Goal: Information Seeking & Learning: Check status

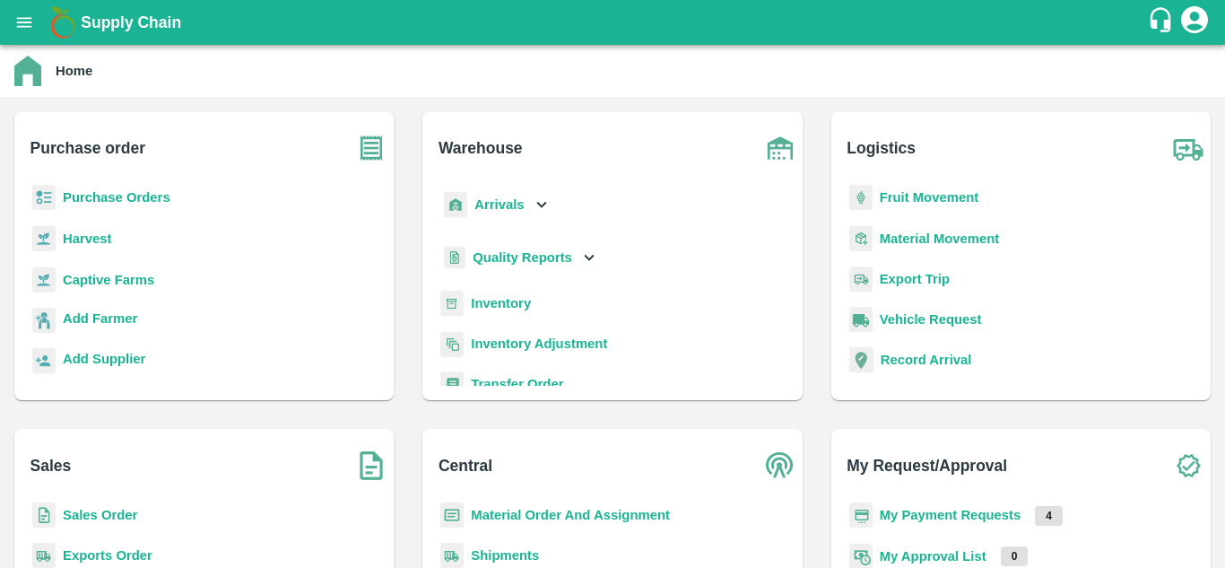
click at [130, 191] on b "Purchase Orders" at bounding box center [117, 197] width 108 height 14
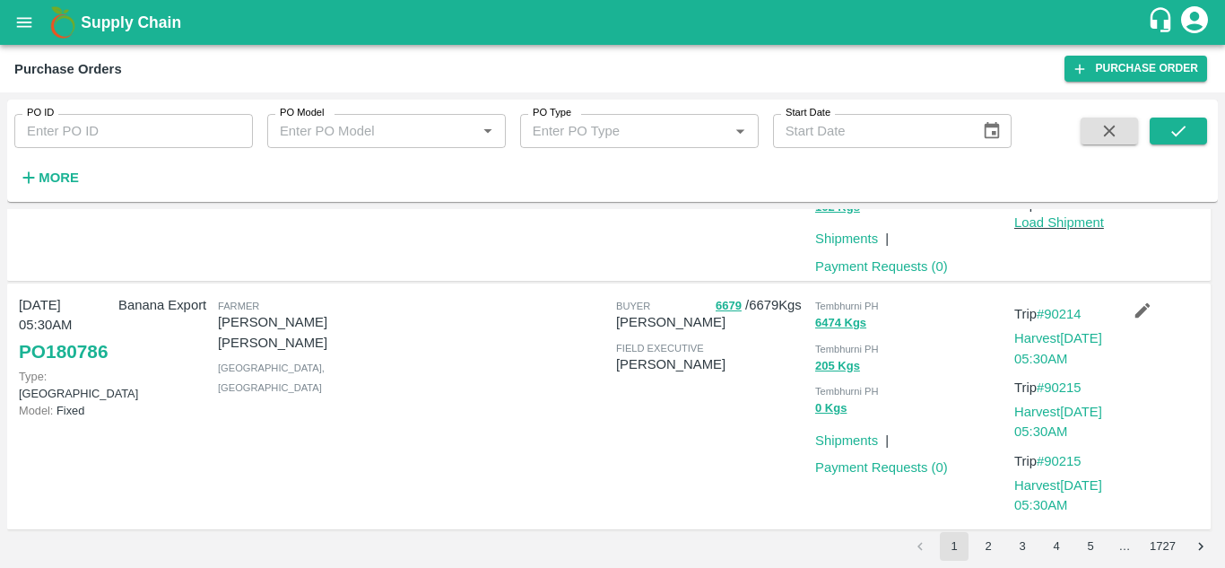
scroll to position [363, 0]
click at [1071, 336] on link "Harvest 14 Oct, 05:30AM" at bounding box center [1058, 347] width 88 height 34
click at [1062, 317] on link "#90214" at bounding box center [1059, 313] width 45 height 14
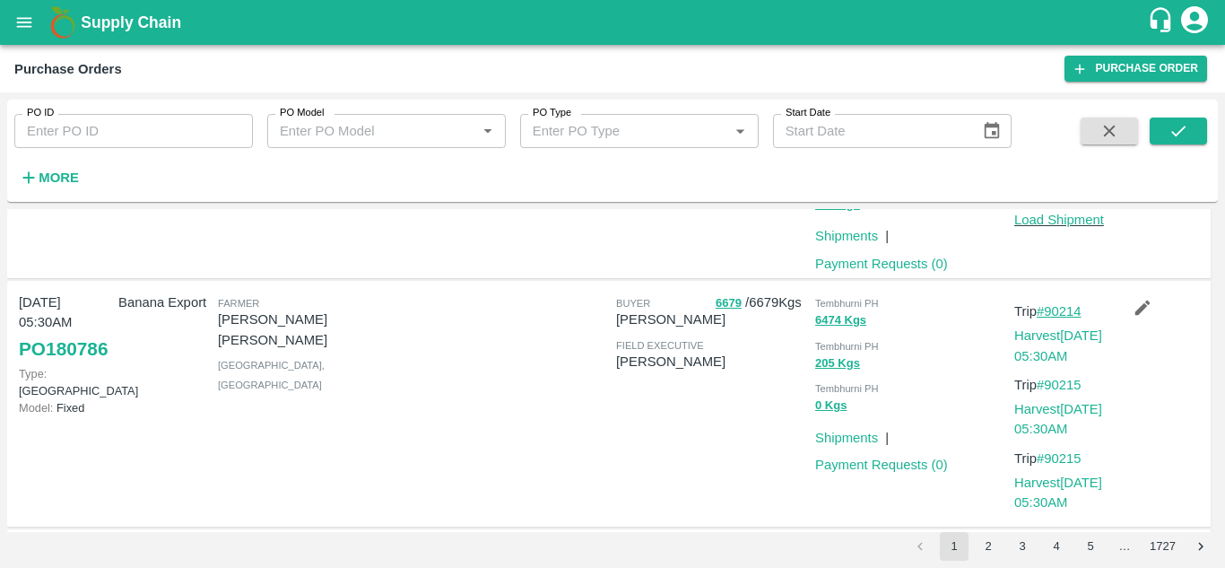
click at [1072, 316] on link "#90214" at bounding box center [1059, 311] width 45 height 14
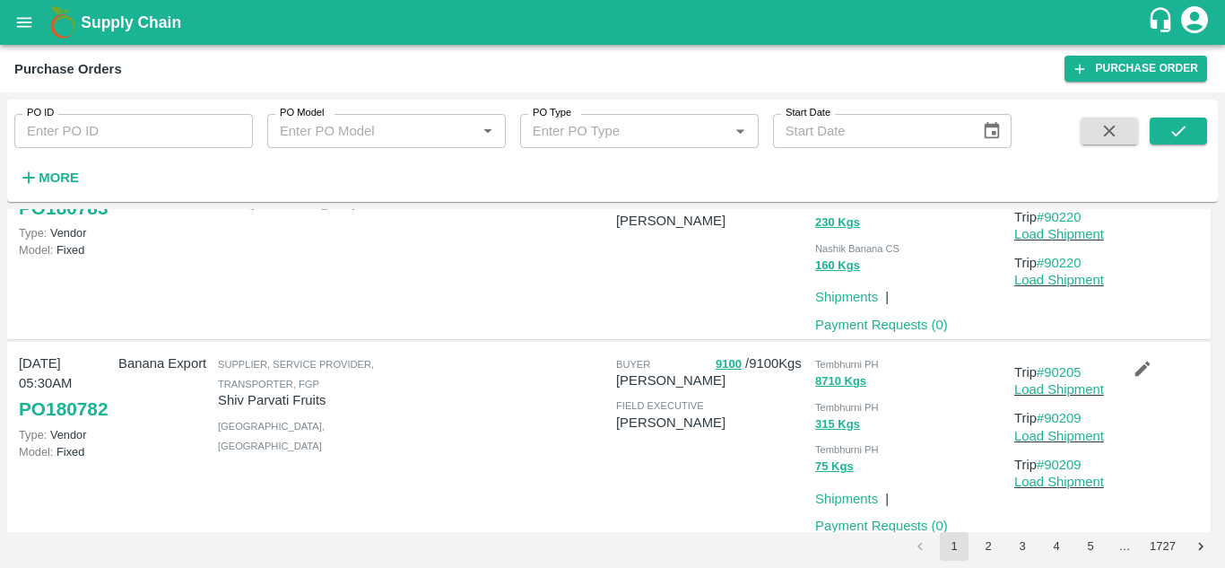
scroll to position [1199, 0]
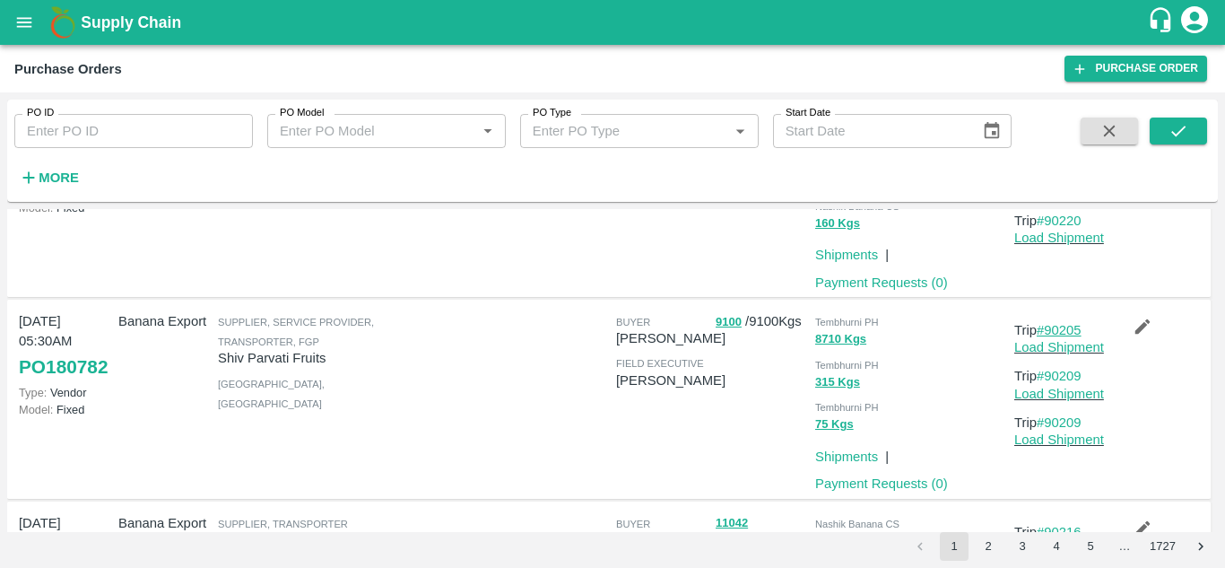
click at [1070, 329] on link "#90205" at bounding box center [1059, 330] width 45 height 14
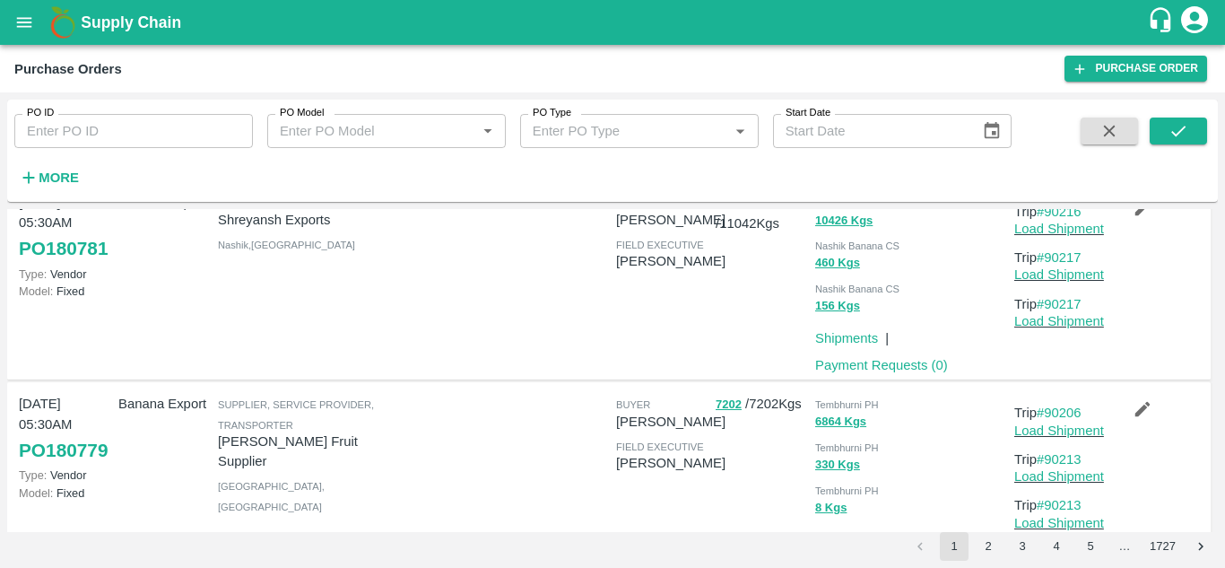
scroll to position [1520, 0]
click at [1065, 410] on link "#90206" at bounding box center [1059, 411] width 45 height 14
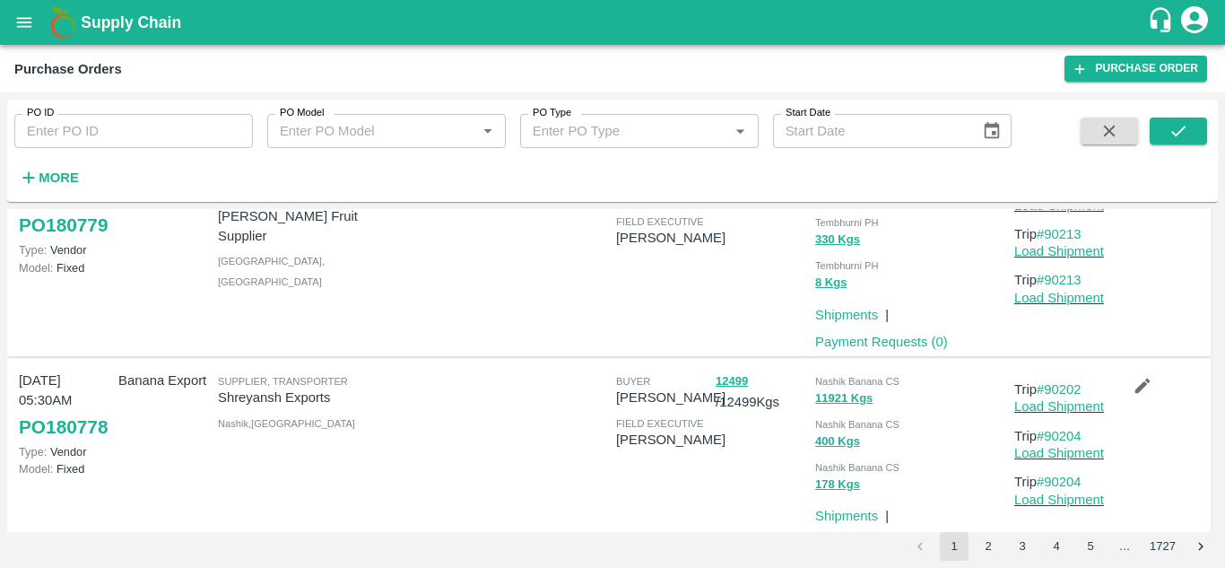
scroll to position [1789, 0]
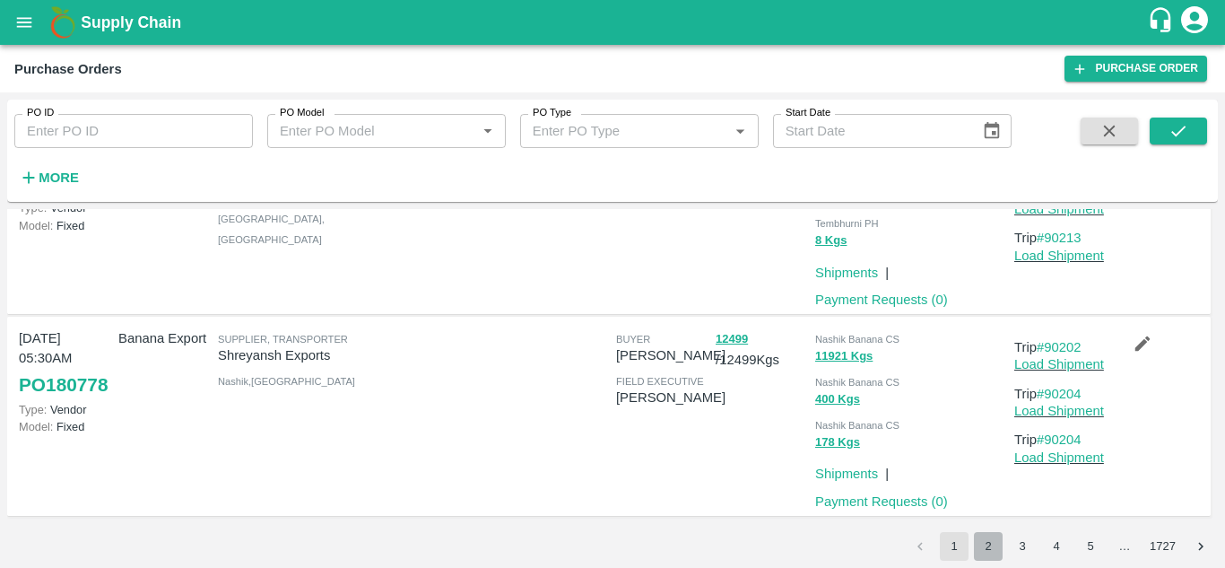
click at [992, 545] on button "2" at bounding box center [988, 546] width 29 height 29
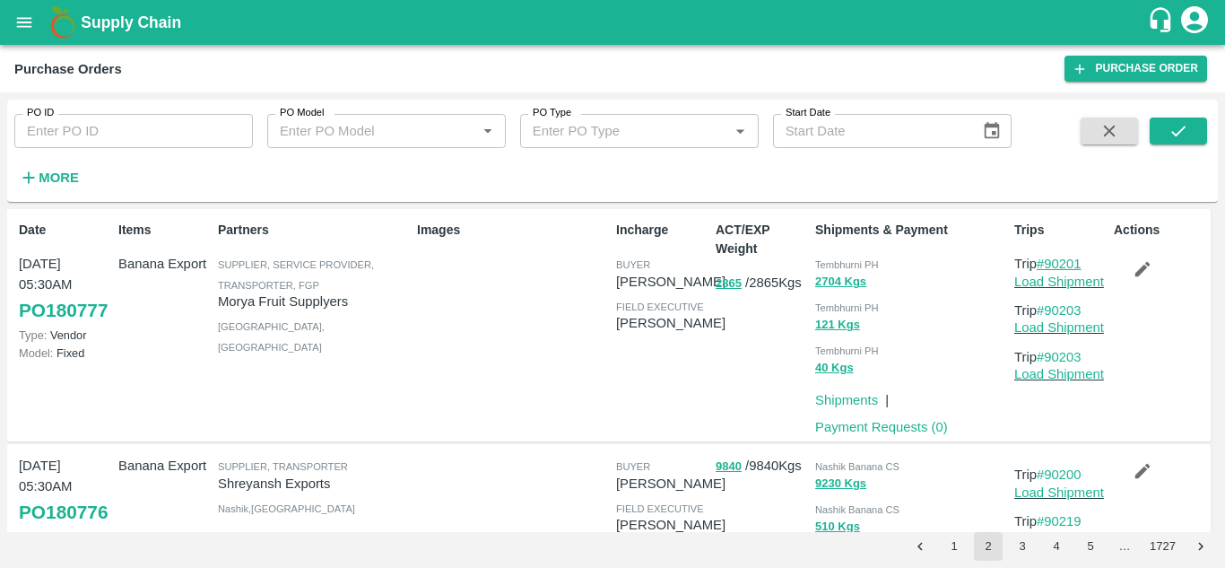
click at [1070, 263] on link "#90201" at bounding box center [1059, 263] width 45 height 14
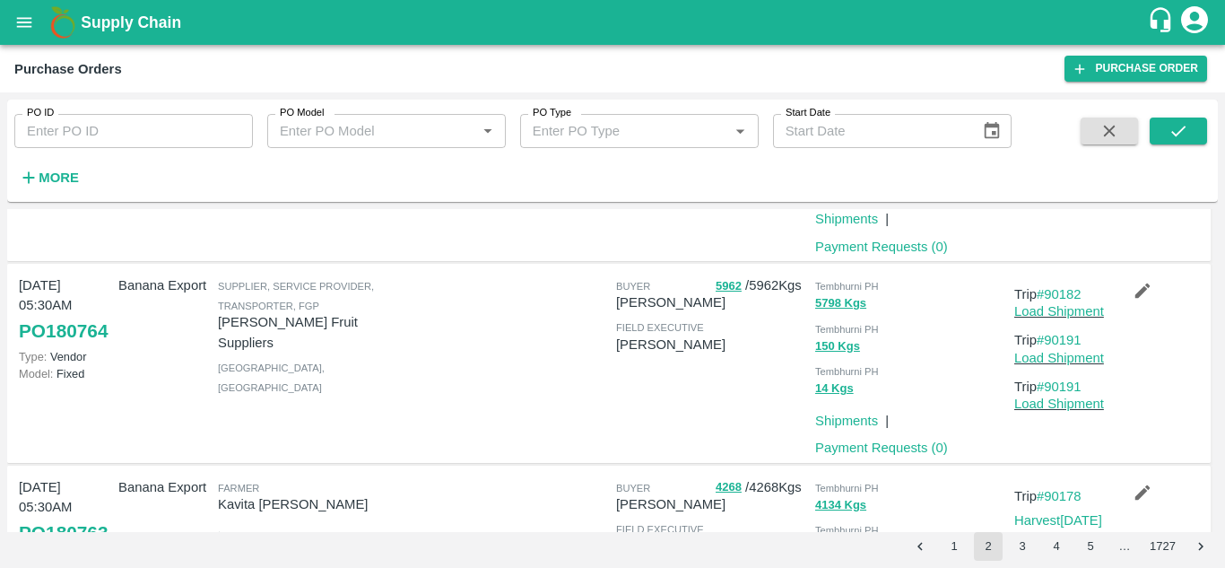
scroll to position [1393, 0]
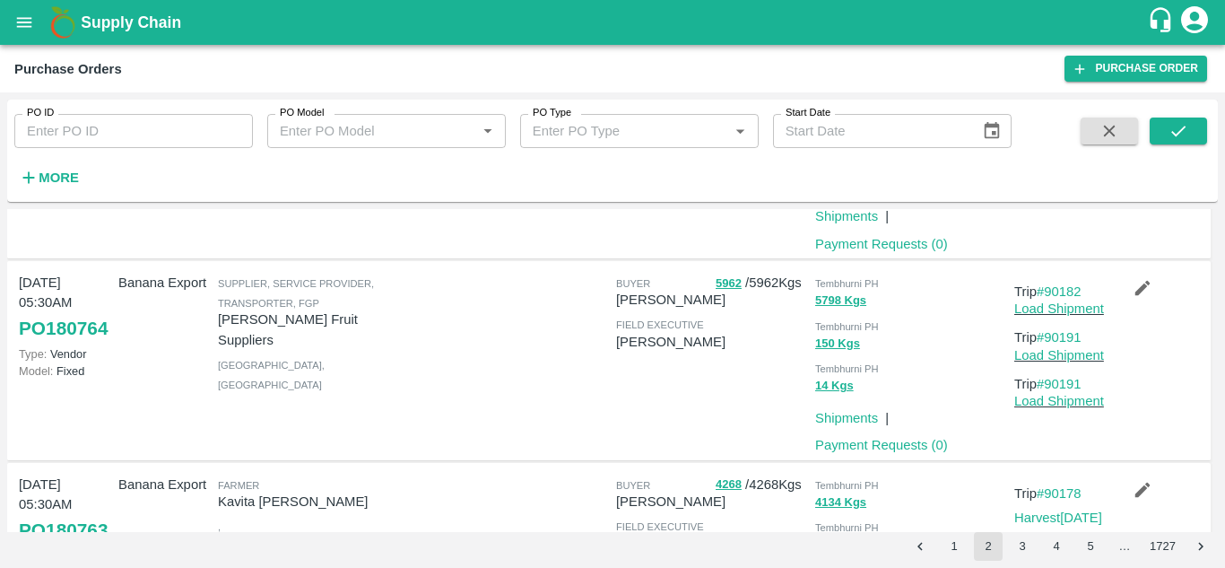
click at [1087, 291] on p "Trip #90182" at bounding box center [1060, 292] width 92 height 20
click at [1069, 292] on link "#90182" at bounding box center [1059, 291] width 45 height 14
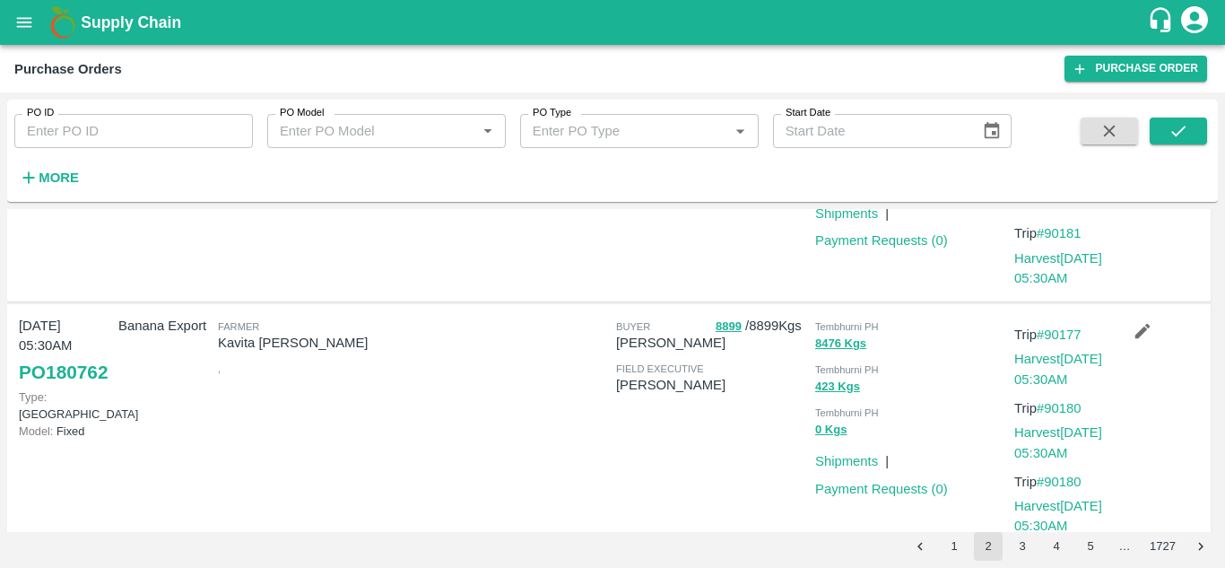
scroll to position [1800, 0]
click at [1055, 332] on link "#90177" at bounding box center [1059, 333] width 45 height 14
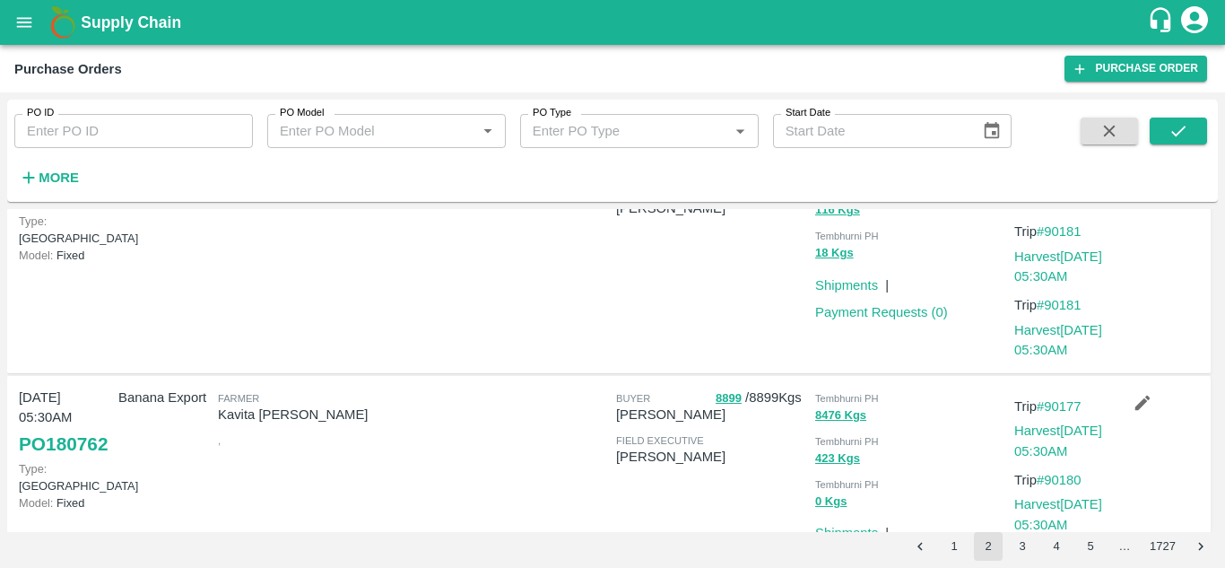
scroll to position [1835, 0]
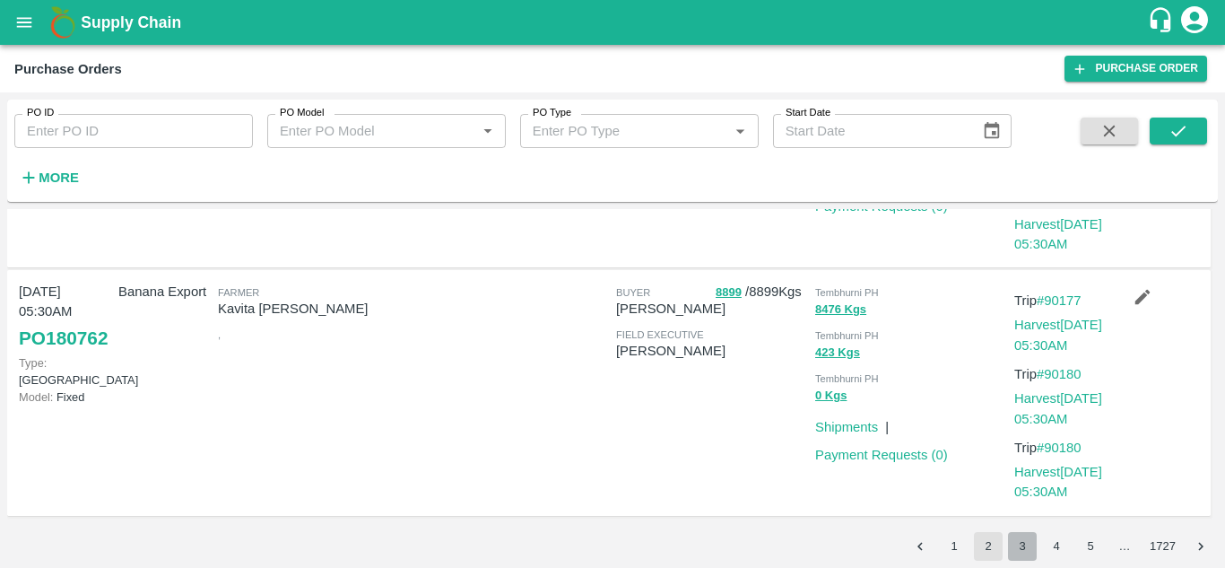
click at [1020, 550] on button "3" at bounding box center [1022, 546] width 29 height 29
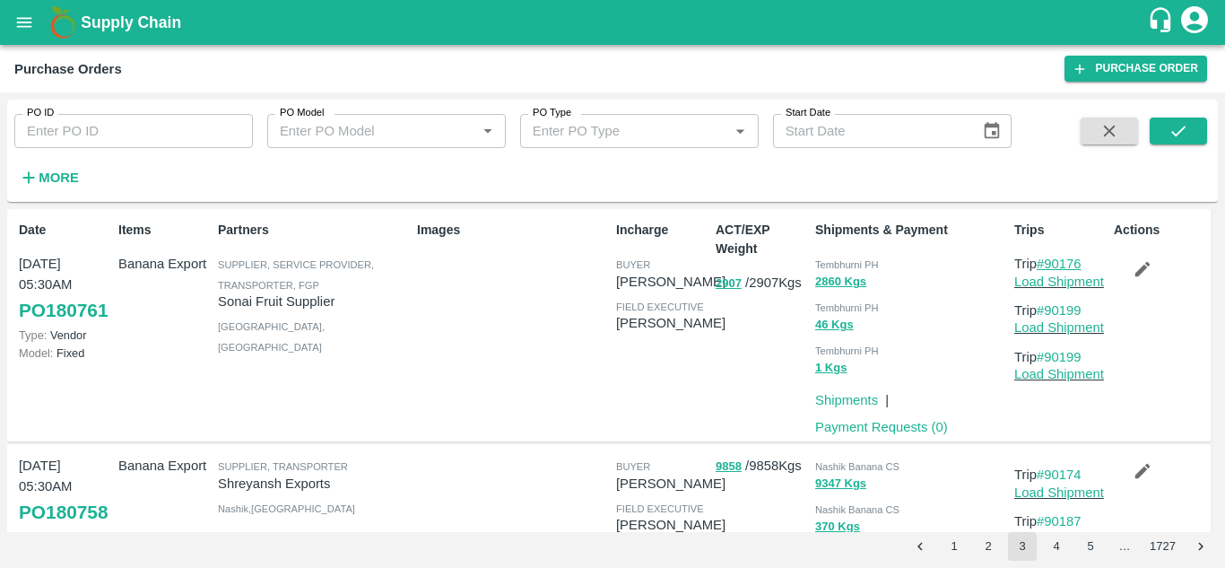
click at [1064, 265] on link "#90176" at bounding box center [1059, 263] width 45 height 14
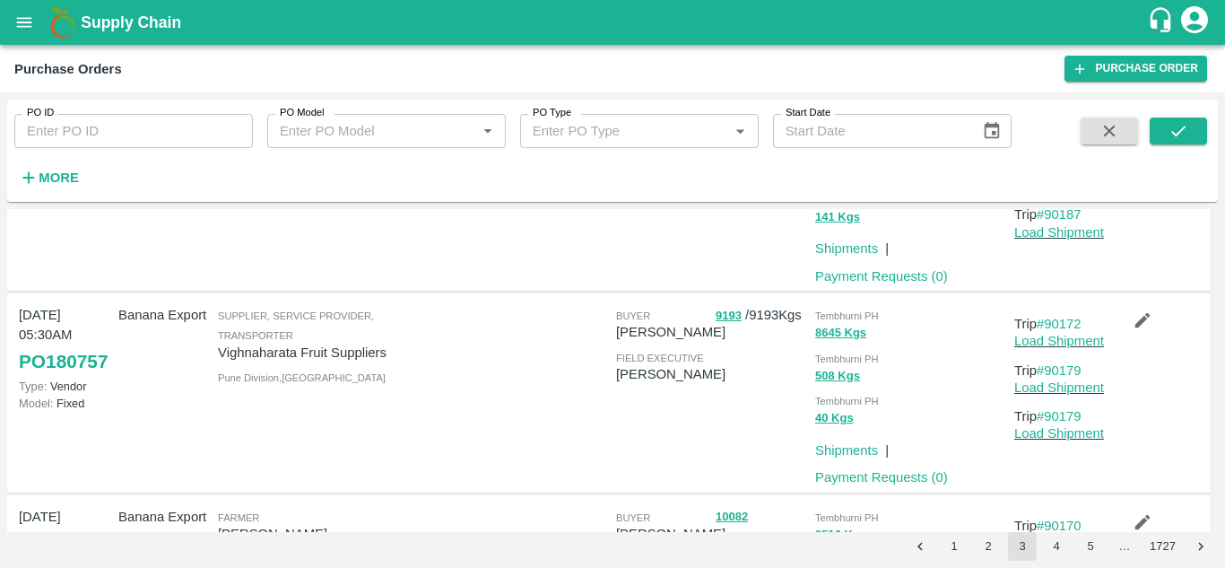
scroll to position [353, 0]
click at [1065, 321] on link "#90172" at bounding box center [1059, 323] width 45 height 14
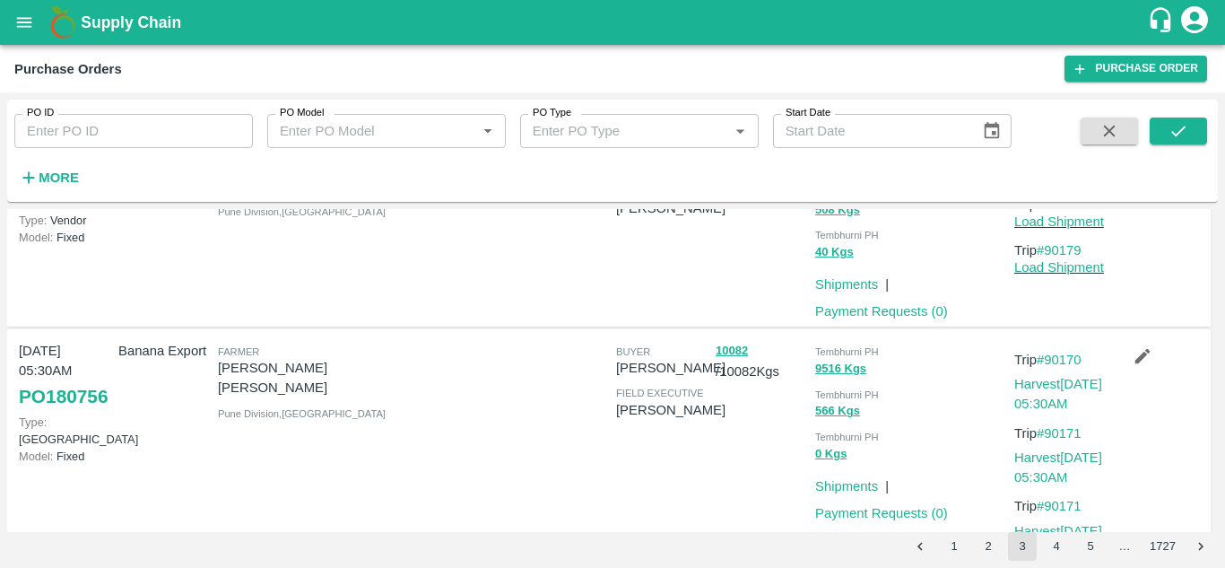
scroll to position [519, 0]
click at [1067, 361] on link "#90170" at bounding box center [1059, 359] width 45 height 14
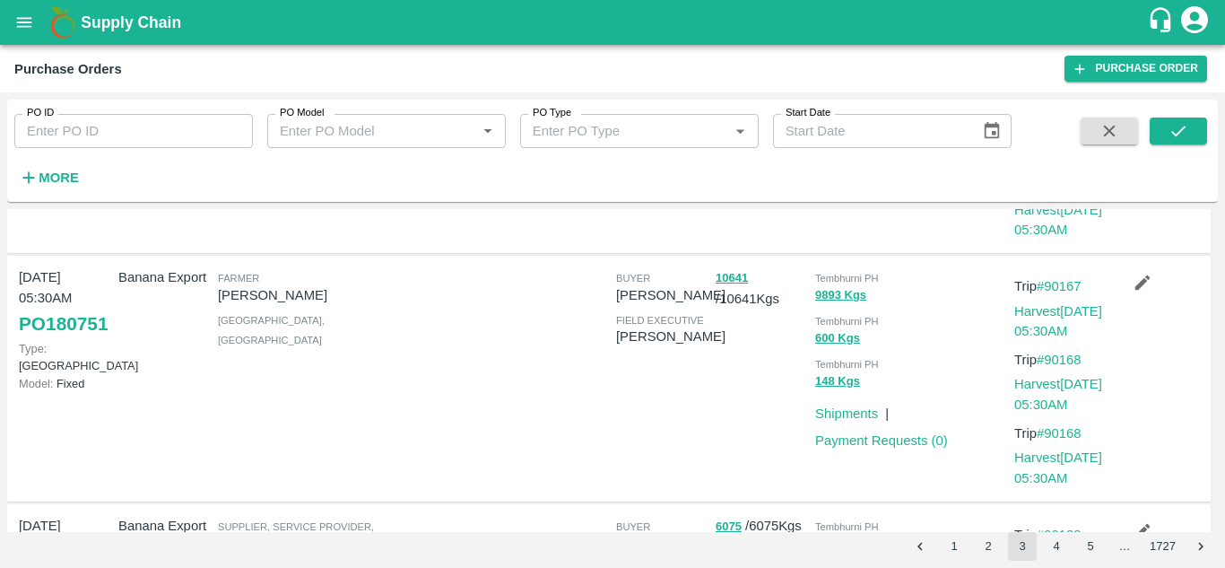
scroll to position [840, 0]
click at [1062, 287] on link "#90167" at bounding box center [1059, 285] width 45 height 14
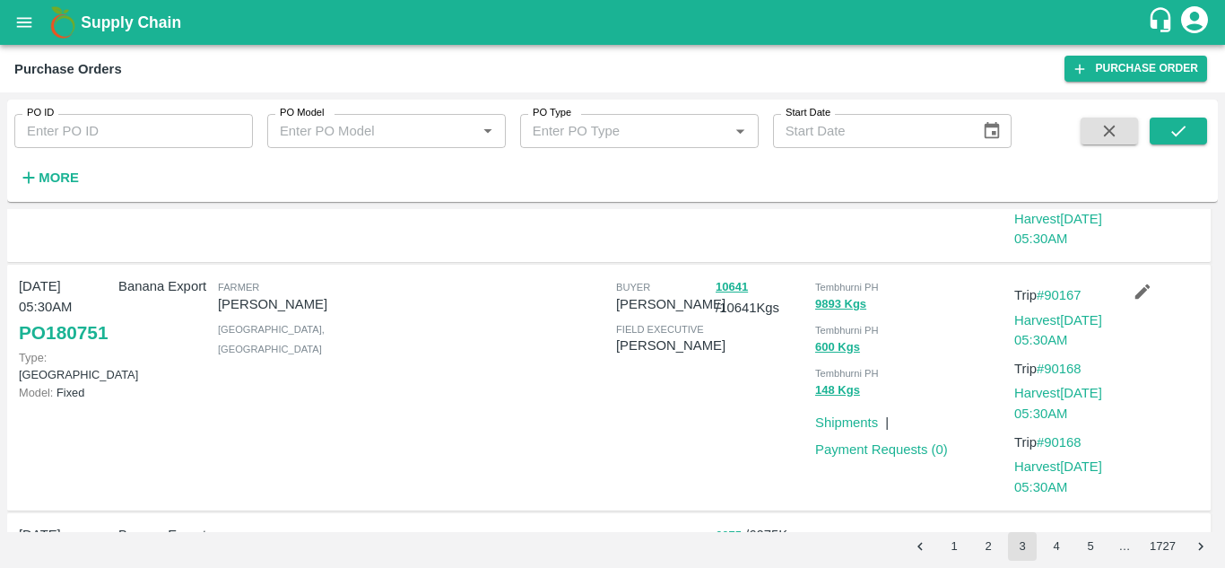
scroll to position [838, 0]
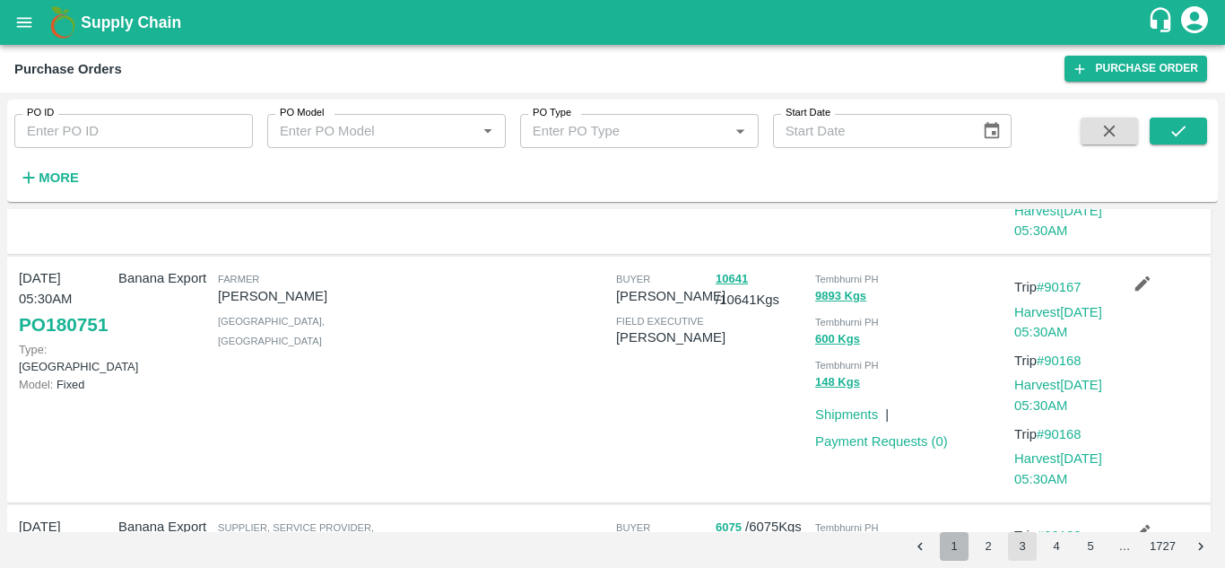
click at [959, 546] on button "1" at bounding box center [954, 546] width 29 height 29
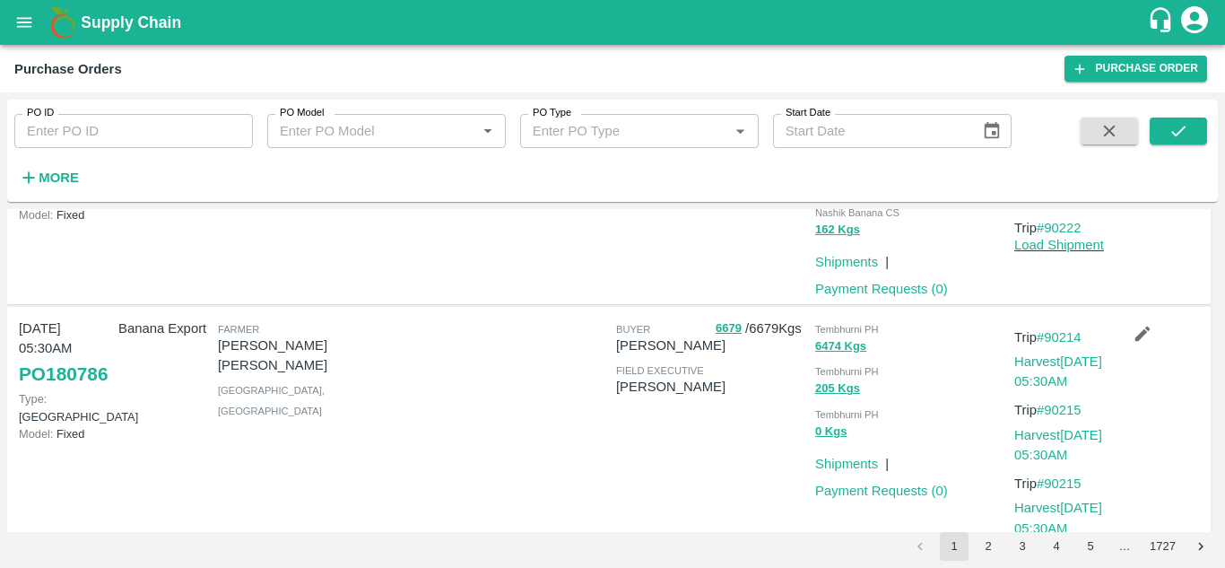
scroll to position [489, 0]
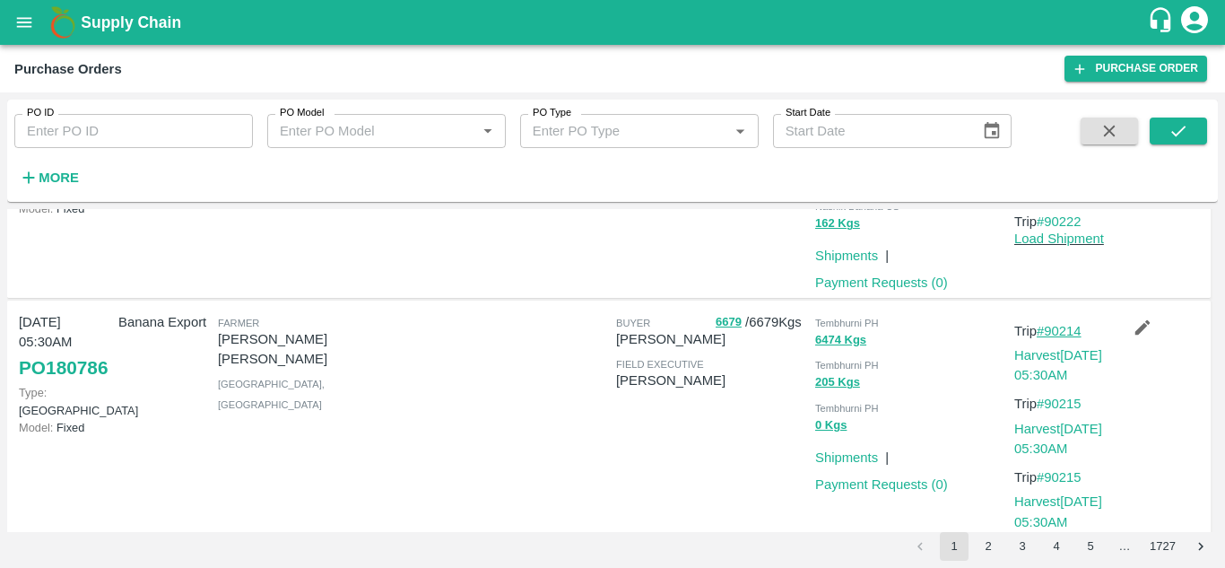
click at [1067, 338] on link "#90214" at bounding box center [1059, 331] width 45 height 14
click at [1017, 539] on button "3" at bounding box center [1022, 546] width 29 height 29
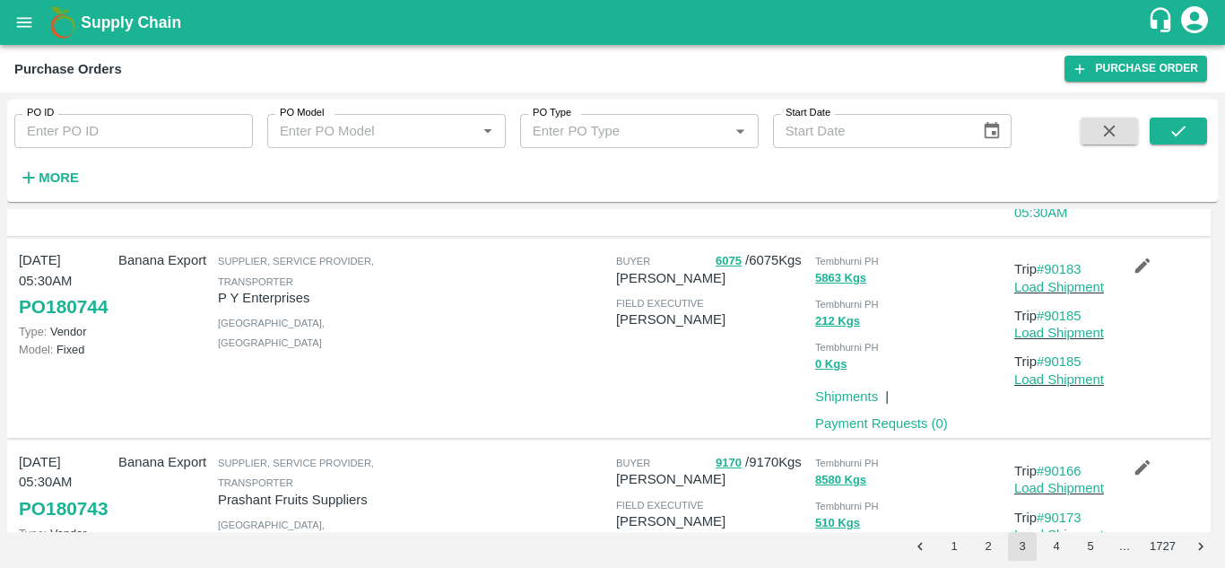
scroll to position [1344, 0]
click at [1057, 274] on link "#90183" at bounding box center [1059, 268] width 45 height 14
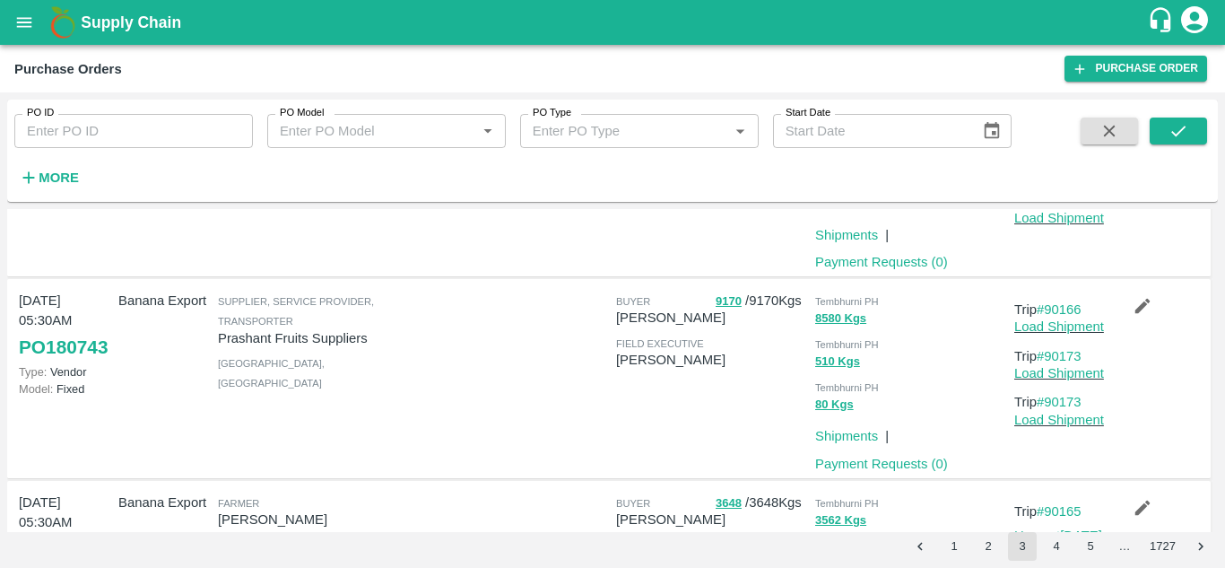
scroll to position [1506, 0]
click at [1061, 306] on link "#90166" at bounding box center [1059, 308] width 45 height 14
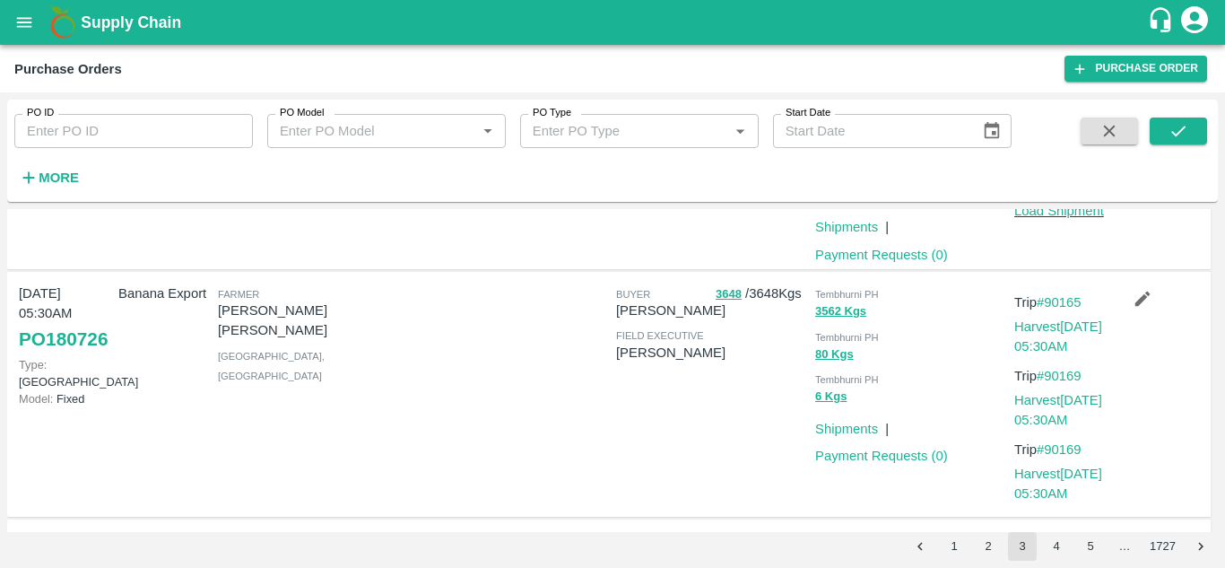
scroll to position [1715, 0]
click at [1064, 304] on link "#90165" at bounding box center [1059, 301] width 45 height 14
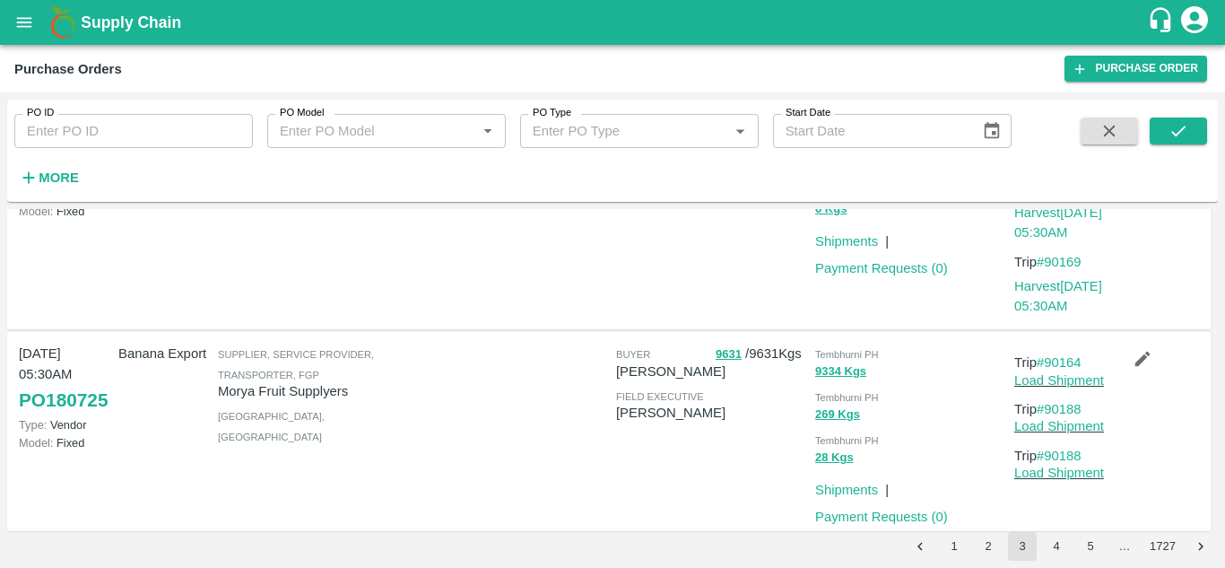
scroll to position [1904, 0]
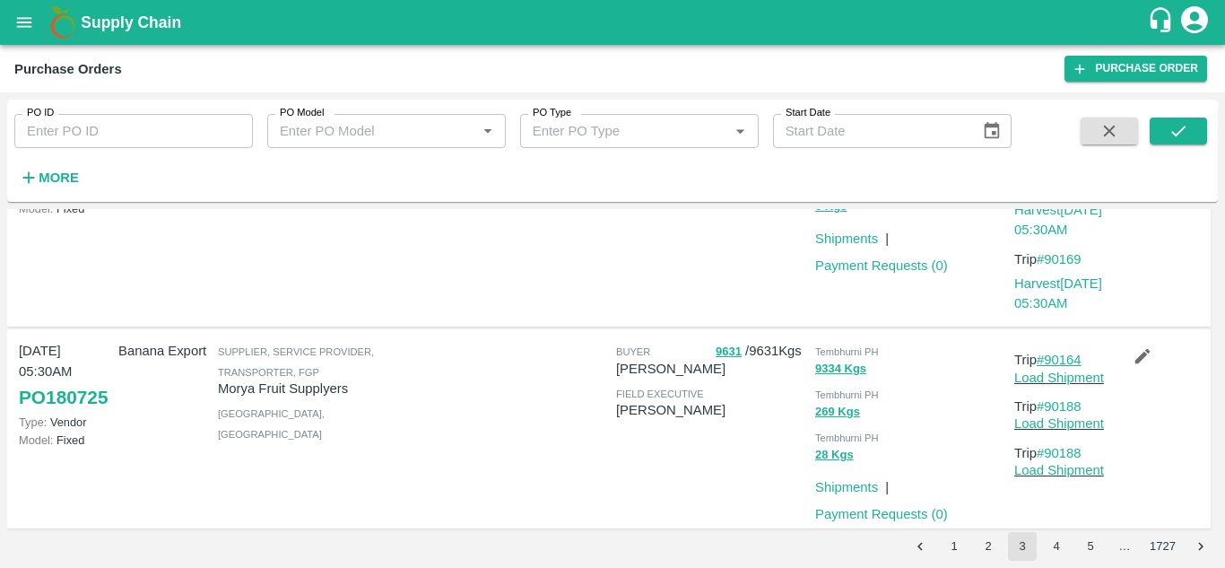
click at [1065, 360] on link "#90164" at bounding box center [1059, 359] width 45 height 14
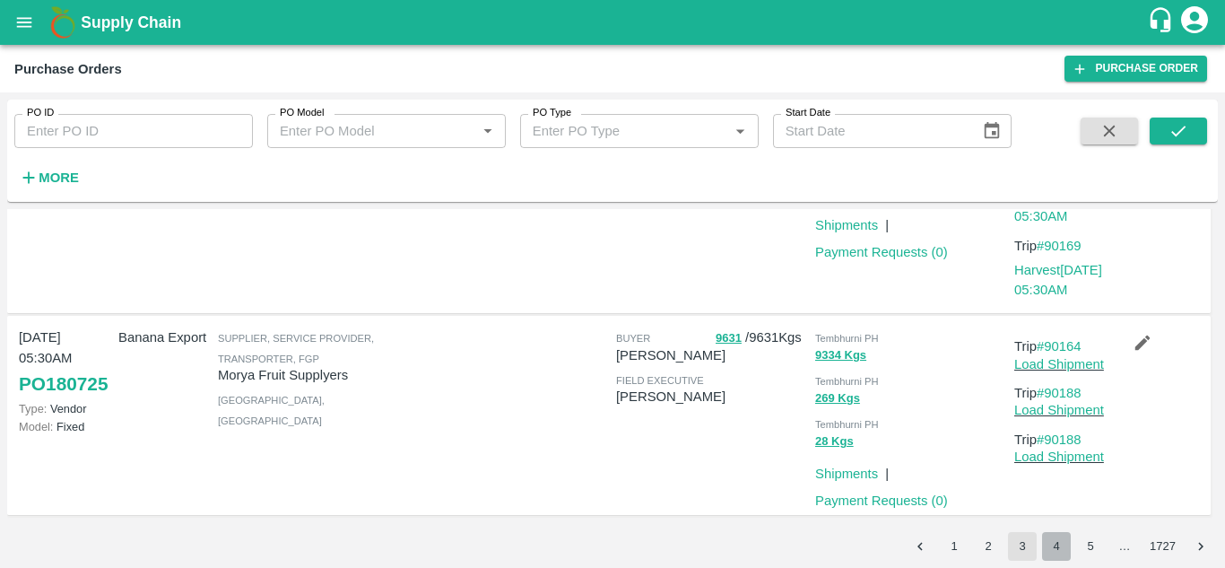
click at [1055, 542] on button "4" at bounding box center [1056, 546] width 29 height 29
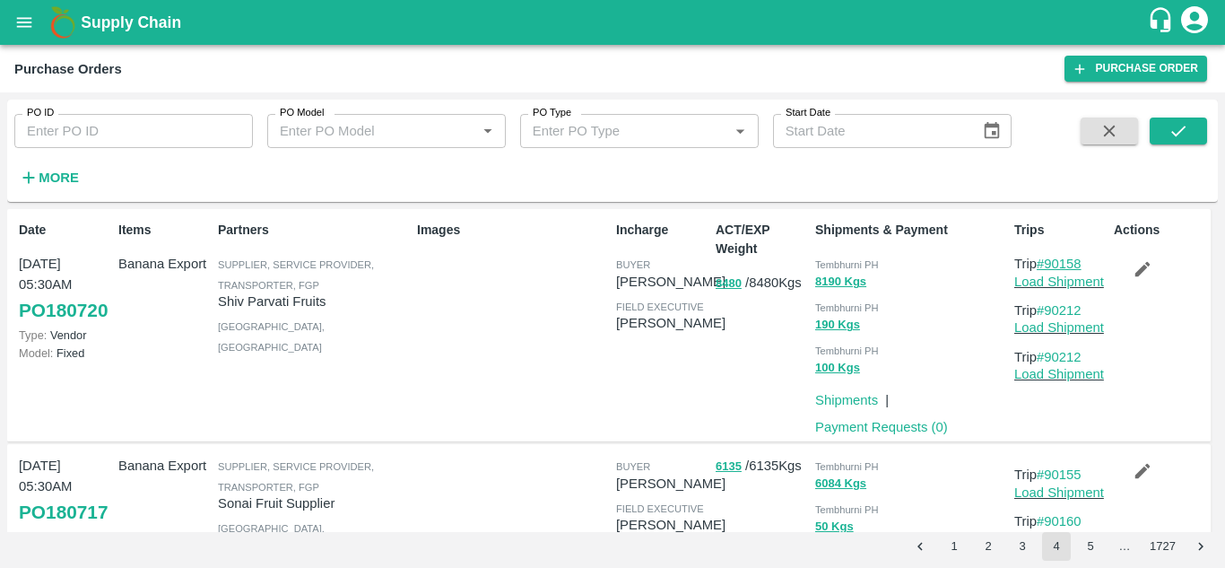
click at [1066, 259] on link "#90158" at bounding box center [1059, 263] width 45 height 14
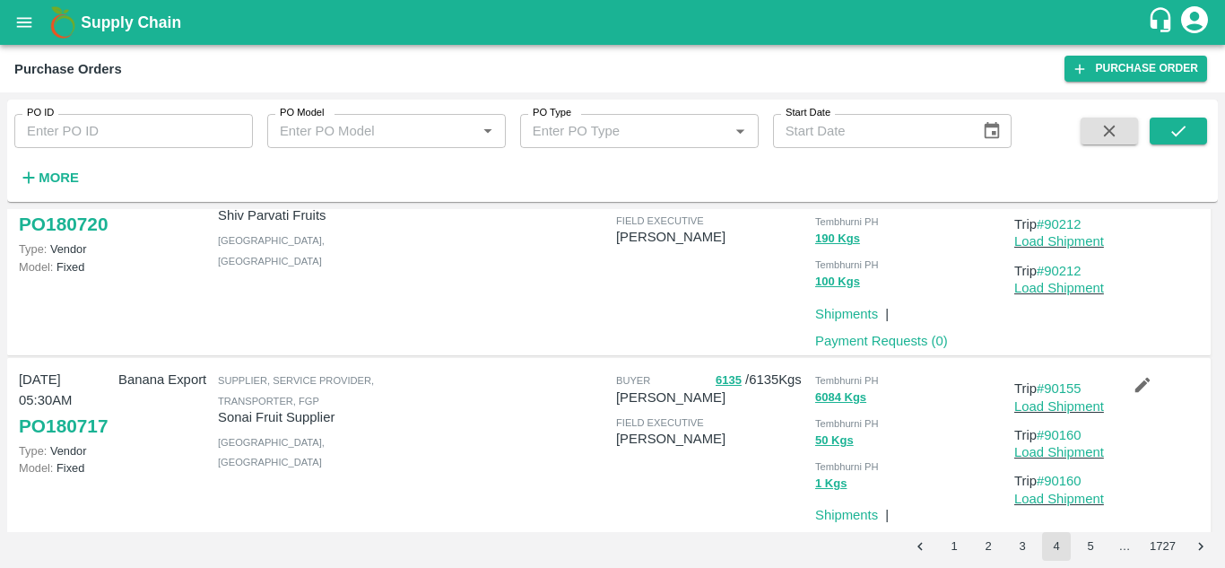
scroll to position [140, 0]
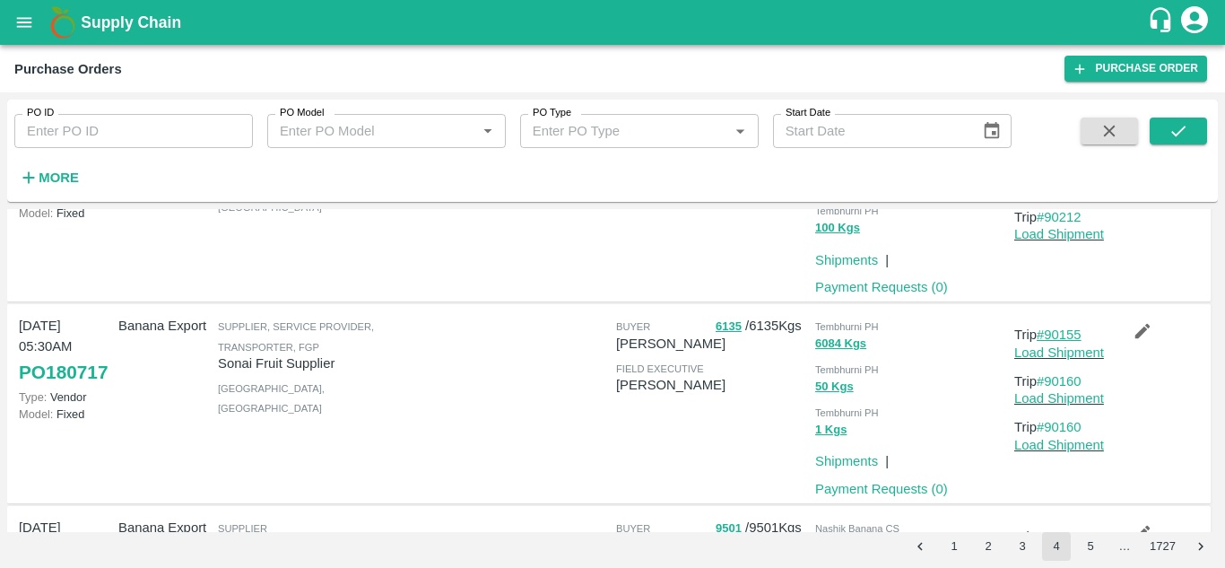
click at [1066, 334] on link "#90155" at bounding box center [1059, 334] width 45 height 14
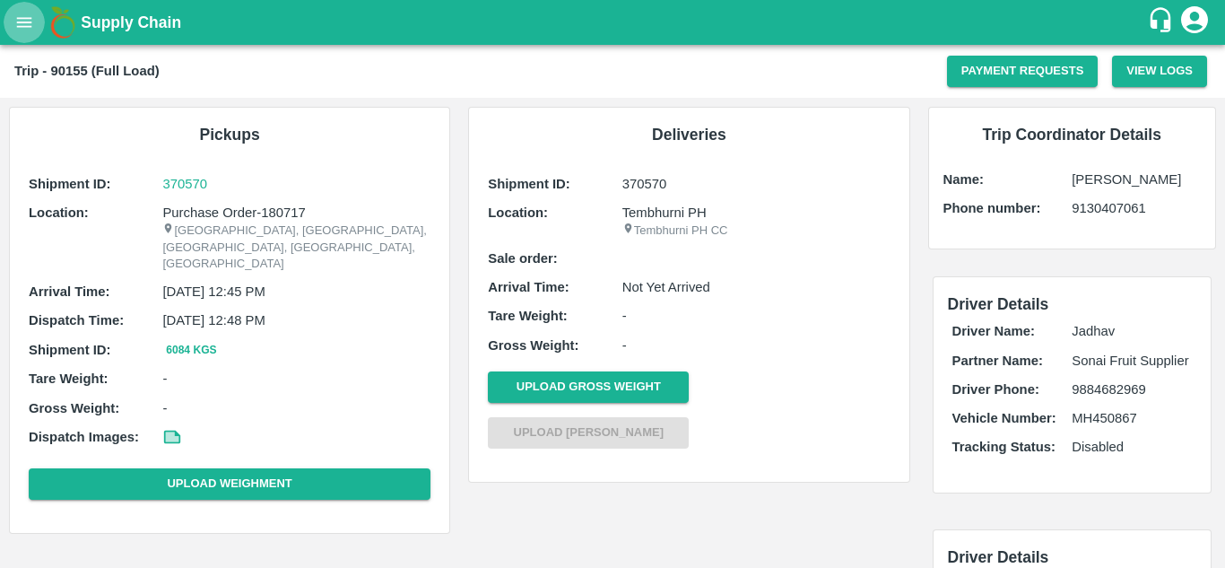
click at [24, 23] on icon "open drawer" at bounding box center [24, 23] width 20 height 20
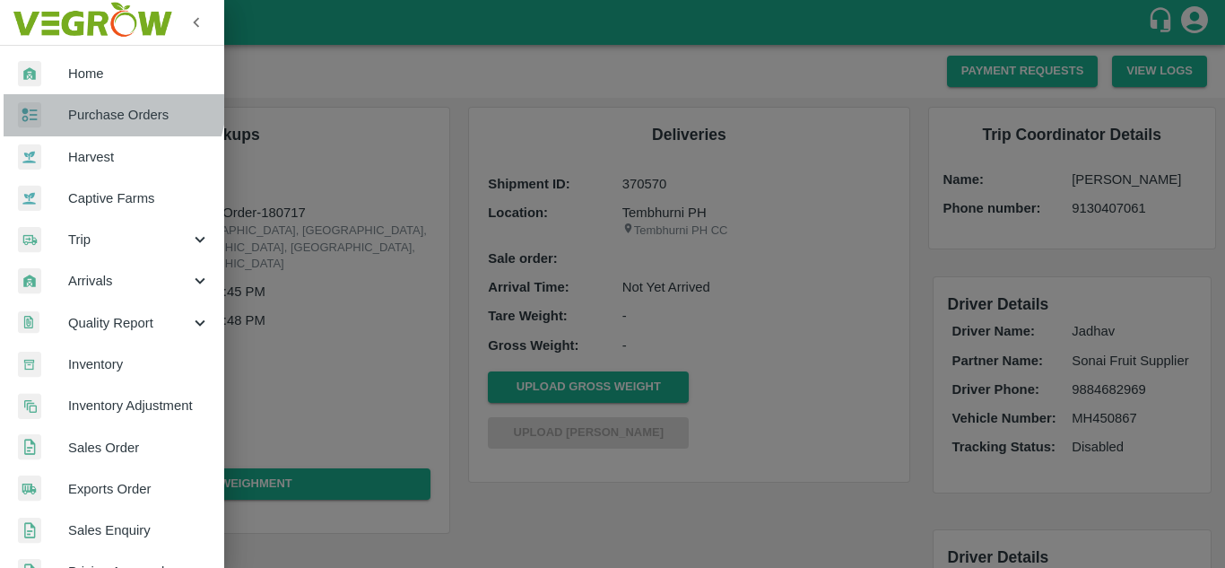
click at [110, 104] on link "Purchase Orders" at bounding box center [112, 114] width 224 height 41
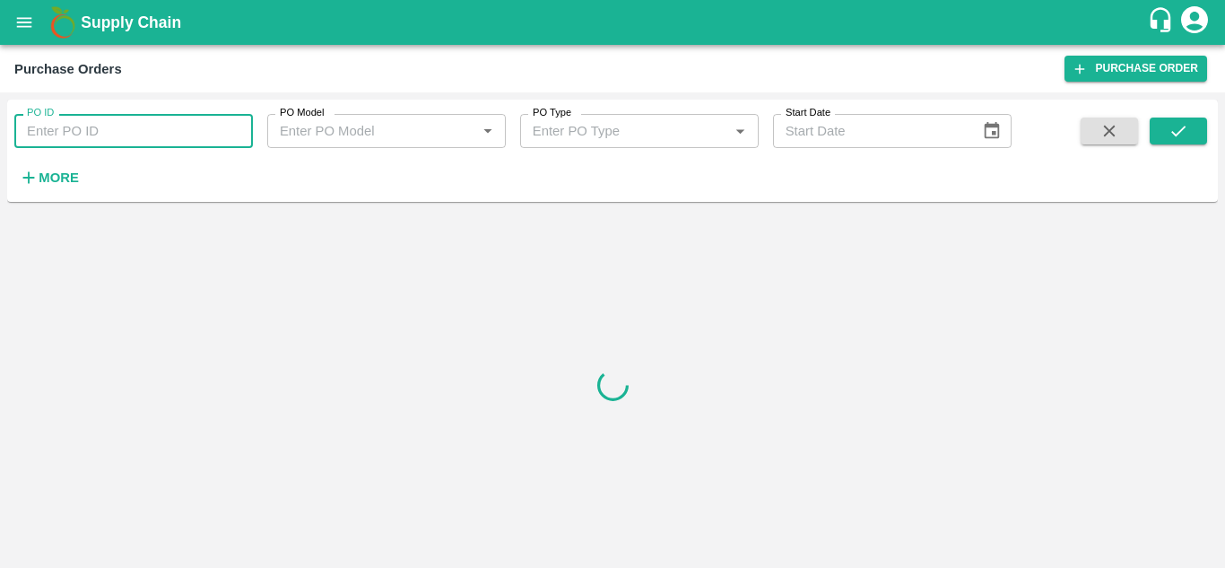
click at [93, 126] on input "PO ID" at bounding box center [133, 131] width 239 height 34
paste input "179103"
click at [1183, 135] on icon "submit" at bounding box center [1178, 131] width 20 height 20
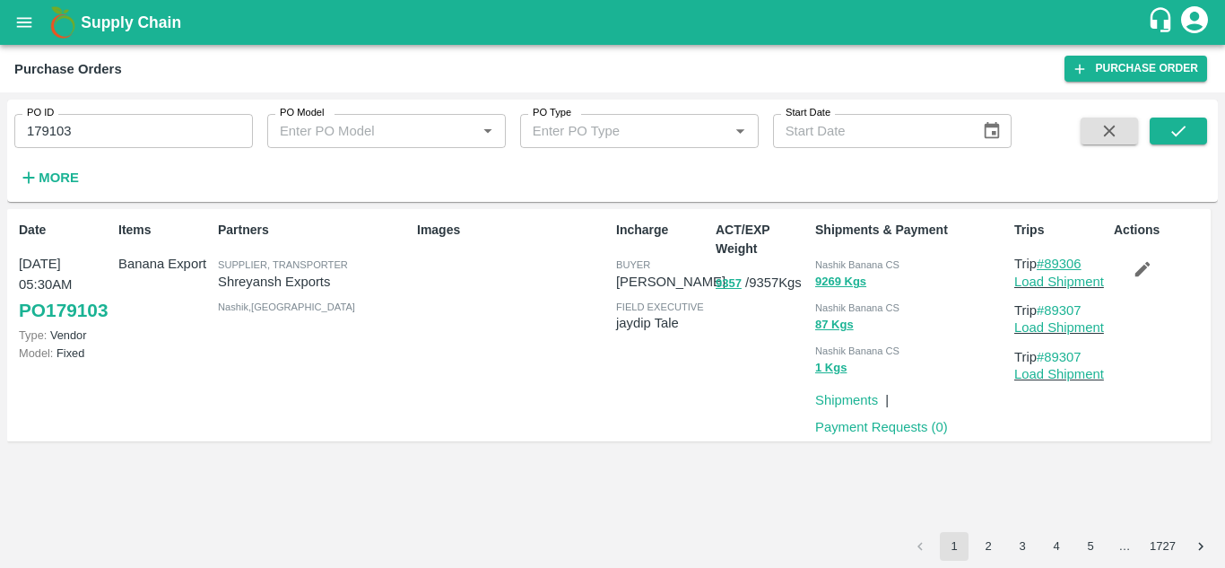
drag, startPoint x: 1090, startPoint y: 260, endPoint x: 1049, endPoint y: 263, distance: 40.4
click at [1049, 263] on p "Trip #89306" at bounding box center [1060, 264] width 92 height 20
copy link "89306"
click at [98, 132] on input "179103" at bounding box center [133, 131] width 239 height 34
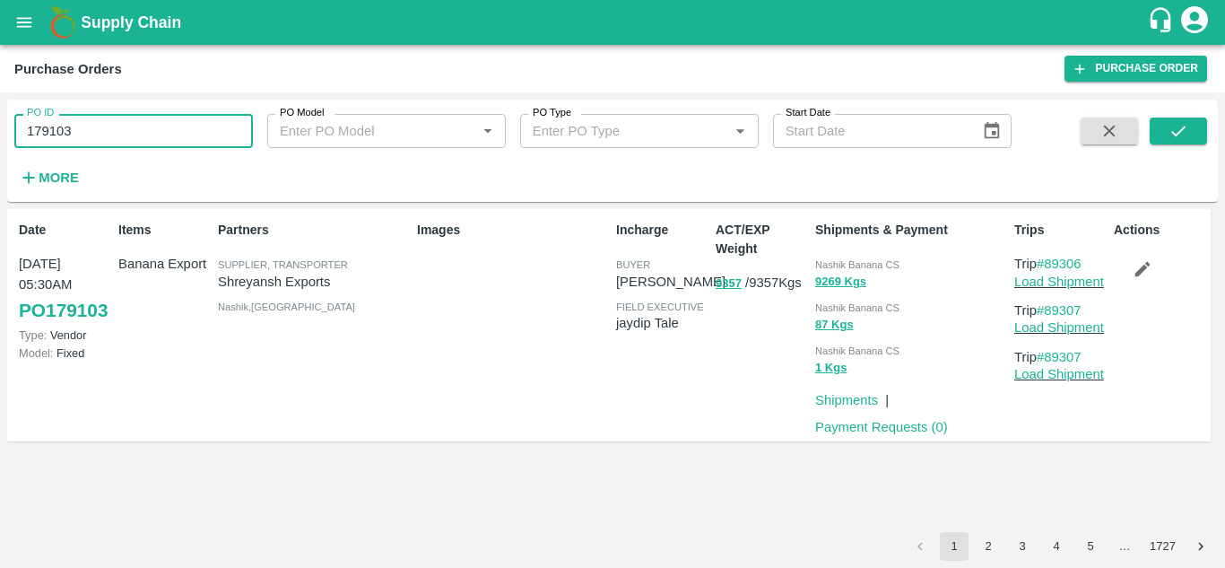
paste input "text"
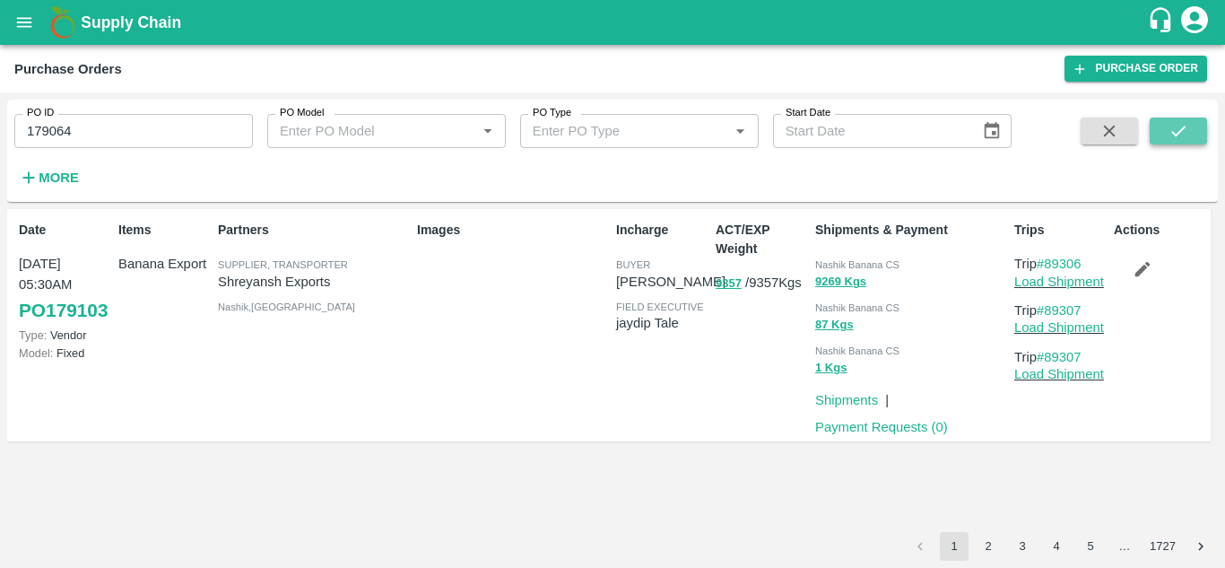
click at [1193, 126] on button "submit" at bounding box center [1178, 130] width 57 height 27
drag, startPoint x: 1090, startPoint y: 258, endPoint x: 1047, endPoint y: 257, distance: 43.1
click at [1047, 257] on p "Trip #89284" at bounding box center [1060, 264] width 92 height 20
copy link "89284"
click at [95, 140] on input "179064" at bounding box center [133, 131] width 239 height 34
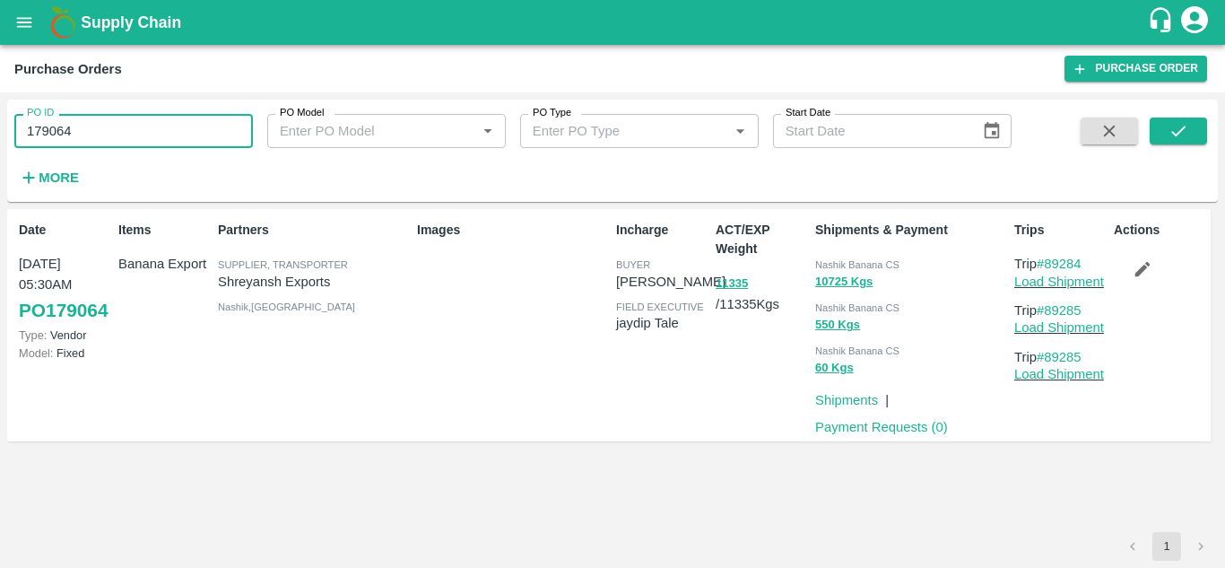
click at [95, 140] on input "179064" at bounding box center [133, 131] width 239 height 34
paste input "text"
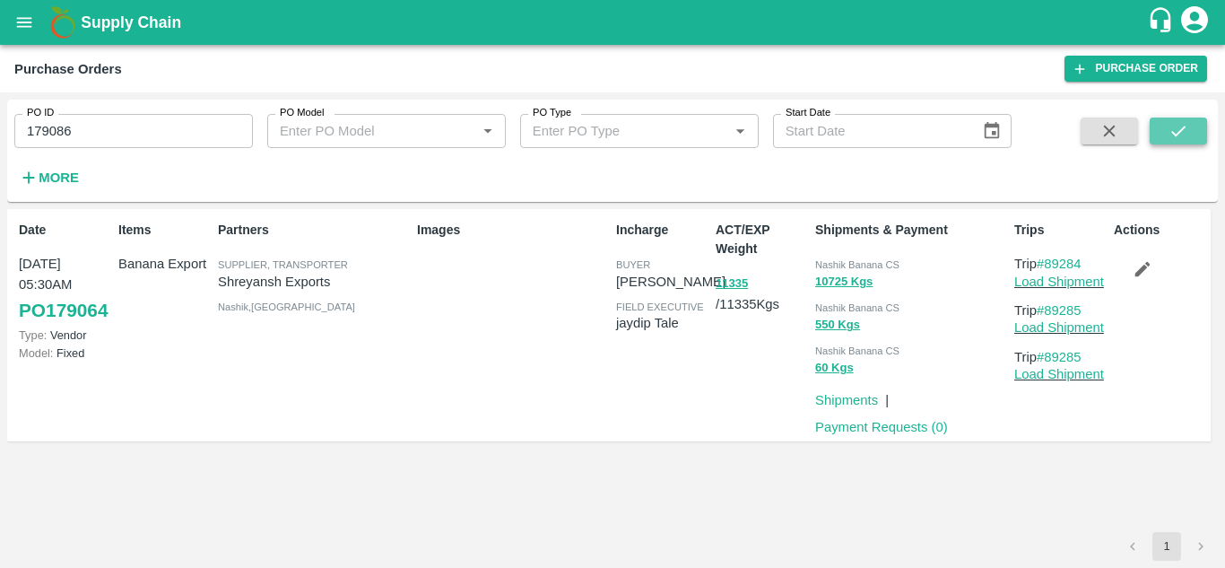
click at [1195, 126] on button "submit" at bounding box center [1178, 130] width 57 height 27
drag, startPoint x: 1092, startPoint y: 264, endPoint x: 1048, endPoint y: 262, distance: 44.0
click at [1048, 262] on p "Trip #89291" at bounding box center [1060, 264] width 92 height 20
copy link "89291"
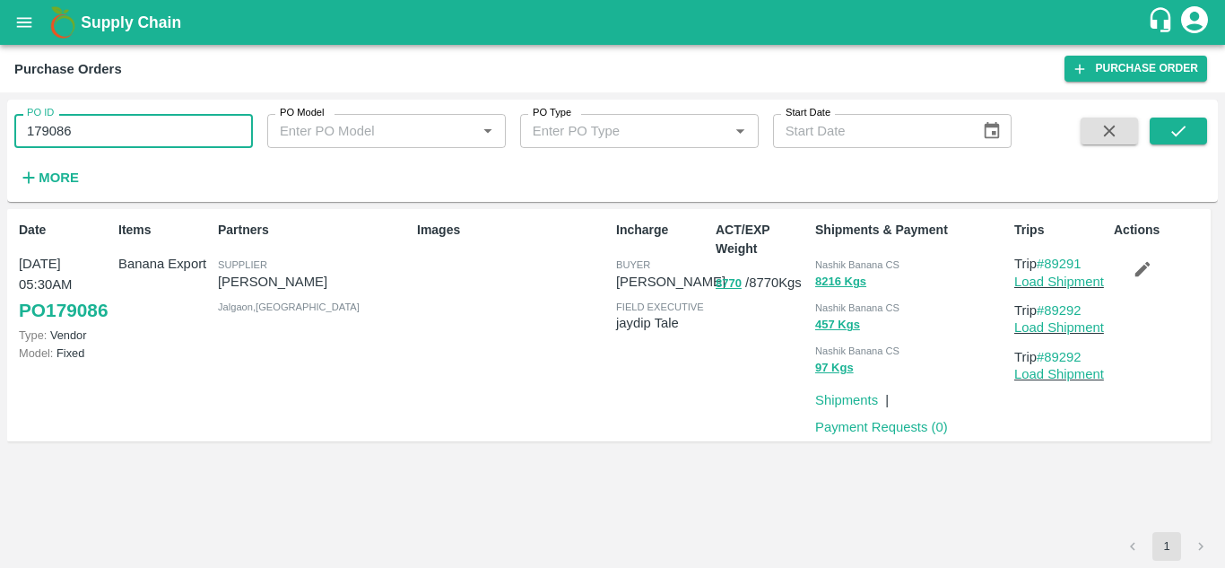
click at [86, 135] on input "179086" at bounding box center [133, 131] width 239 height 34
paste input "text"
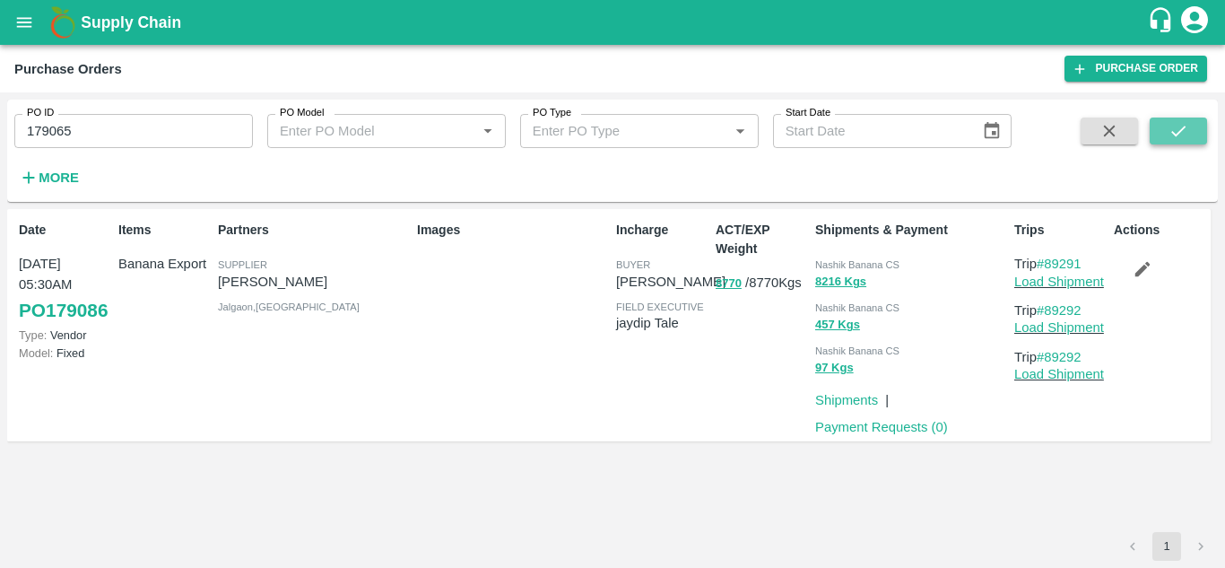
click at [1177, 123] on icon "submit" at bounding box center [1178, 131] width 20 height 20
drag, startPoint x: 1091, startPoint y: 263, endPoint x: 1046, endPoint y: 259, distance: 45.0
click at [1046, 259] on p "Trip #89287" at bounding box center [1060, 264] width 92 height 20
copy link "89287"
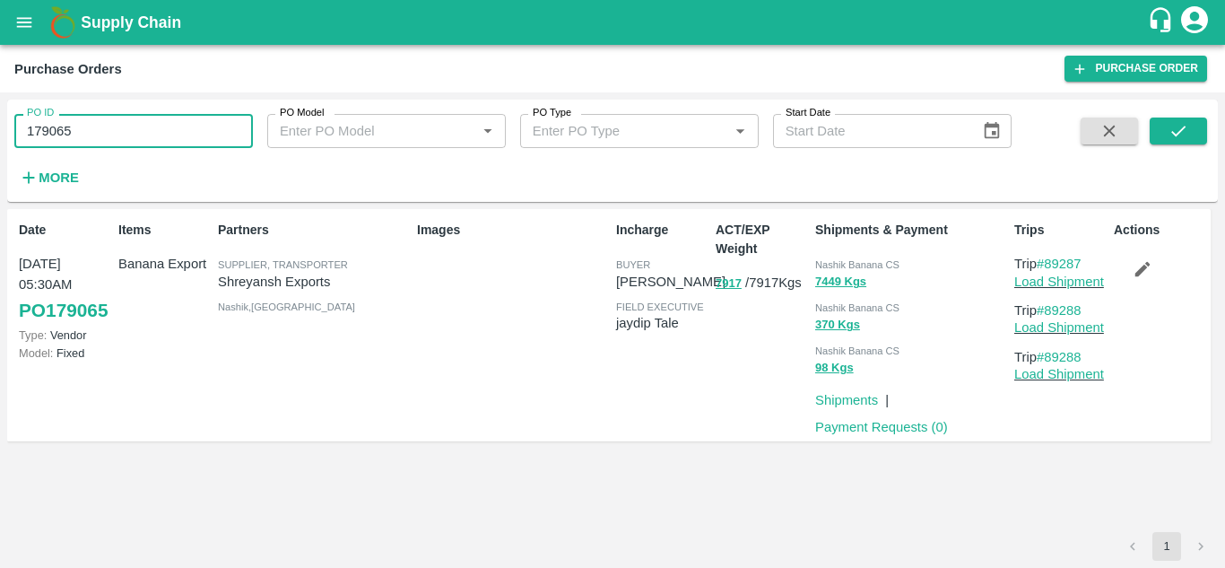
click at [89, 141] on input "179065" at bounding box center [133, 131] width 239 height 34
paste input "text"
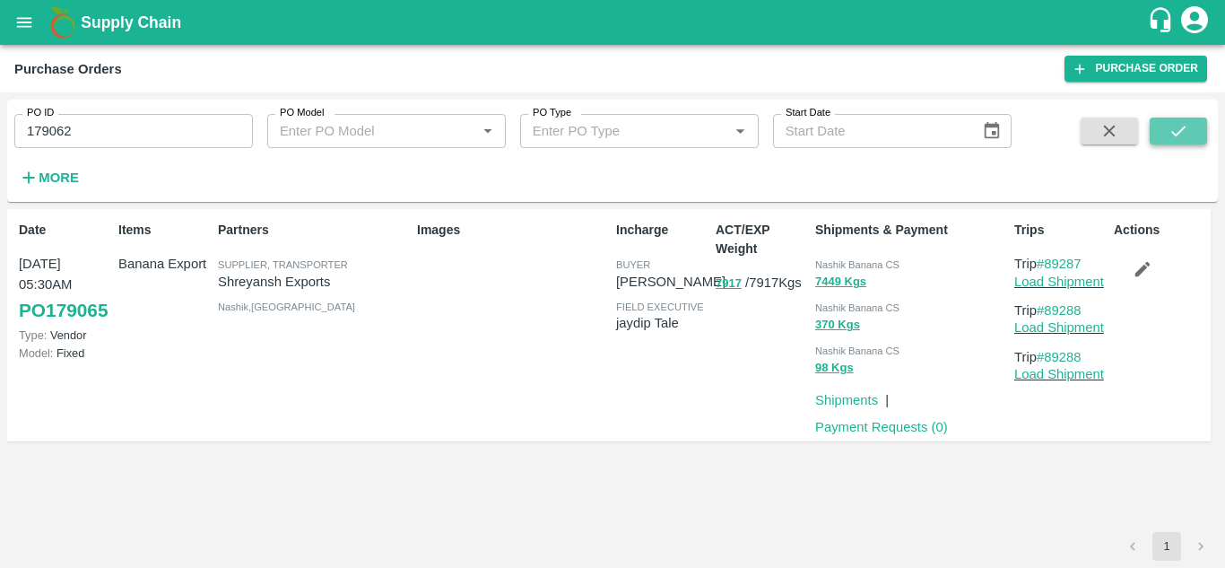
click at [1177, 140] on icon "submit" at bounding box center [1178, 131] width 20 height 20
drag, startPoint x: 1102, startPoint y: 261, endPoint x: 1090, endPoint y: 258, distance: 12.0
click at [1090, 258] on p "Trip #89282" at bounding box center [1060, 264] width 92 height 20
drag, startPoint x: 1090, startPoint y: 258, endPoint x: 1050, endPoint y: 262, distance: 40.5
click at [1050, 262] on p "Trip #89282" at bounding box center [1060, 264] width 92 height 20
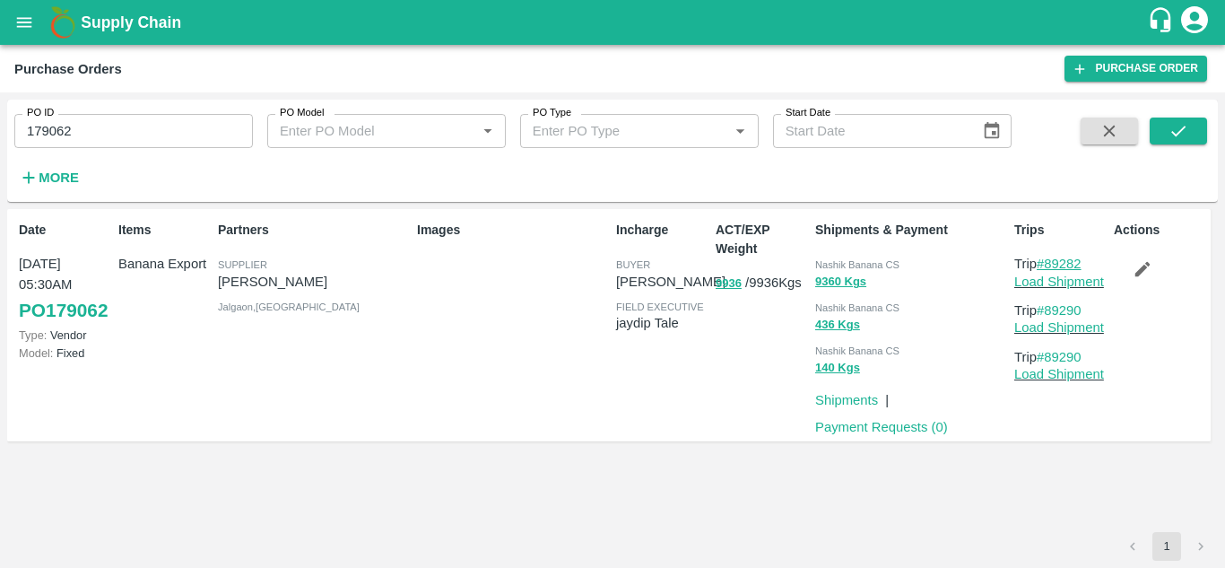
copy link "89282"
click at [113, 135] on input "179062" at bounding box center [133, 131] width 239 height 34
paste input "text"
click at [1185, 127] on icon "submit" at bounding box center [1178, 131] width 20 height 20
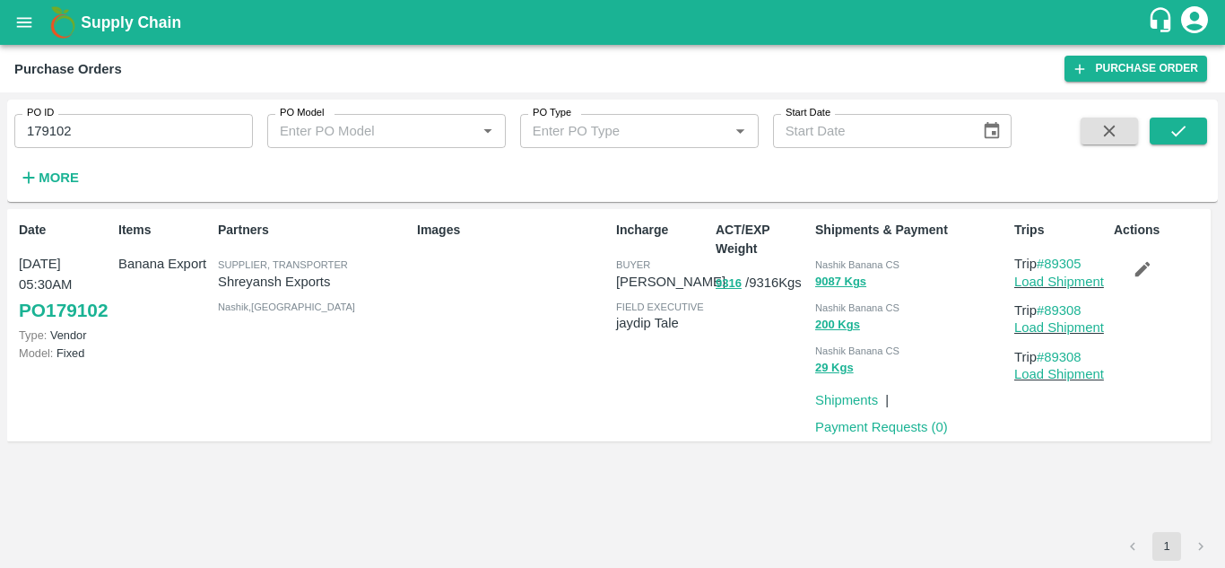
click at [1092, 259] on p "Trip #89305" at bounding box center [1060, 264] width 92 height 20
click at [927, 540] on div "1" at bounding box center [612, 546] width 1211 height 29
drag, startPoint x: 1089, startPoint y: 265, endPoint x: 1050, endPoint y: 266, distance: 38.6
click at [1050, 266] on p "Trip #89305" at bounding box center [1060, 264] width 92 height 20
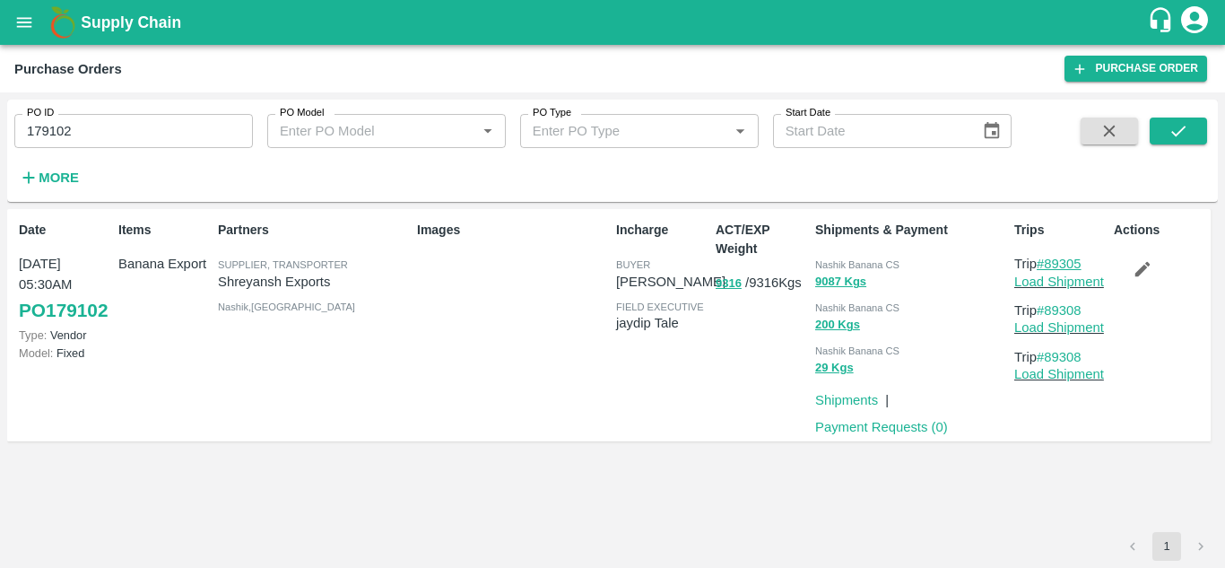
copy link "89305"
click at [94, 143] on input "179102" at bounding box center [133, 131] width 239 height 34
paste input "text"
click at [1178, 126] on icon "submit" at bounding box center [1178, 131] width 20 height 20
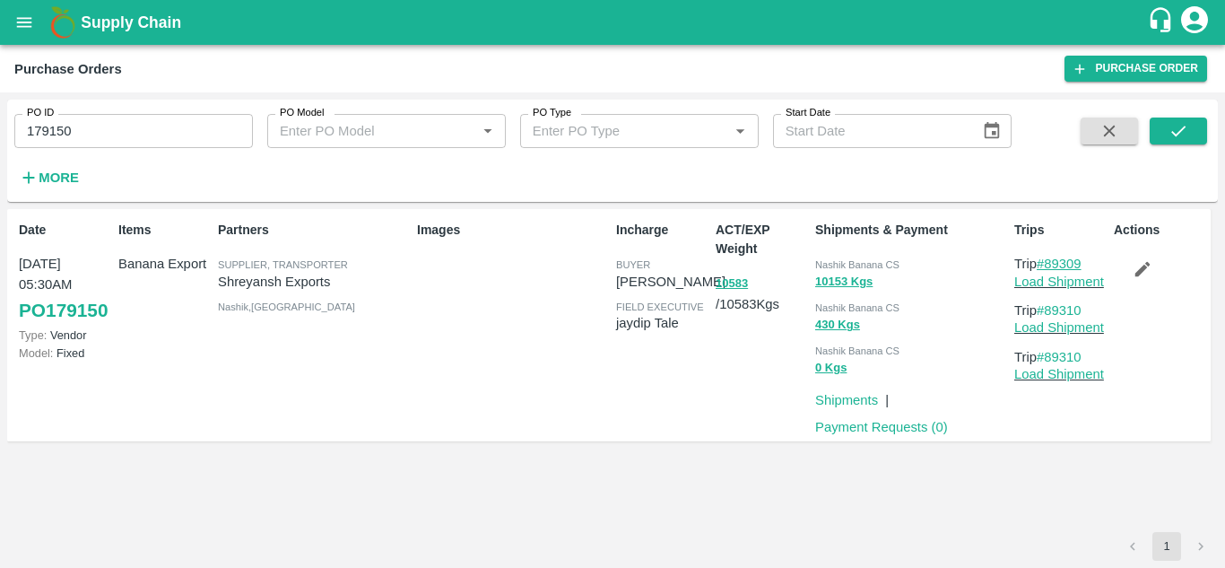
drag, startPoint x: 1091, startPoint y: 258, endPoint x: 1046, endPoint y: 256, distance: 45.8
click at [1046, 256] on p "Trip #89309" at bounding box center [1060, 264] width 92 height 20
copy link "89309"
click at [98, 128] on input "179150" at bounding box center [133, 131] width 239 height 34
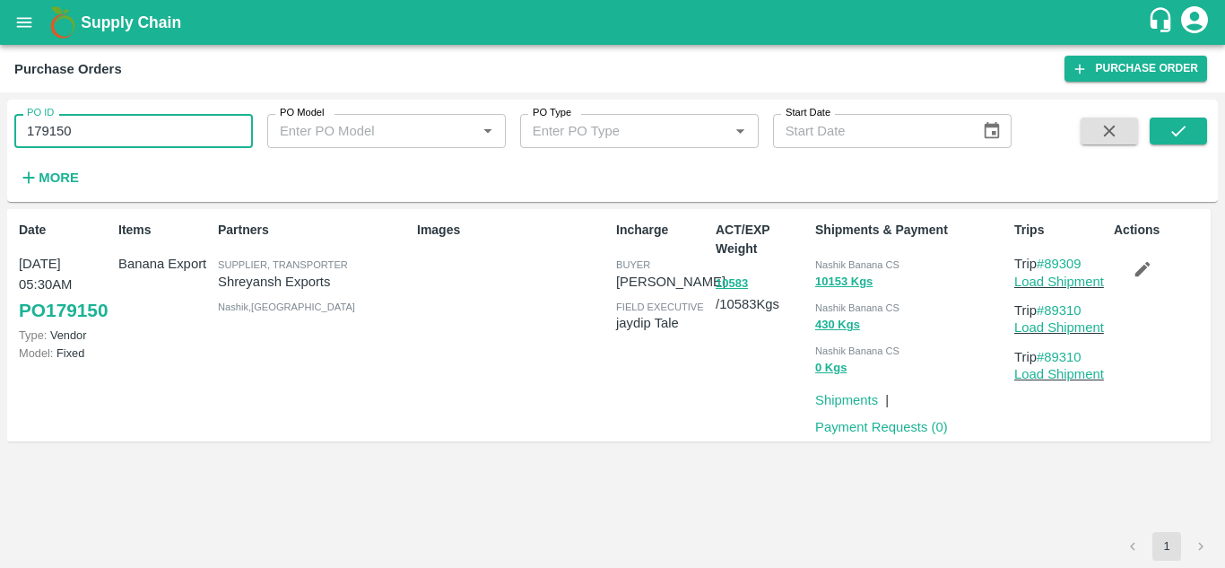
paste input "text"
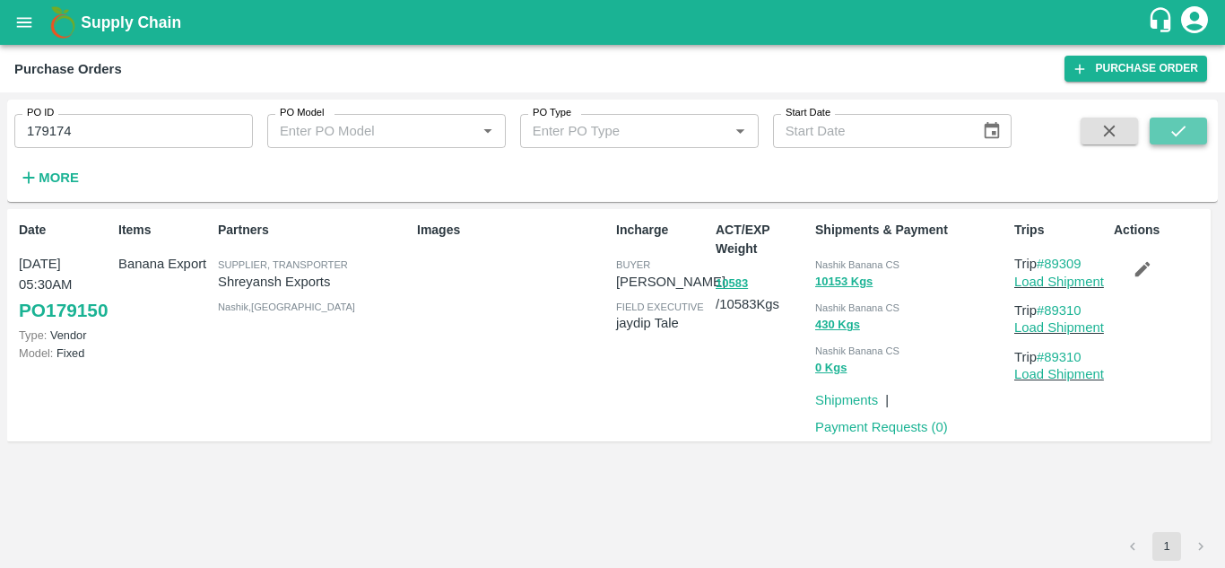
click at [1160, 127] on button "submit" at bounding box center [1178, 130] width 57 height 27
drag, startPoint x: 1094, startPoint y: 261, endPoint x: 1050, endPoint y: 260, distance: 43.9
click at [1050, 260] on p "Trip #89350" at bounding box center [1060, 264] width 92 height 20
copy link "89350"
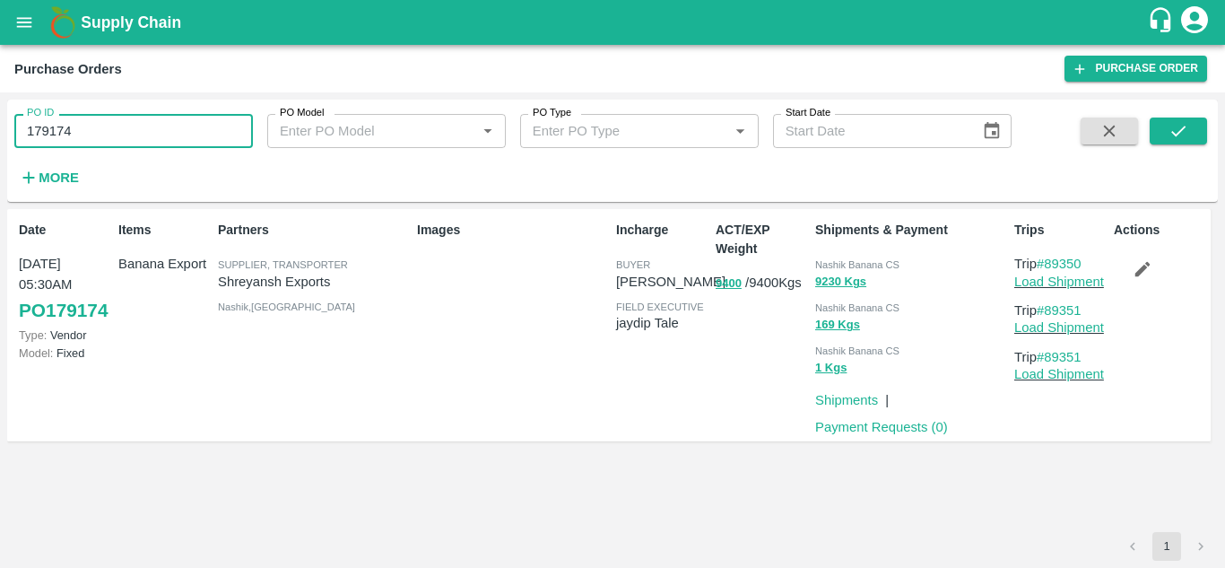
click at [126, 122] on input "179174" at bounding box center [133, 131] width 239 height 34
paste input "text"
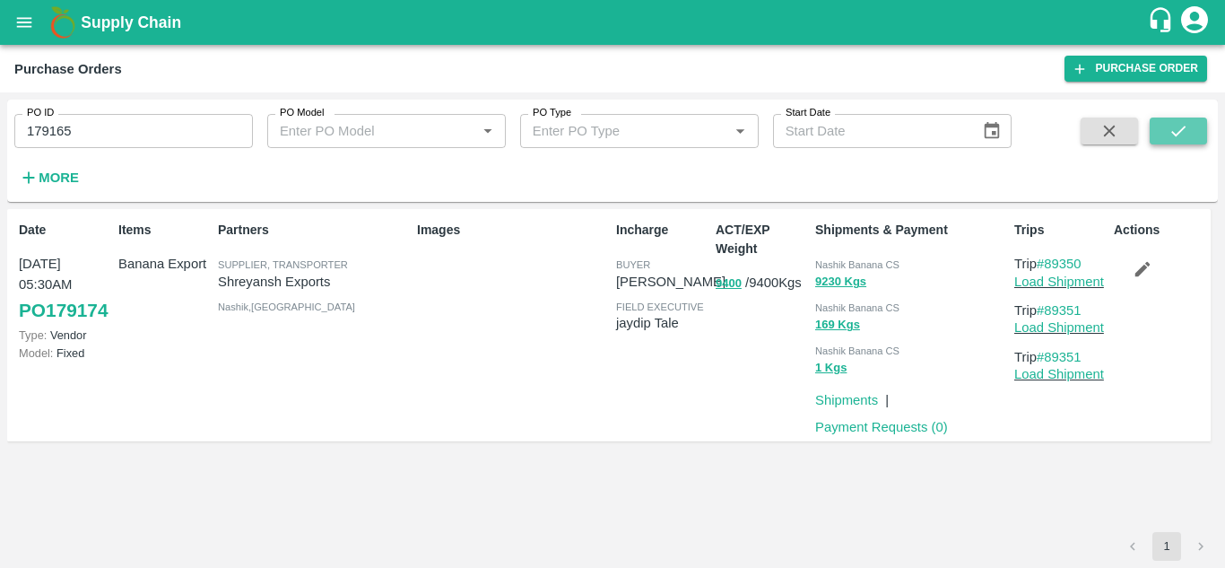
click at [1176, 126] on icon "submit" at bounding box center [1178, 131] width 20 height 20
drag, startPoint x: 1093, startPoint y: 263, endPoint x: 1046, endPoint y: 263, distance: 46.6
click at [1046, 263] on p "Trip #89340" at bounding box center [1060, 264] width 92 height 20
copy link "89340"
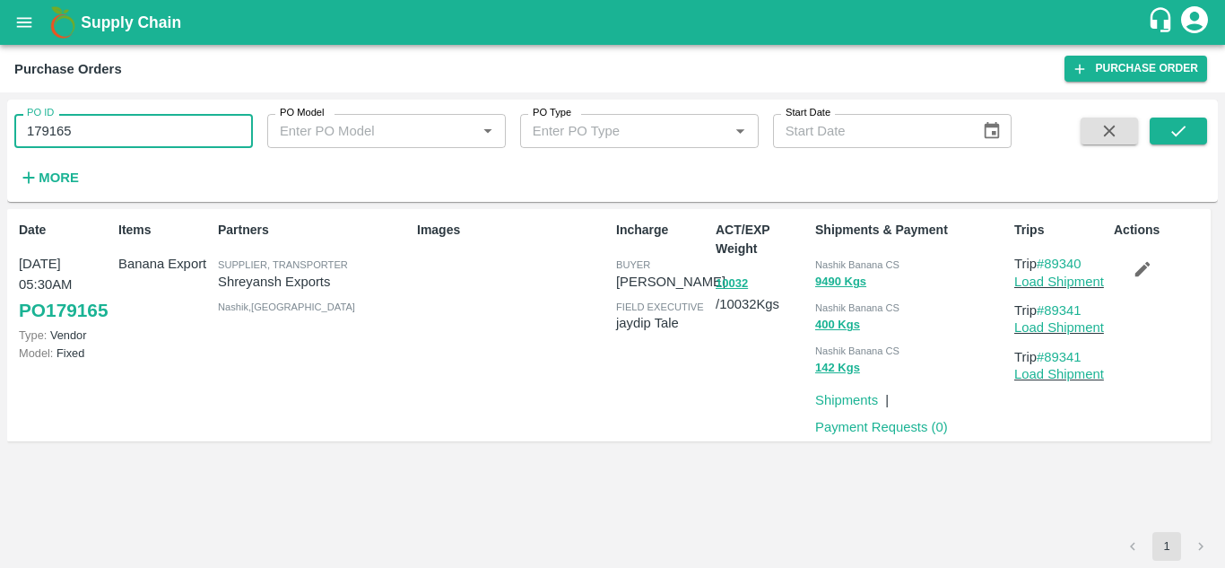
click at [89, 122] on input "179165" at bounding box center [133, 131] width 239 height 34
paste input "text"
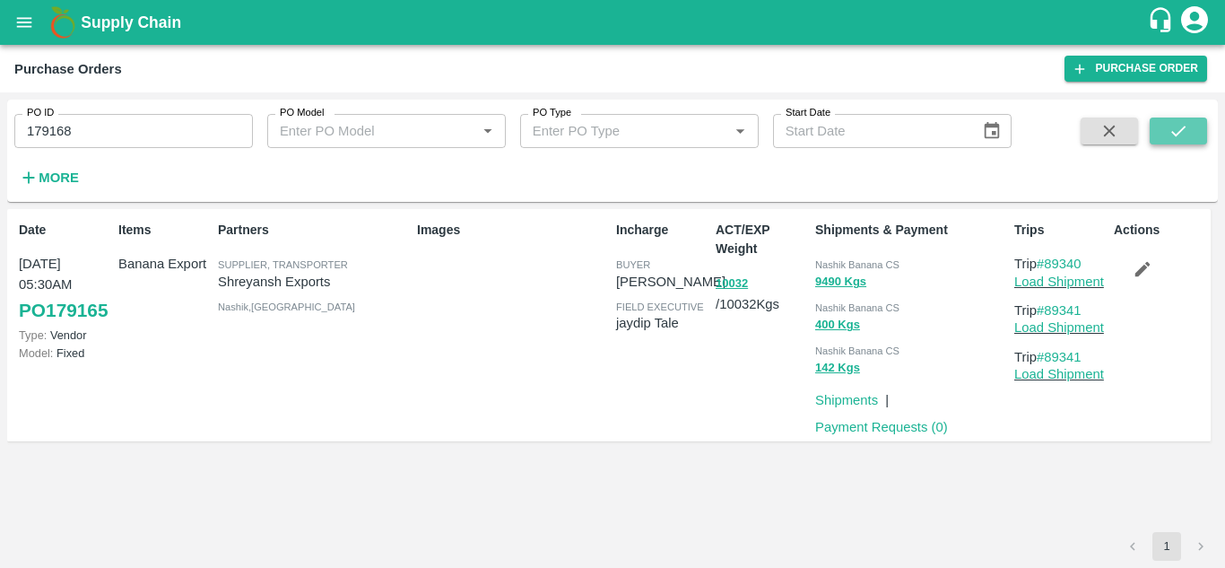
click at [1180, 126] on icon "submit" at bounding box center [1178, 131] width 20 height 20
drag, startPoint x: 1090, startPoint y: 262, endPoint x: 1045, endPoint y: 265, distance: 44.9
click at [1045, 265] on p "Trip #89343" at bounding box center [1060, 264] width 92 height 20
copy link "89343"
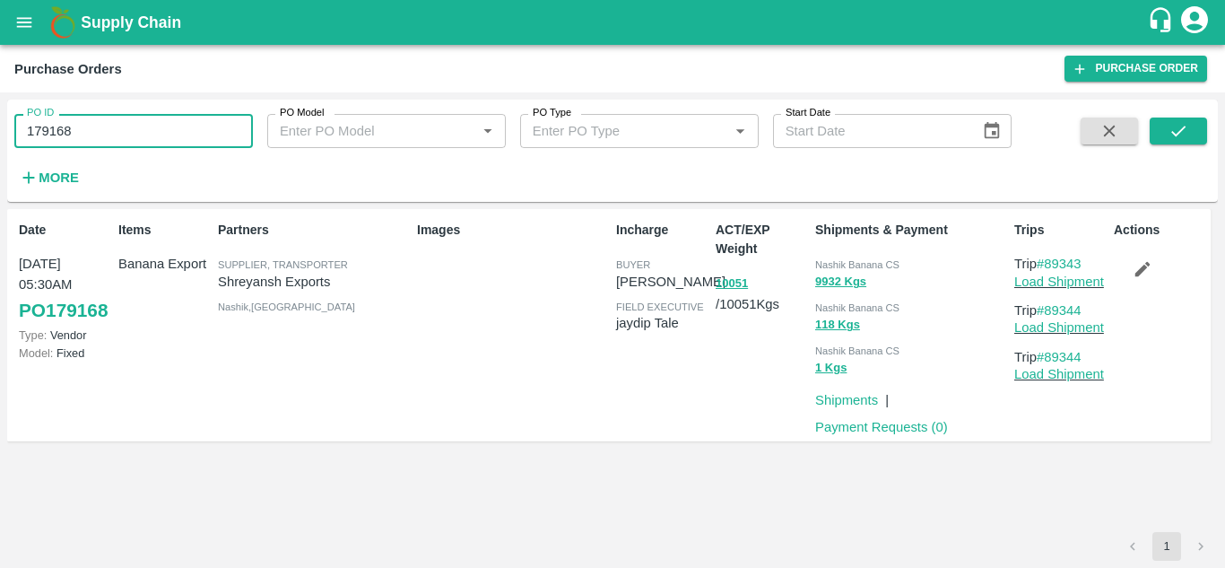
click at [99, 125] on input "179168" at bounding box center [133, 131] width 239 height 34
paste input "text"
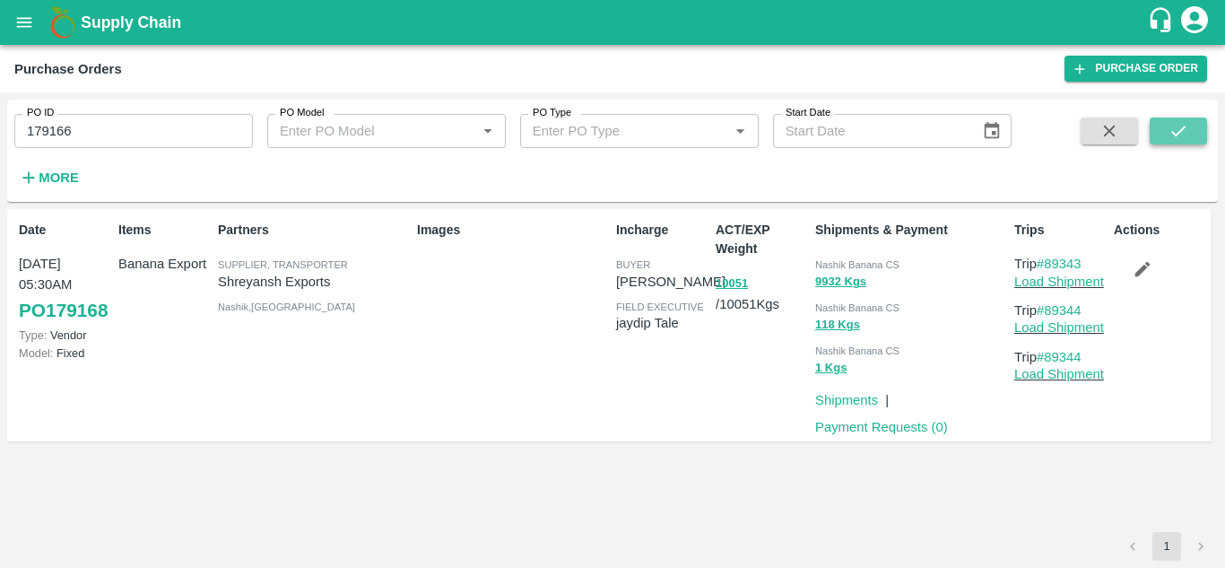
click at [1163, 143] on button "submit" at bounding box center [1178, 130] width 57 height 27
drag, startPoint x: 1093, startPoint y: 265, endPoint x: 1047, endPoint y: 265, distance: 45.7
click at [1047, 265] on p "Trip #89342" at bounding box center [1060, 264] width 92 height 20
click at [86, 130] on input "179166" at bounding box center [133, 131] width 239 height 34
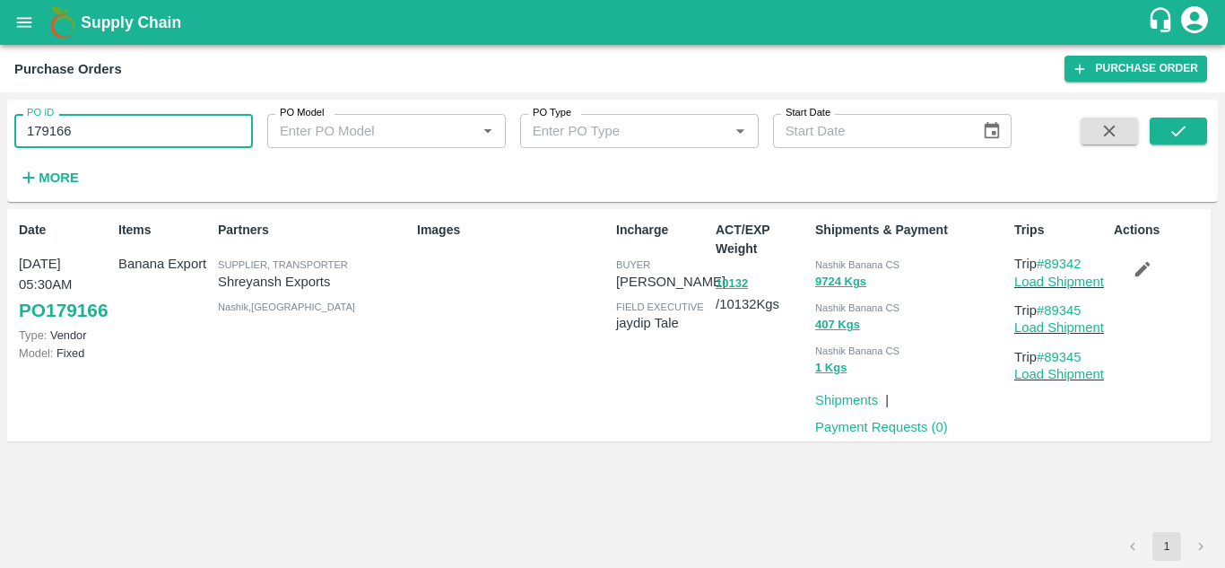
click at [86, 130] on input "179166" at bounding box center [133, 131] width 239 height 34
paste input "text"
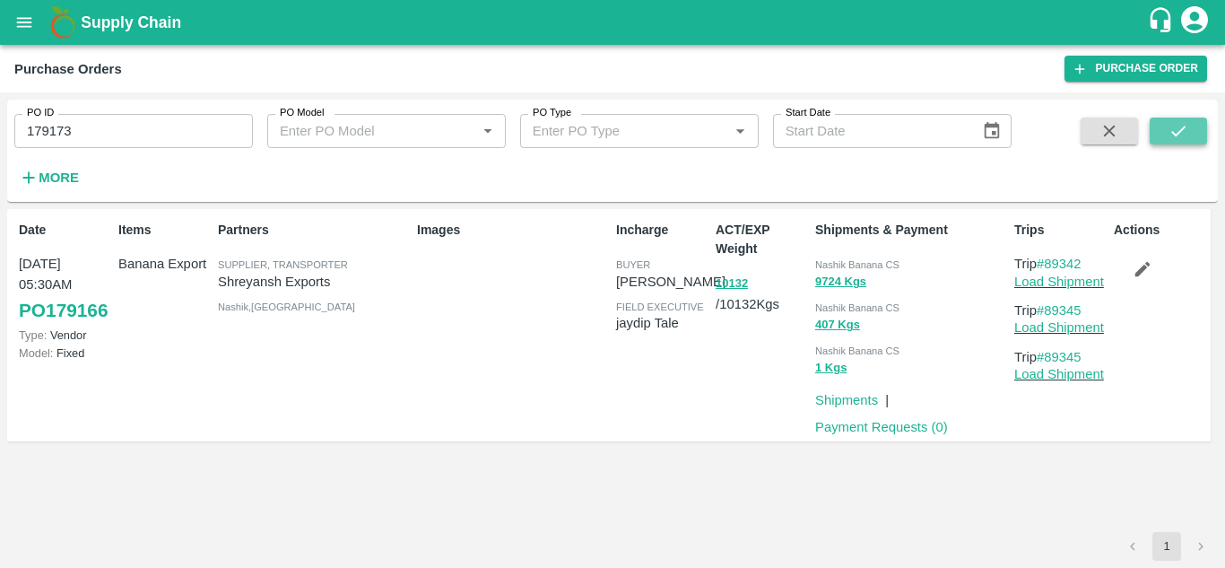
click at [1194, 134] on button "submit" at bounding box center [1178, 130] width 57 height 27
drag, startPoint x: 1087, startPoint y: 263, endPoint x: 1047, endPoint y: 265, distance: 39.5
click at [1047, 265] on p "Trip #89354" at bounding box center [1060, 264] width 92 height 20
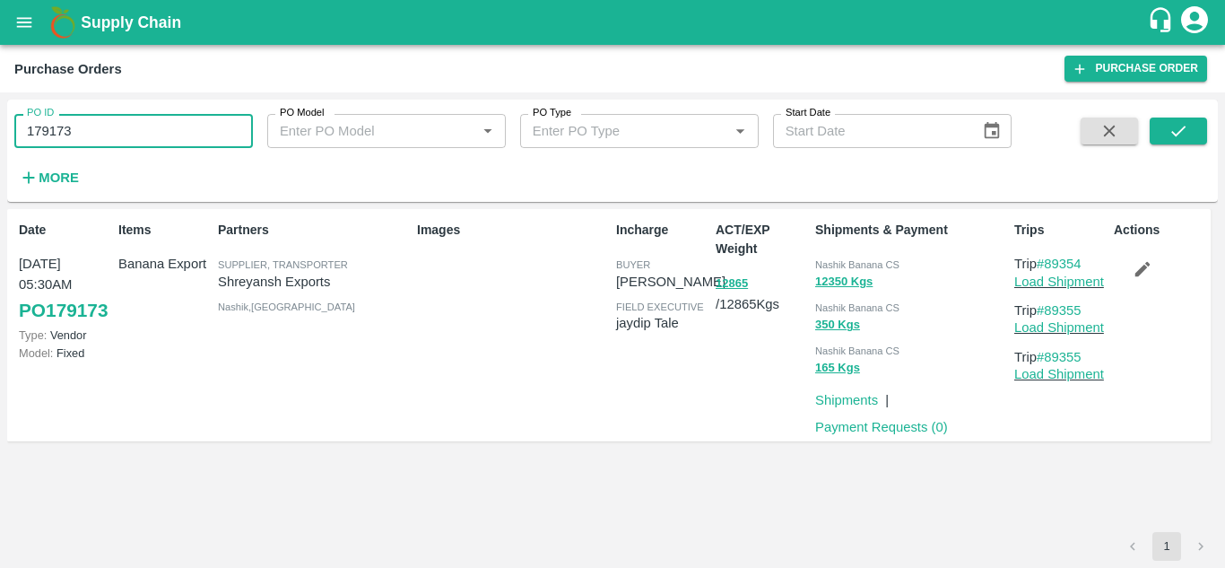
click at [90, 126] on input "179173" at bounding box center [133, 131] width 239 height 34
paste input "text"
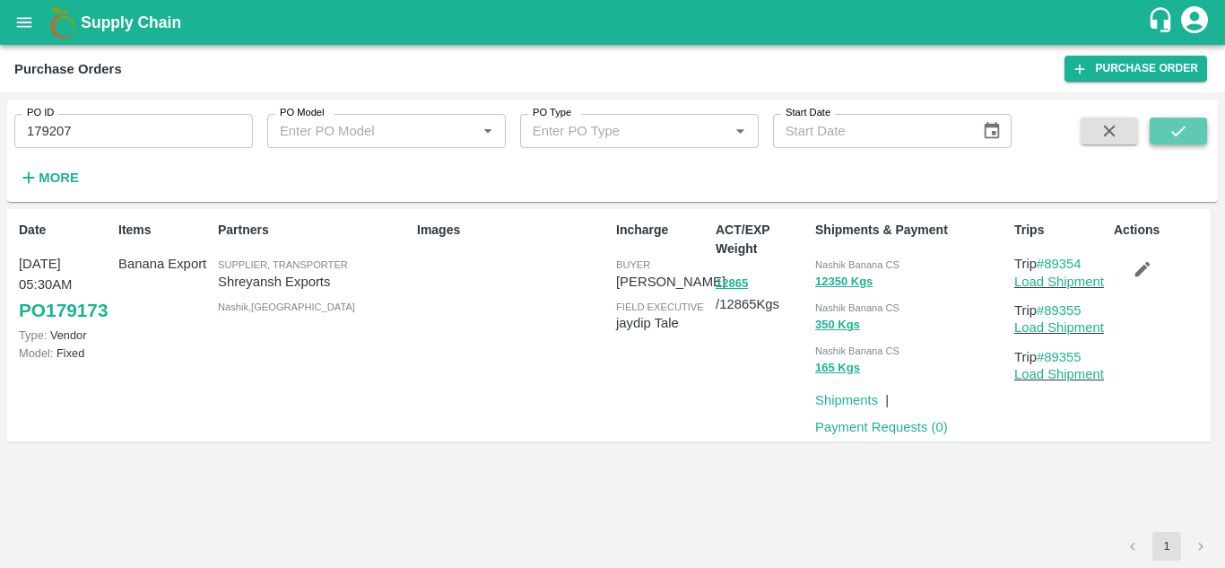
click at [1188, 130] on icon "submit" at bounding box center [1178, 131] width 20 height 20
drag, startPoint x: 1090, startPoint y: 260, endPoint x: 1050, endPoint y: 267, distance: 41.0
click at [1050, 267] on p "Trip #89366" at bounding box center [1060, 264] width 92 height 20
click at [70, 134] on input "179207" at bounding box center [133, 131] width 239 height 34
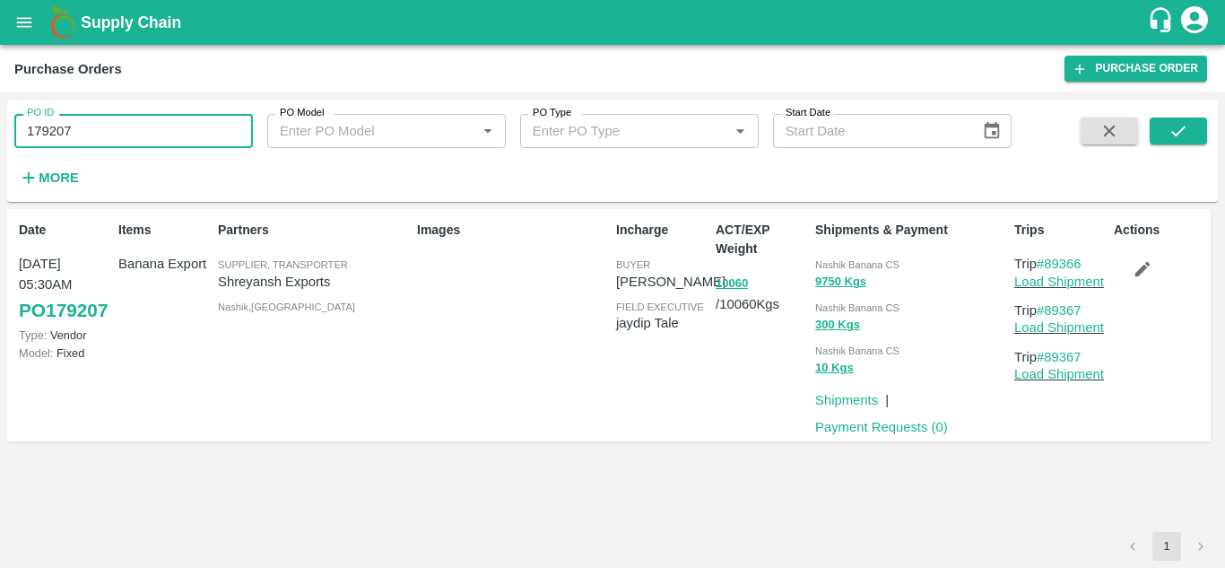
click at [70, 134] on input "179207" at bounding box center [133, 131] width 239 height 34
paste input "text"
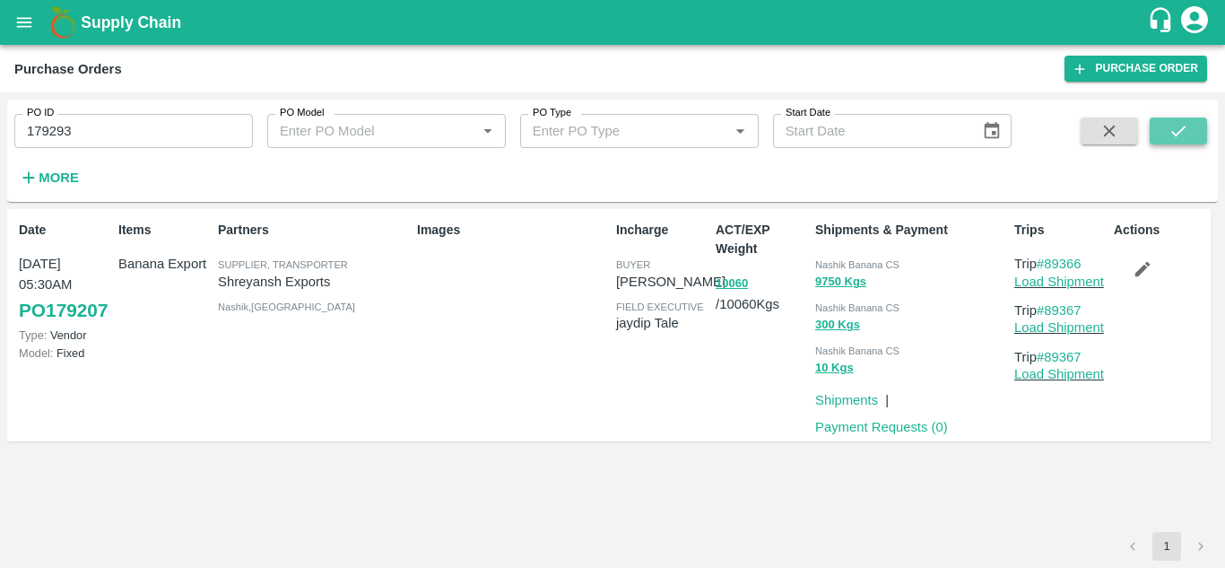
click at [1183, 129] on icon "submit" at bounding box center [1178, 131] width 14 height 11
drag, startPoint x: 1092, startPoint y: 259, endPoint x: 1045, endPoint y: 260, distance: 47.5
click at [1045, 260] on p "Trip #89386" at bounding box center [1060, 264] width 92 height 20
click at [92, 123] on input "179293" at bounding box center [133, 131] width 239 height 34
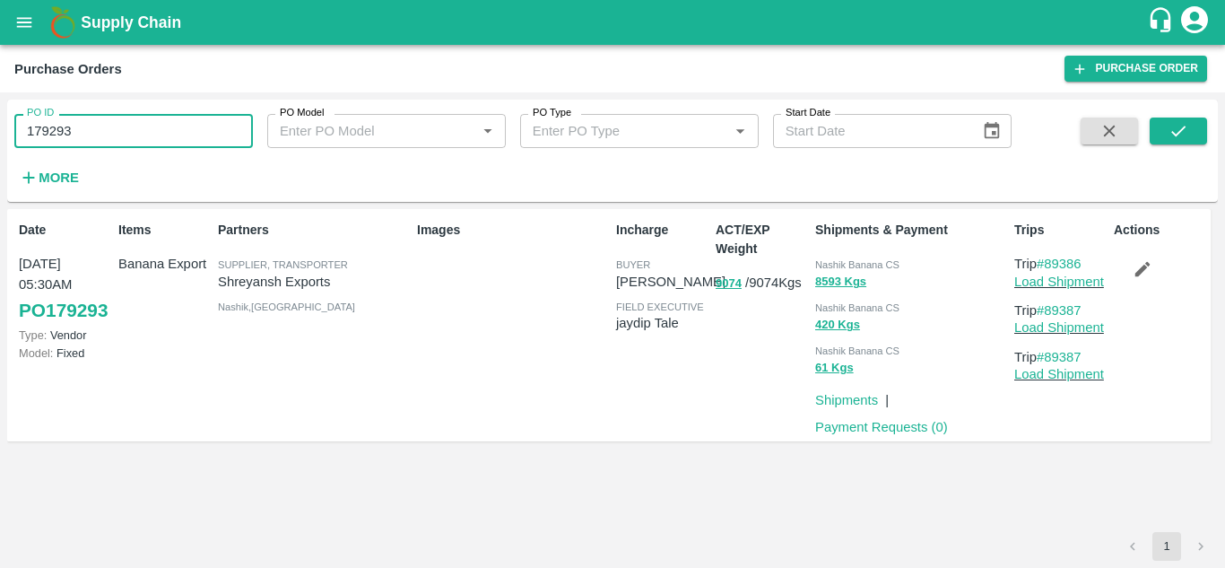
click at [92, 123] on input "179293" at bounding box center [133, 131] width 239 height 34
paste input "text"
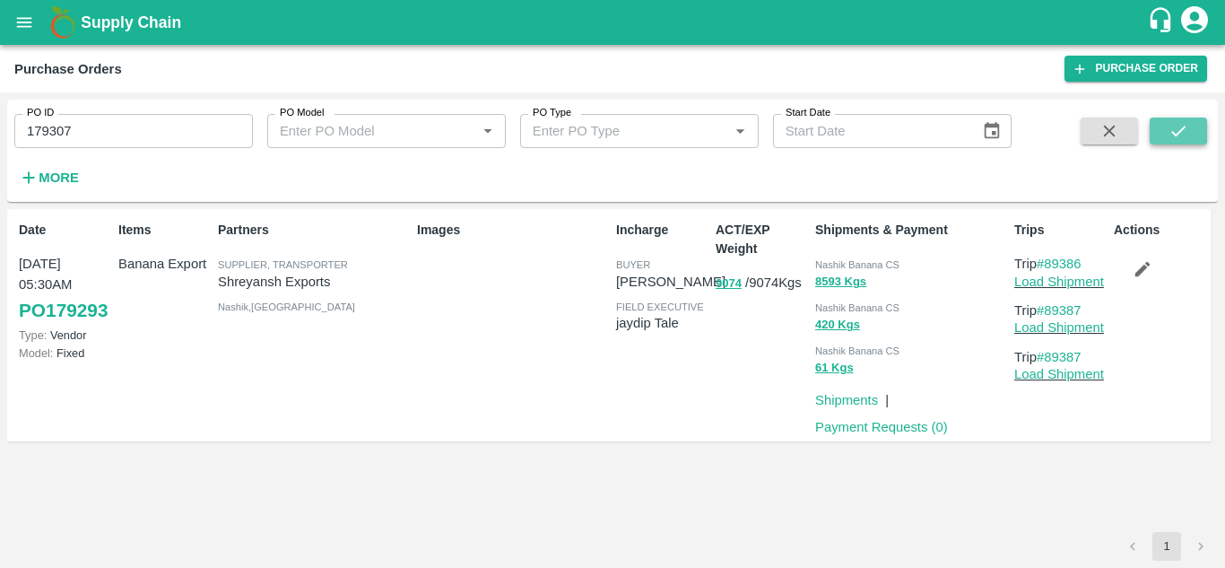
click at [1191, 126] on button "submit" at bounding box center [1178, 130] width 57 height 27
drag, startPoint x: 1090, startPoint y: 264, endPoint x: 1046, endPoint y: 262, distance: 44.9
click at [1046, 262] on p "Trip #89398" at bounding box center [1060, 264] width 92 height 20
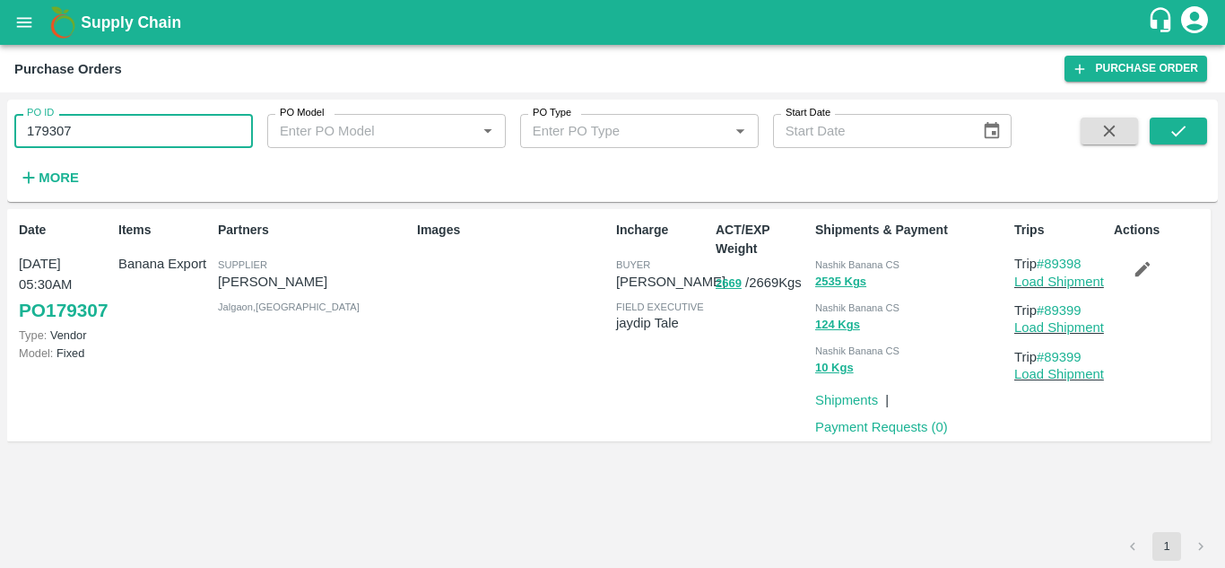
click at [79, 141] on input "179307" at bounding box center [133, 131] width 239 height 34
paste input "text"
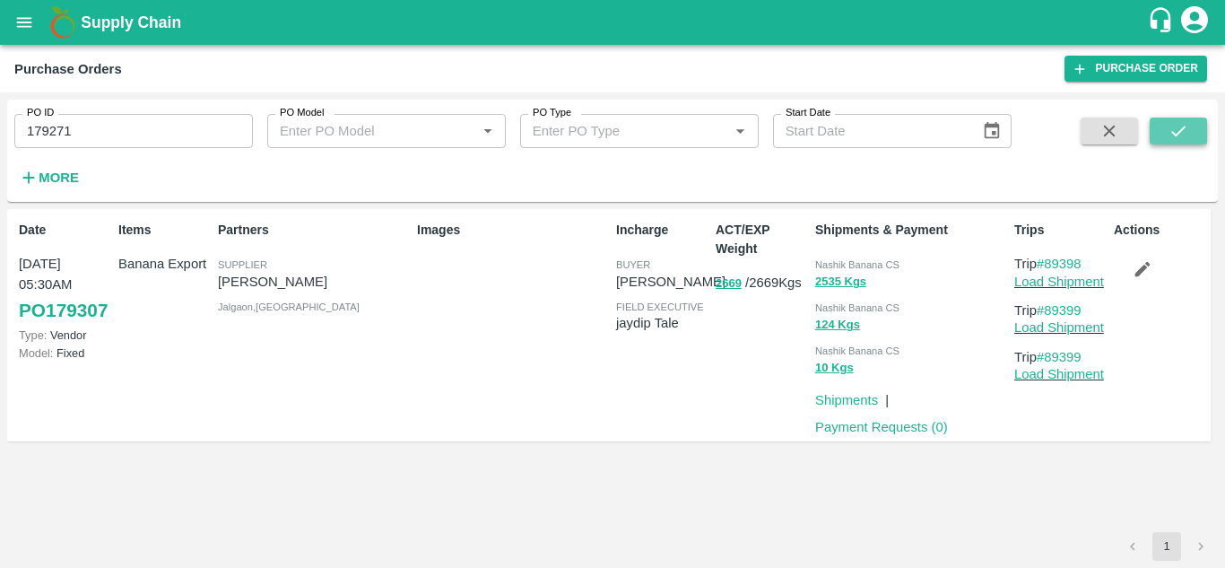
click at [1179, 134] on icon "submit" at bounding box center [1178, 131] width 20 height 20
drag, startPoint x: 1090, startPoint y: 262, endPoint x: 1049, endPoint y: 266, distance: 40.6
click at [1049, 266] on p "Trip #89383" at bounding box center [1060, 264] width 92 height 20
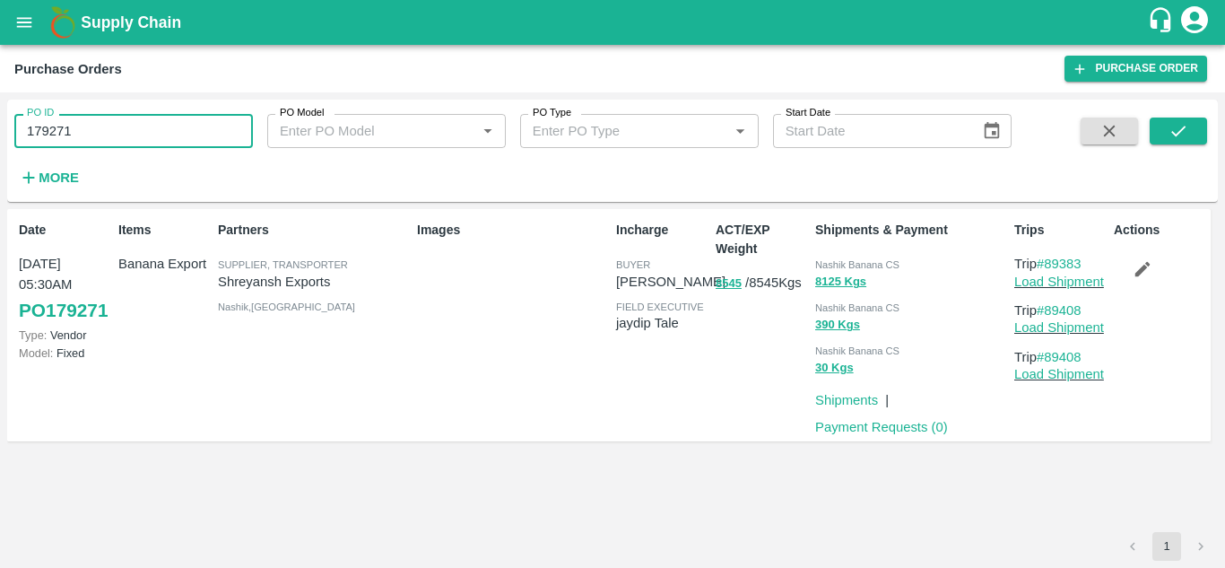
click at [109, 125] on input "179271" at bounding box center [133, 131] width 239 height 34
paste input "text"
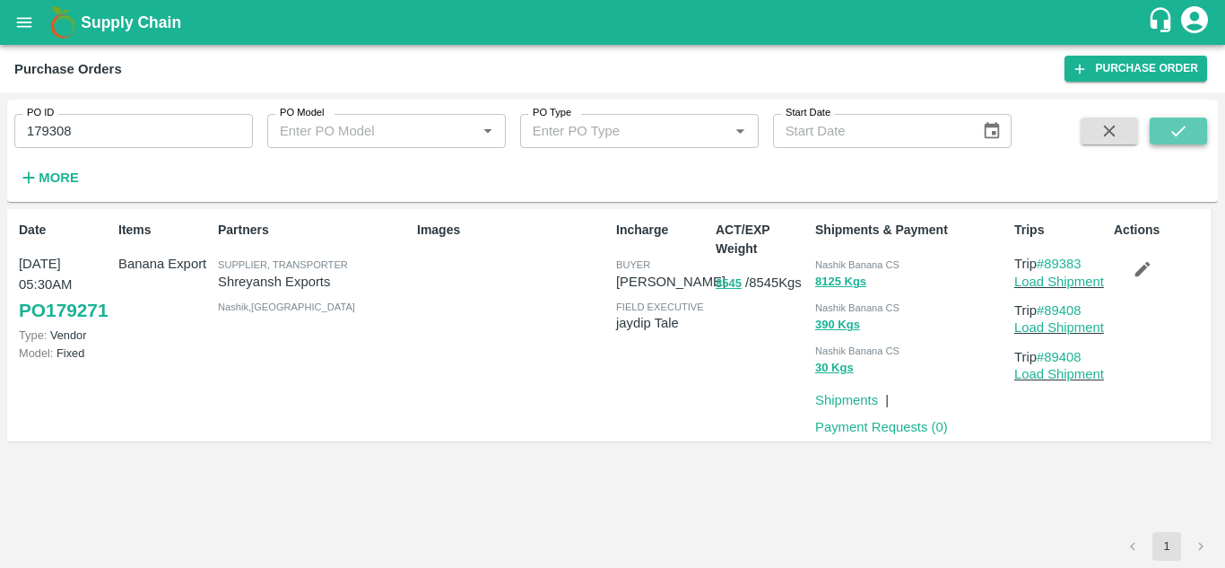
click at [1195, 136] on button "submit" at bounding box center [1178, 130] width 57 height 27
drag, startPoint x: 1096, startPoint y: 266, endPoint x: 1046, endPoint y: 263, distance: 50.3
click at [1046, 263] on p "Trip #89403" at bounding box center [1060, 264] width 92 height 20
click at [94, 129] on input "179308" at bounding box center [133, 131] width 239 height 34
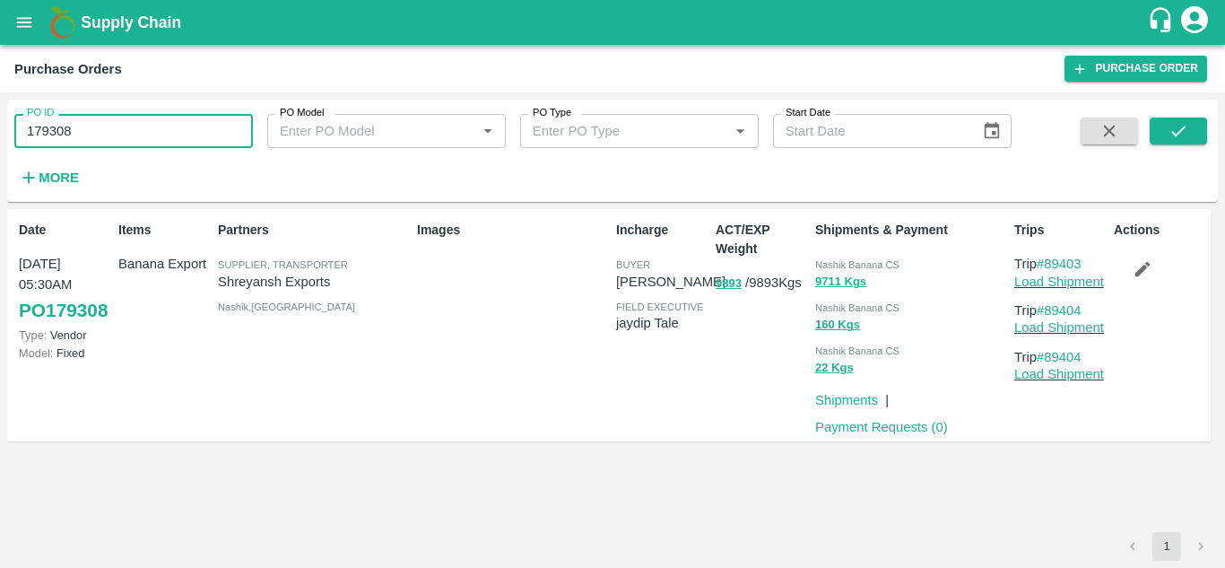
click at [94, 129] on input "179308" at bounding box center [133, 131] width 239 height 34
paste input "text"
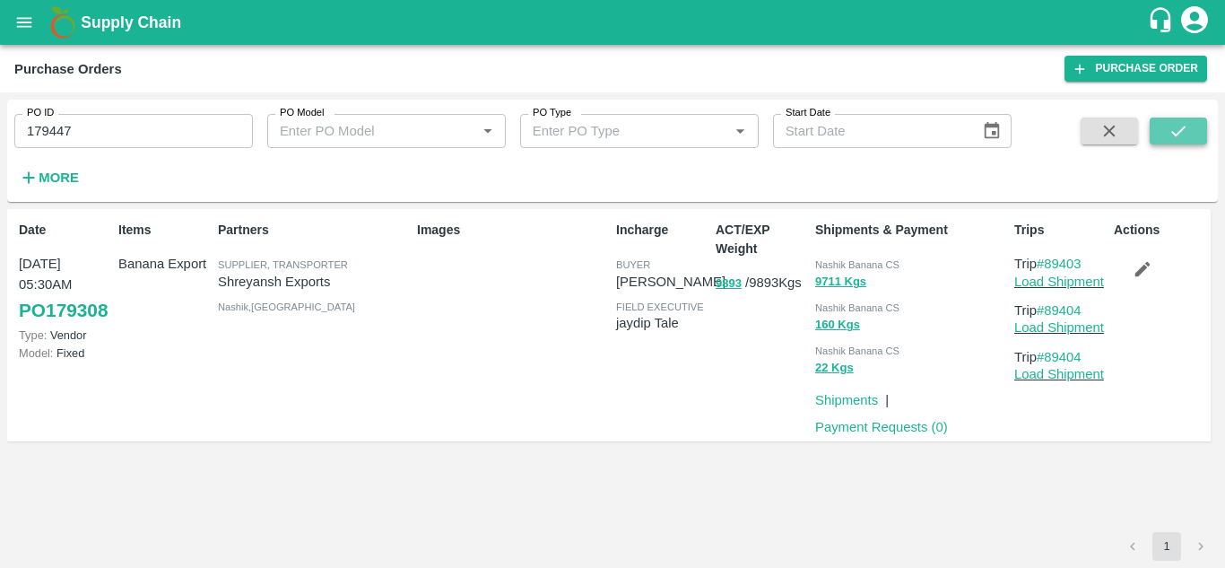
click at [1187, 128] on icon "submit" at bounding box center [1178, 131] width 20 height 20
drag, startPoint x: 1091, startPoint y: 263, endPoint x: 1046, endPoint y: 264, distance: 44.8
click at [1046, 264] on p "Trip #89448" at bounding box center [1060, 264] width 92 height 20
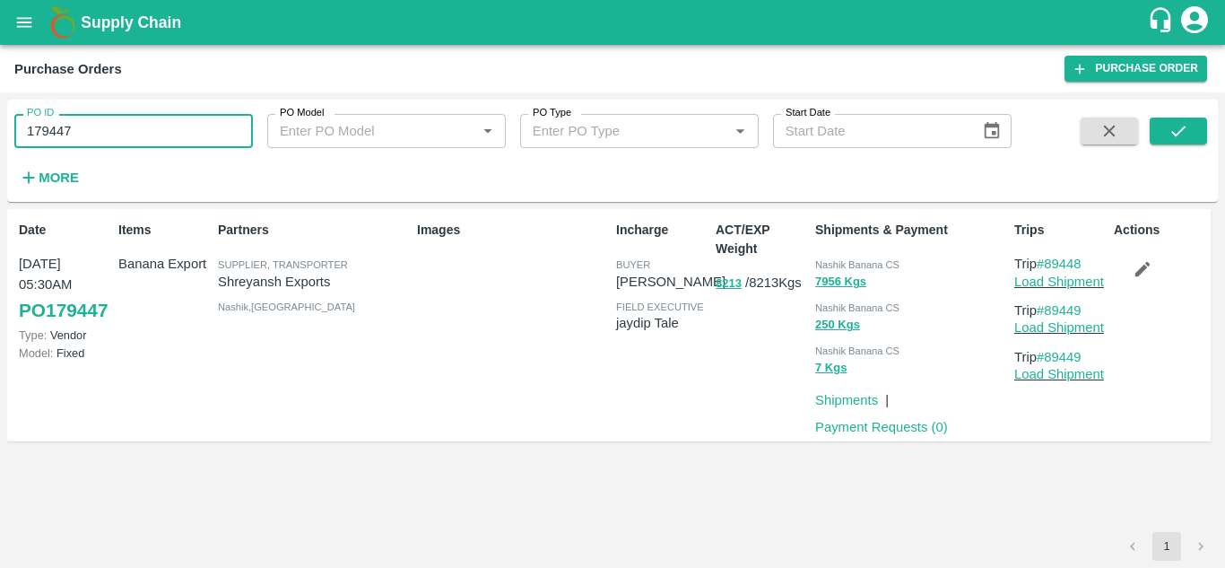
click at [93, 135] on input "179447" at bounding box center [133, 131] width 239 height 34
paste input "text"
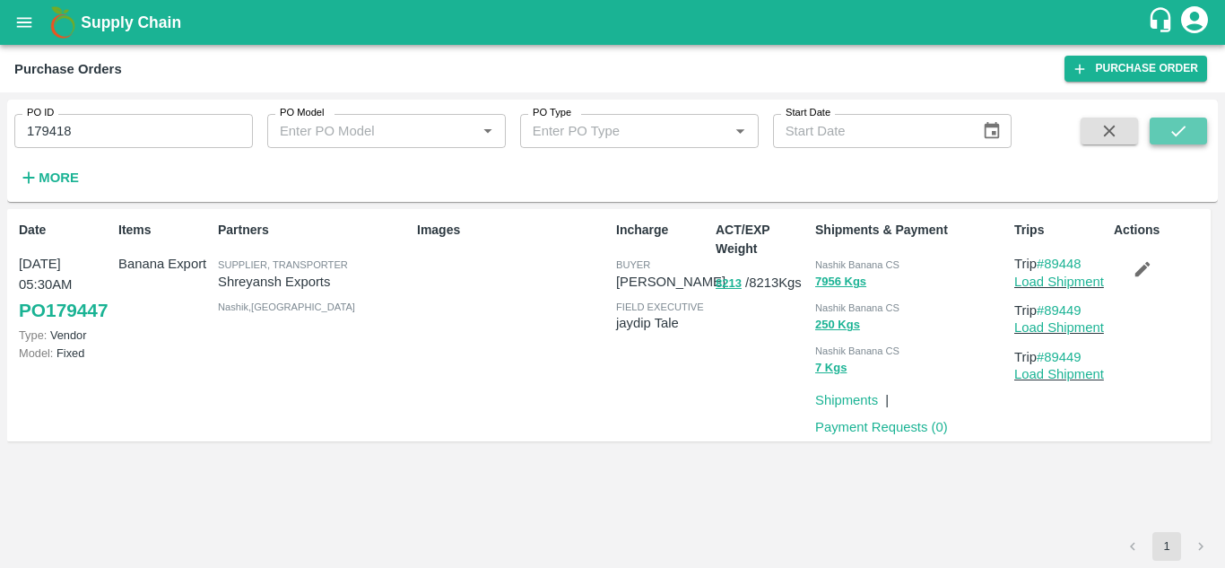
click at [1181, 125] on icon "submit" at bounding box center [1178, 131] width 20 height 20
drag, startPoint x: 1091, startPoint y: 261, endPoint x: 1048, endPoint y: 261, distance: 43.0
click at [1048, 261] on p "Trip #89415" at bounding box center [1060, 264] width 92 height 20
click at [83, 127] on input "179418" at bounding box center [133, 131] width 239 height 34
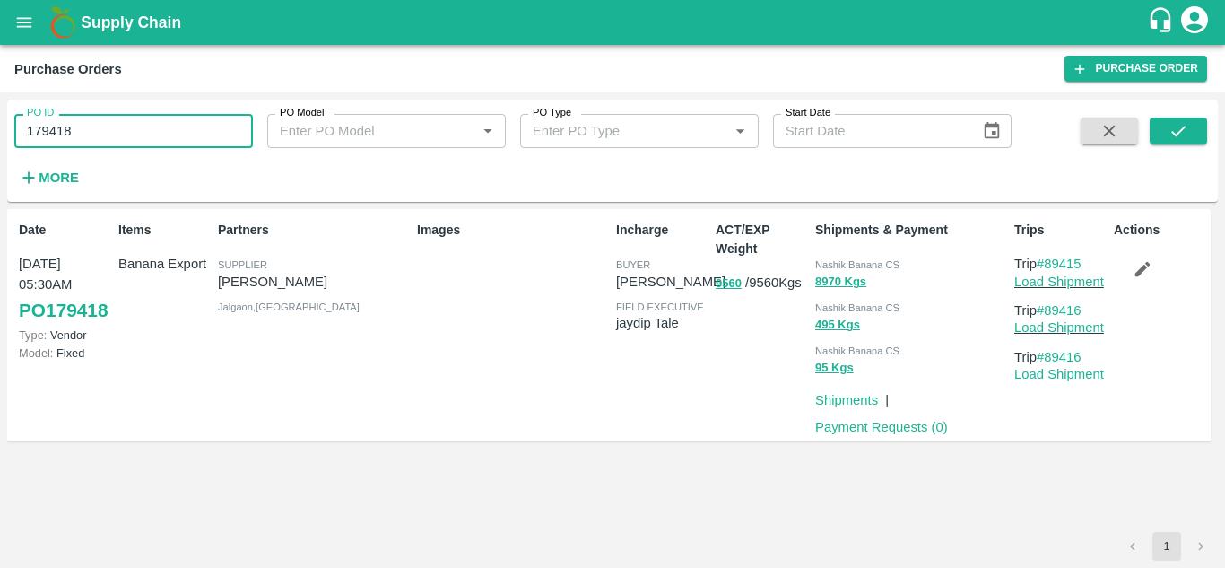
click at [83, 127] on input "179418" at bounding box center [133, 131] width 239 height 34
paste input "text"
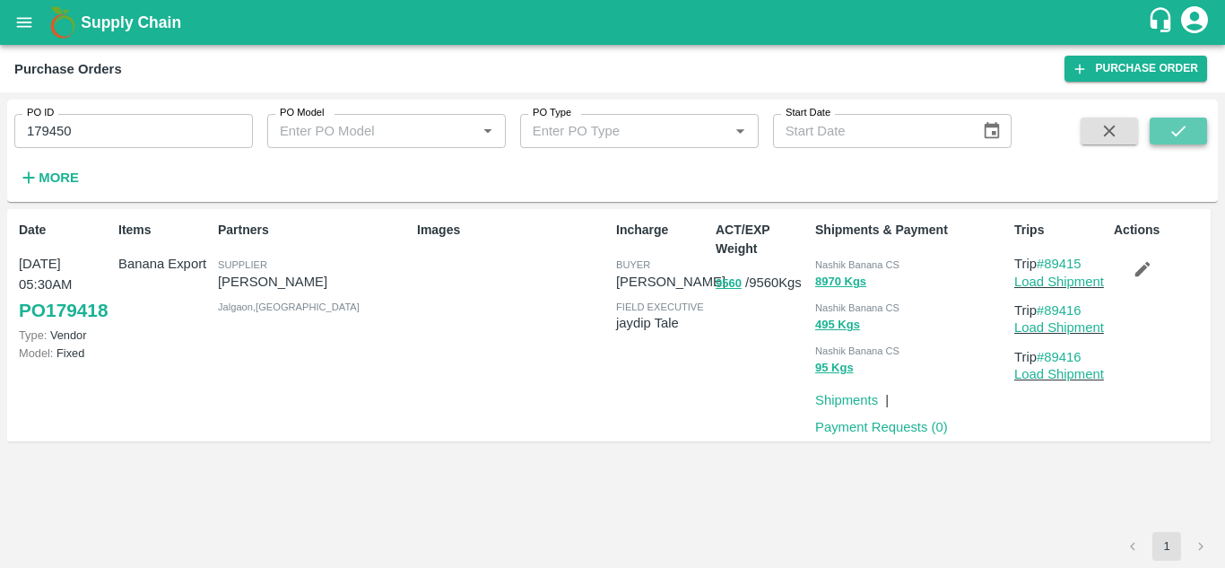
click at [1186, 128] on icon "submit" at bounding box center [1178, 131] width 20 height 20
drag, startPoint x: 1085, startPoint y: 263, endPoint x: 1048, endPoint y: 264, distance: 36.8
click at [1048, 264] on p "Trip #89453" at bounding box center [1060, 264] width 92 height 20
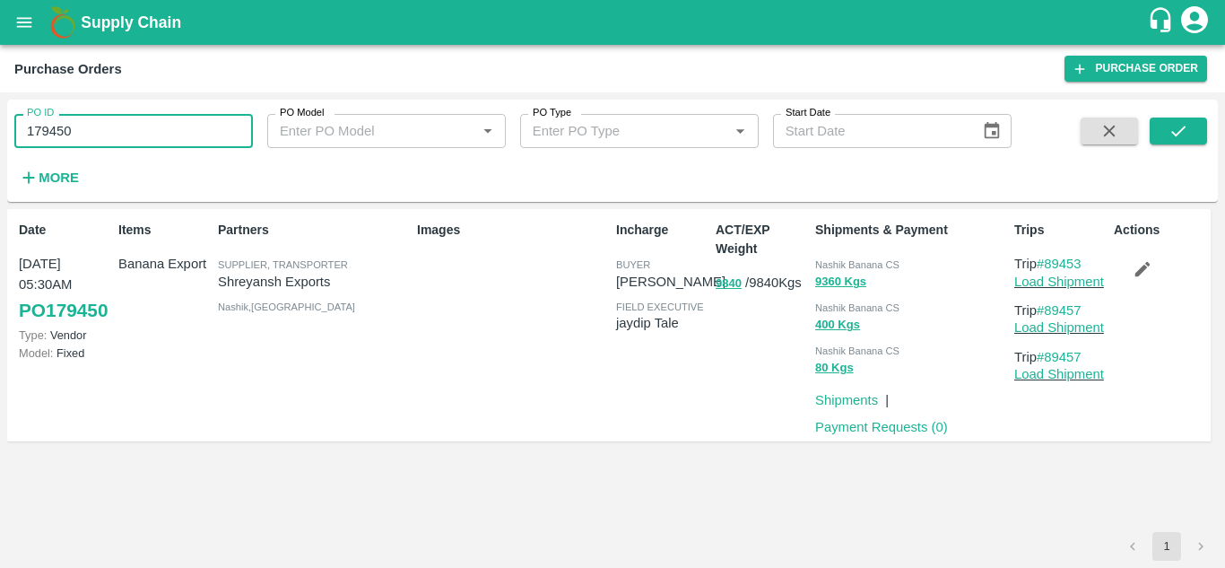
click at [98, 115] on input "179450" at bounding box center [133, 131] width 239 height 34
paste input "text"
click at [1185, 126] on icon "submit" at bounding box center [1178, 131] width 20 height 20
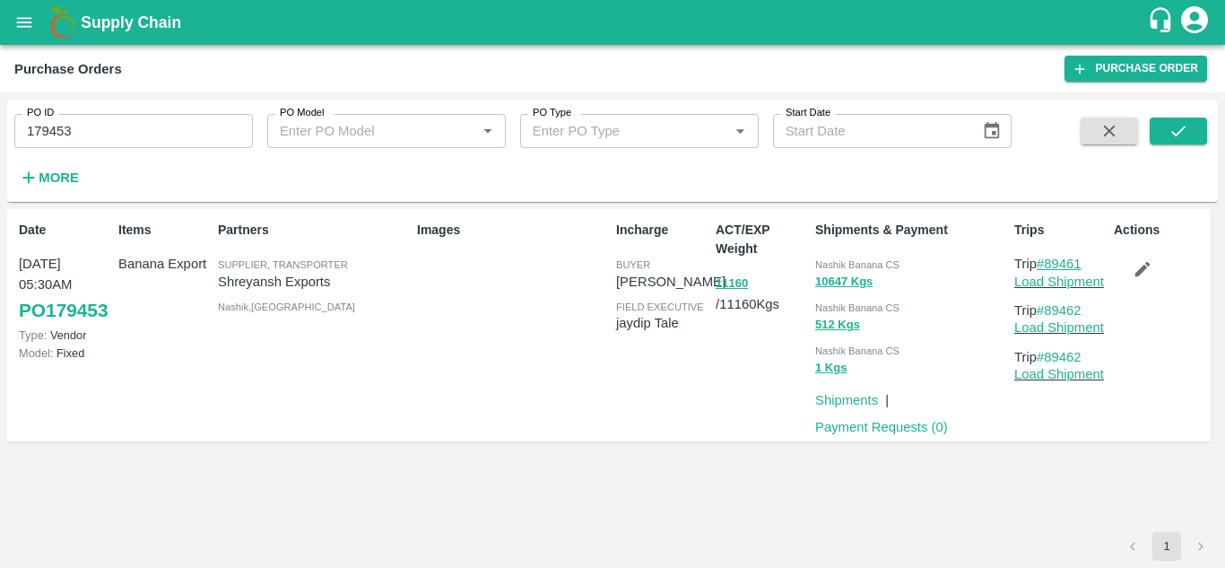
drag, startPoint x: 1088, startPoint y: 263, endPoint x: 1046, endPoint y: 263, distance: 41.2
click at [1046, 263] on p "Trip #89461" at bounding box center [1060, 264] width 92 height 20
click at [96, 126] on input "179453" at bounding box center [133, 131] width 239 height 34
paste input "text"
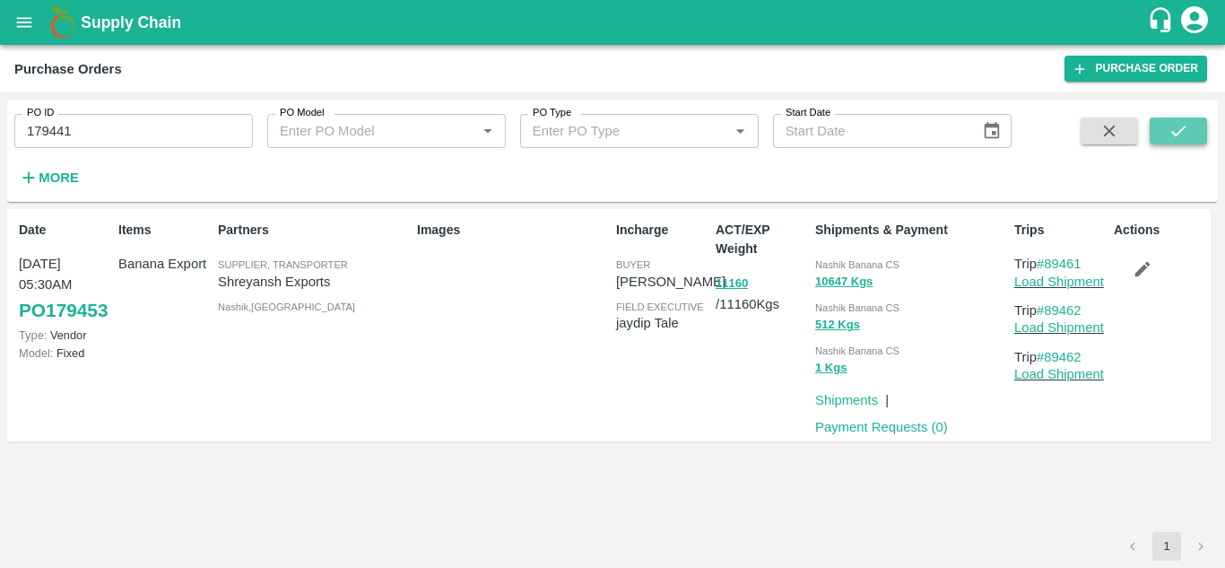
click at [1184, 123] on icon "submit" at bounding box center [1178, 131] width 20 height 20
drag, startPoint x: 1090, startPoint y: 264, endPoint x: 1051, endPoint y: 265, distance: 38.6
click at [1051, 265] on p "Trip #89445" at bounding box center [1060, 264] width 92 height 20
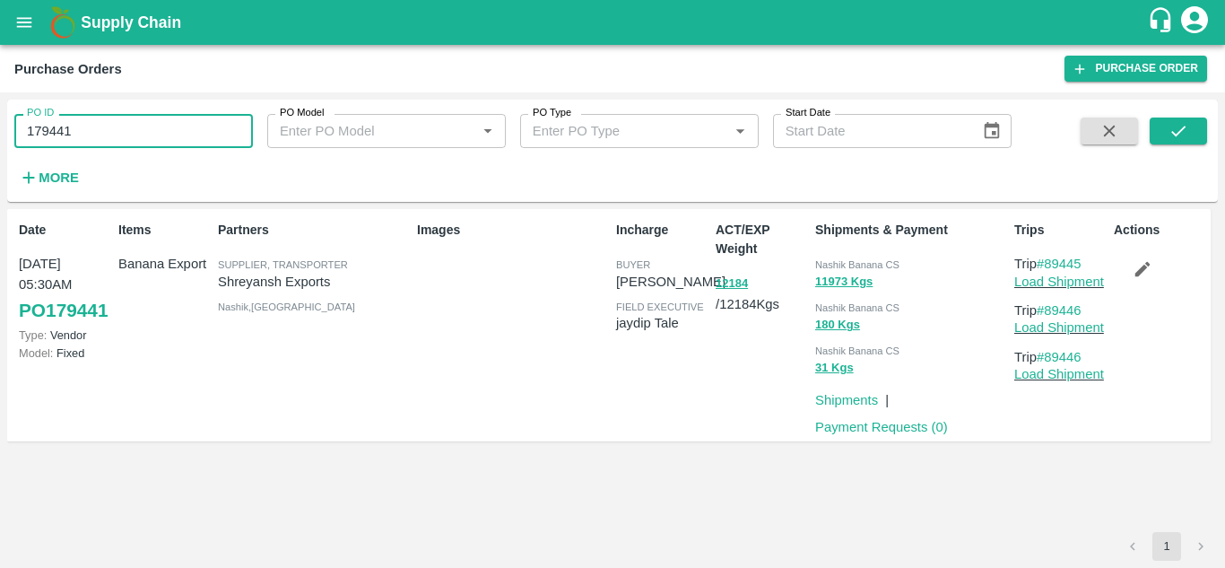
click at [102, 128] on input "179441" at bounding box center [133, 131] width 239 height 34
paste input "text"
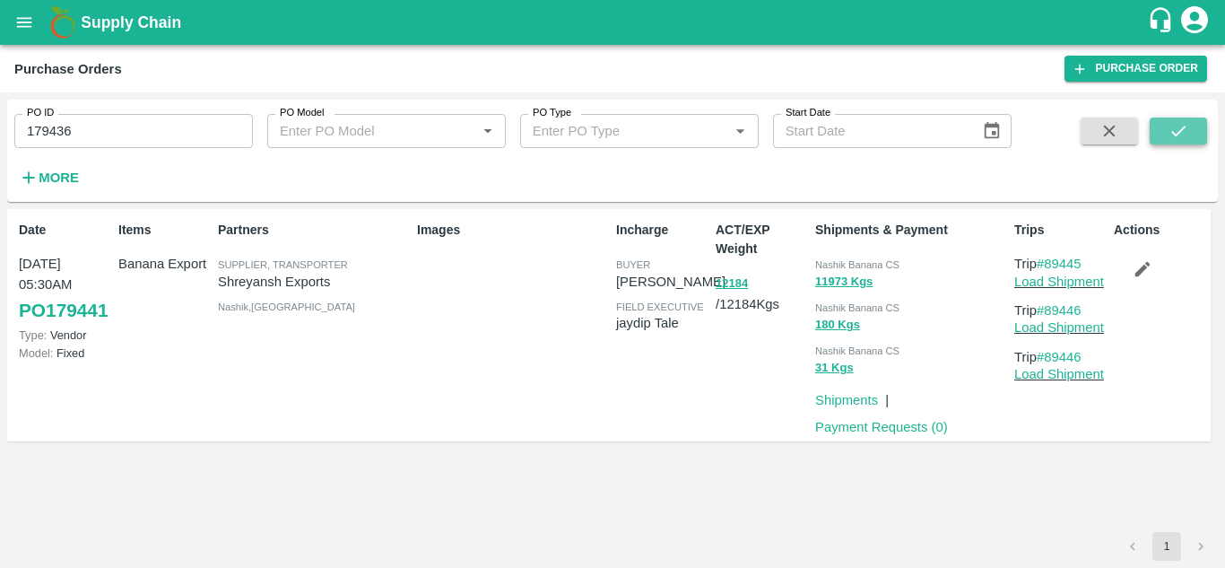
click at [1178, 123] on icon "submit" at bounding box center [1178, 131] width 20 height 20
drag, startPoint x: 1089, startPoint y: 258, endPoint x: 1046, endPoint y: 262, distance: 42.3
click at [1046, 262] on p "Trip #89431" at bounding box center [1060, 264] width 92 height 20
click at [91, 131] on input "179436" at bounding box center [133, 131] width 239 height 34
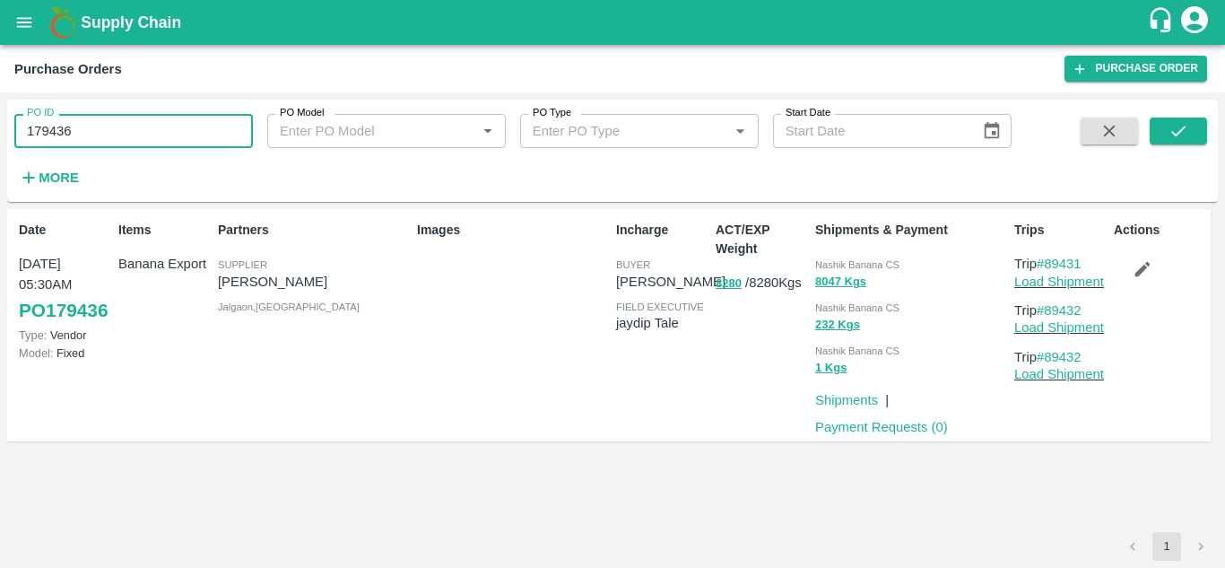
click at [91, 131] on input "179436" at bounding box center [133, 131] width 239 height 34
paste input "text"
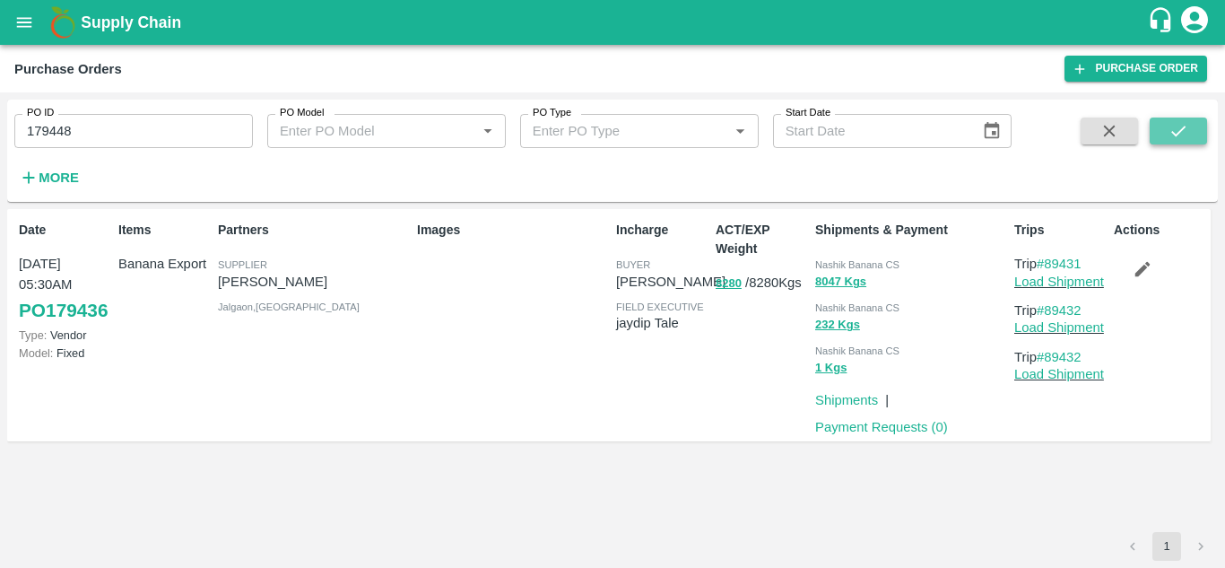
click at [1201, 130] on button "submit" at bounding box center [1178, 130] width 57 height 27
drag, startPoint x: 1093, startPoint y: 259, endPoint x: 1048, endPoint y: 262, distance: 44.9
click at [1048, 262] on p "Trip #89450" at bounding box center [1060, 264] width 92 height 20
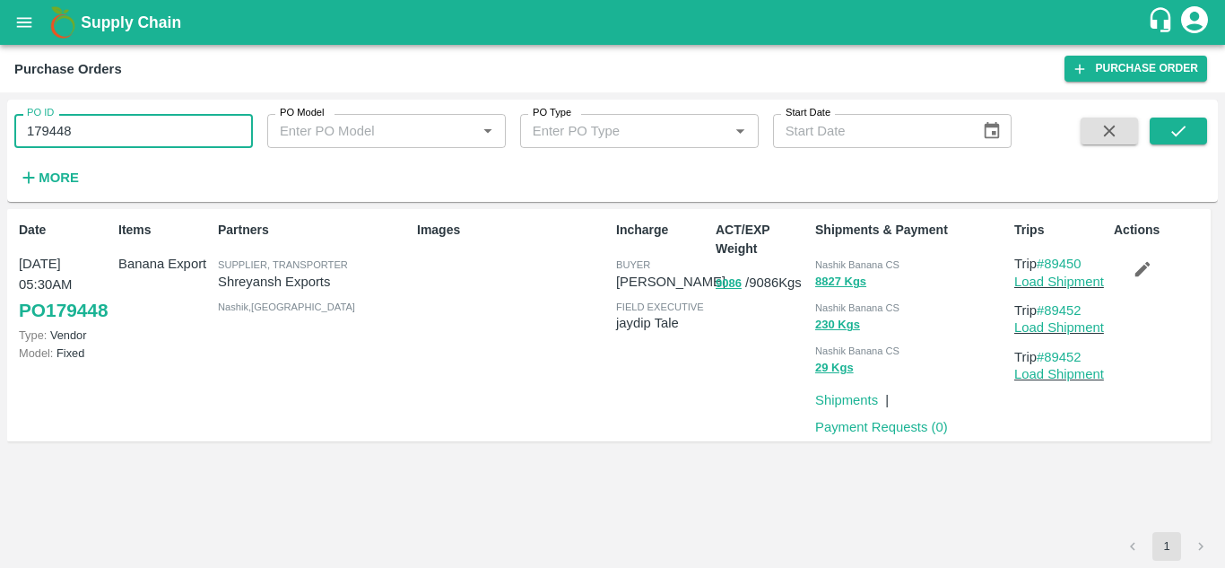
click at [99, 123] on input "179448" at bounding box center [133, 131] width 239 height 34
paste input "text"
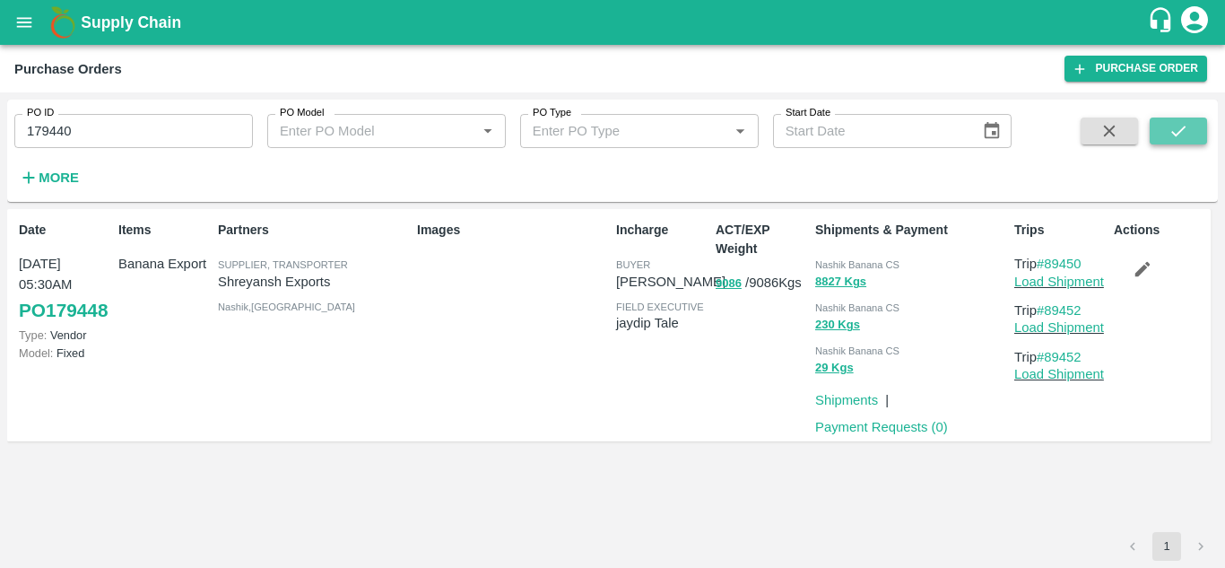
click at [1177, 129] on icon "submit" at bounding box center [1178, 131] width 20 height 20
drag, startPoint x: 1088, startPoint y: 265, endPoint x: 1049, endPoint y: 267, distance: 38.7
click at [1049, 267] on p "Trip #89440" at bounding box center [1060, 264] width 92 height 20
click at [129, 126] on input "179440" at bounding box center [133, 131] width 239 height 34
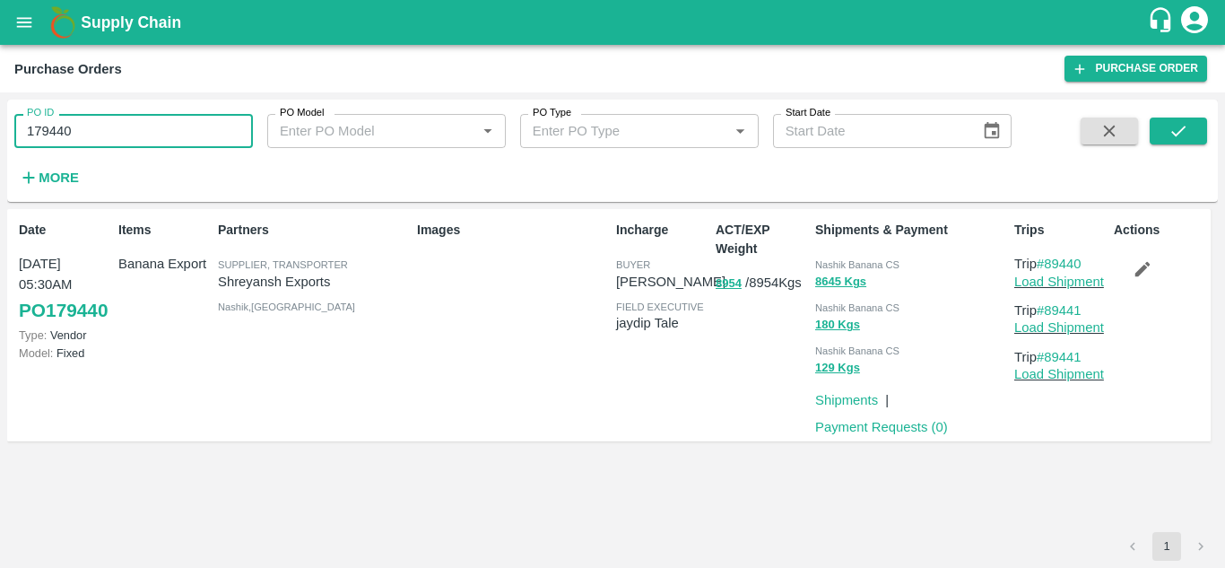
click at [129, 126] on input "179440" at bounding box center [133, 131] width 239 height 34
paste input "text"
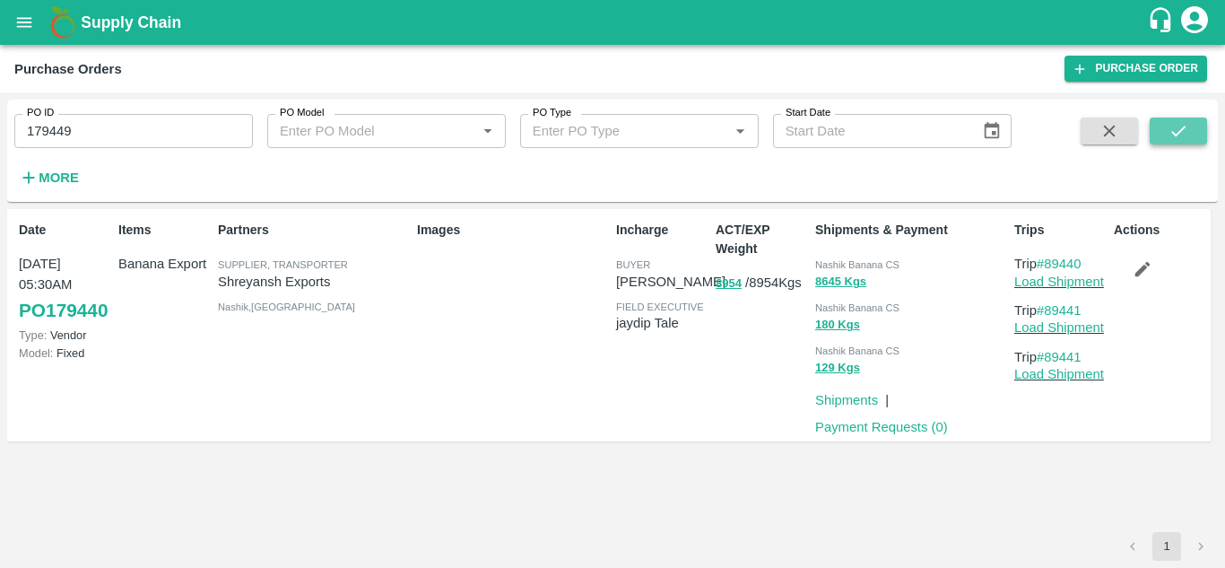
click at [1200, 130] on button "submit" at bounding box center [1178, 130] width 57 height 27
drag, startPoint x: 1090, startPoint y: 257, endPoint x: 1047, endPoint y: 265, distance: 42.9
click at [1047, 265] on p "Trip #89451" at bounding box center [1060, 264] width 92 height 20
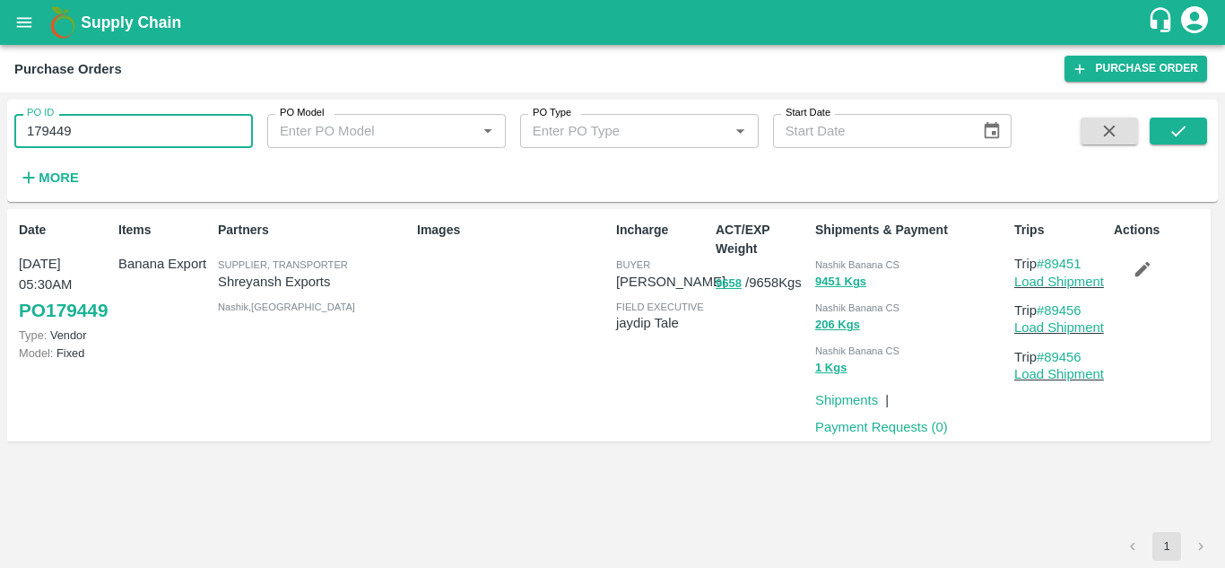
click at [94, 137] on input "179449" at bounding box center [133, 131] width 239 height 34
paste input "text"
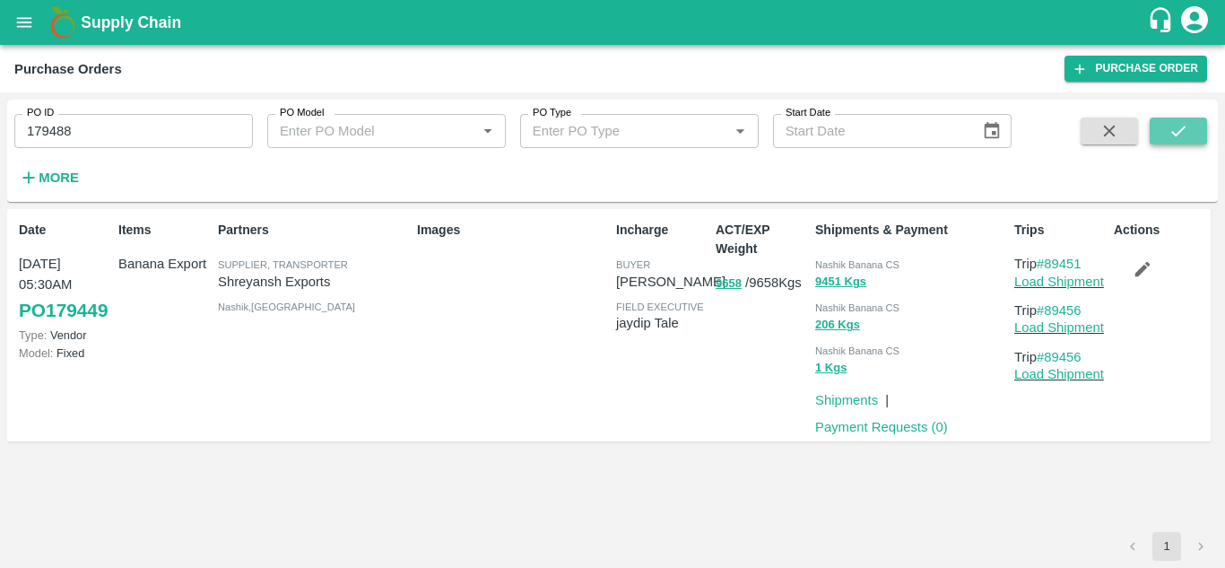
click at [1175, 135] on icon "submit" at bounding box center [1178, 131] width 14 height 11
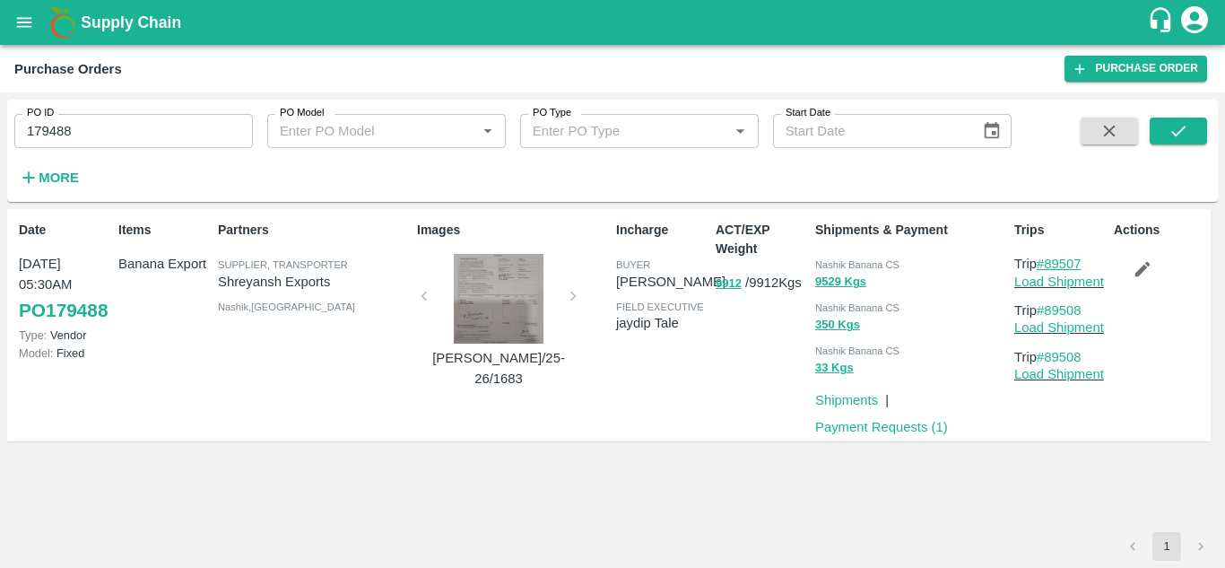
drag, startPoint x: 1096, startPoint y: 260, endPoint x: 1051, endPoint y: 261, distance: 44.8
click at [1051, 261] on p "Trip #89507" at bounding box center [1060, 264] width 92 height 20
click at [90, 130] on input "179488" at bounding box center [133, 131] width 239 height 34
paste input "text"
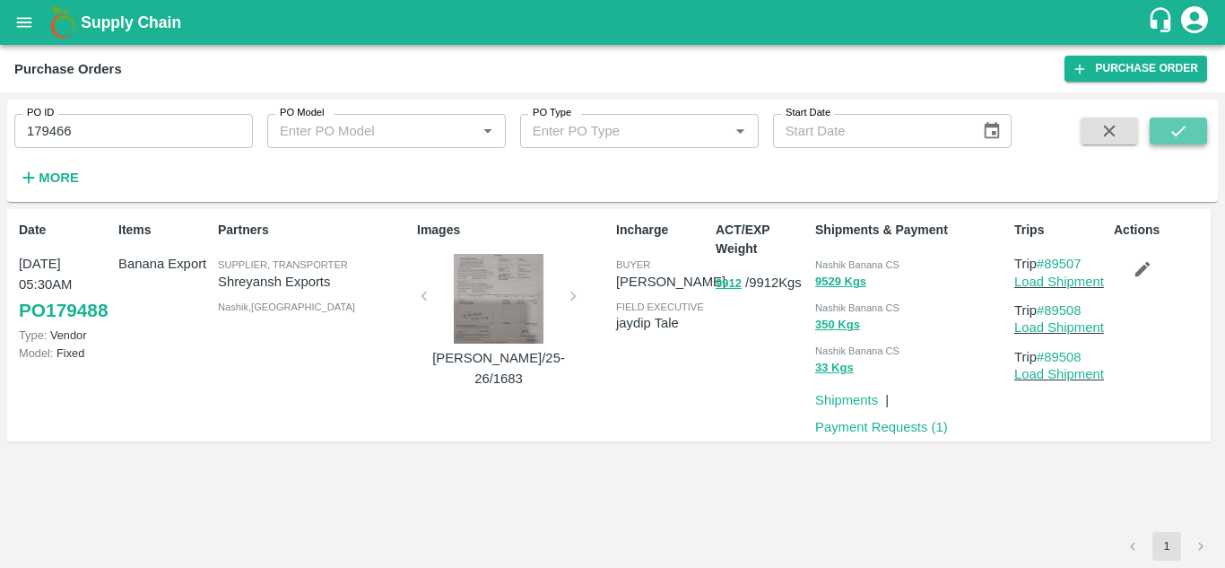
click at [1191, 127] on button "submit" at bounding box center [1178, 130] width 57 height 27
drag, startPoint x: 1096, startPoint y: 260, endPoint x: 1049, endPoint y: 269, distance: 47.5
click at [1049, 269] on p "Trip #89478" at bounding box center [1060, 264] width 92 height 20
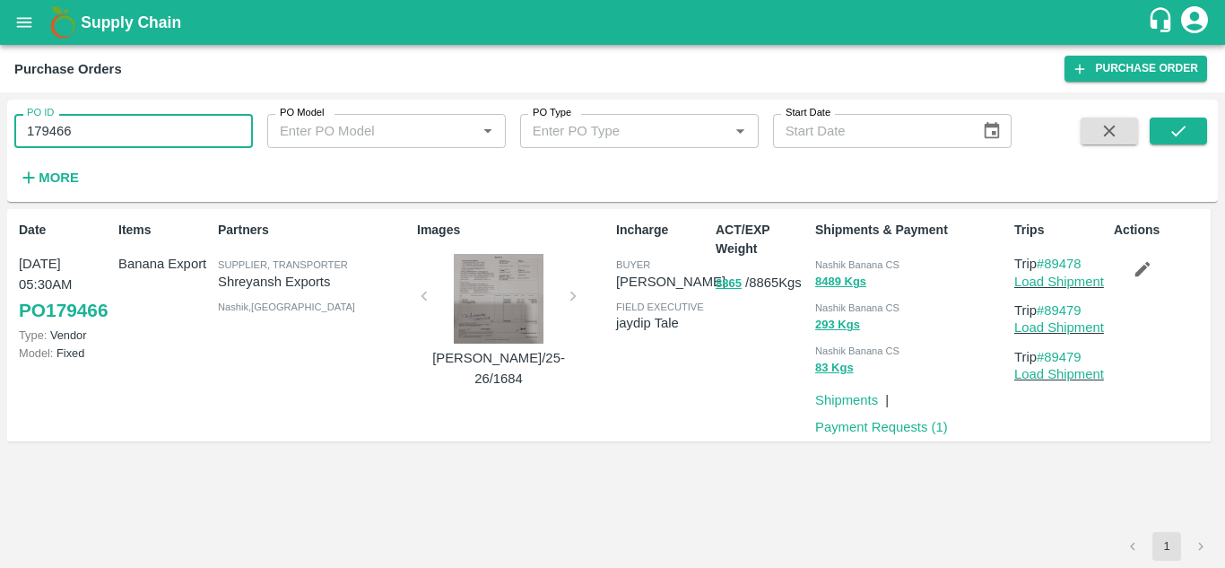
click at [98, 145] on input "179466" at bounding box center [133, 131] width 239 height 34
paste input "text"
click at [98, 145] on input "179480" at bounding box center [133, 131] width 239 height 34
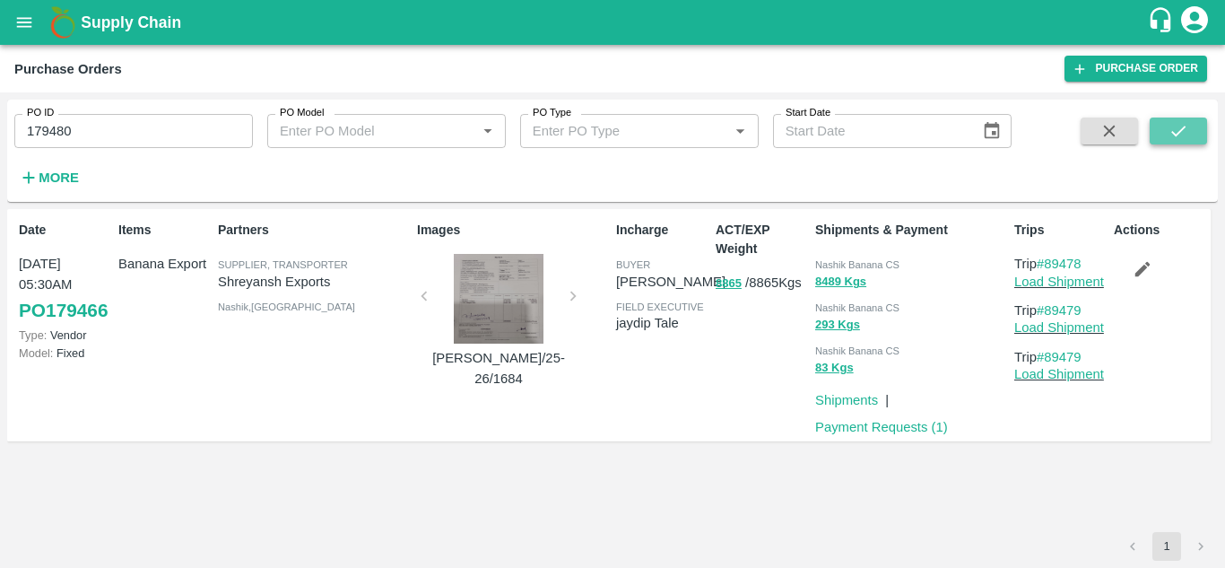
click at [1181, 129] on icon "submit" at bounding box center [1178, 131] width 20 height 20
click at [1089, 261] on p "Trip #89499" at bounding box center [1060, 264] width 92 height 20
drag, startPoint x: 1089, startPoint y: 261, endPoint x: 1048, endPoint y: 265, distance: 40.5
click at [1048, 265] on p "Trip #89499" at bounding box center [1060, 264] width 92 height 20
click at [91, 128] on input "179480" at bounding box center [133, 131] width 239 height 34
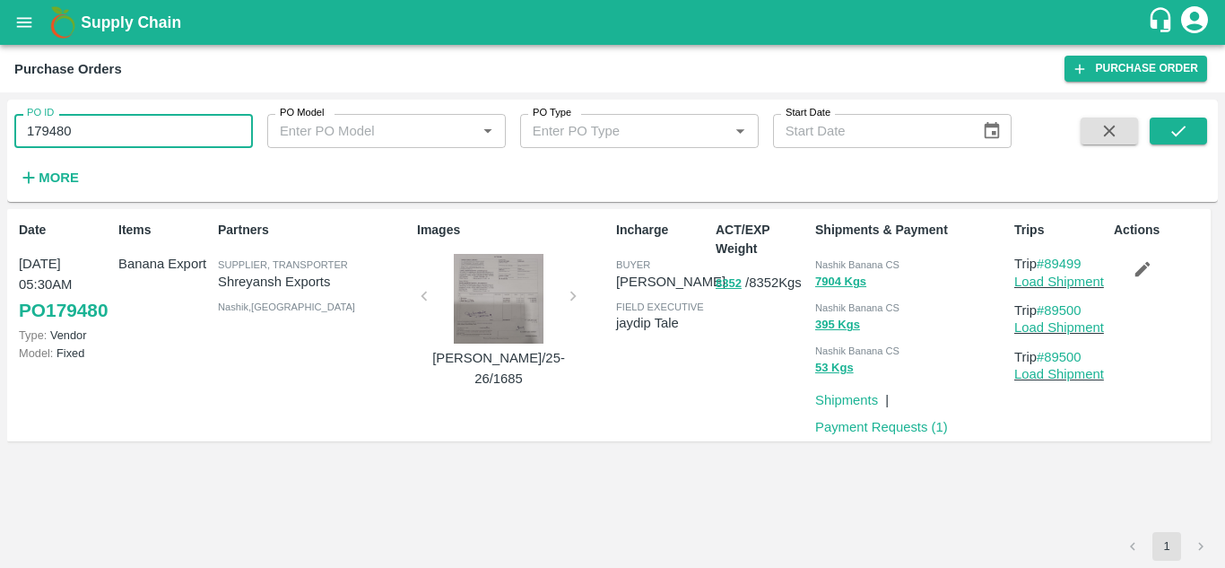
click at [91, 128] on input "179480" at bounding box center [133, 131] width 239 height 34
paste input "text"
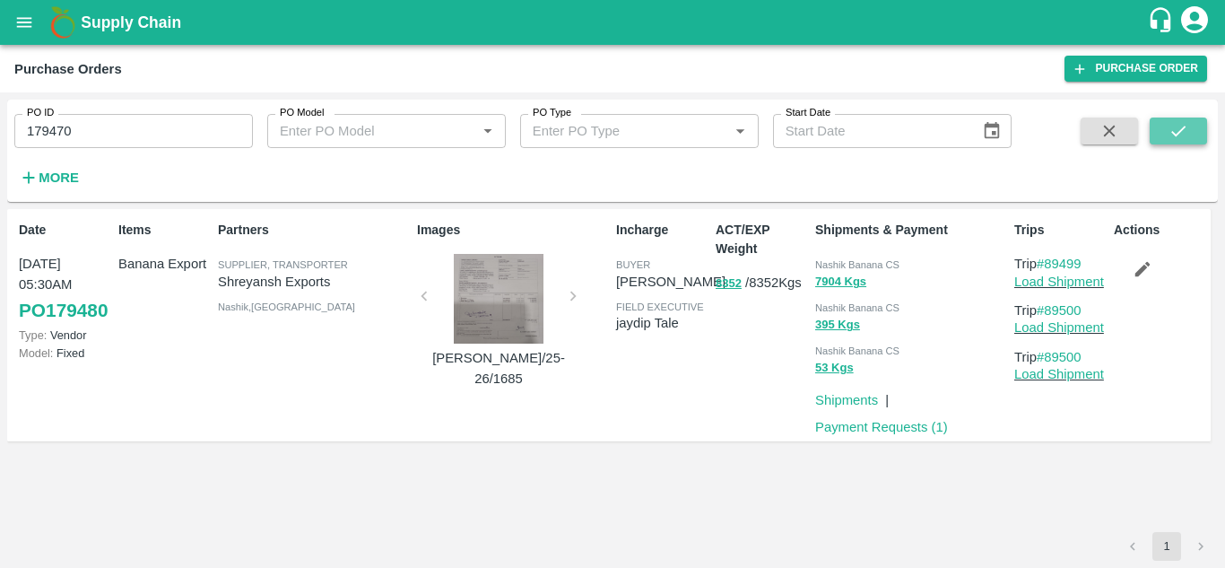
click at [1177, 130] on icon "submit" at bounding box center [1178, 131] width 20 height 20
click at [1086, 261] on p "Trip #89481" at bounding box center [1060, 264] width 92 height 20
drag, startPoint x: 1086, startPoint y: 261, endPoint x: 1047, endPoint y: 265, distance: 38.7
click at [1047, 265] on p "Trip #89481" at bounding box center [1060, 264] width 92 height 20
click at [84, 136] on input "179470" at bounding box center [133, 131] width 239 height 34
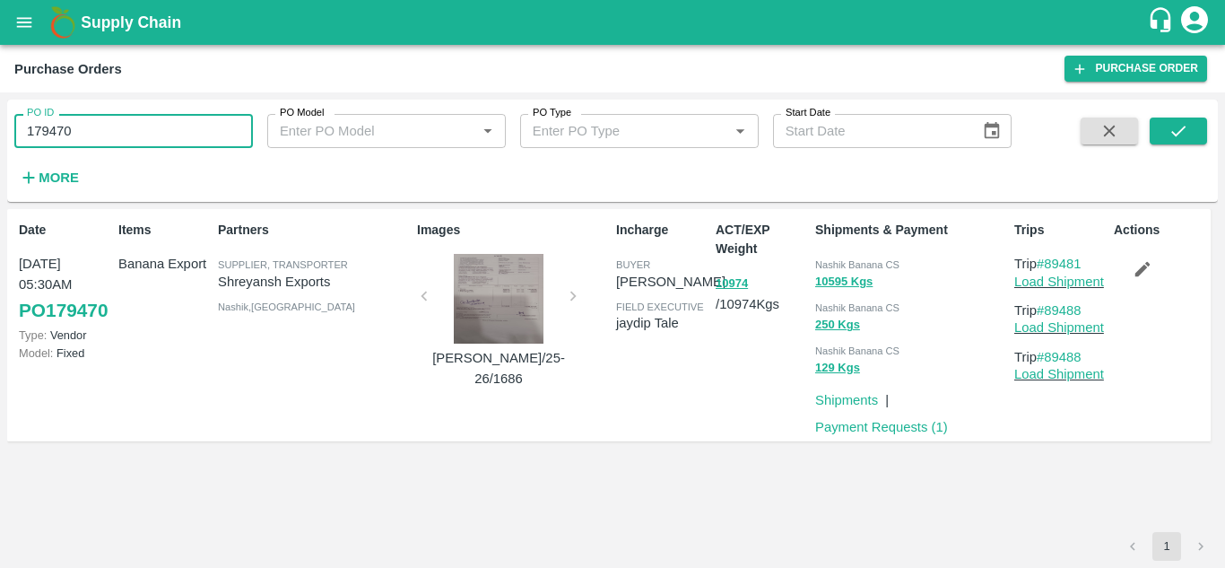
click at [84, 136] on input "179470" at bounding box center [133, 131] width 239 height 34
paste input "text"
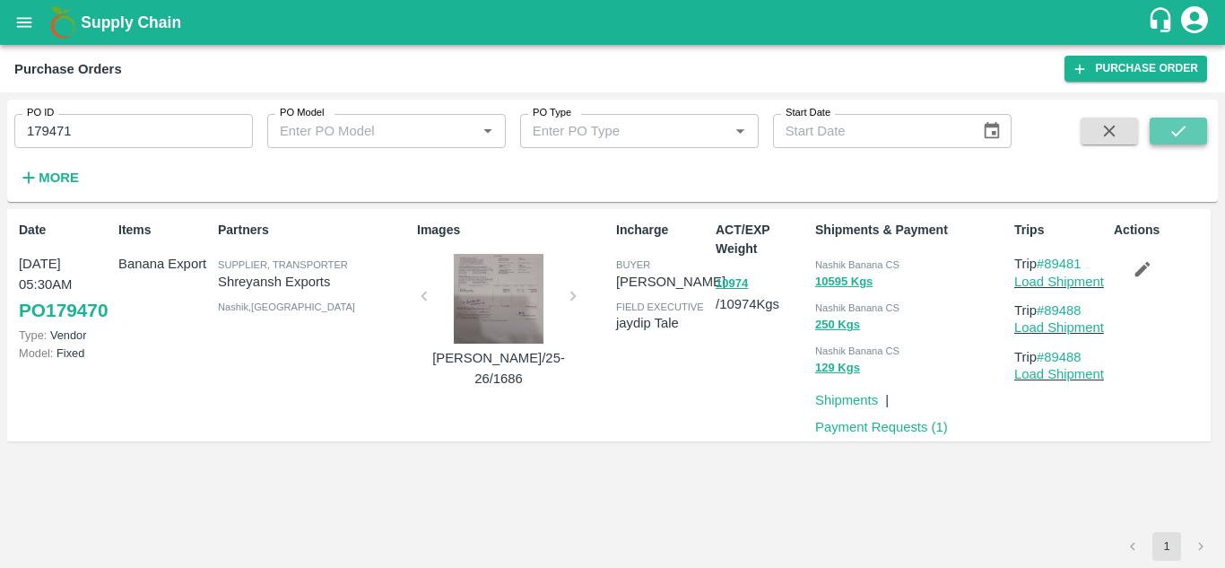
click at [1174, 120] on button "submit" at bounding box center [1178, 130] width 57 height 27
drag, startPoint x: 1091, startPoint y: 261, endPoint x: 1048, endPoint y: 261, distance: 43.0
click at [1048, 261] on p "Trip #89483" at bounding box center [1060, 264] width 92 height 20
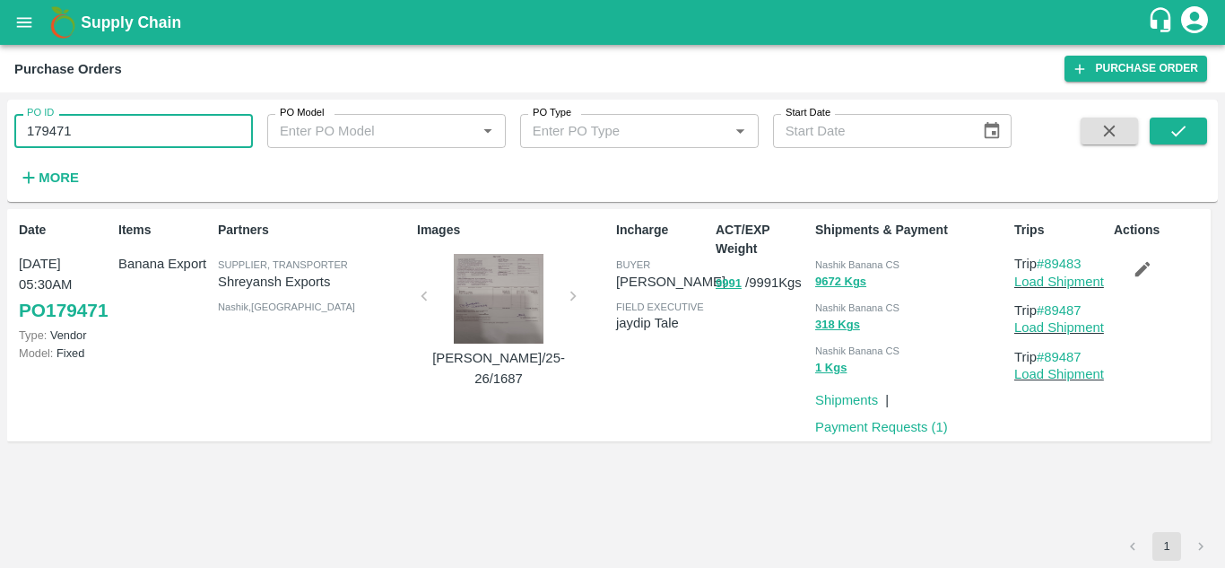
click at [89, 128] on input "179471" at bounding box center [133, 131] width 239 height 34
paste input "text"
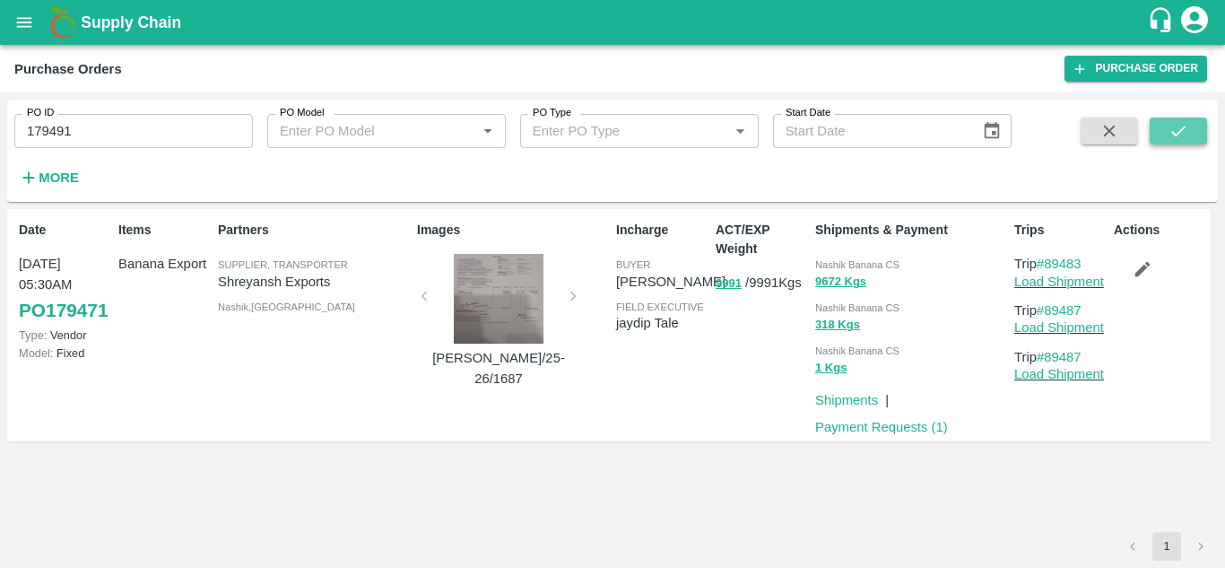
click at [1168, 132] on icon "submit" at bounding box center [1178, 131] width 20 height 20
drag, startPoint x: 1087, startPoint y: 264, endPoint x: 1049, endPoint y: 257, distance: 38.2
click at [1049, 257] on p "Trip #89516" at bounding box center [1060, 264] width 92 height 20
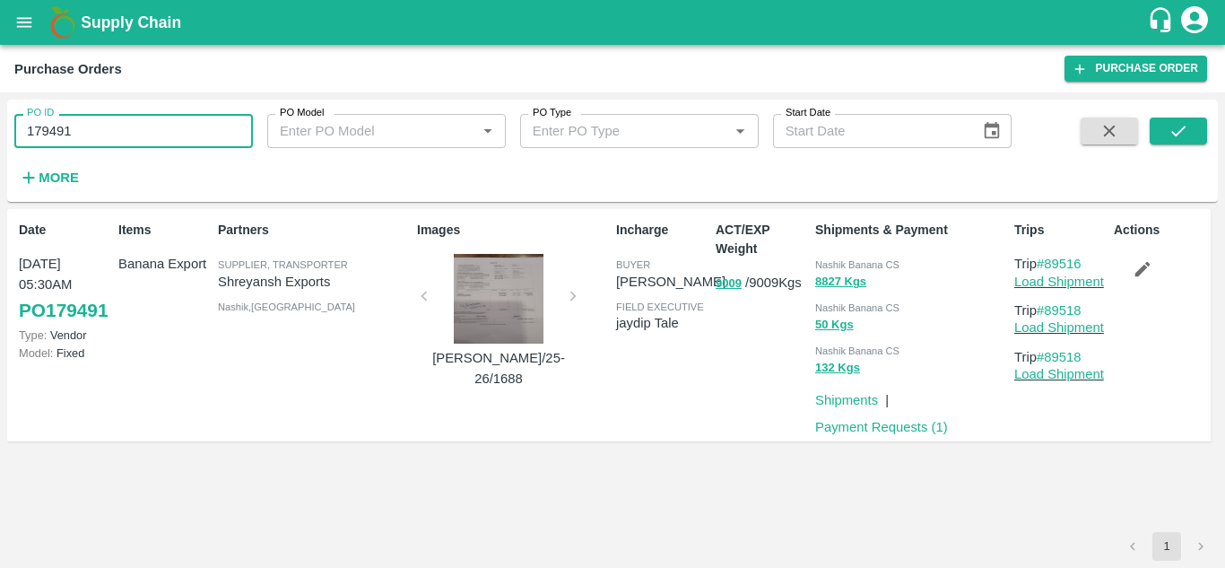
click at [104, 122] on input "179491" at bounding box center [133, 131] width 239 height 34
paste input "text"
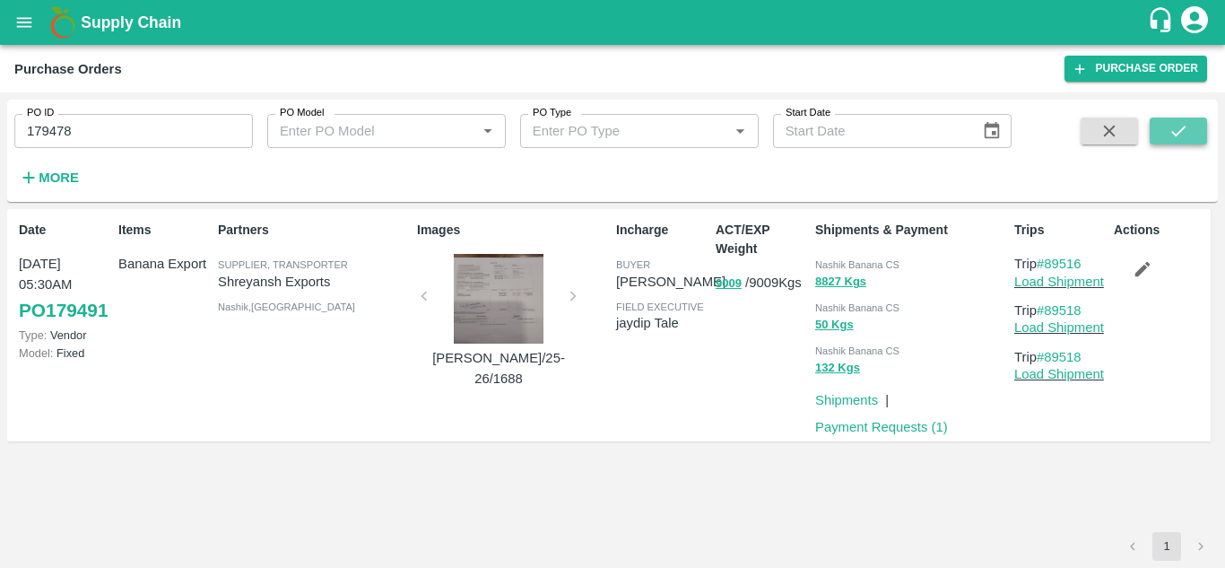
click at [1186, 135] on icon "submit" at bounding box center [1178, 131] width 20 height 20
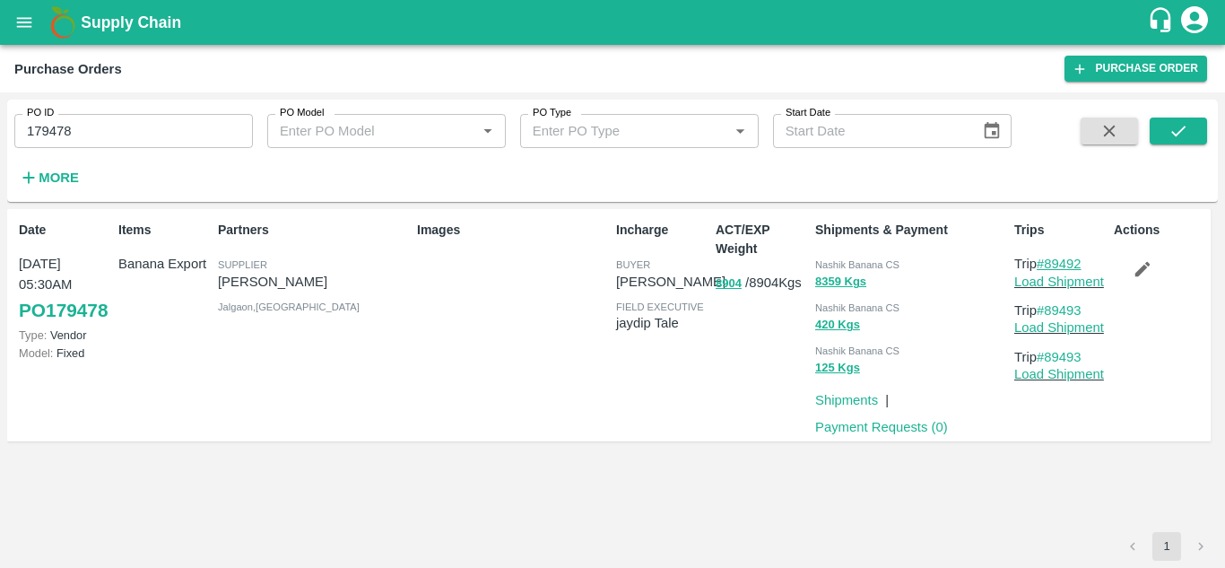
drag, startPoint x: 1090, startPoint y: 264, endPoint x: 1051, endPoint y: 264, distance: 39.5
click at [1051, 264] on p "Trip #89492" at bounding box center [1060, 264] width 92 height 20
click at [101, 126] on input "179478" at bounding box center [133, 131] width 239 height 34
paste input "text"
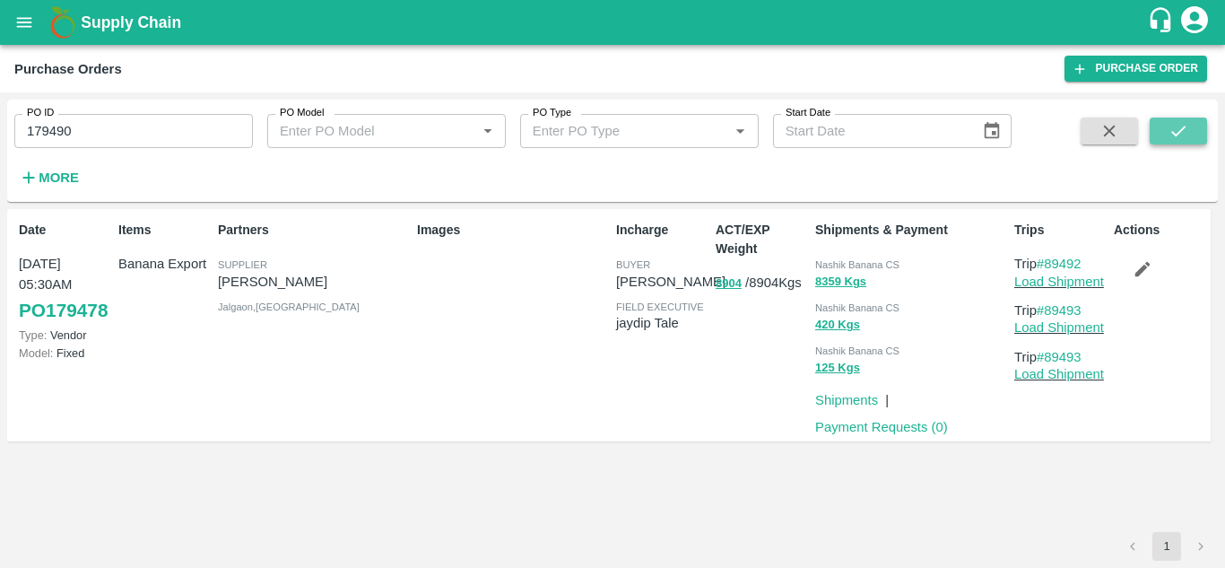
click at [1190, 135] on button "submit" at bounding box center [1178, 130] width 57 height 27
drag, startPoint x: 1095, startPoint y: 267, endPoint x: 1049, endPoint y: 267, distance: 45.7
click at [1049, 267] on p "Trip #89510" at bounding box center [1060, 264] width 92 height 20
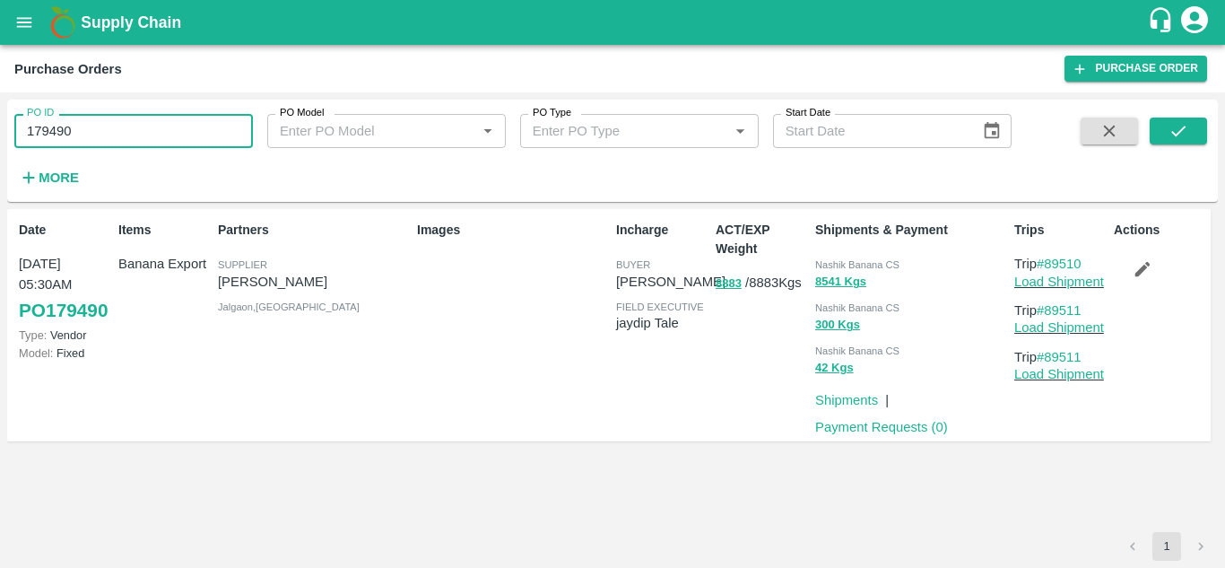
click at [110, 143] on input "179490" at bounding box center [133, 131] width 239 height 34
paste input "text"
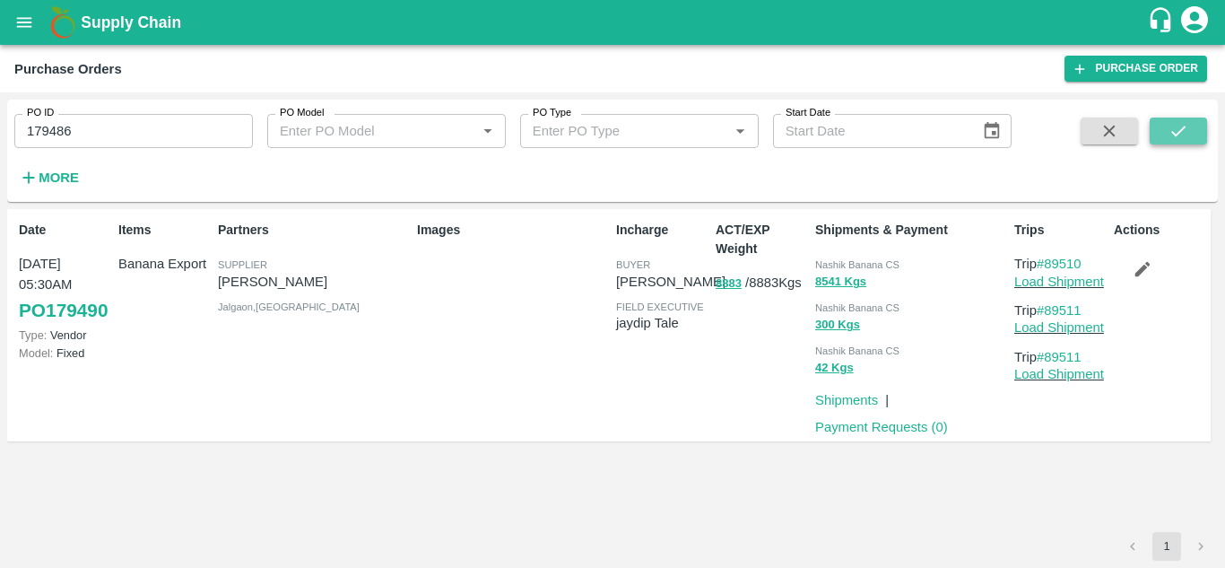
click at [1175, 126] on icon "submit" at bounding box center [1178, 131] width 20 height 20
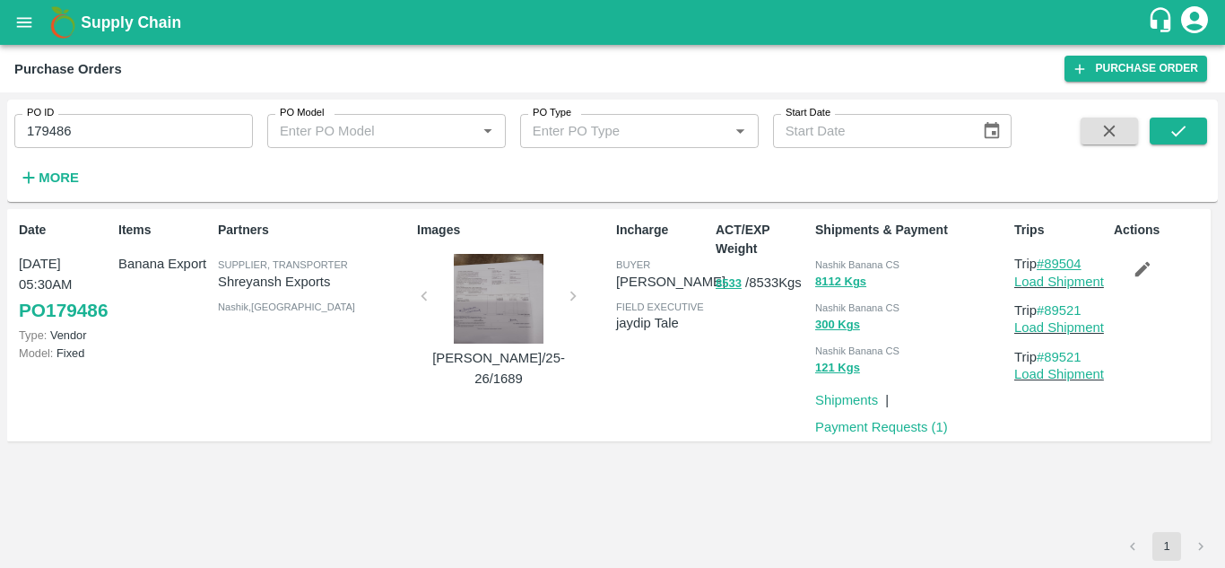
drag, startPoint x: 1090, startPoint y: 256, endPoint x: 1050, endPoint y: 262, distance: 40.0
click at [1050, 262] on p "Trip #89504" at bounding box center [1060, 264] width 92 height 20
click at [135, 135] on input "179486" at bounding box center [133, 131] width 239 height 34
paste input "text"
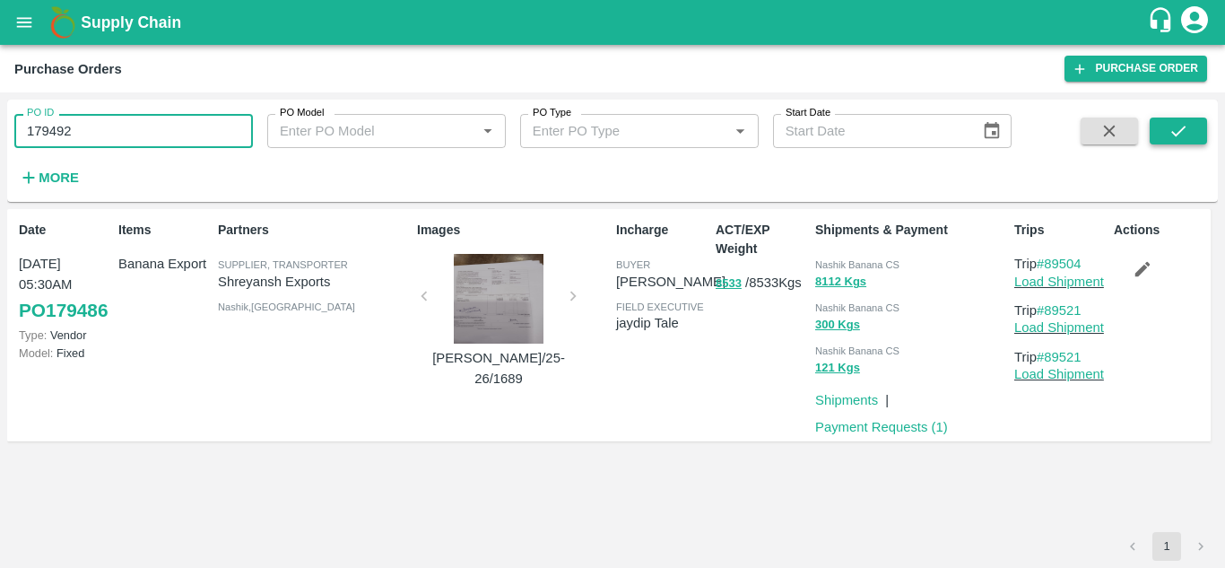
click at [1177, 125] on icon "submit" at bounding box center [1178, 131] width 20 height 20
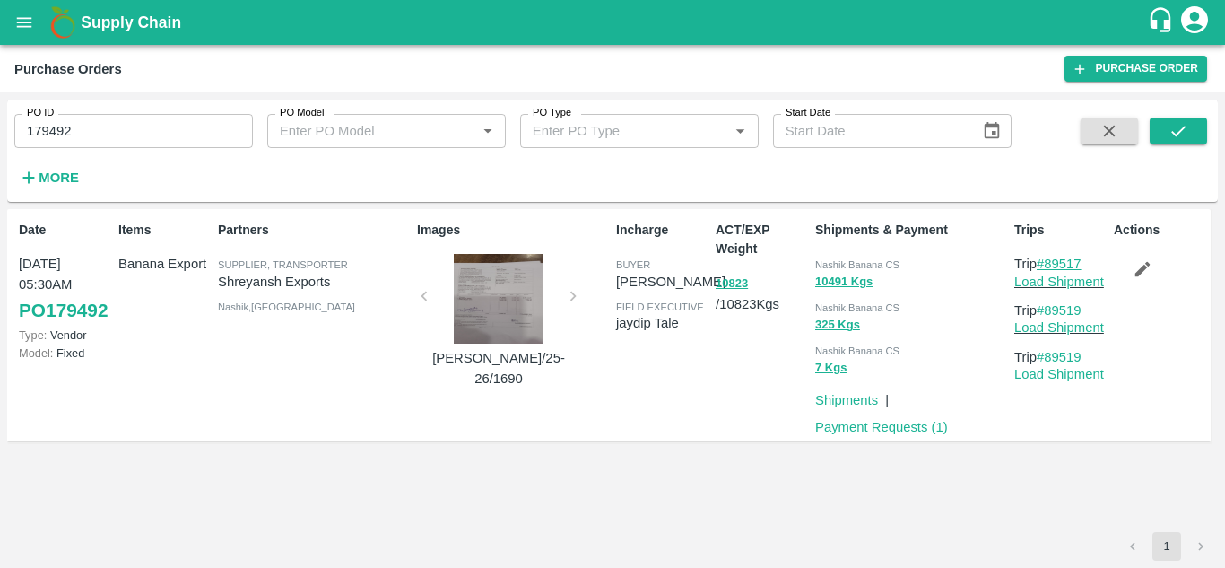
drag, startPoint x: 1090, startPoint y: 262, endPoint x: 1049, endPoint y: 266, distance: 40.6
click at [1049, 266] on p "Trip #89517" at bounding box center [1060, 264] width 92 height 20
click at [110, 143] on input "179492" at bounding box center [133, 131] width 239 height 34
paste input "text"
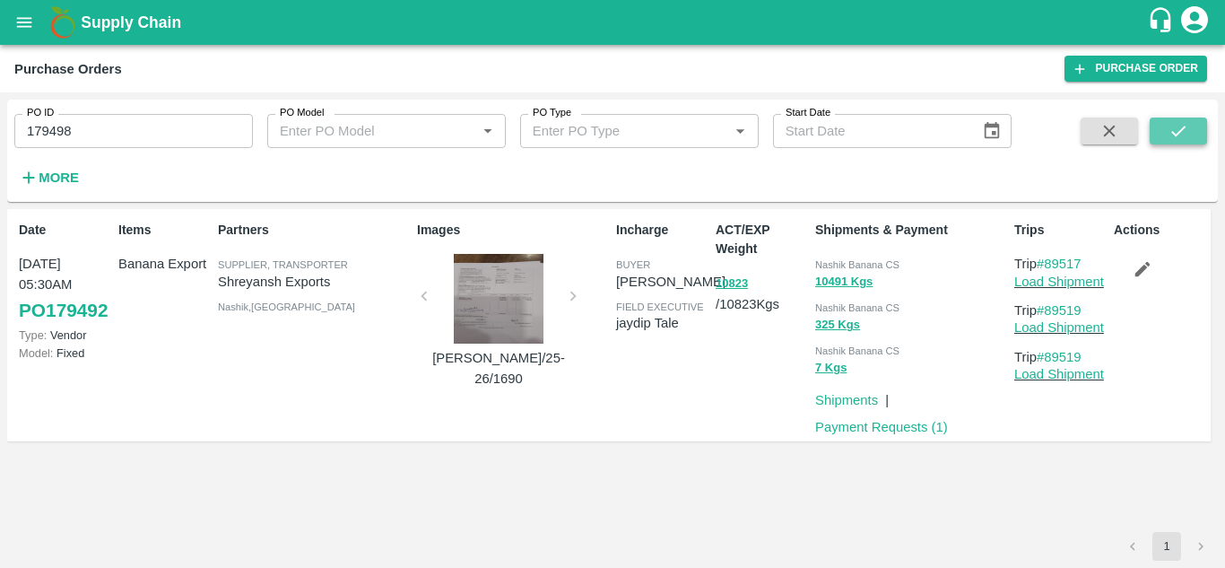
click at [1174, 126] on icon "submit" at bounding box center [1178, 131] width 20 height 20
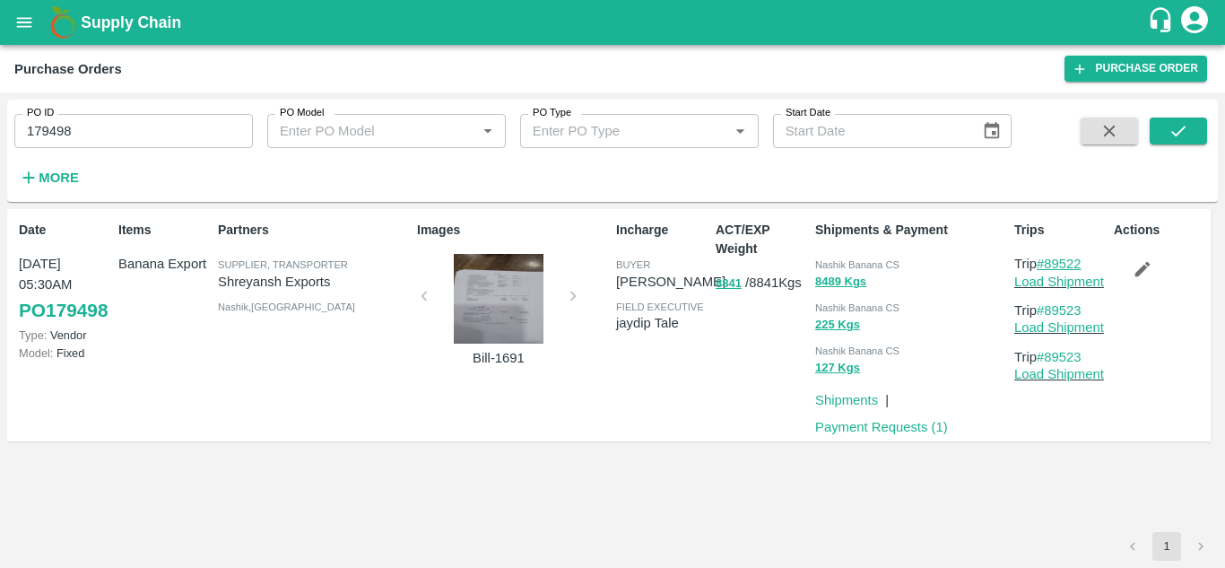
drag, startPoint x: 1090, startPoint y: 268, endPoint x: 1048, endPoint y: 262, distance: 42.6
click at [1048, 262] on p "Trip #89522" at bounding box center [1060, 264] width 92 height 20
click at [91, 126] on input "179498" at bounding box center [133, 131] width 239 height 34
paste input "text"
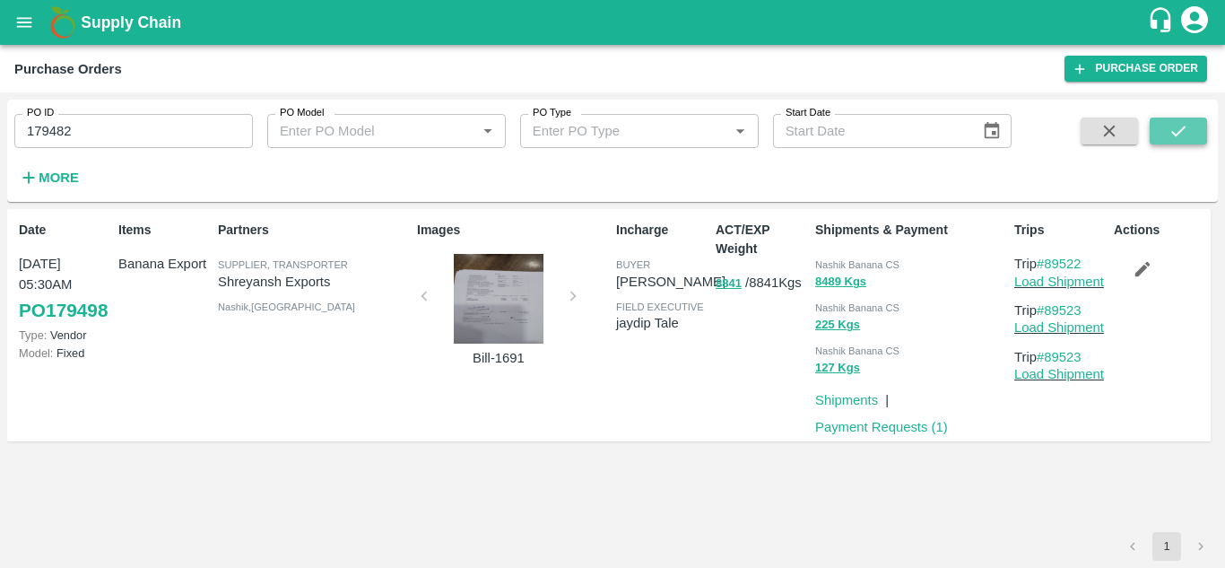
click at [1177, 123] on icon "submit" at bounding box center [1178, 131] width 20 height 20
drag, startPoint x: 1091, startPoint y: 263, endPoint x: 1049, endPoint y: 262, distance: 42.2
click at [1049, 262] on p "Trip #89503" at bounding box center [1060, 264] width 92 height 20
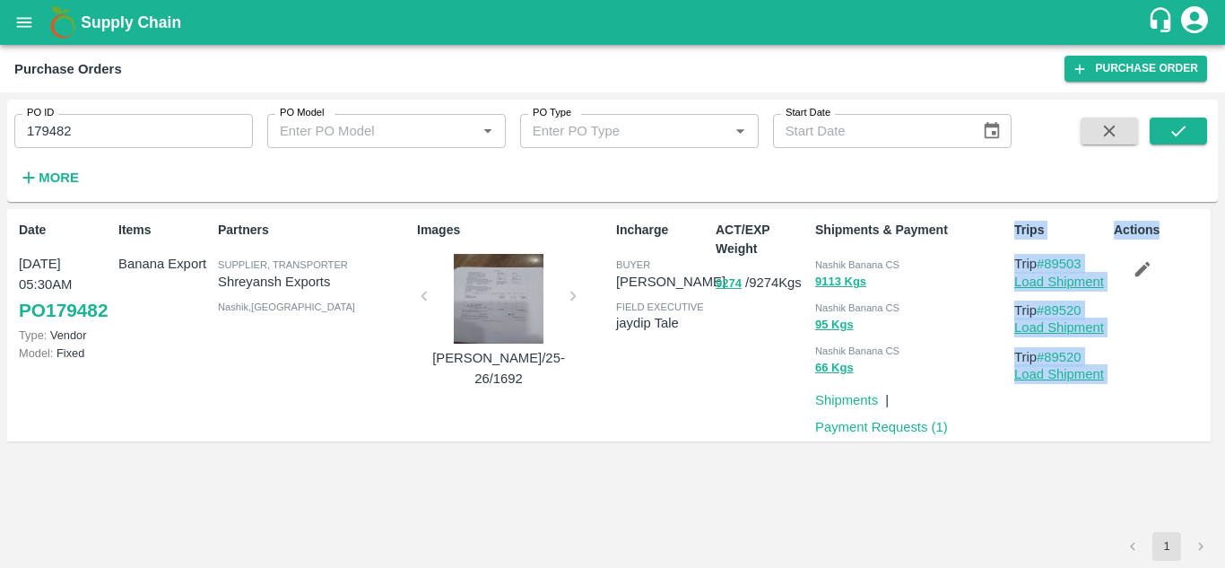
drag, startPoint x: 1001, startPoint y: 504, endPoint x: 1111, endPoint y: 256, distance: 271.0
click at [1111, 256] on div "Date [DATE] 05:30AM PO 179482 Type: Vendor Model: Fixed Items Banana Export Par…" at bounding box center [612, 370] width 1211 height 323
click at [1023, 492] on div "Date [DATE] 05:30AM PO 179482 Type: Vendor Model: Fixed Items Banana Export Par…" at bounding box center [612, 370] width 1211 height 323
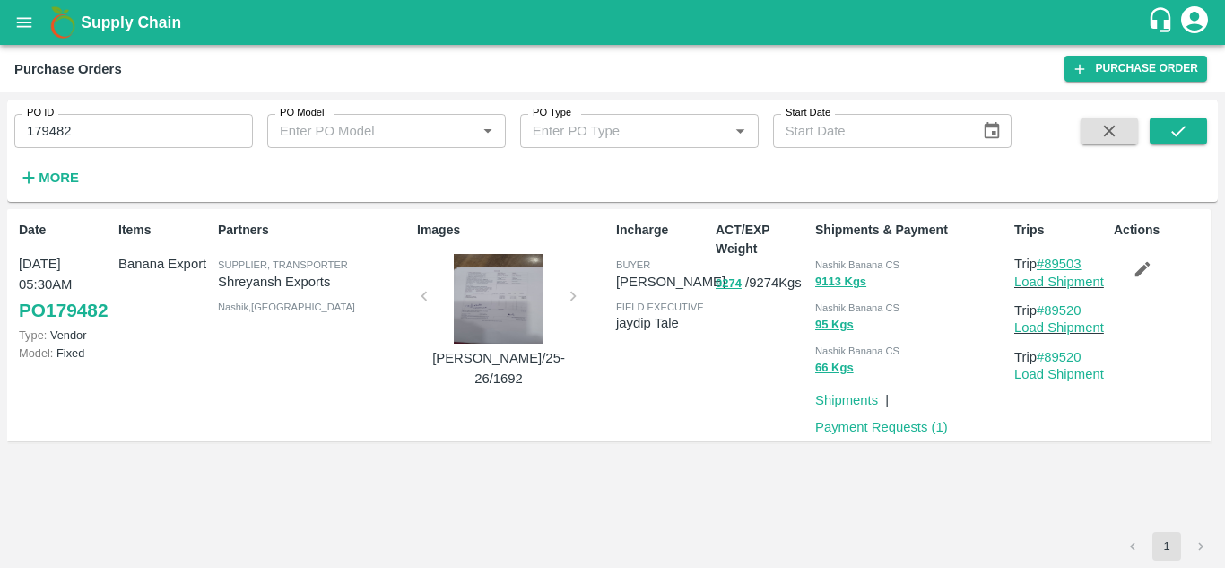
drag, startPoint x: 1092, startPoint y: 262, endPoint x: 1046, endPoint y: 262, distance: 45.7
click at [1046, 262] on p "Trip #89503" at bounding box center [1060, 264] width 92 height 20
click at [97, 119] on input "179482" at bounding box center [133, 131] width 239 height 34
paste input "text"
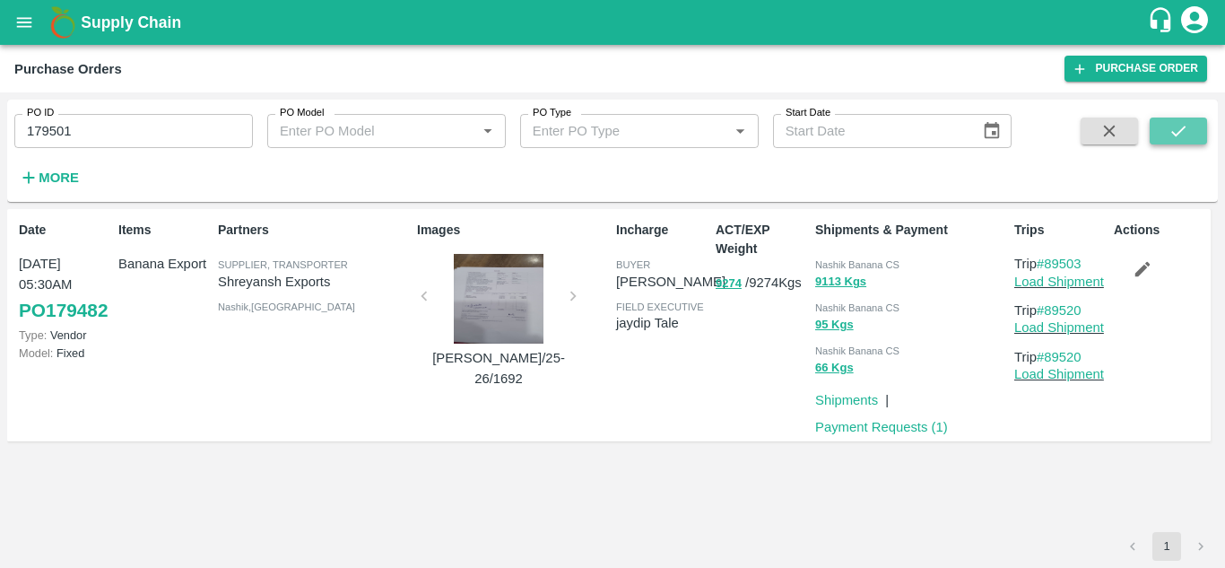
click at [1172, 138] on icon "submit" at bounding box center [1178, 131] width 20 height 20
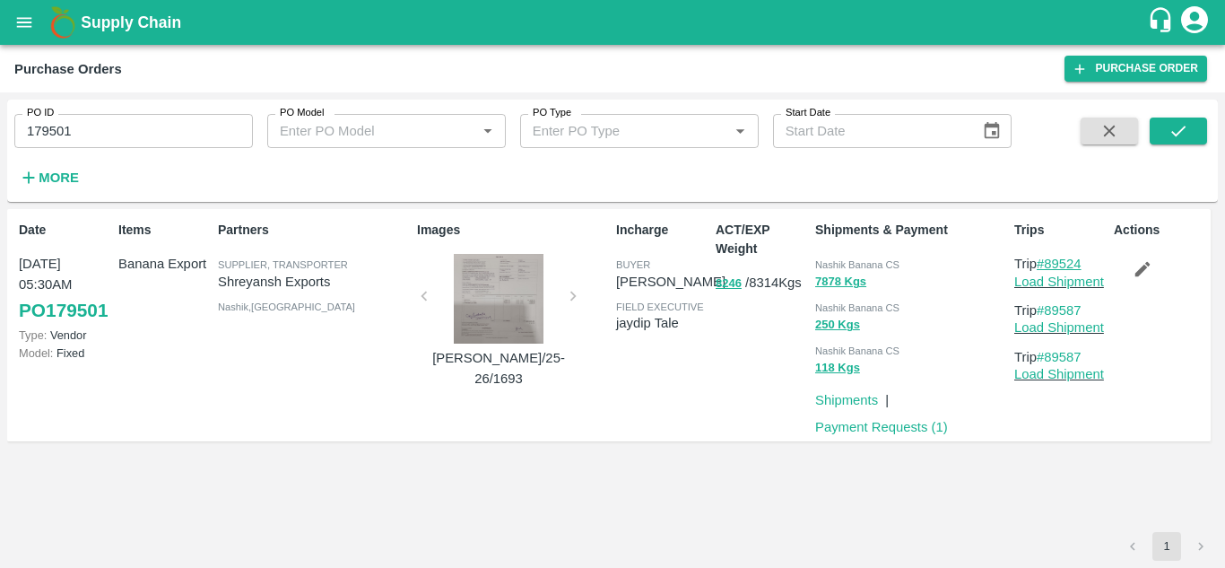
drag, startPoint x: 1091, startPoint y: 261, endPoint x: 1046, endPoint y: 261, distance: 45.7
click at [1046, 261] on p "Trip #89524" at bounding box center [1060, 264] width 92 height 20
click at [142, 138] on input "179501" at bounding box center [133, 131] width 239 height 34
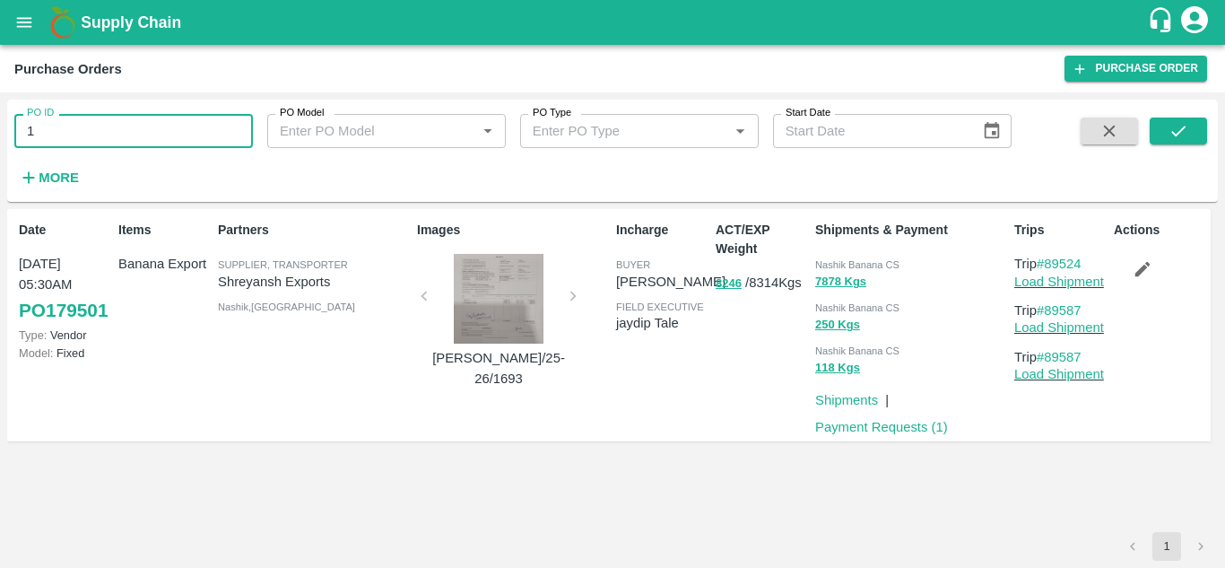
type input "1"
paste input "text"
click at [1178, 135] on icon "submit" at bounding box center [1178, 131] width 20 height 20
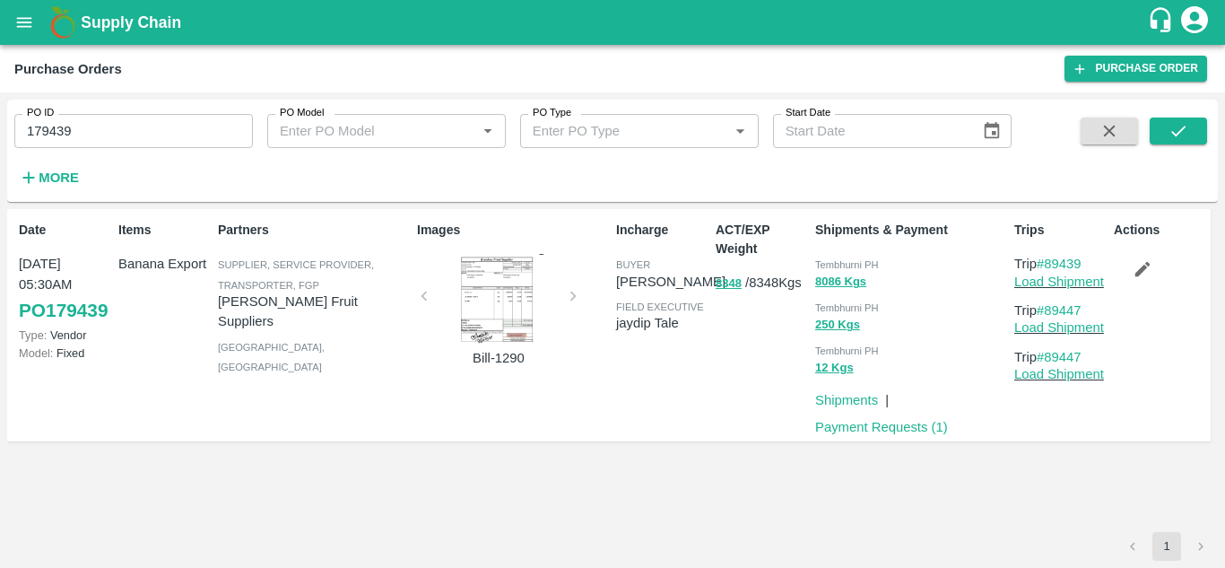
click at [485, 290] on div at bounding box center [498, 299] width 135 height 90
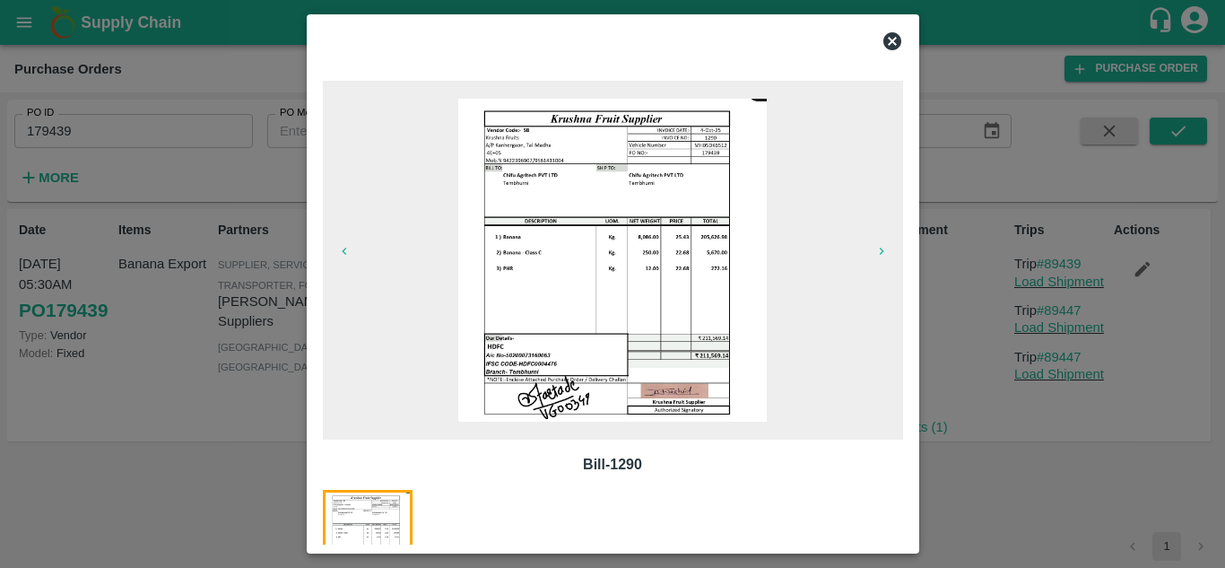
click at [485, 290] on img at bounding box center [612, 260] width 308 height 323
click at [892, 39] on icon at bounding box center [892, 41] width 22 height 22
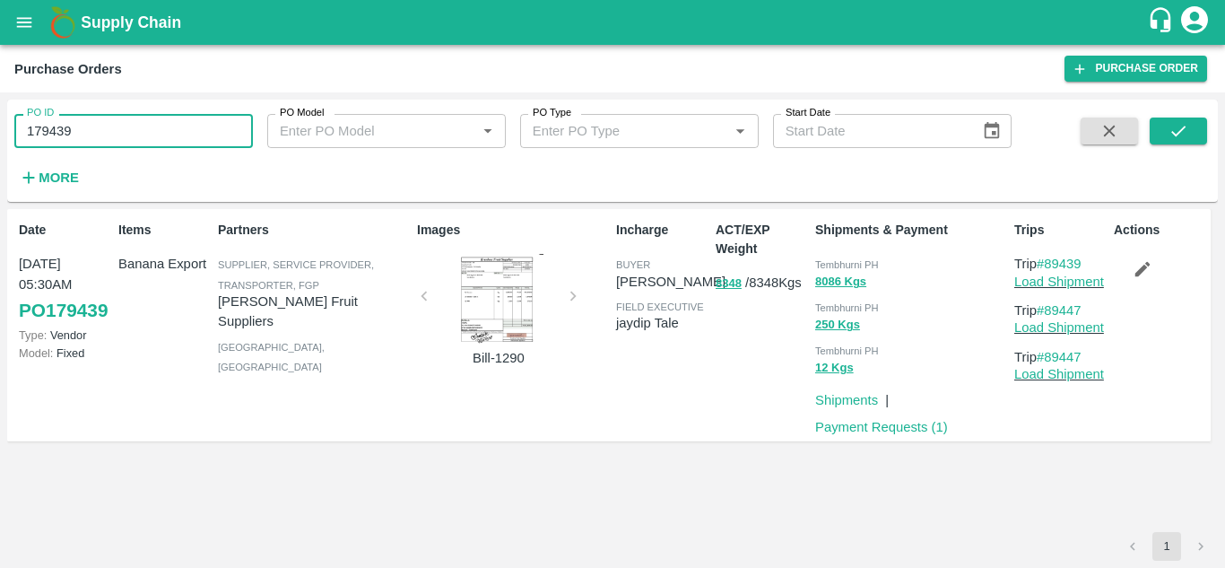
click at [139, 147] on input "179439" at bounding box center [133, 131] width 239 height 34
type input "1"
paste input "text"
type input "180028"
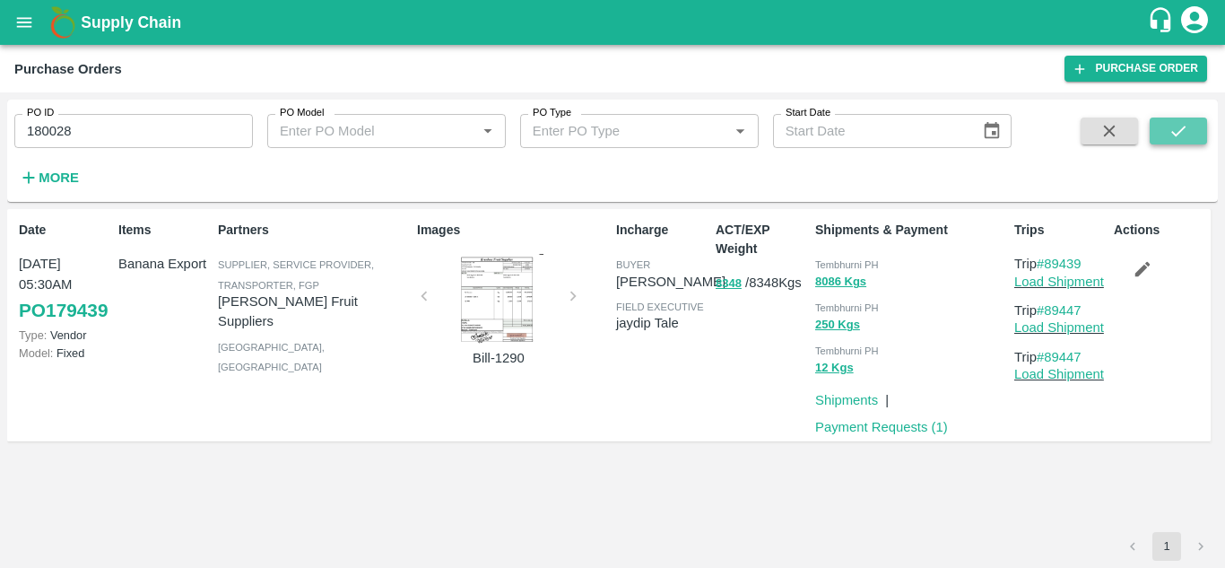
click at [1177, 140] on icon "submit" at bounding box center [1178, 131] width 20 height 20
click at [487, 293] on div at bounding box center [498, 299] width 135 height 90
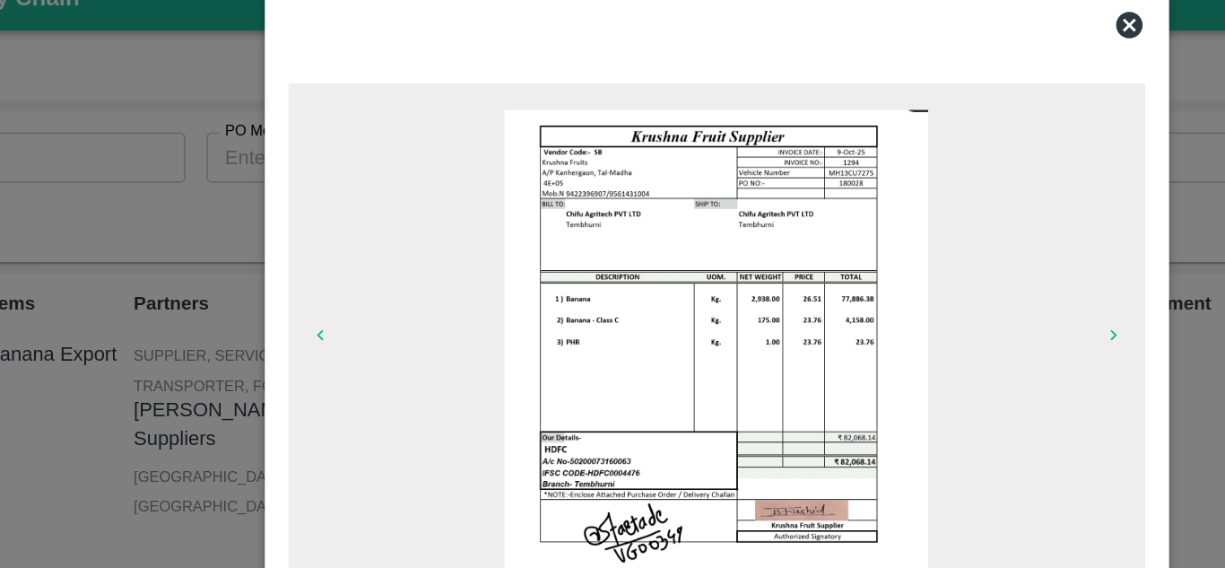
click at [891, 42] on icon at bounding box center [892, 41] width 18 height 18
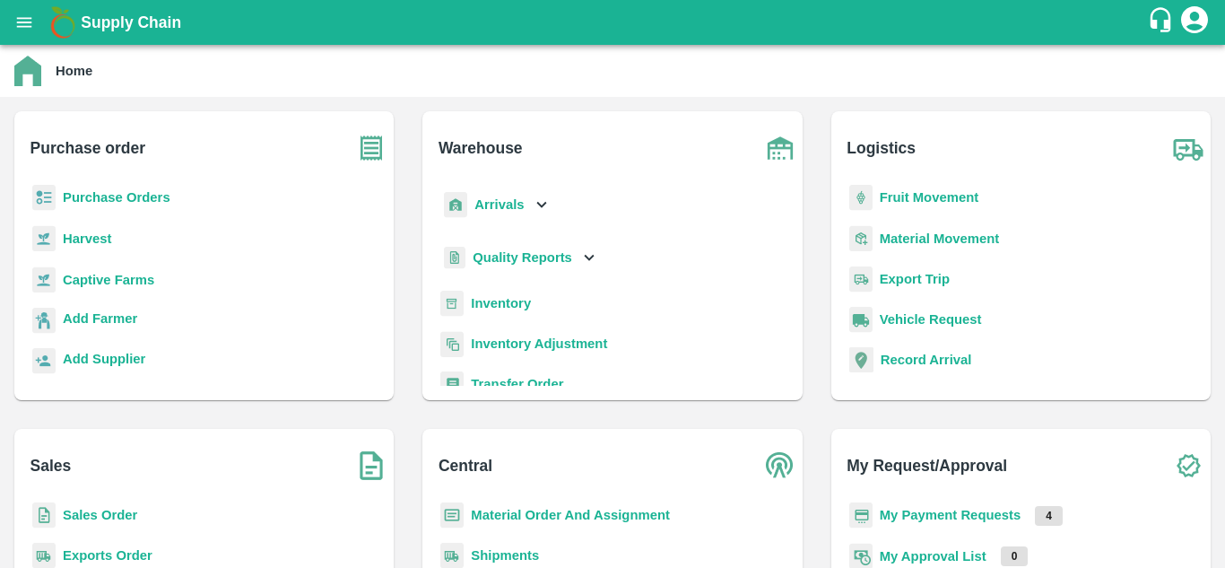
click at [925, 192] on b "Fruit Movement" at bounding box center [930, 197] width 100 height 14
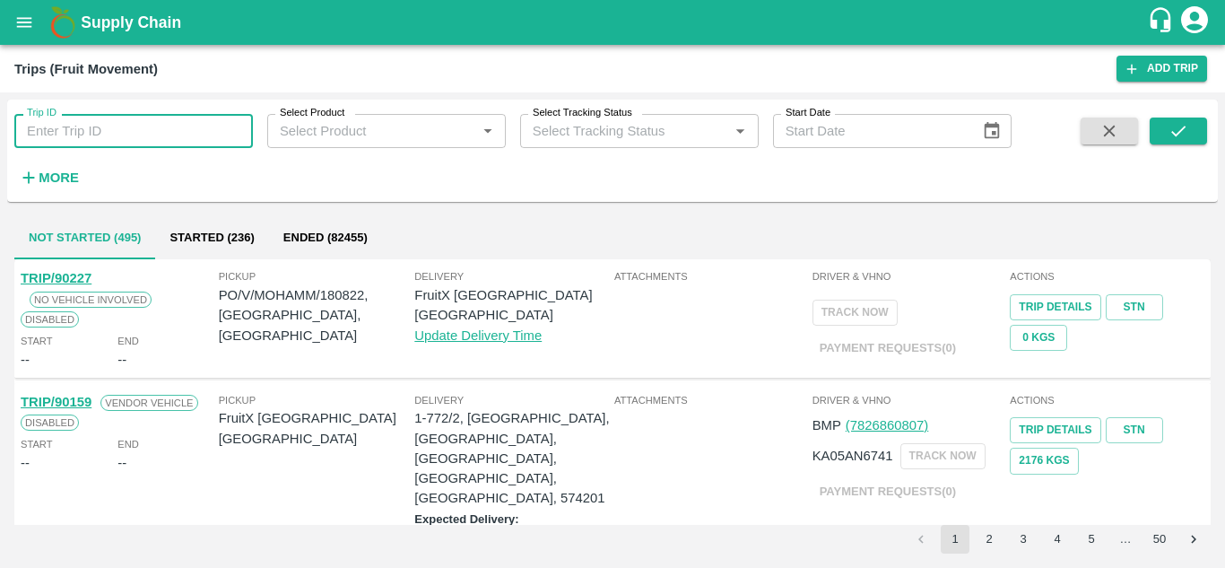
click at [82, 144] on input "Trip ID" at bounding box center [133, 131] width 239 height 34
paste input "89306"
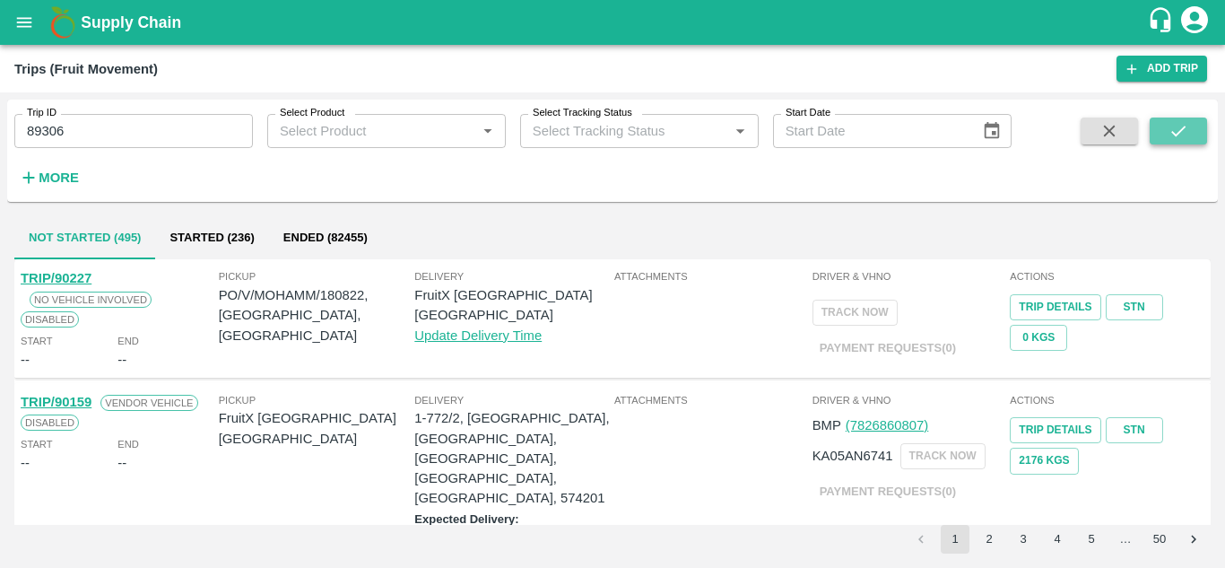
click at [1180, 127] on icon "submit" at bounding box center [1178, 131] width 20 height 20
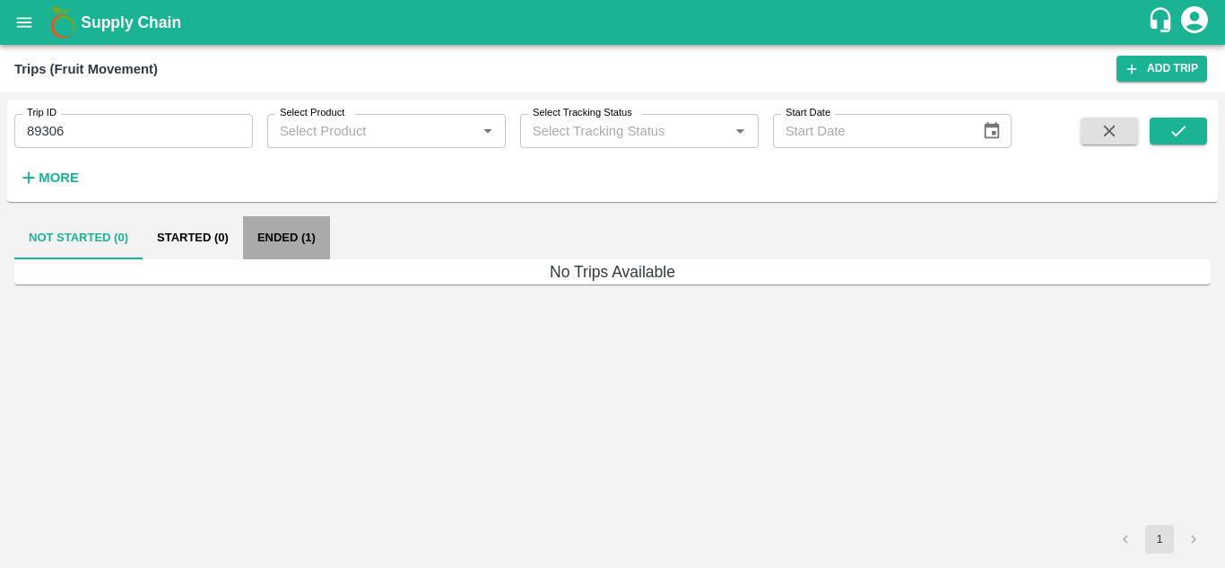
click at [286, 235] on button "Ended (1)" at bounding box center [286, 237] width 87 height 43
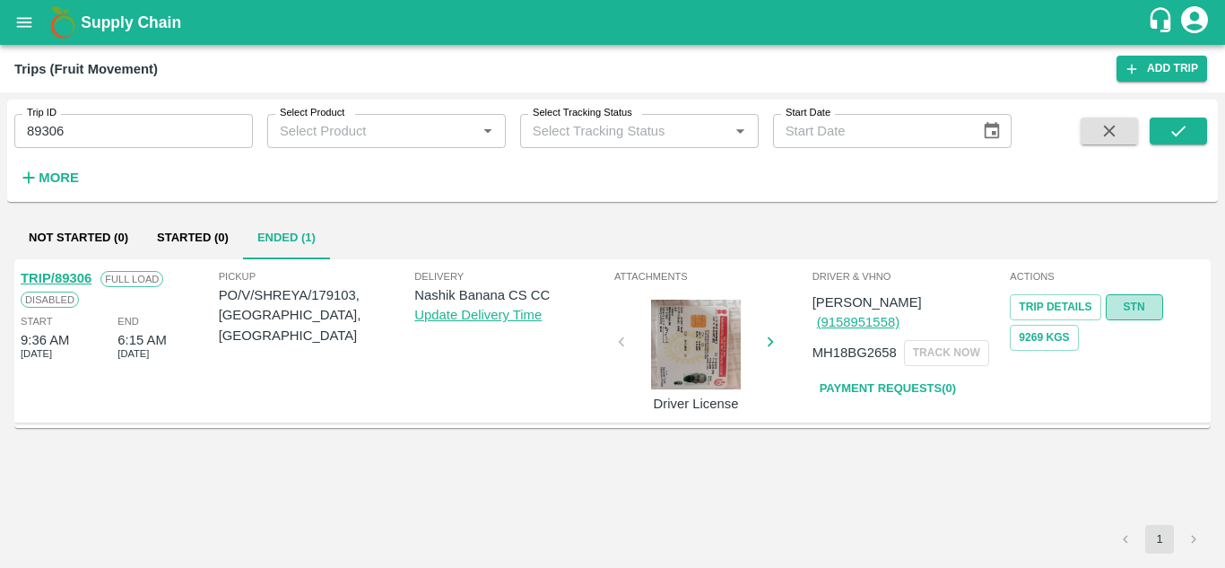
click at [1136, 307] on link "STN" at bounding box center [1134, 307] width 57 height 26
click at [99, 131] on input "89306" at bounding box center [133, 131] width 239 height 34
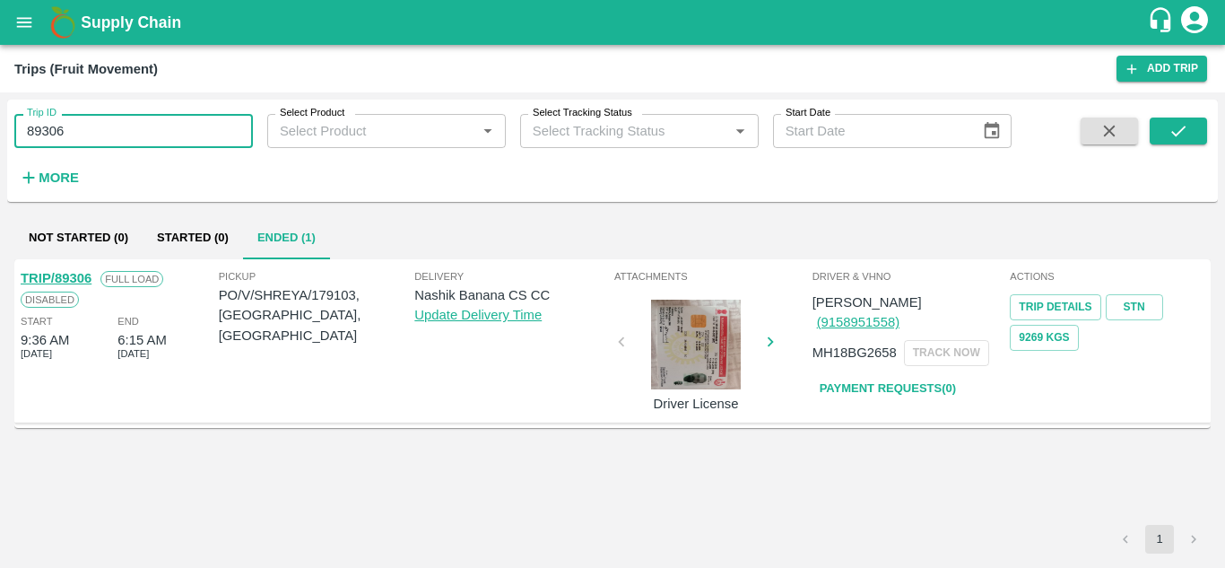
click at [99, 131] on input "89306" at bounding box center [133, 131] width 239 height 34
paste input "text"
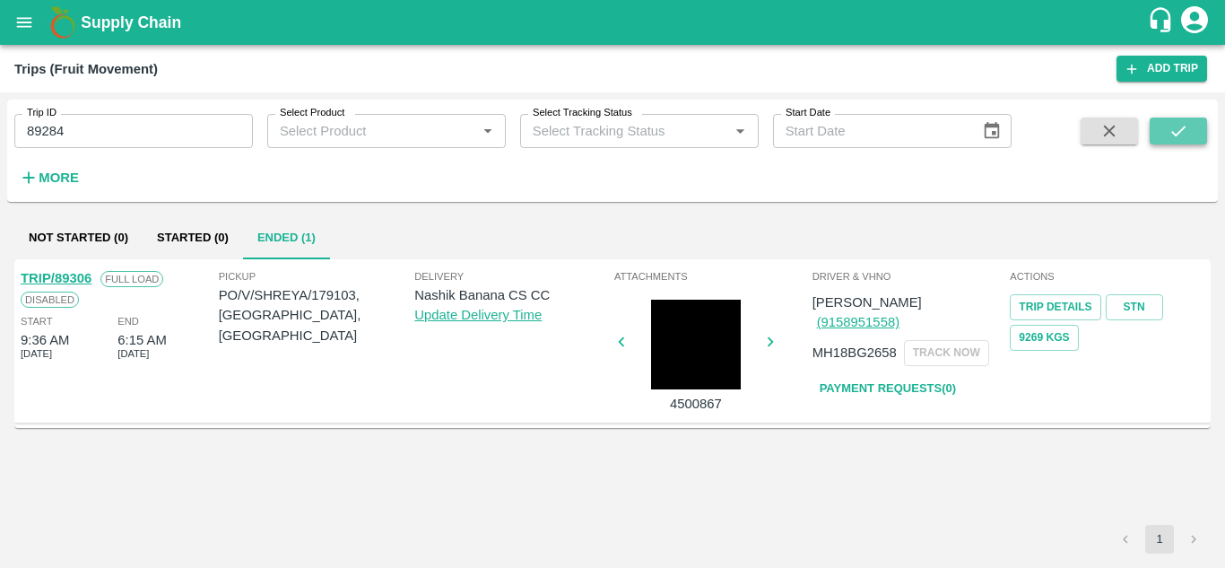
click at [1170, 131] on icon "submit" at bounding box center [1178, 131] width 20 height 20
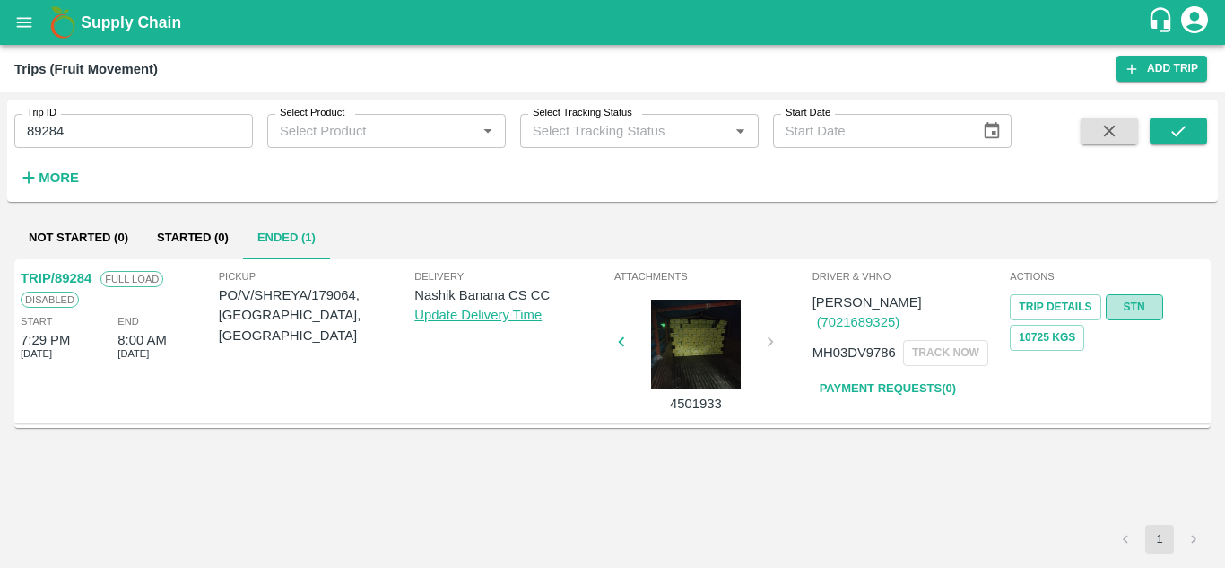
click at [1125, 306] on link "STN" at bounding box center [1134, 307] width 57 height 26
click at [100, 127] on input "89284" at bounding box center [133, 131] width 239 height 34
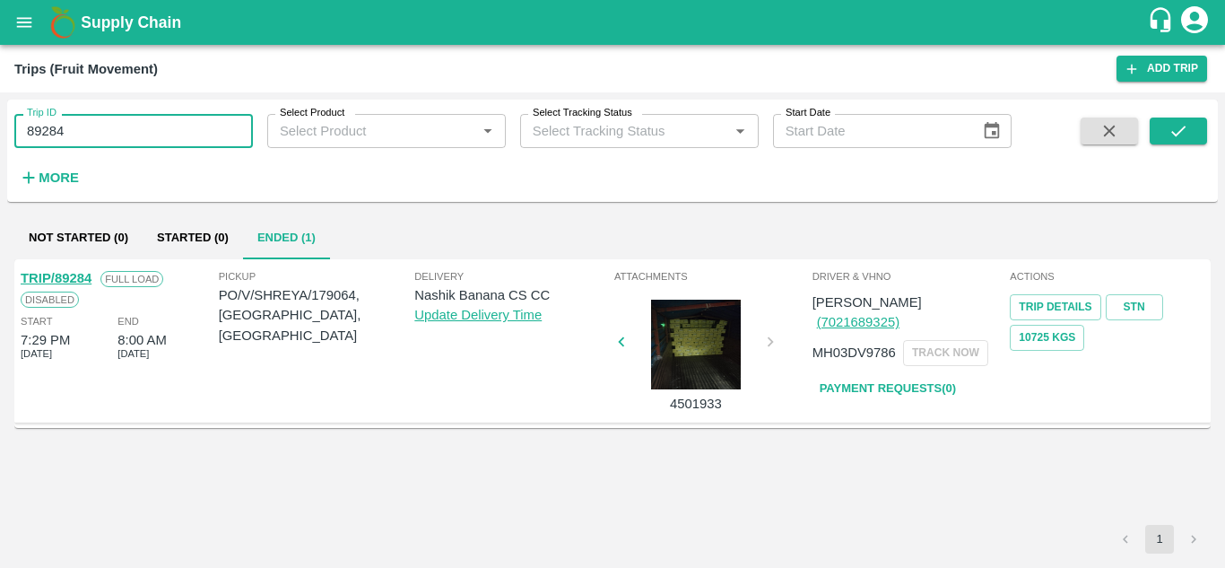
click at [100, 127] on input "89284" at bounding box center [133, 131] width 239 height 34
paste input "text"
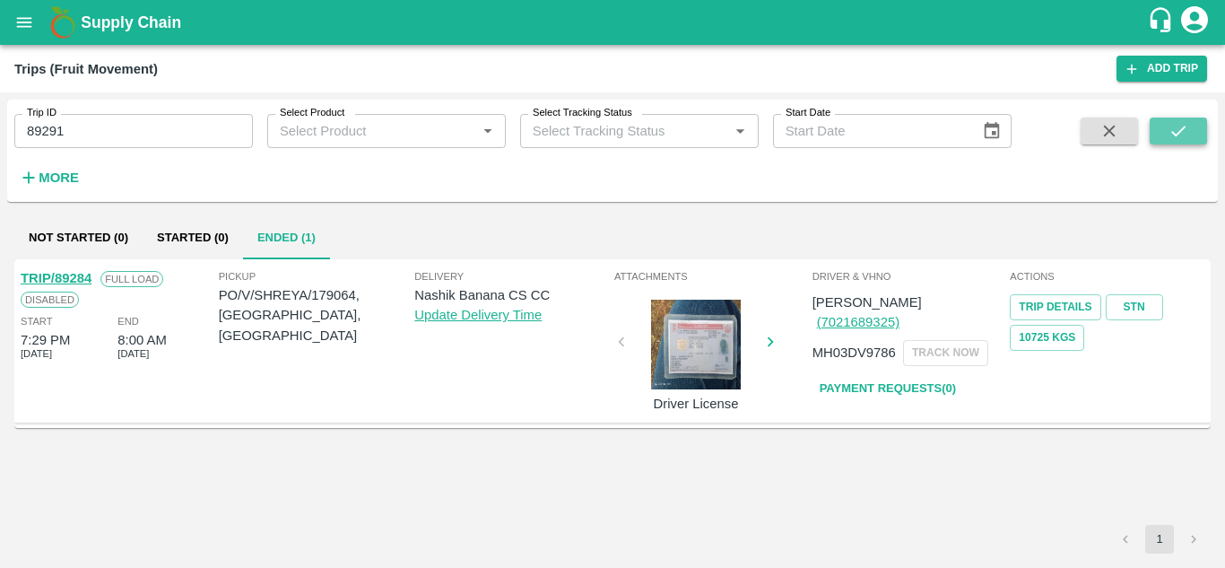
click at [1181, 132] on icon "submit" at bounding box center [1178, 131] width 20 height 20
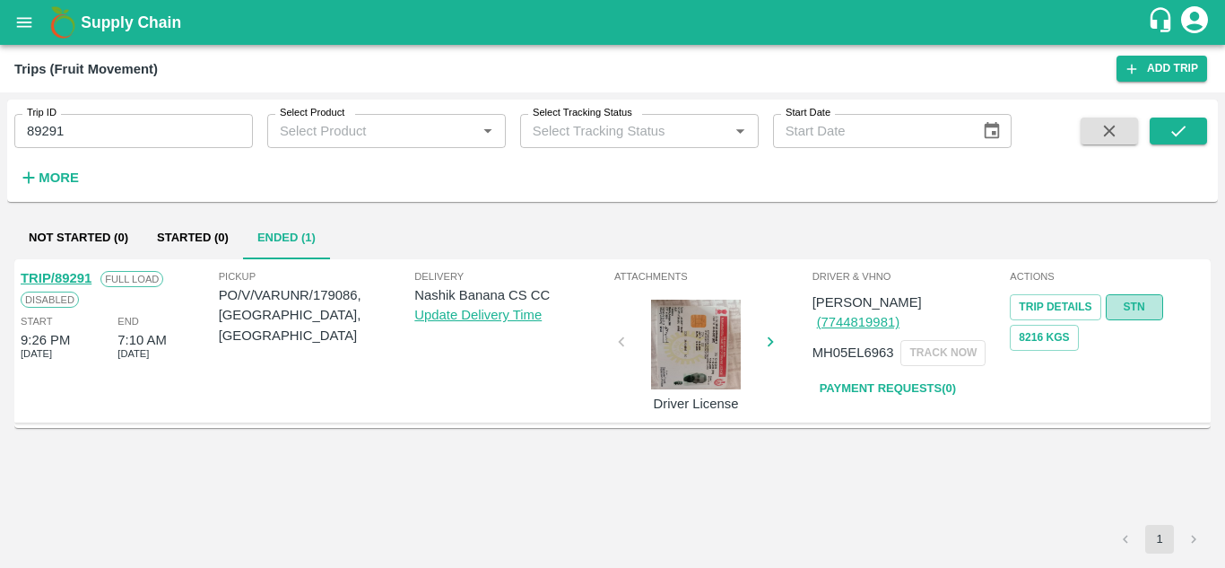
click at [1140, 301] on link "STN" at bounding box center [1134, 307] width 57 height 26
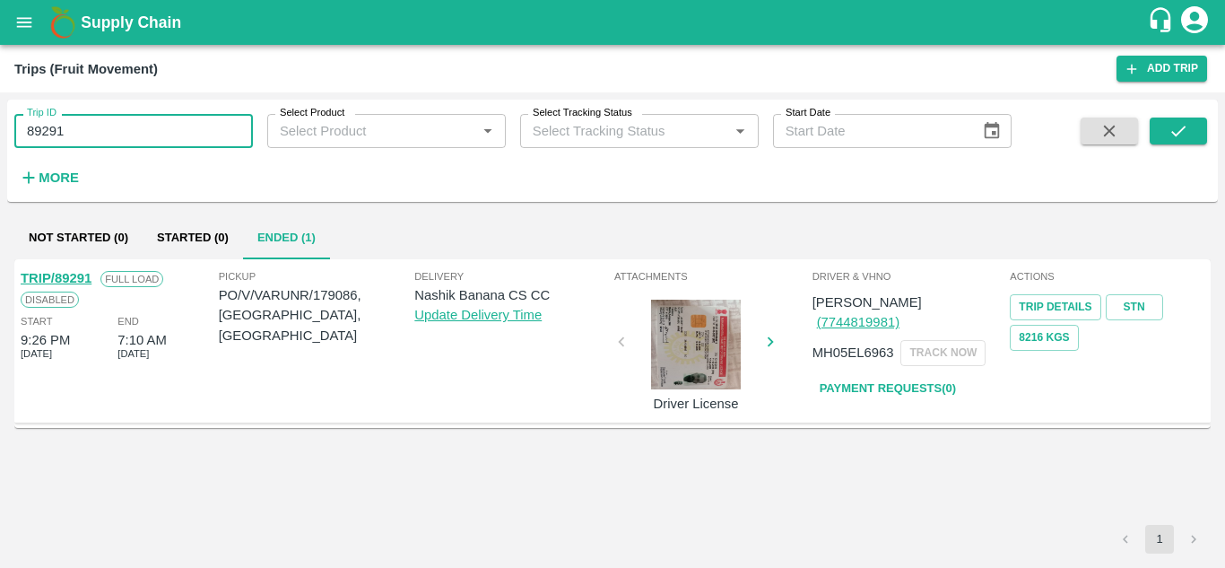
click at [109, 114] on input "89291" at bounding box center [133, 131] width 239 height 34
paste input "text"
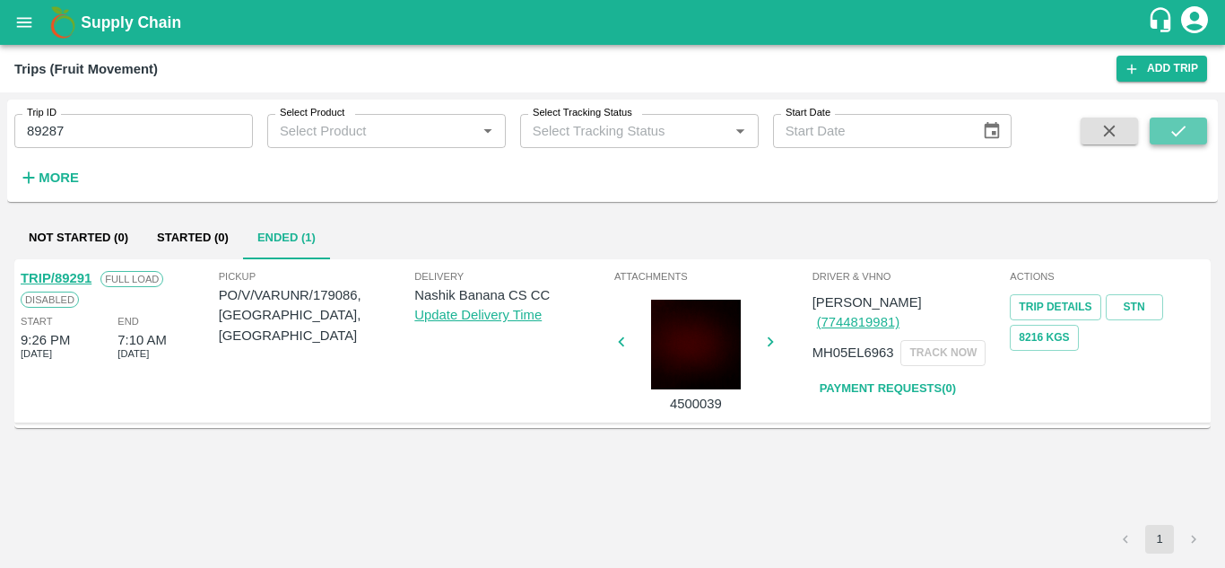
click at [1195, 133] on button "submit" at bounding box center [1178, 130] width 57 height 27
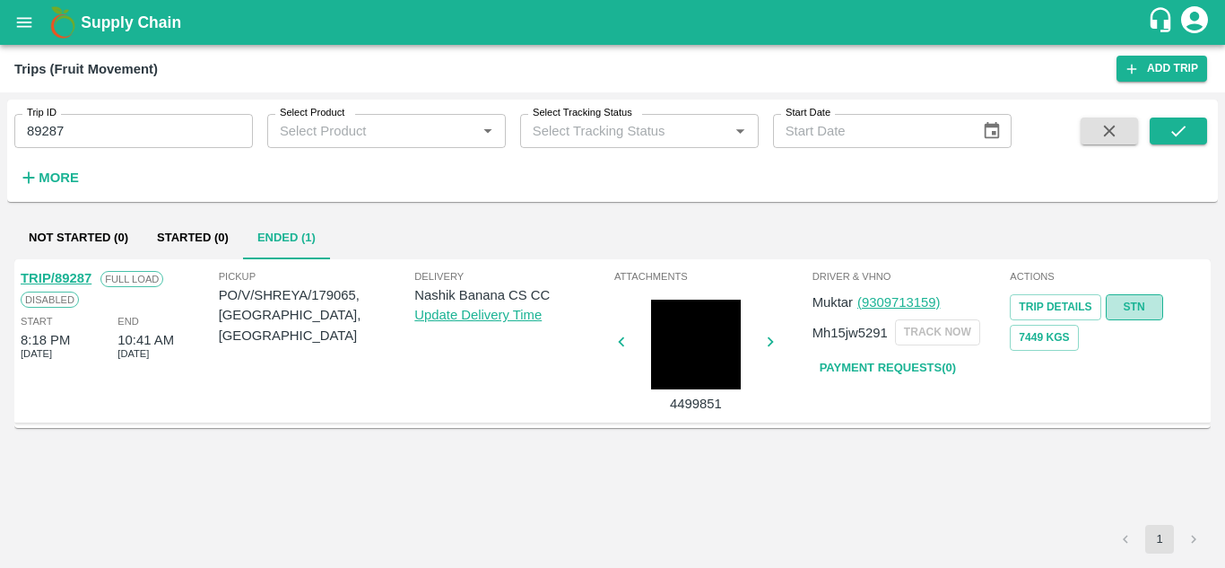
click at [1142, 308] on link "STN" at bounding box center [1134, 307] width 57 height 26
click at [114, 135] on input "89287" at bounding box center [133, 131] width 239 height 34
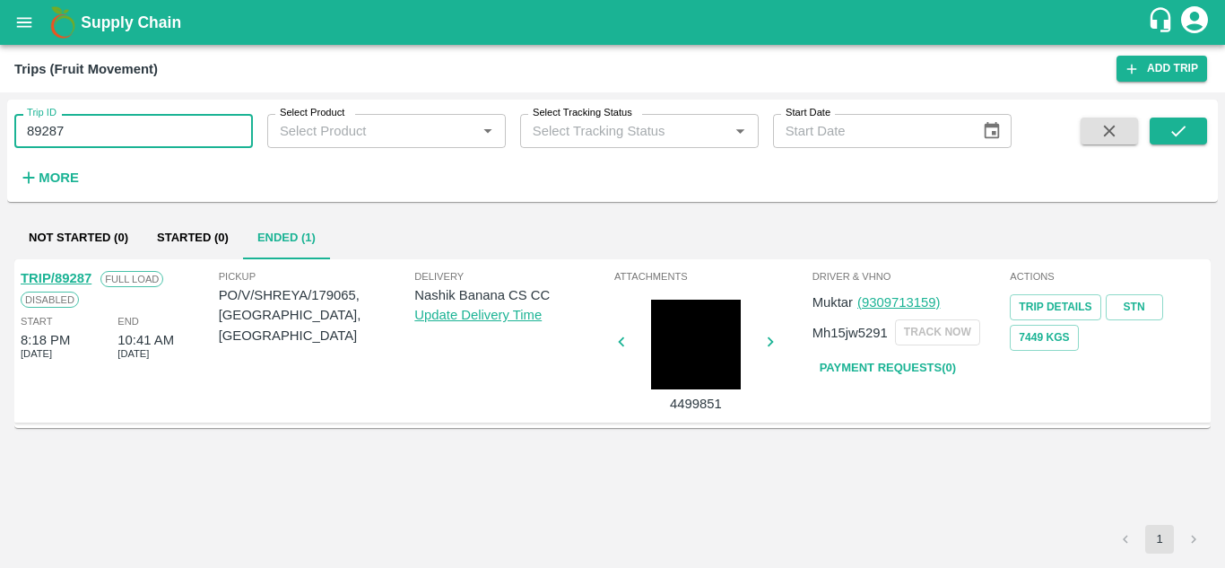
click at [114, 135] on input "89287" at bounding box center [133, 131] width 239 height 34
paste input "text"
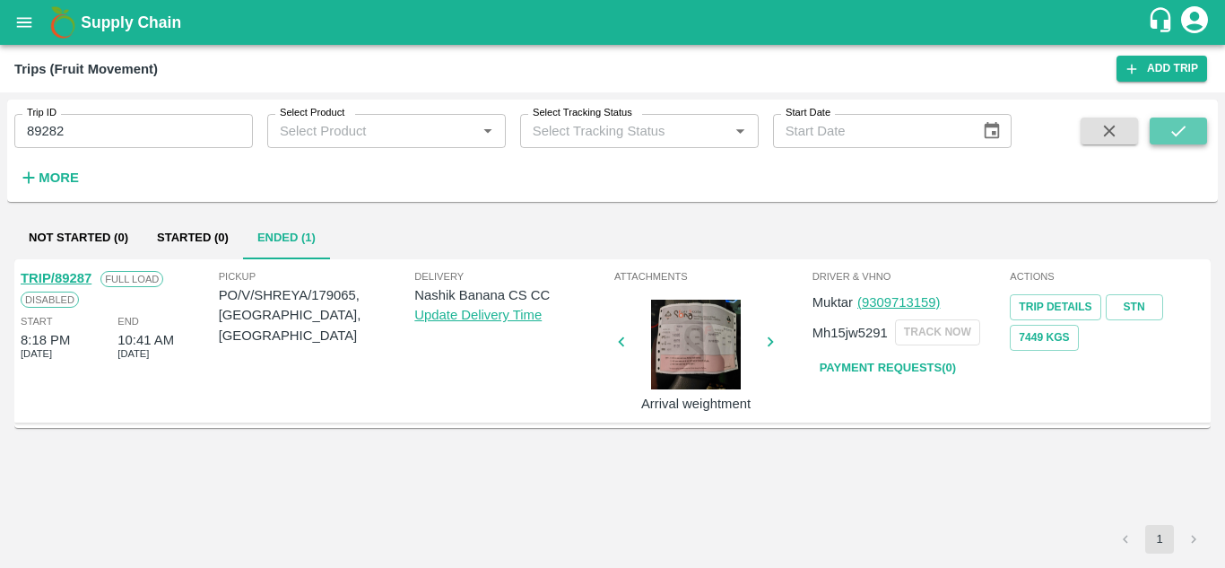
click at [1192, 137] on button "submit" at bounding box center [1178, 130] width 57 height 27
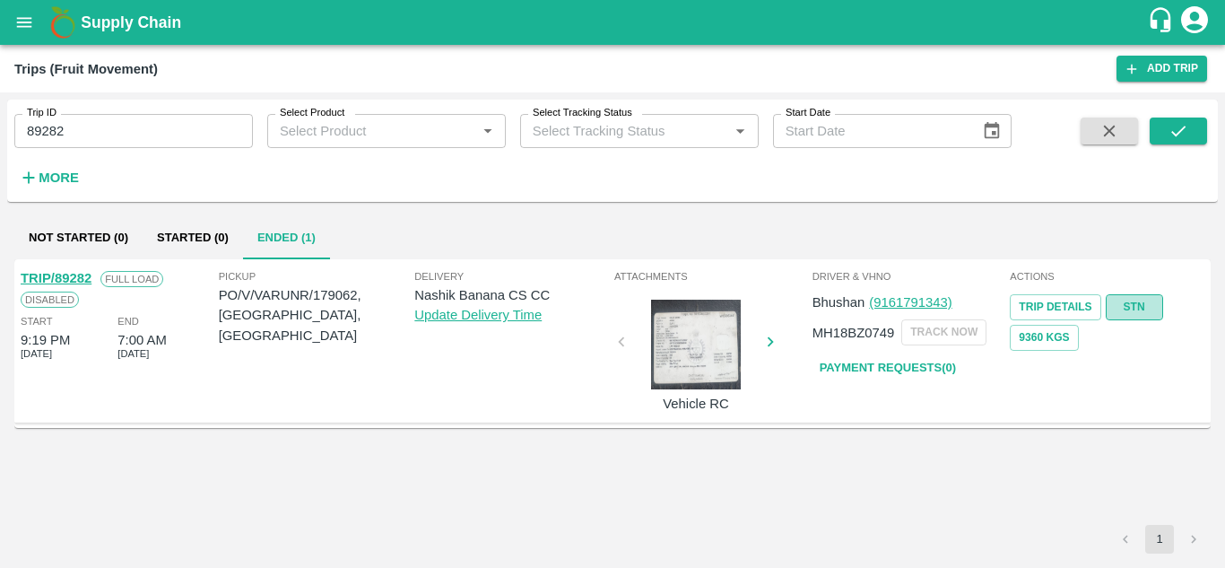
click at [1119, 308] on link "STN" at bounding box center [1134, 307] width 57 height 26
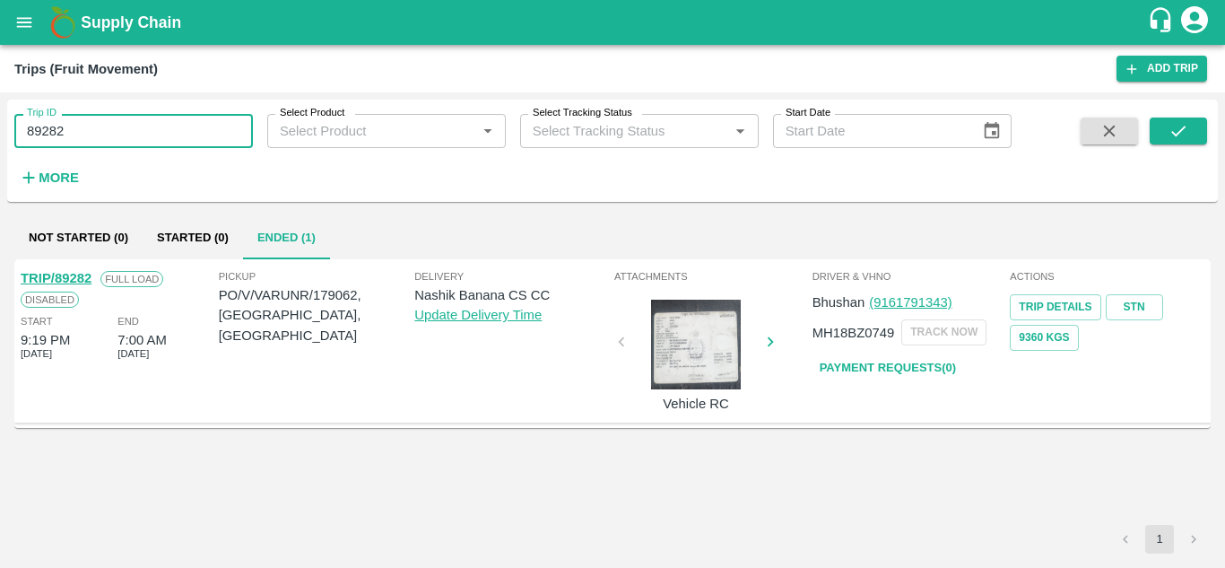
click at [107, 129] on input "89282" at bounding box center [133, 131] width 239 height 34
paste input "text"
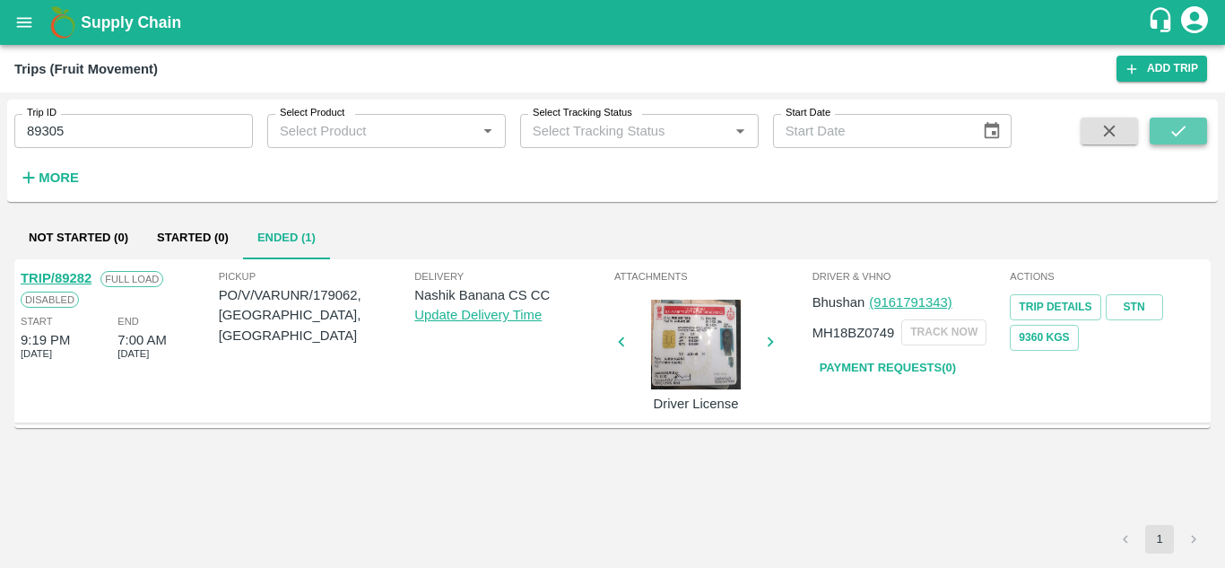
click at [1184, 121] on icon "submit" at bounding box center [1178, 131] width 20 height 20
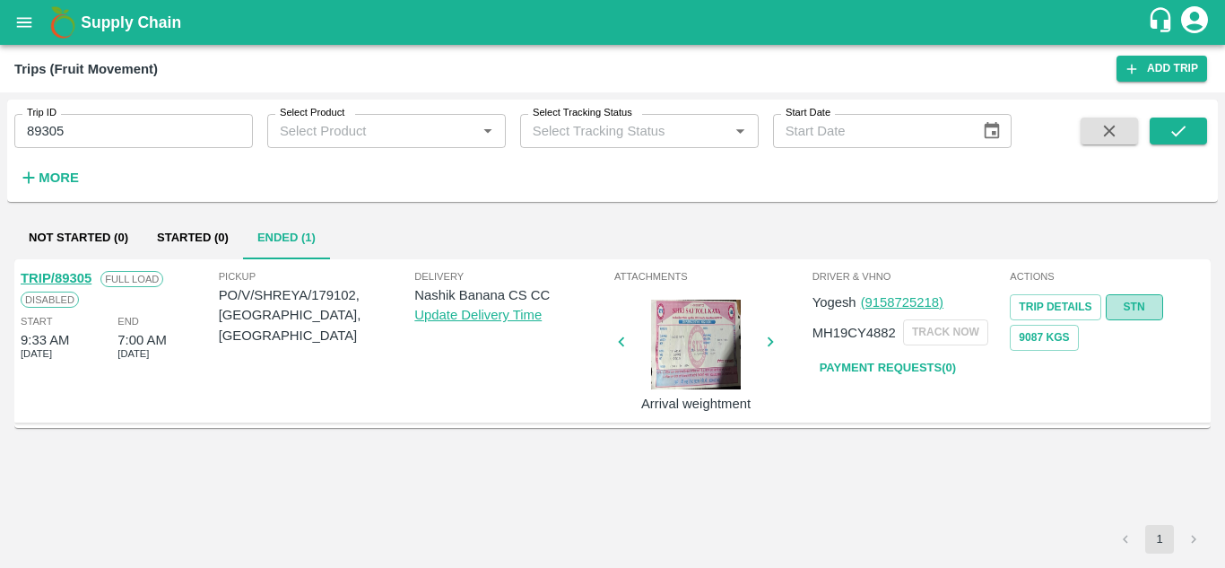
click at [1125, 311] on link "STN" at bounding box center [1134, 307] width 57 height 26
click at [77, 135] on input "89305" at bounding box center [133, 131] width 239 height 34
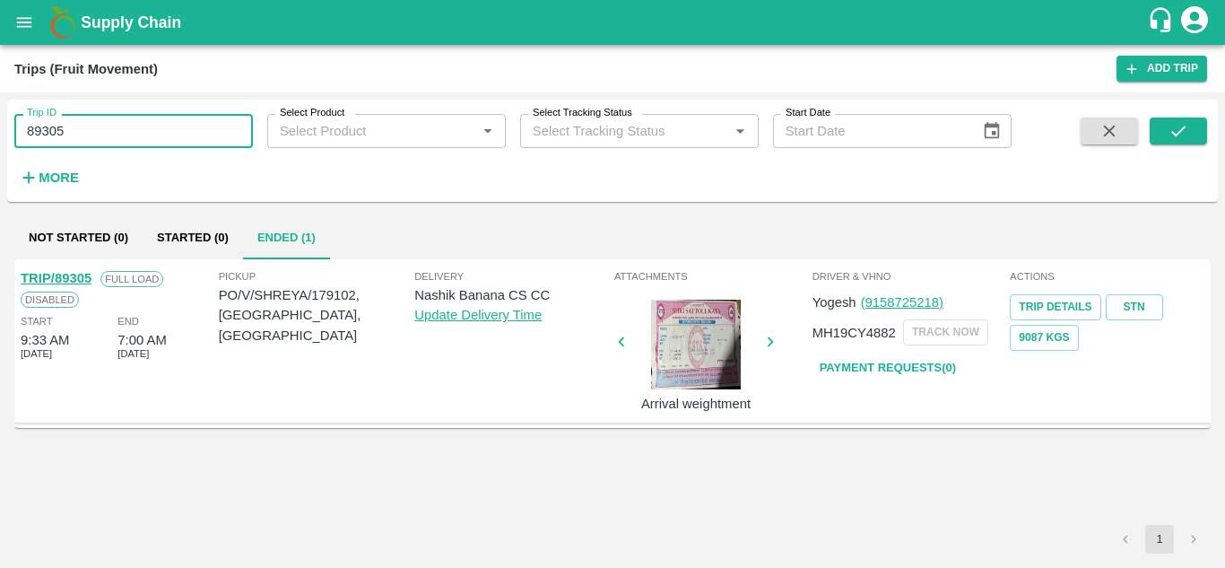
click at [77, 135] on input "89305" at bounding box center [133, 131] width 239 height 34
paste input "text"
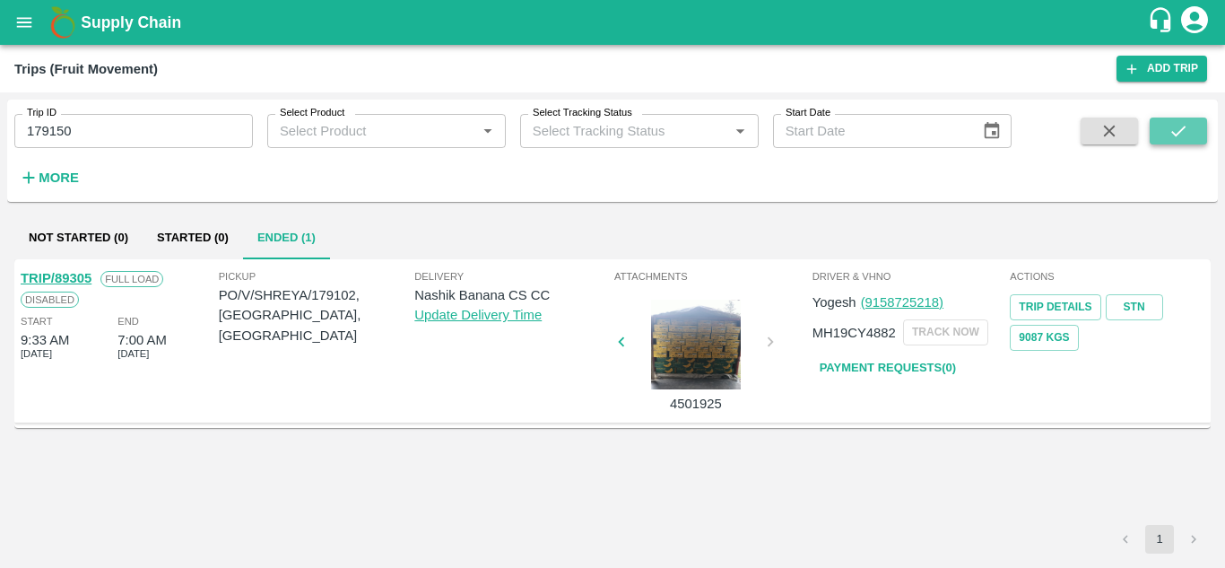
click at [1184, 138] on icon "submit" at bounding box center [1178, 131] width 20 height 20
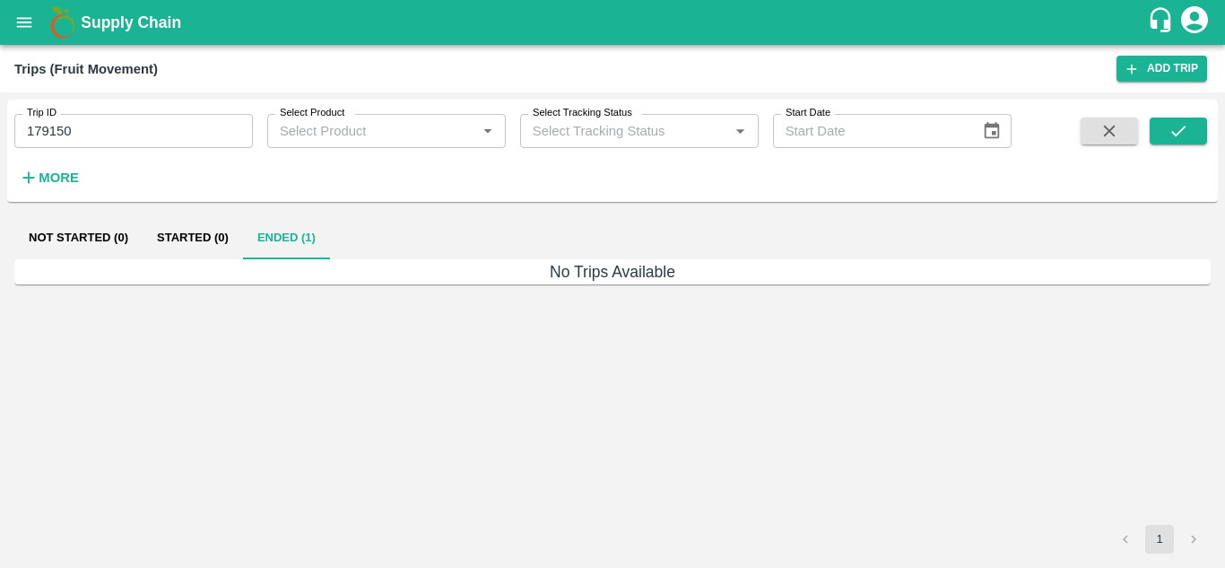
click at [97, 120] on input "179150" at bounding box center [133, 131] width 239 height 34
paste input "text"
click at [1174, 123] on icon "submit" at bounding box center [1178, 131] width 20 height 20
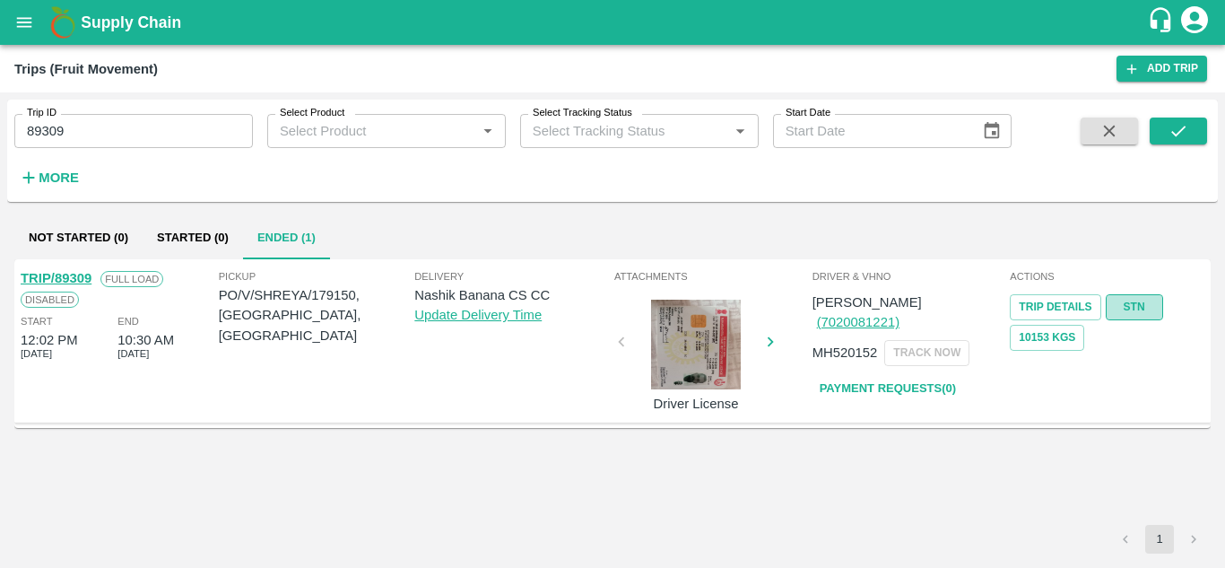
click at [1152, 309] on link "STN" at bounding box center [1134, 307] width 57 height 26
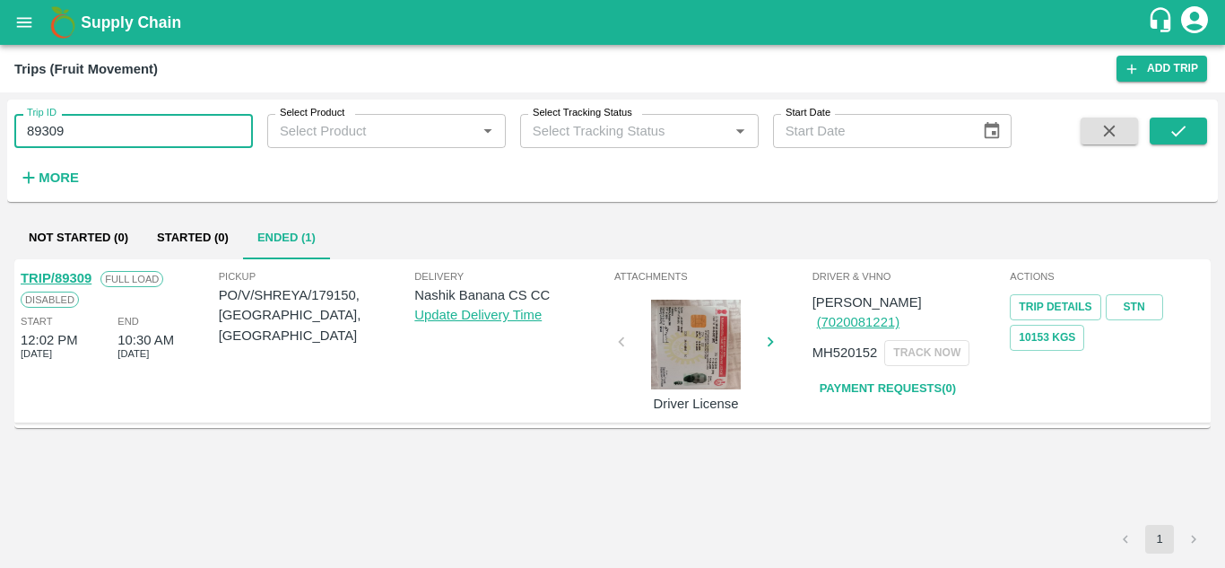
click at [85, 125] on input "89309" at bounding box center [133, 131] width 239 height 34
paste input "text"
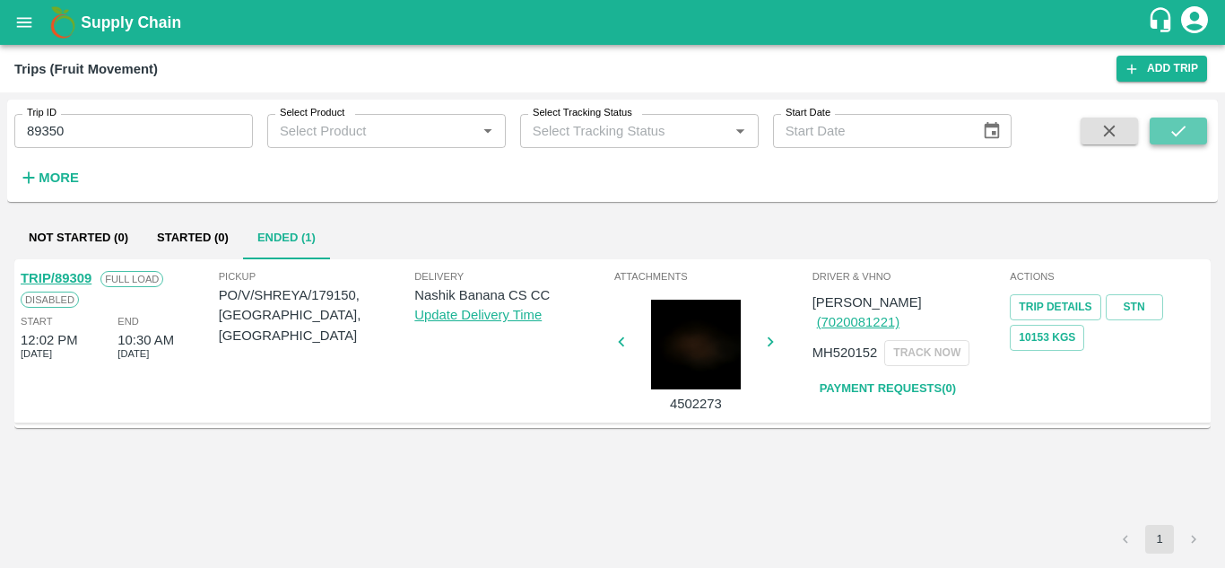
click at [1185, 127] on icon "submit" at bounding box center [1178, 131] width 14 height 11
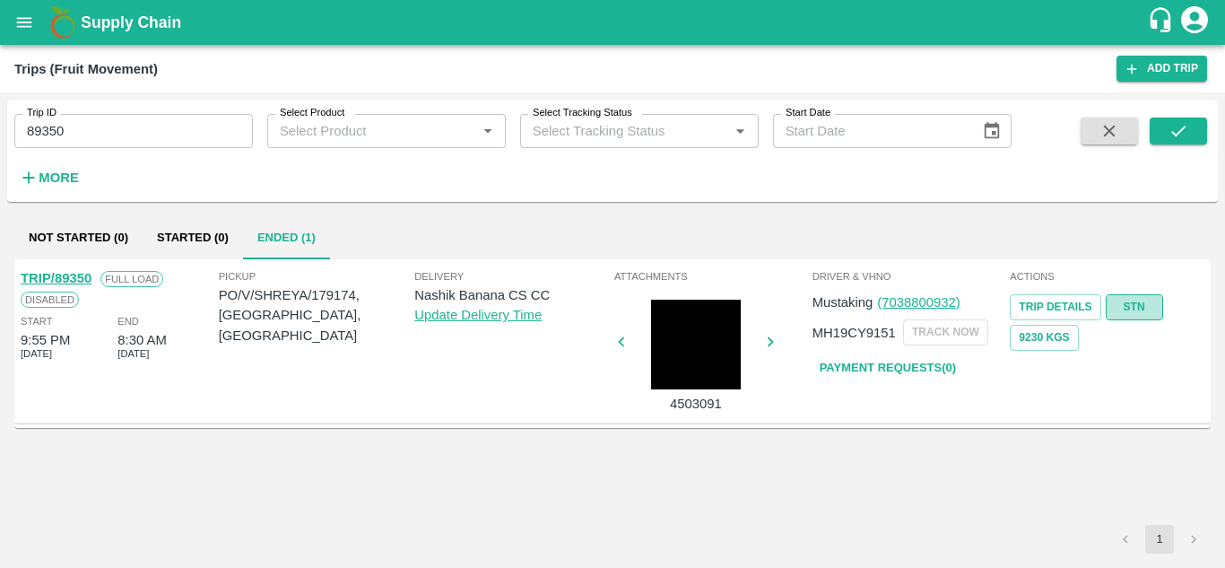
click at [1145, 307] on link "STN" at bounding box center [1134, 307] width 57 height 26
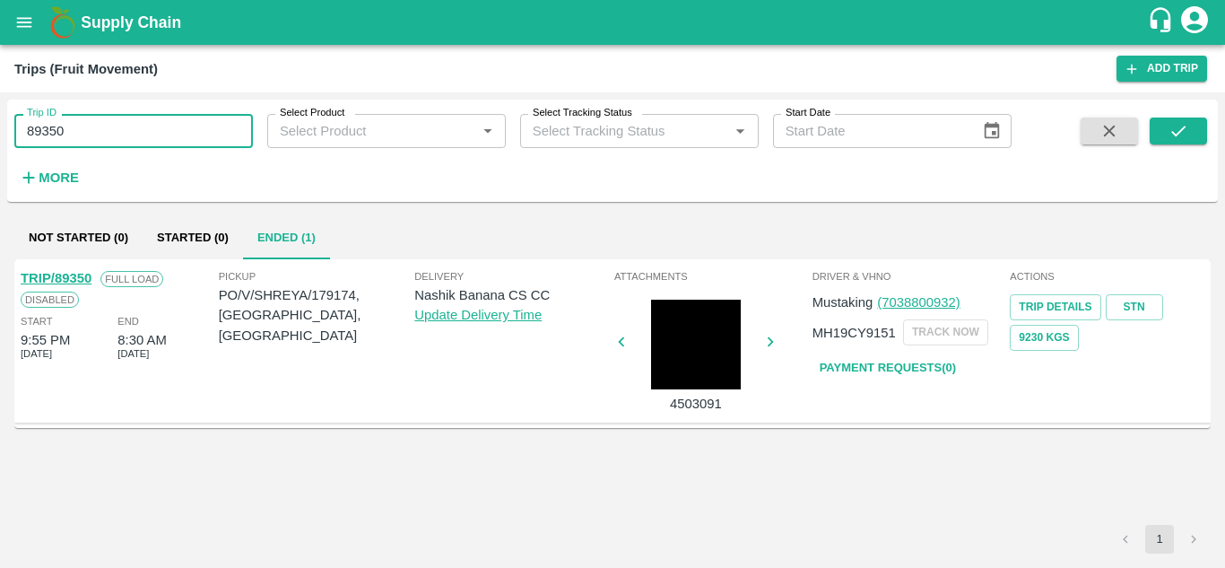
click at [107, 119] on input "89350" at bounding box center [133, 131] width 239 height 34
paste input "text"
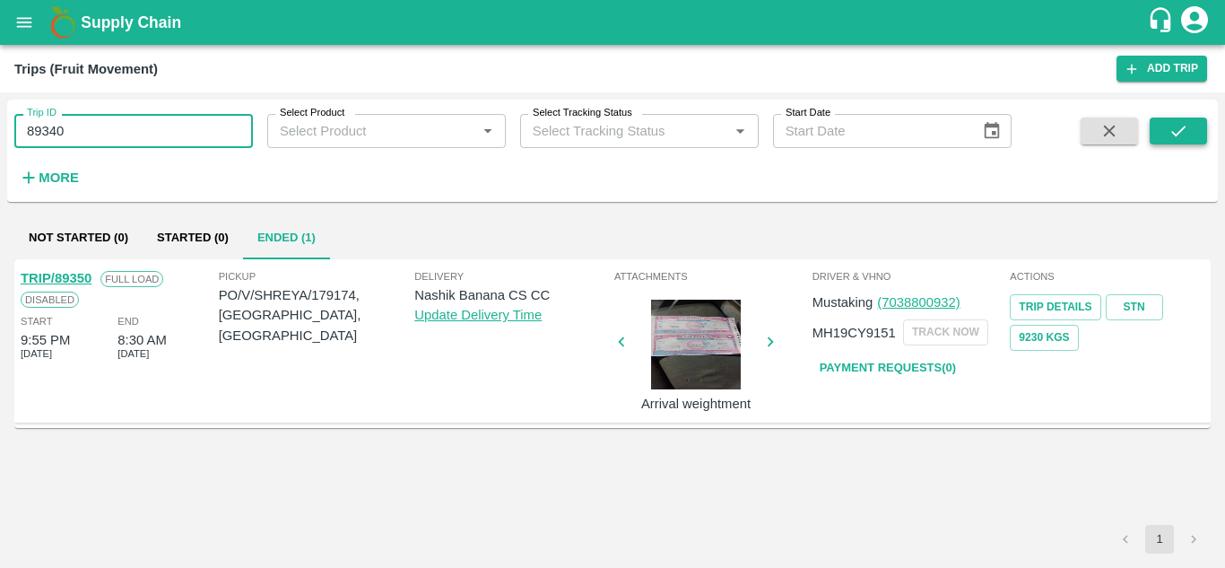
click at [1192, 126] on button "submit" at bounding box center [1178, 130] width 57 height 27
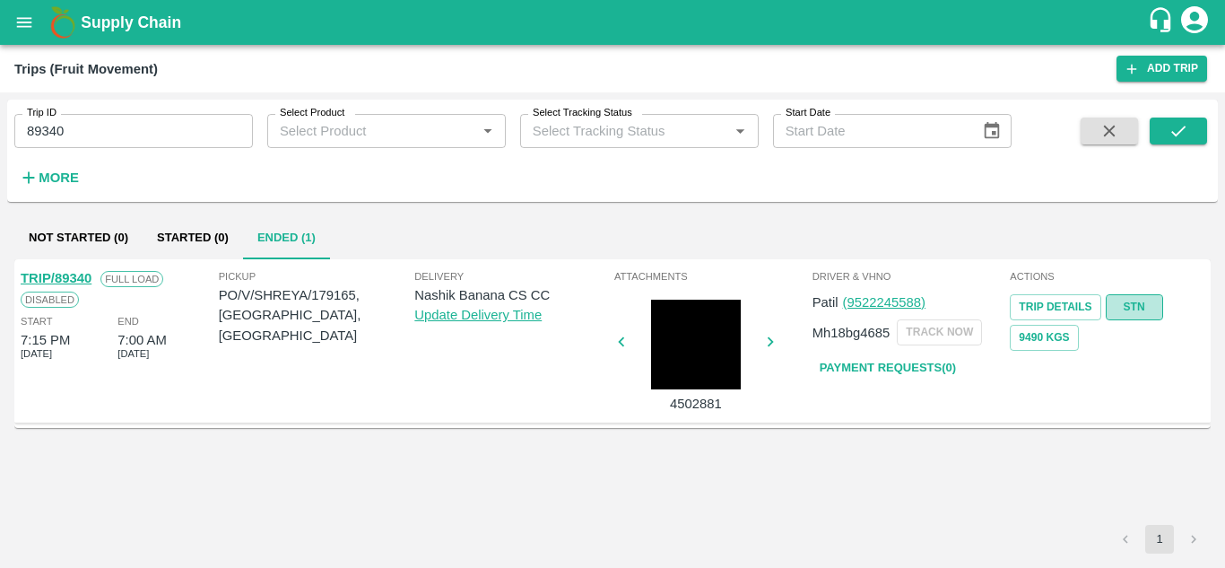
click at [1136, 307] on link "STN" at bounding box center [1134, 307] width 57 height 26
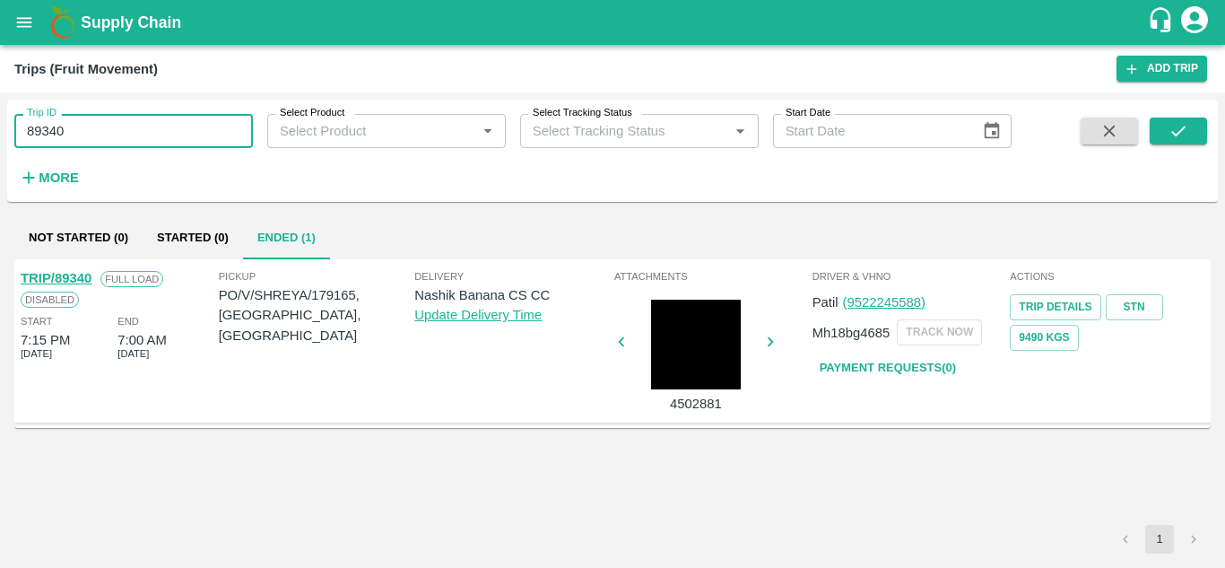
click at [96, 132] on input "89340" at bounding box center [133, 131] width 239 height 34
paste input "text"
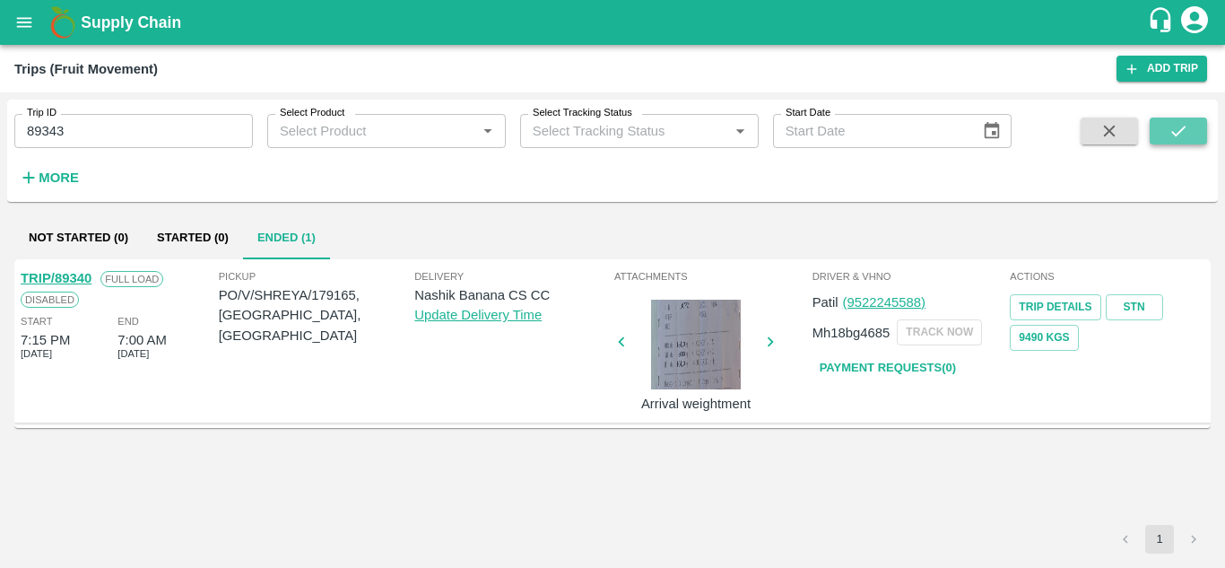
click at [1181, 123] on icon "submit" at bounding box center [1178, 131] width 20 height 20
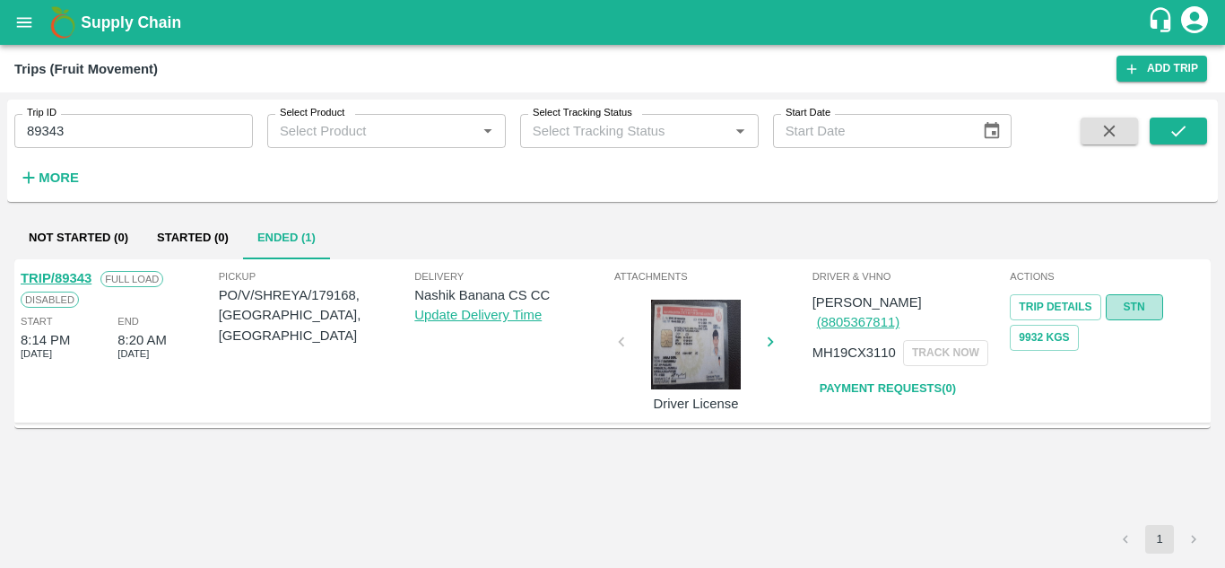
click at [1120, 304] on link "STN" at bounding box center [1134, 307] width 57 height 26
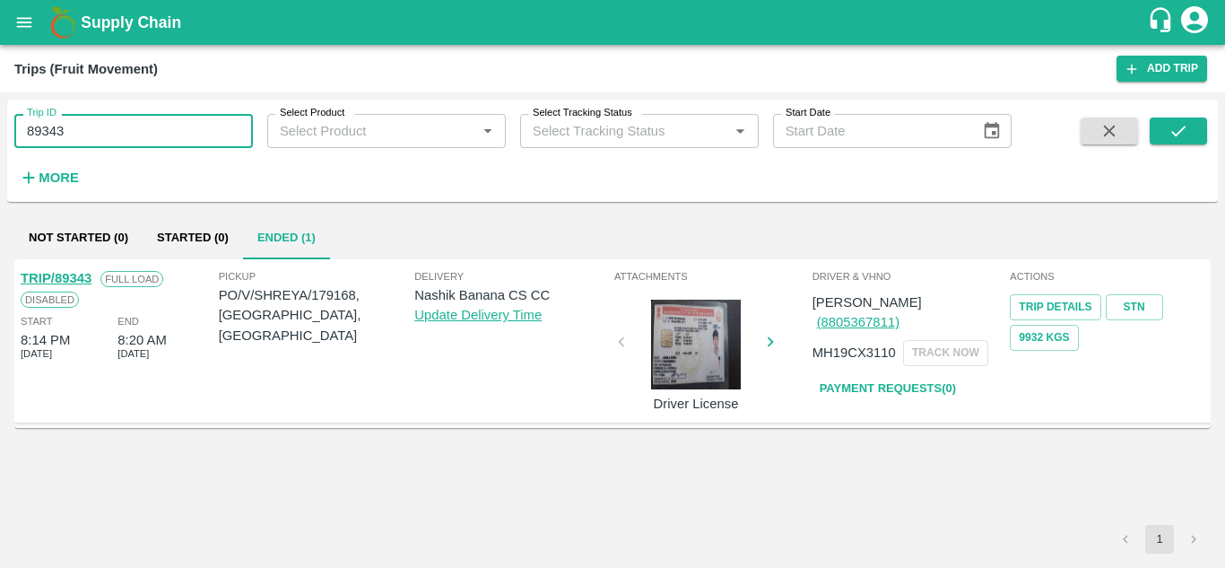
click at [115, 125] on input "89343" at bounding box center [133, 131] width 239 height 34
paste input "text"
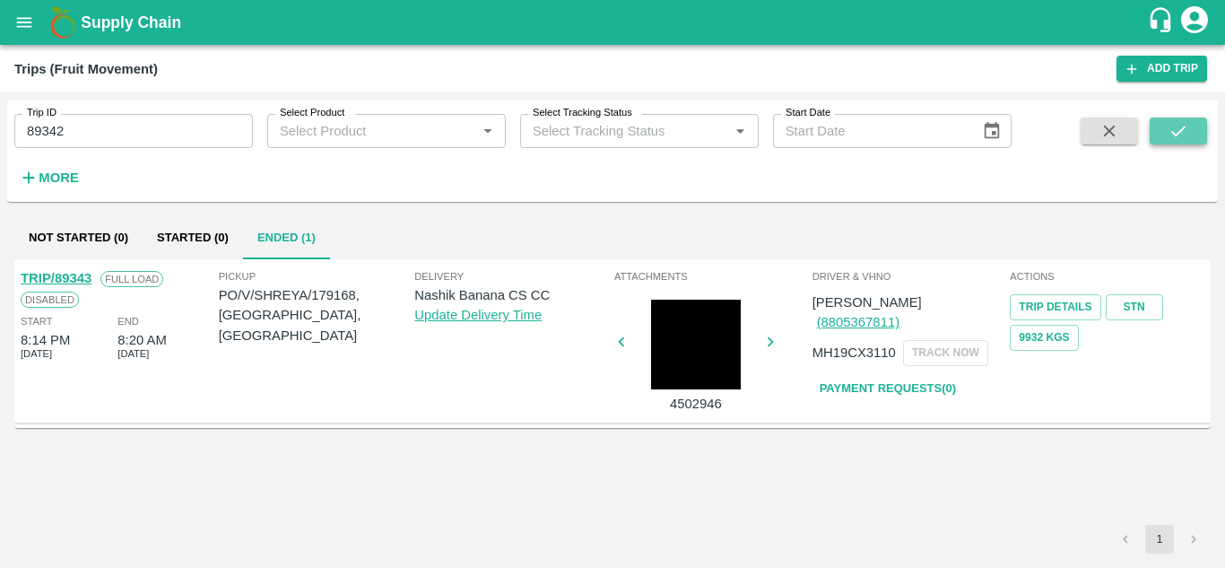
click at [1173, 131] on icon "submit" at bounding box center [1178, 131] width 20 height 20
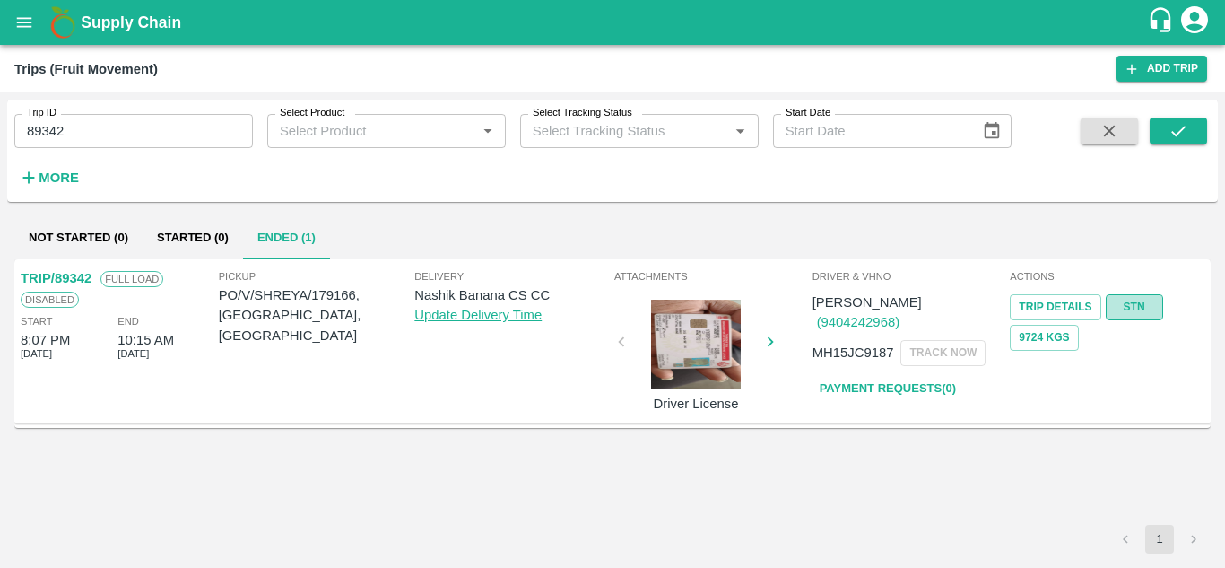
click at [1116, 300] on link "STN" at bounding box center [1134, 307] width 57 height 26
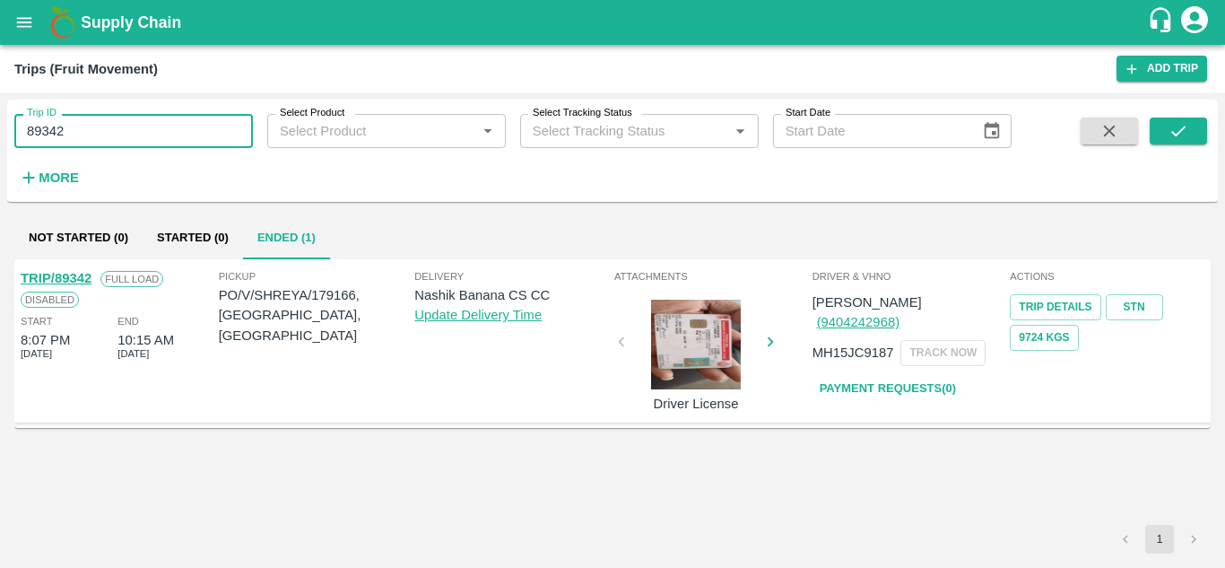
click at [85, 129] on input "89342" at bounding box center [133, 131] width 239 height 34
paste input "text"
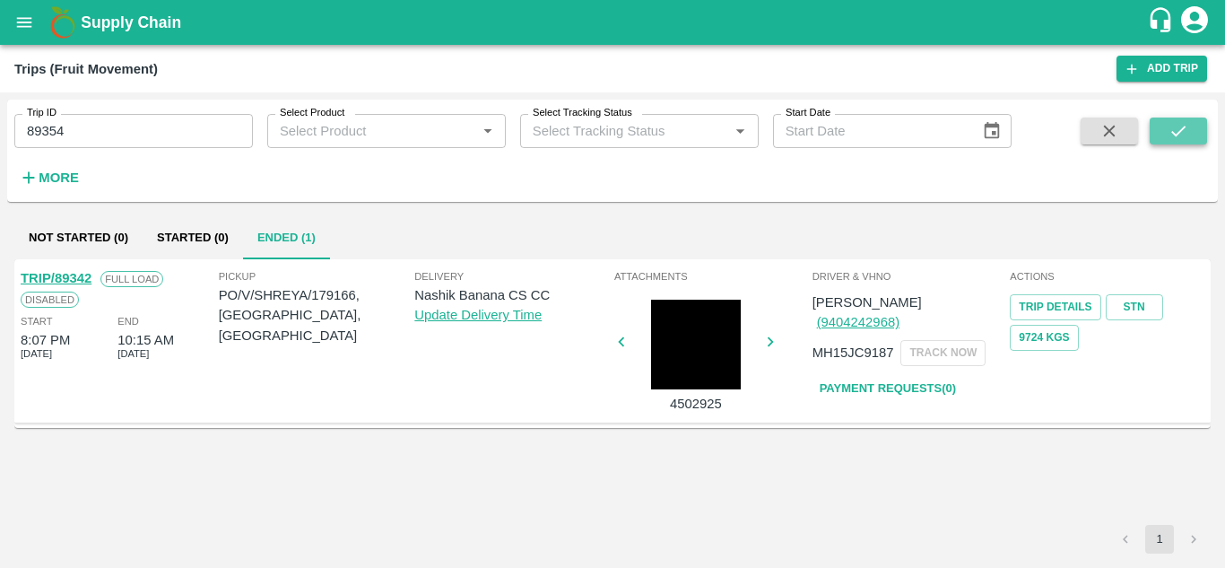
click at [1171, 123] on icon "submit" at bounding box center [1178, 131] width 20 height 20
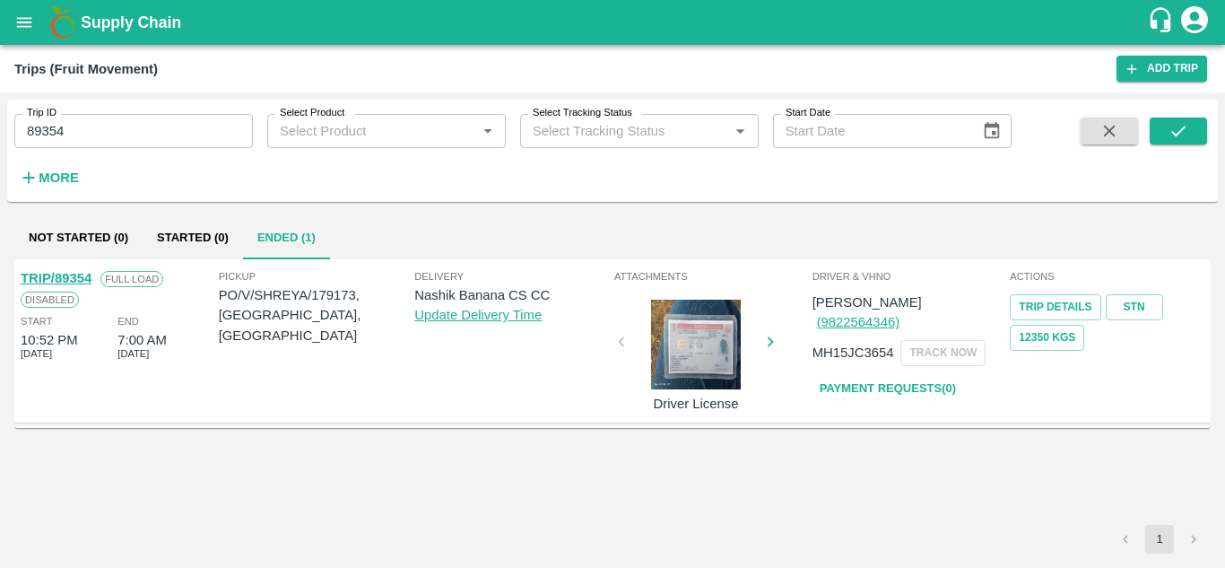
click at [1135, 292] on div "Trip Details STN 12350 Kgs" at bounding box center [1107, 320] width 195 height 61
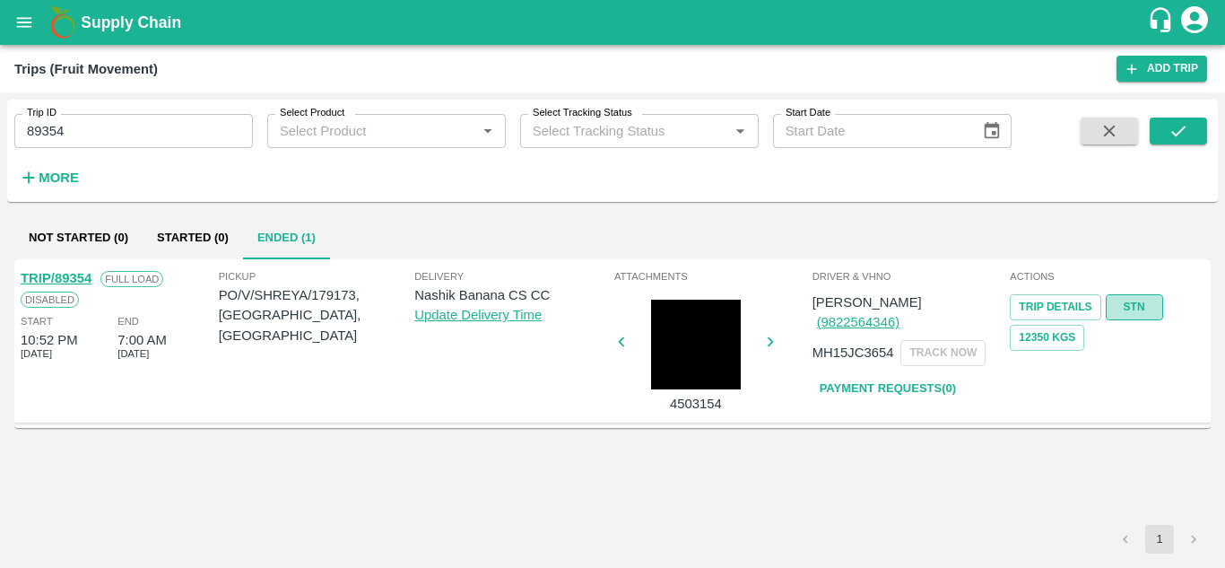
click at [1142, 300] on link "STN" at bounding box center [1134, 307] width 57 height 26
click at [63, 129] on input "89354" at bounding box center [133, 131] width 239 height 34
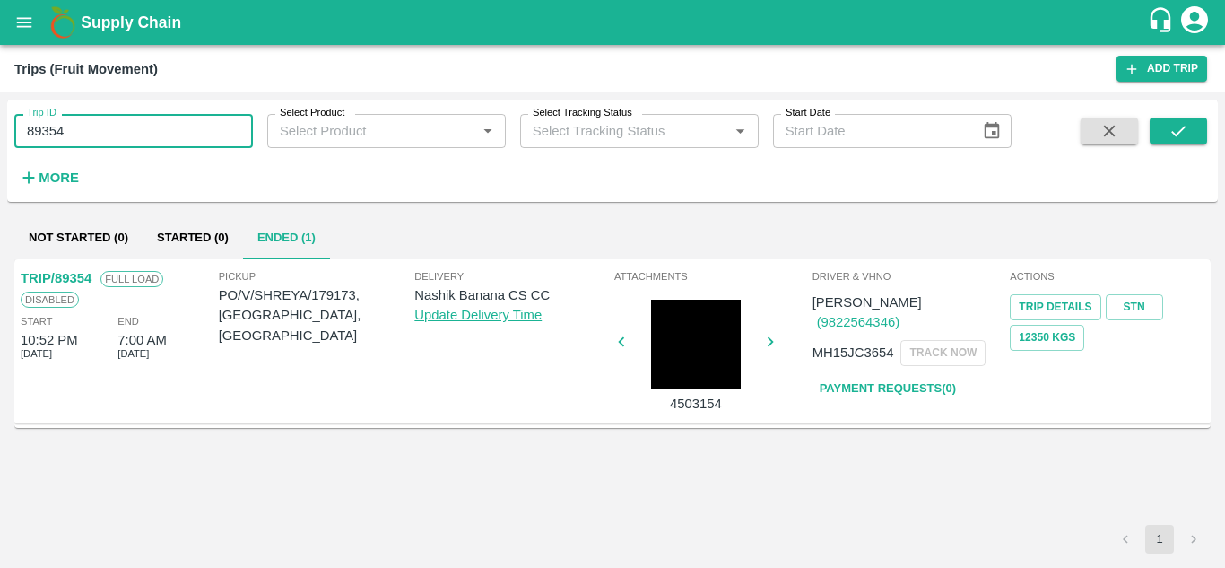
click at [63, 129] on input "89354" at bounding box center [133, 131] width 239 height 34
paste input "text"
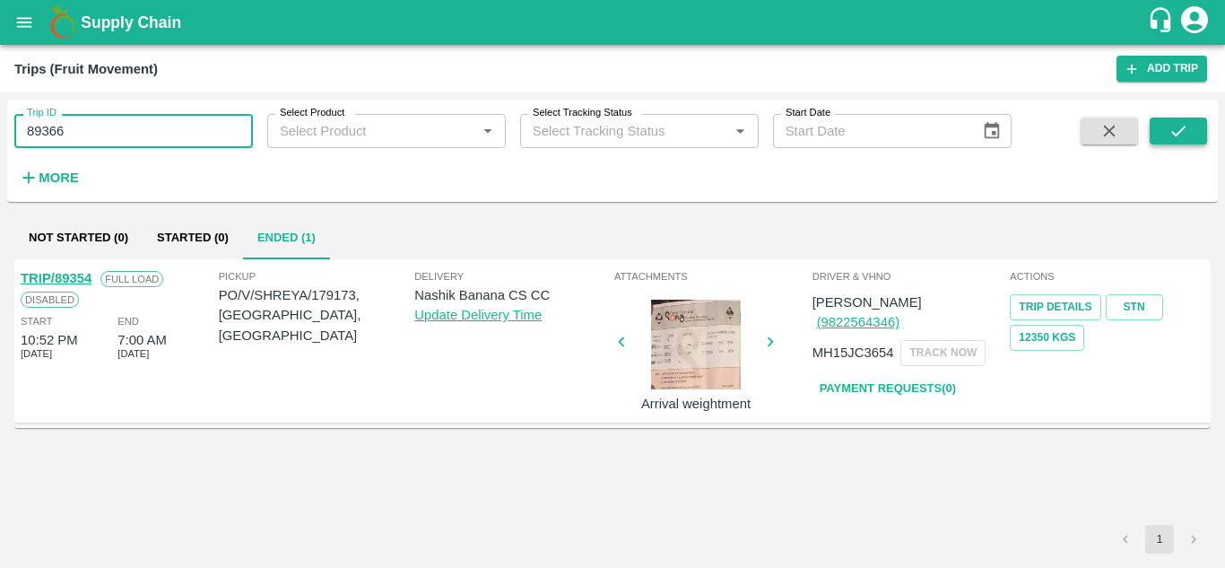
click at [1177, 123] on icon "submit" at bounding box center [1178, 131] width 20 height 20
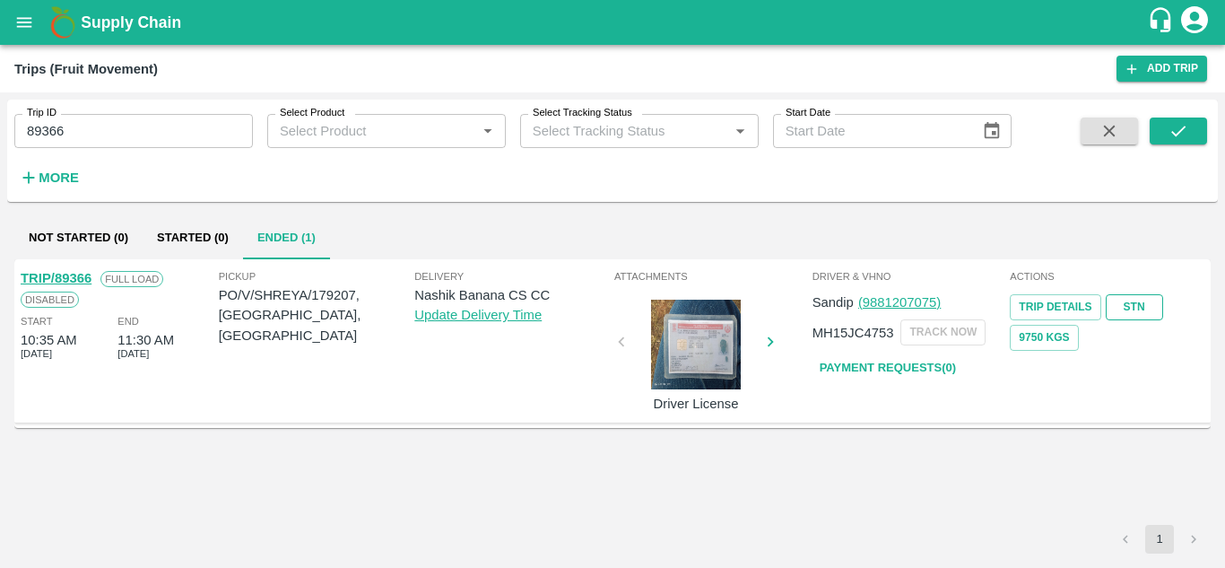
click at [1142, 303] on link "STN" at bounding box center [1134, 307] width 57 height 26
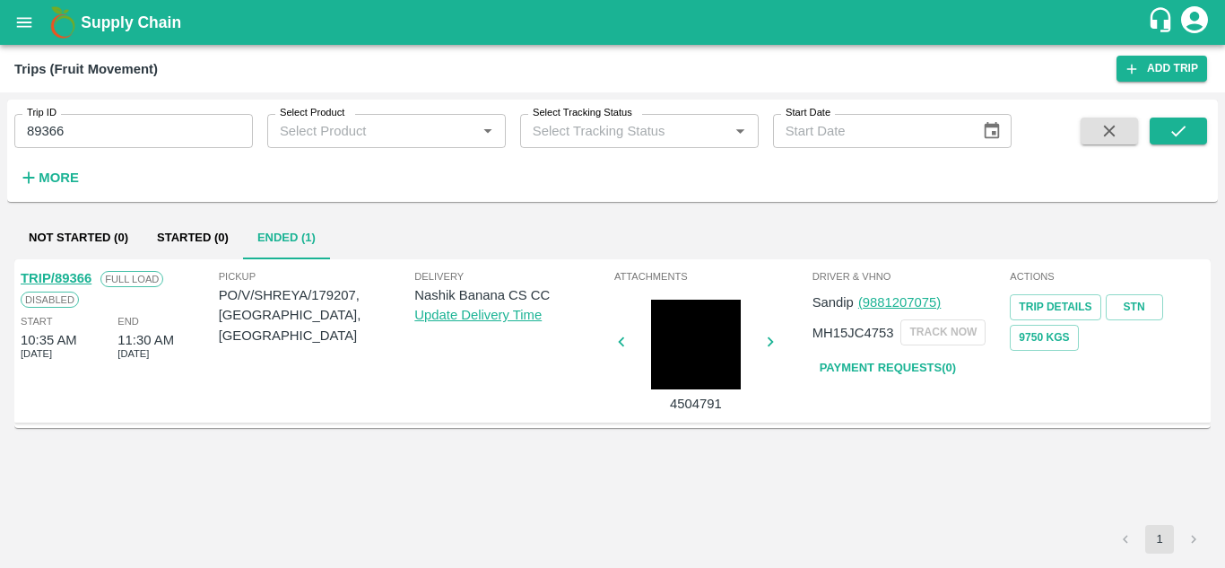
click at [113, 121] on input "89366" at bounding box center [133, 131] width 239 height 34
paste input "text"
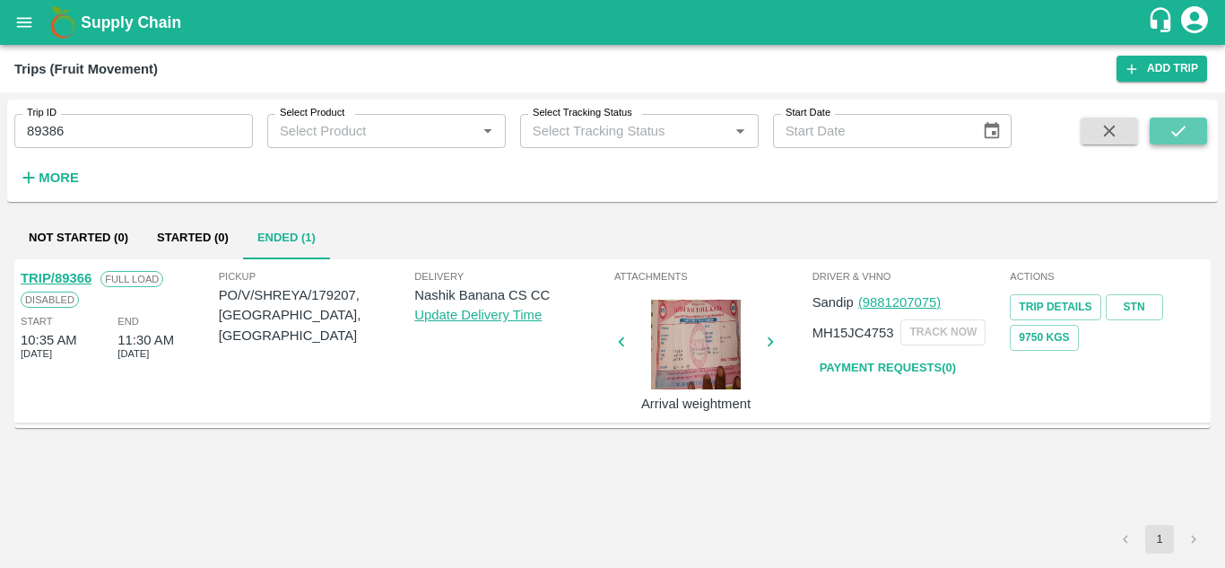
click at [1187, 135] on icon "submit" at bounding box center [1178, 131] width 20 height 20
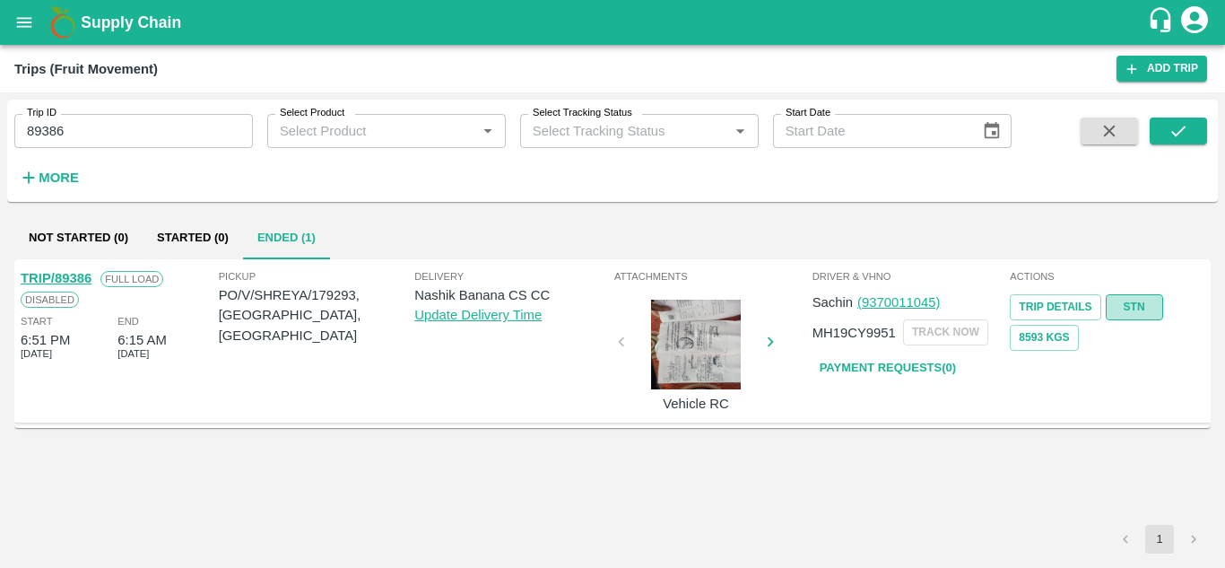
click at [1139, 305] on link "STN" at bounding box center [1134, 307] width 57 height 26
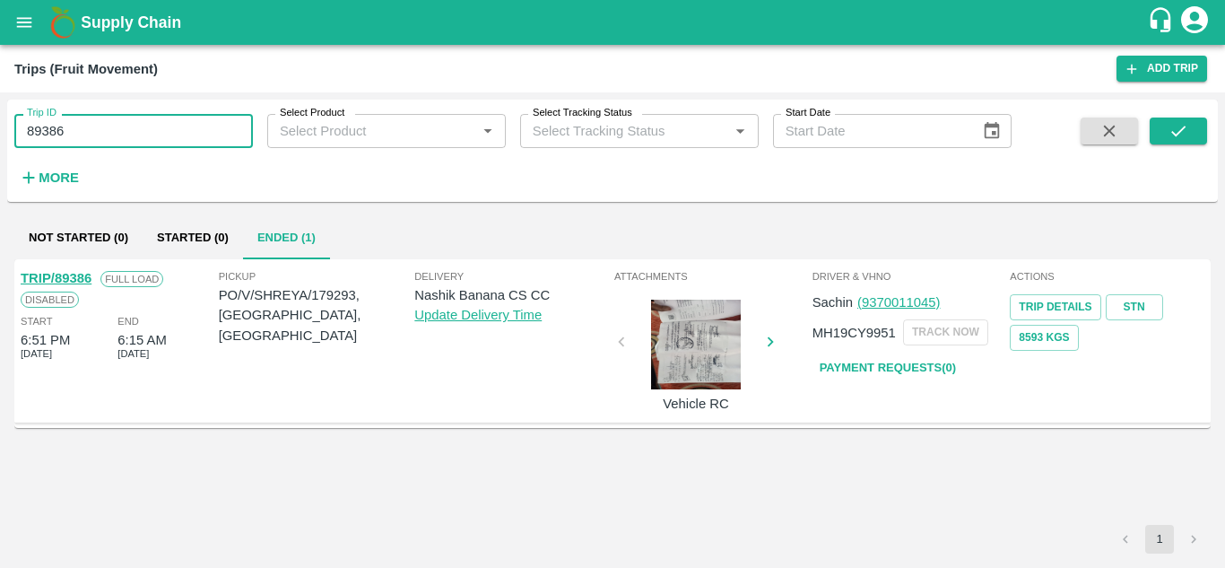
click at [79, 133] on input "89386" at bounding box center [133, 131] width 239 height 34
paste input "text"
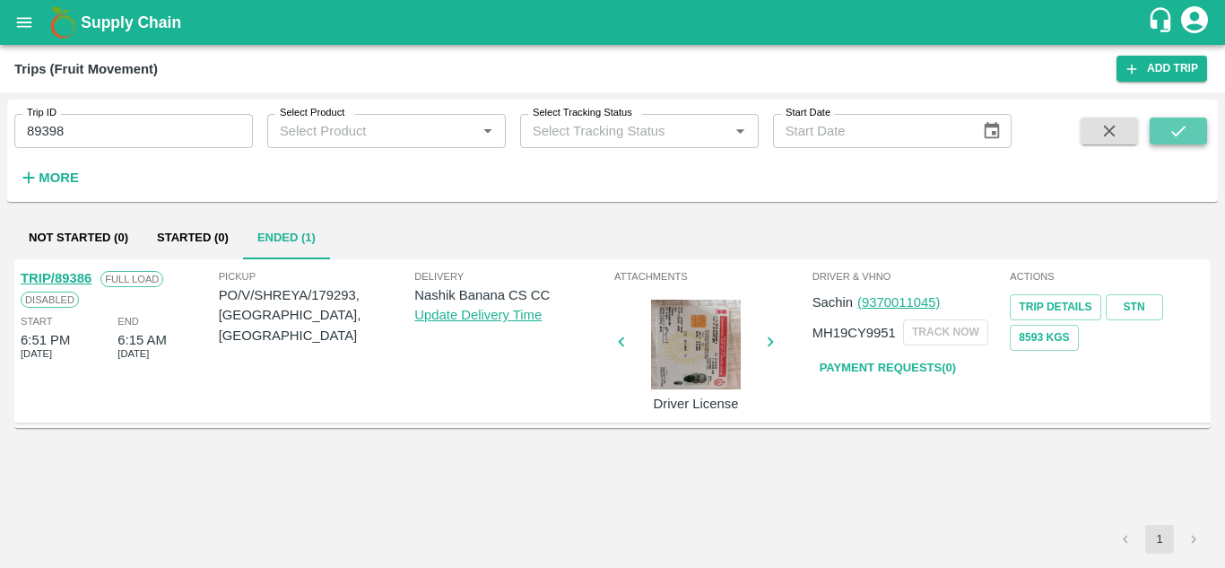
click at [1189, 126] on button "submit" at bounding box center [1178, 130] width 57 height 27
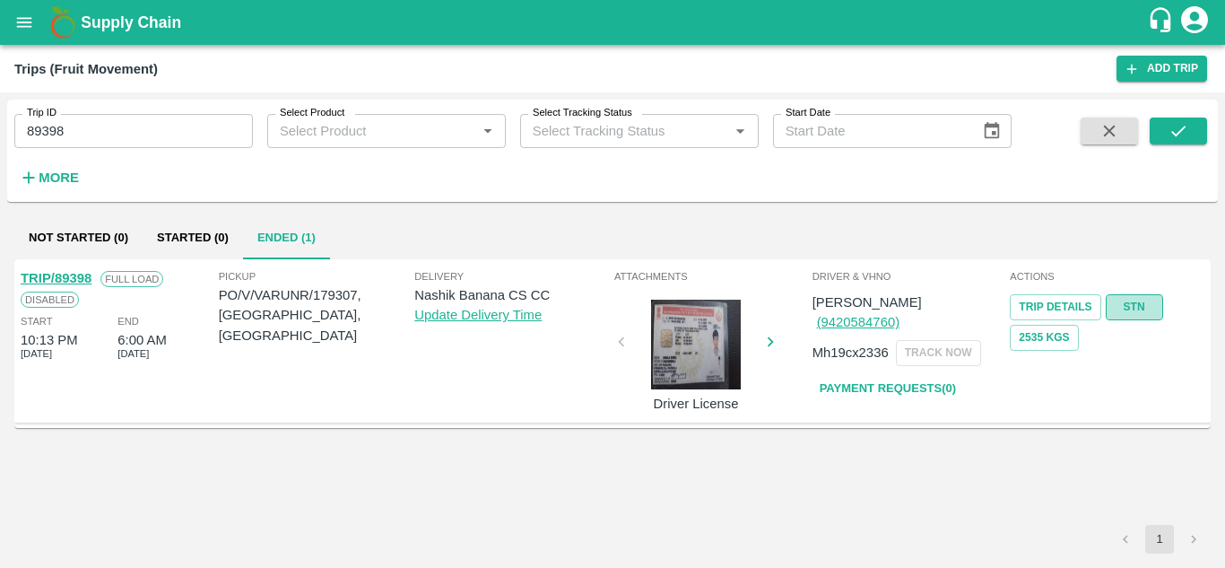
click at [1137, 308] on link "STN" at bounding box center [1134, 307] width 57 height 26
click at [107, 139] on input "89398" at bounding box center [133, 131] width 239 height 34
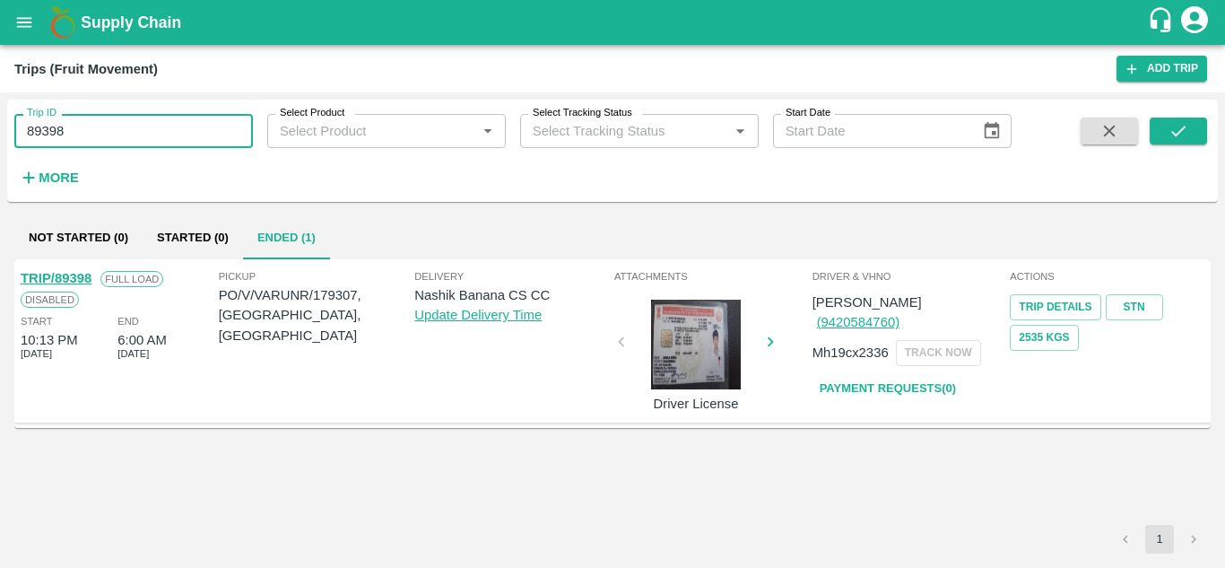
click at [107, 139] on input "89398" at bounding box center [133, 131] width 239 height 34
paste input "text"
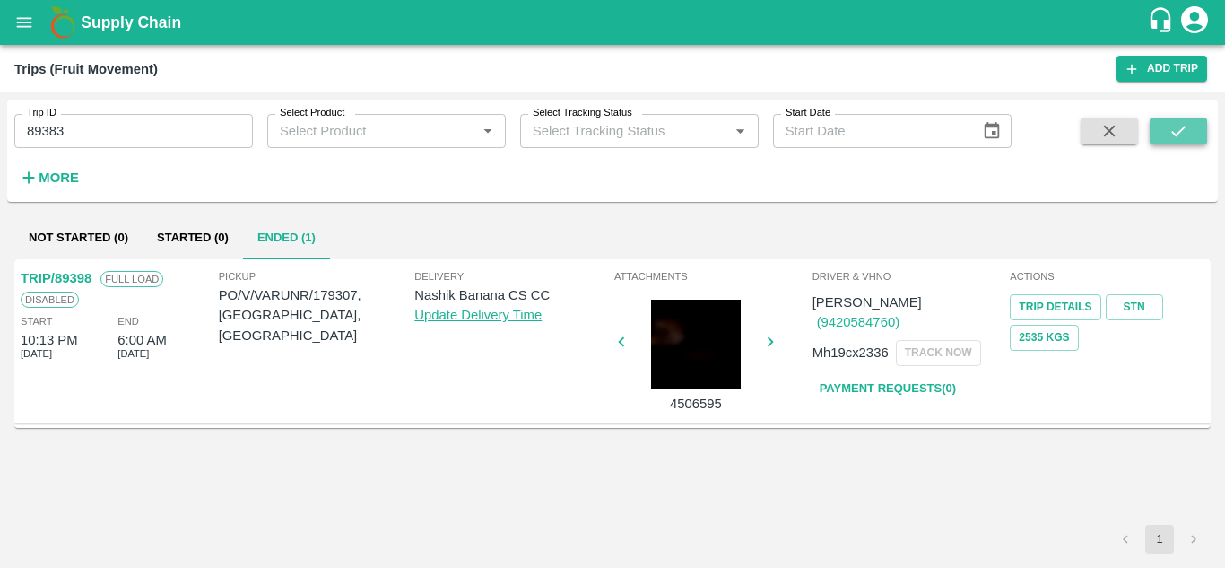
click at [1169, 127] on icon "submit" at bounding box center [1178, 131] width 20 height 20
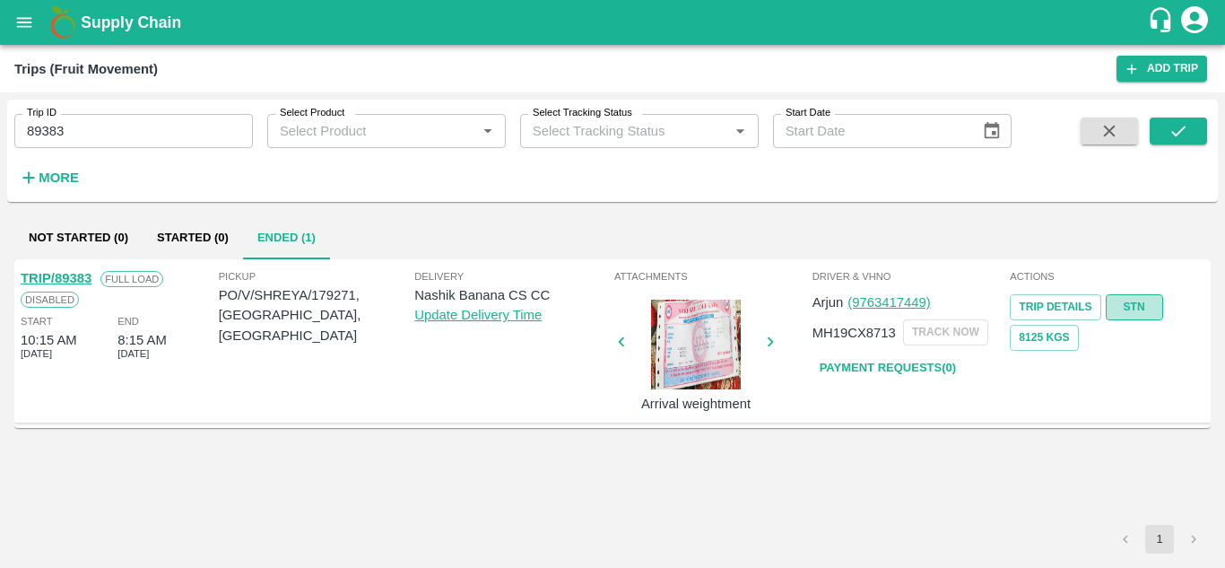
click at [1129, 314] on link "STN" at bounding box center [1134, 307] width 57 height 26
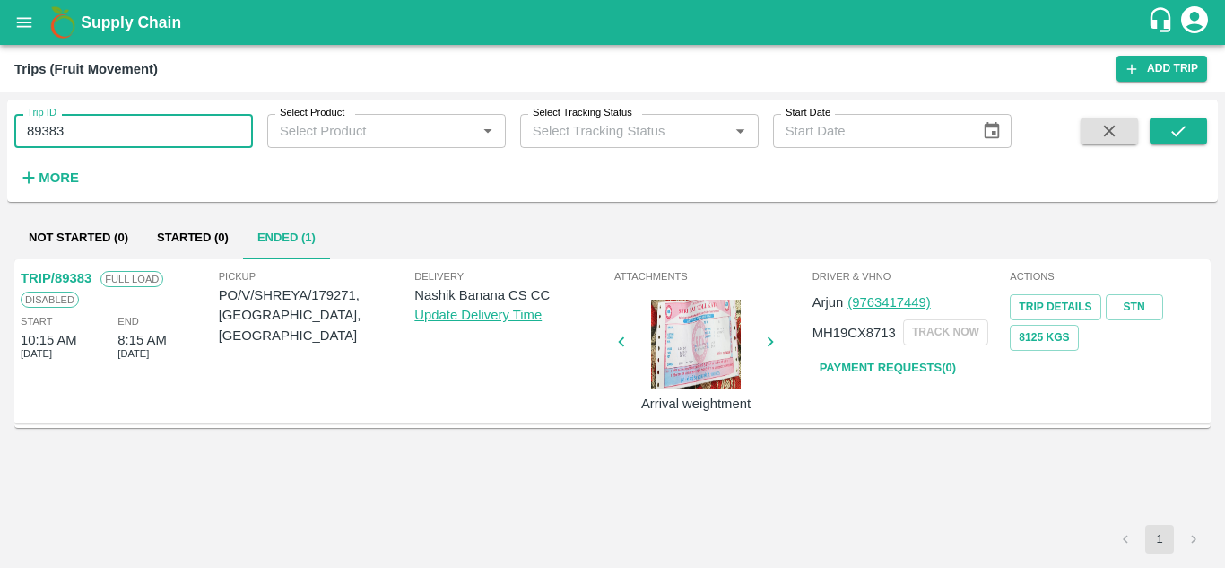
click at [153, 120] on input "89383" at bounding box center [133, 131] width 239 height 34
paste input "text"
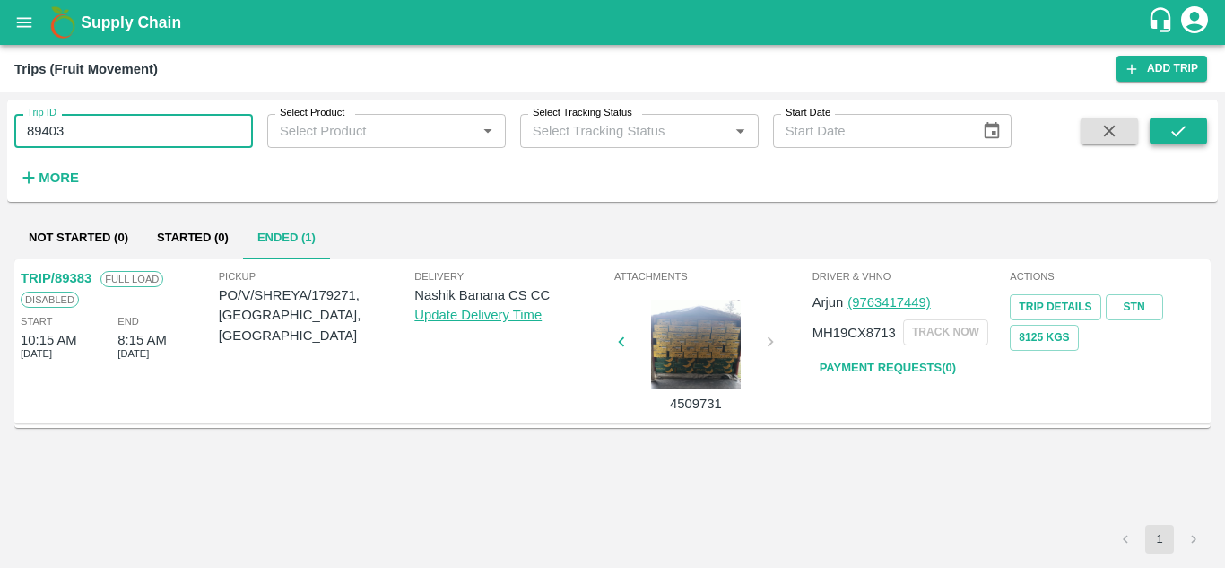
click at [1180, 117] on button "submit" at bounding box center [1178, 130] width 57 height 27
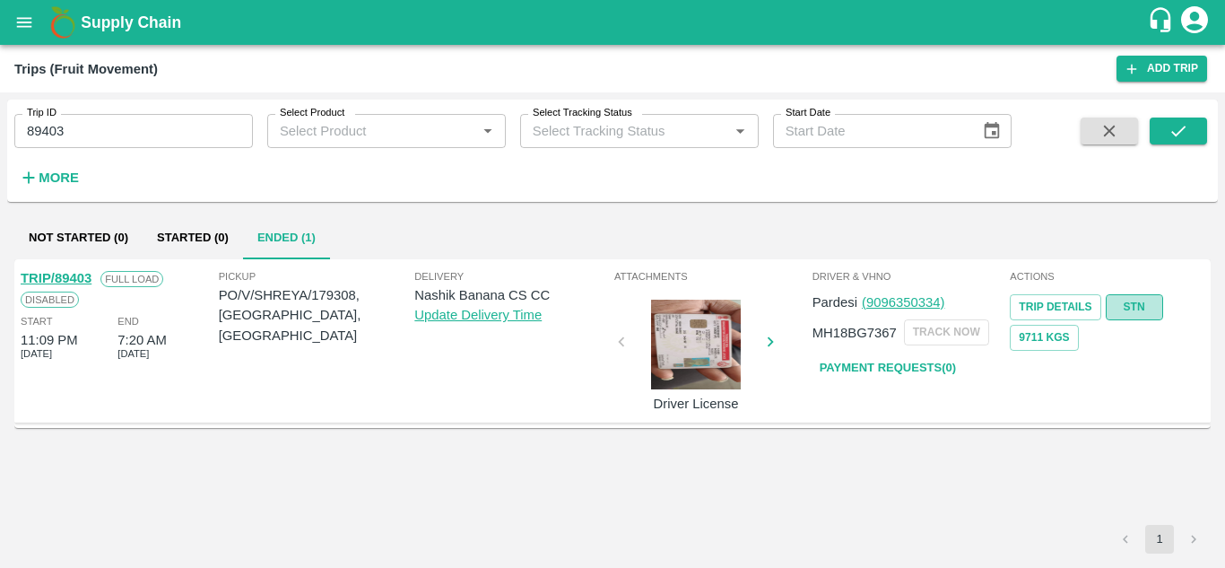
click at [1130, 297] on link "STN" at bounding box center [1134, 307] width 57 height 26
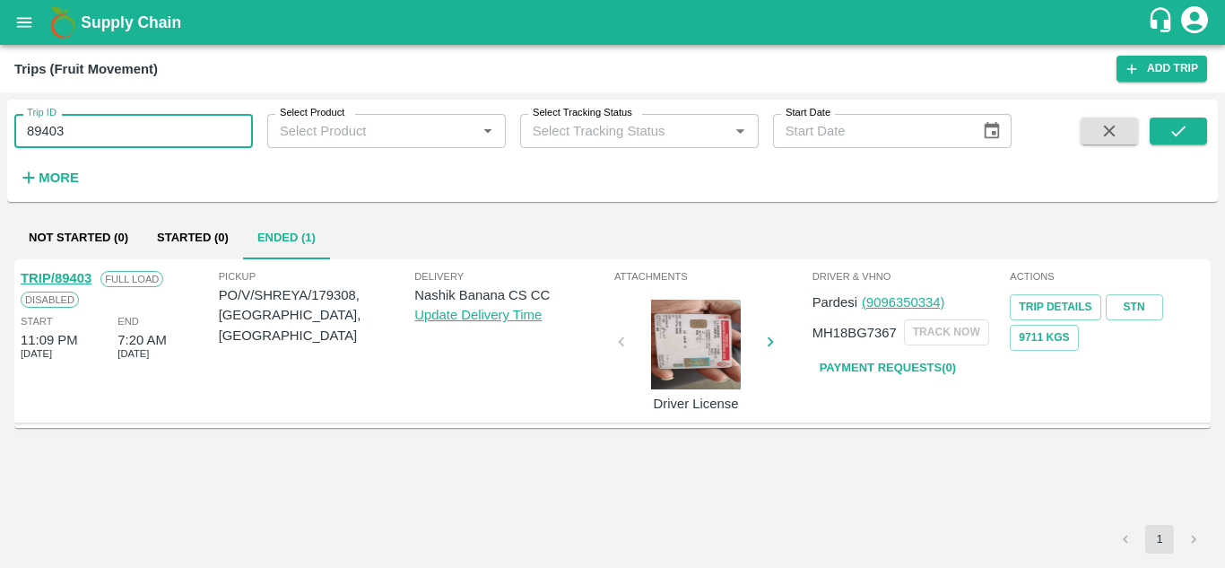
click at [74, 132] on input "89403" at bounding box center [133, 131] width 239 height 34
paste input "48"
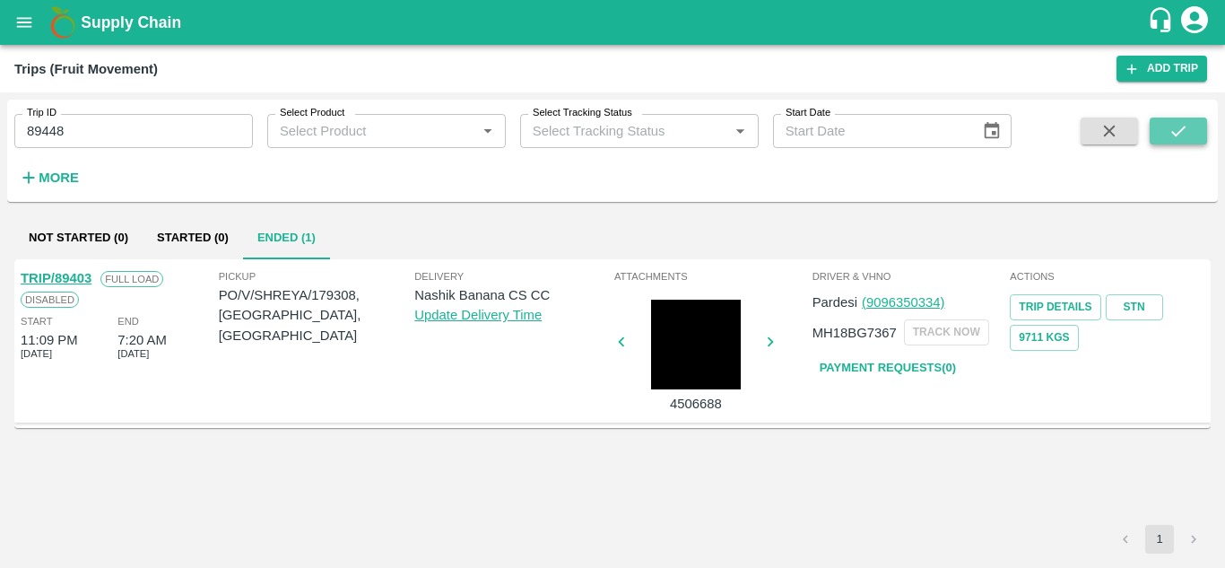
click at [1193, 126] on button "submit" at bounding box center [1178, 130] width 57 height 27
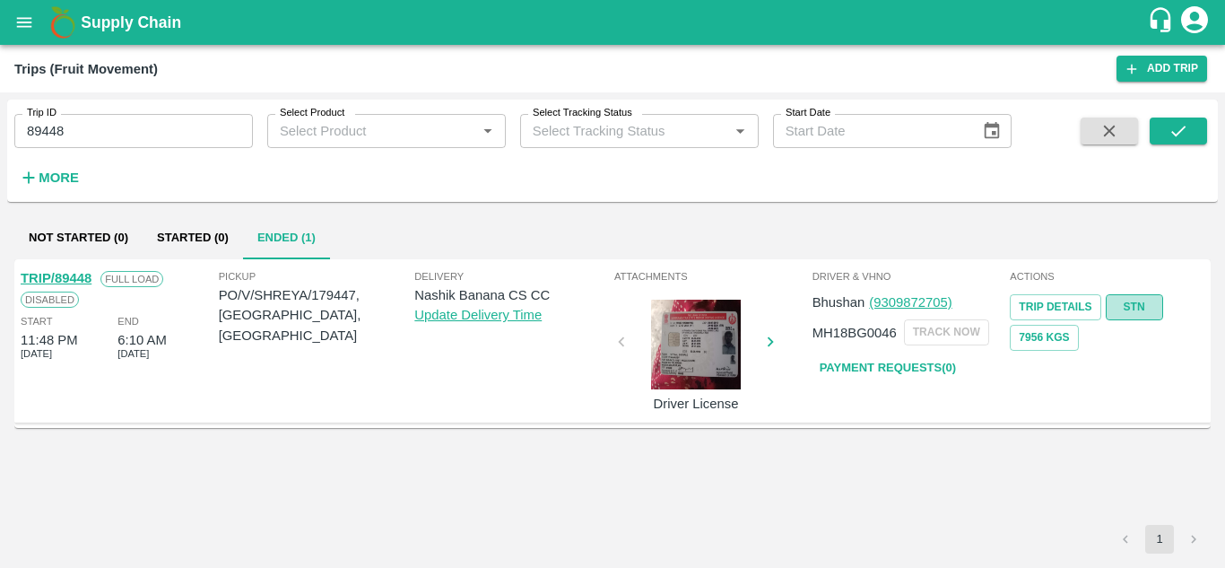
click at [1134, 301] on link "STN" at bounding box center [1134, 307] width 57 height 26
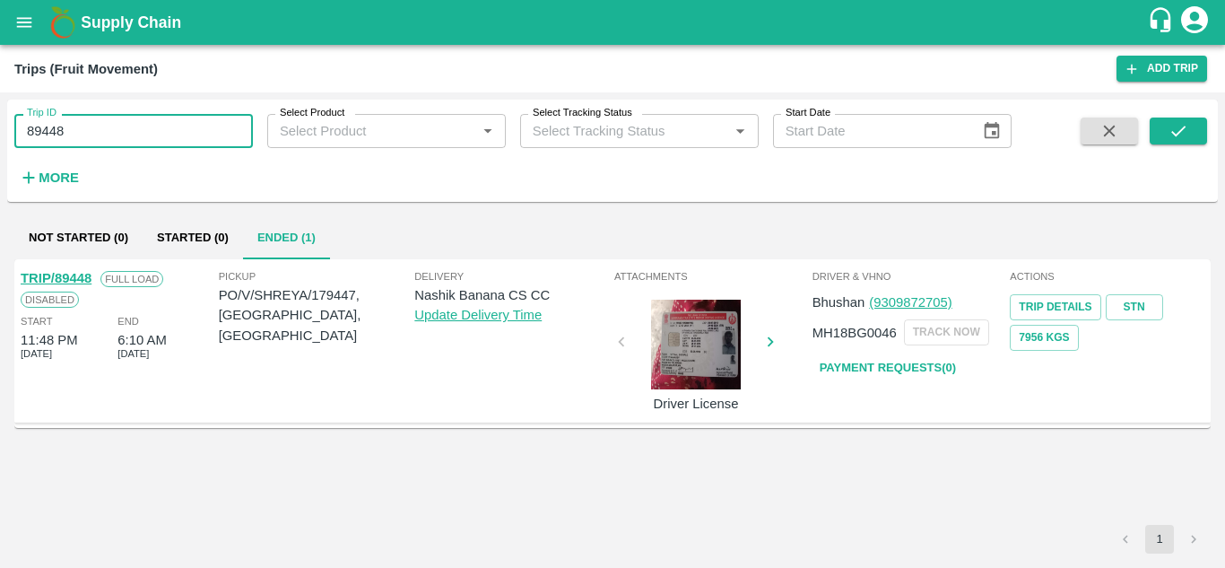
click at [89, 135] on input "89448" at bounding box center [133, 131] width 239 height 34
paste input "text"
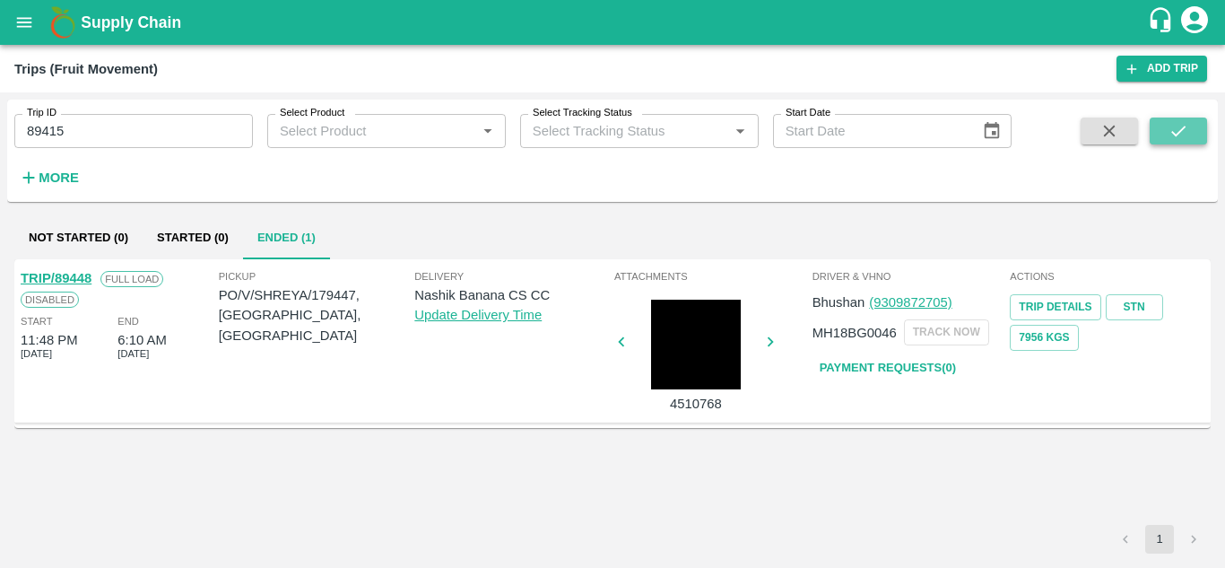
click at [1177, 125] on icon "submit" at bounding box center [1178, 131] width 20 height 20
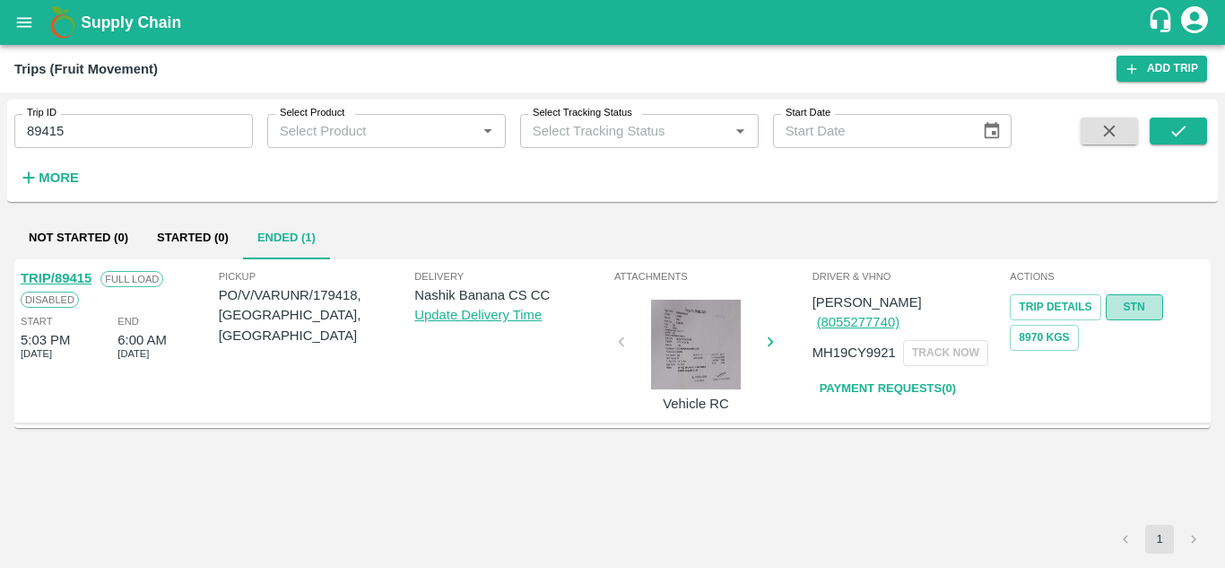
click at [1148, 303] on link "STN" at bounding box center [1134, 307] width 57 height 26
click at [111, 133] on input "89415" at bounding box center [133, 131] width 239 height 34
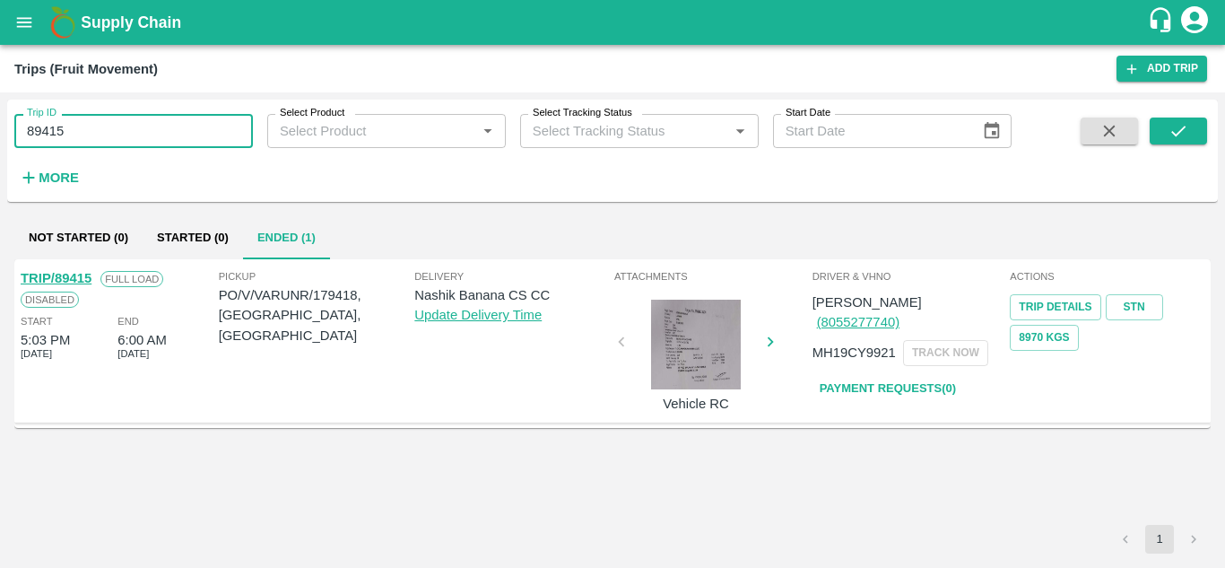
click at [111, 133] on input "89415" at bounding box center [133, 131] width 239 height 34
paste input "text"
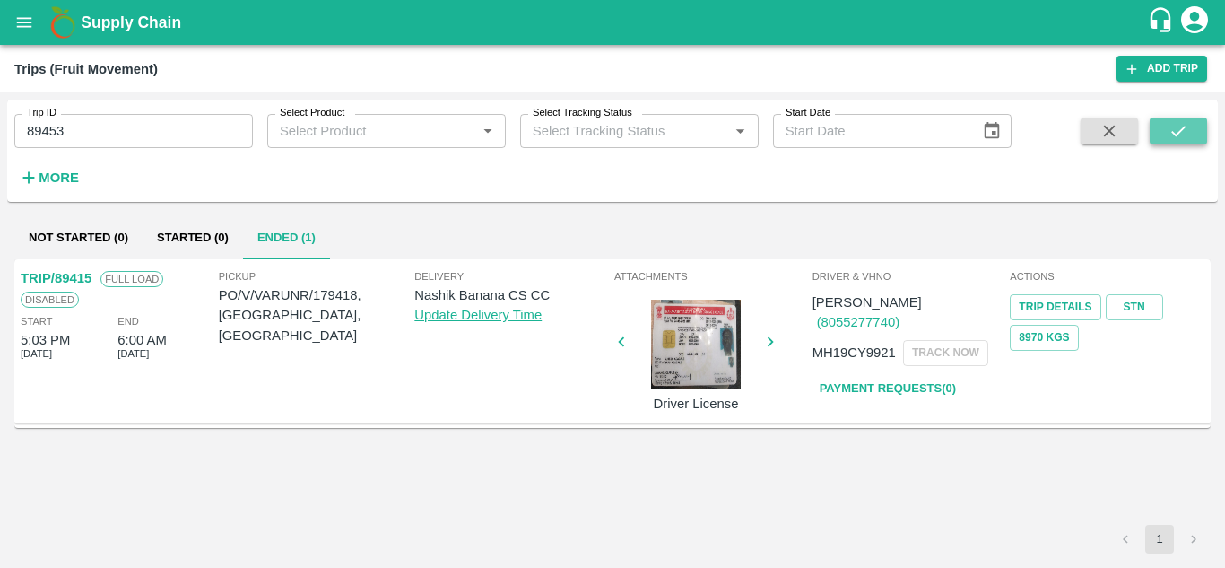
click at [1177, 135] on icon "submit" at bounding box center [1178, 131] width 14 height 11
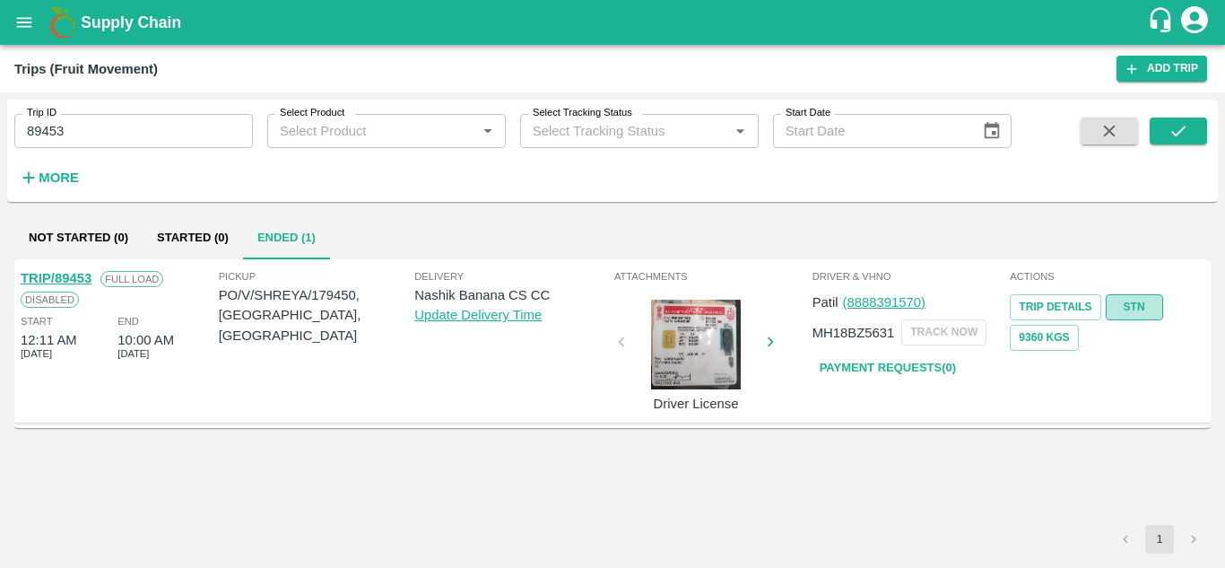
click at [1136, 308] on link "STN" at bounding box center [1134, 307] width 57 height 26
click at [116, 125] on input "89453" at bounding box center [133, 131] width 239 height 34
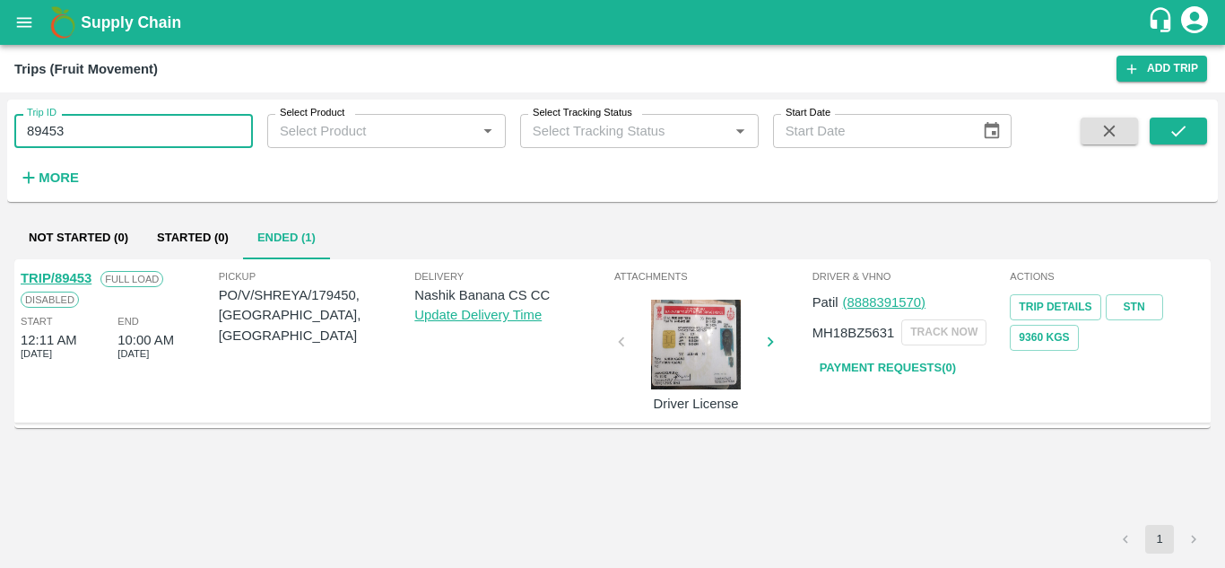
click at [116, 125] on input "89453" at bounding box center [133, 131] width 239 height 34
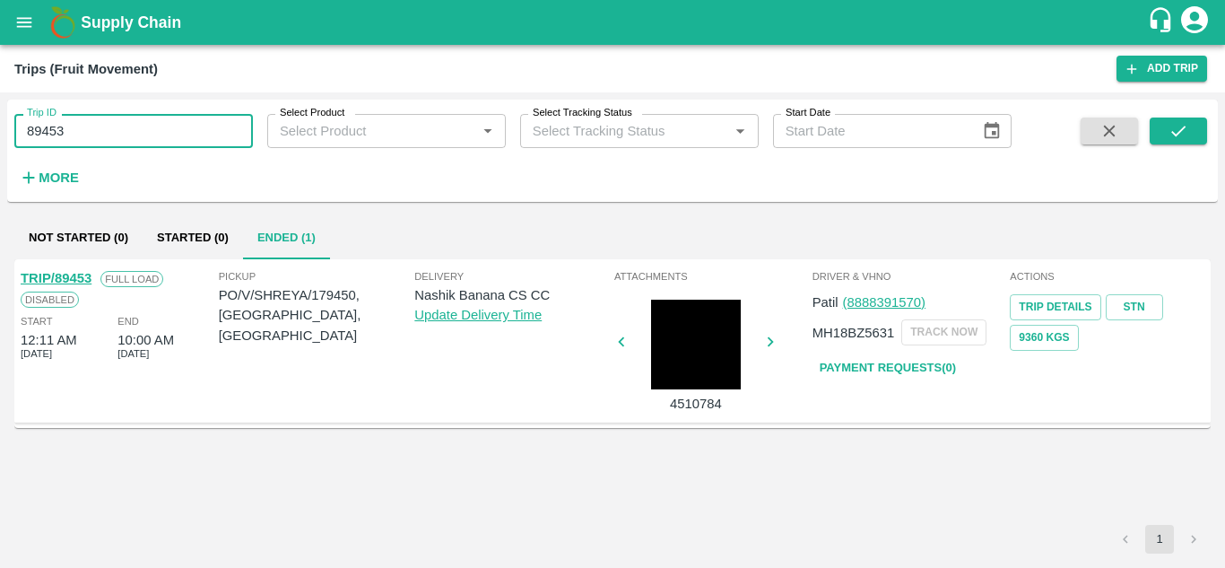
paste input "text"
click at [1180, 134] on icon "submit" at bounding box center [1178, 131] width 20 height 20
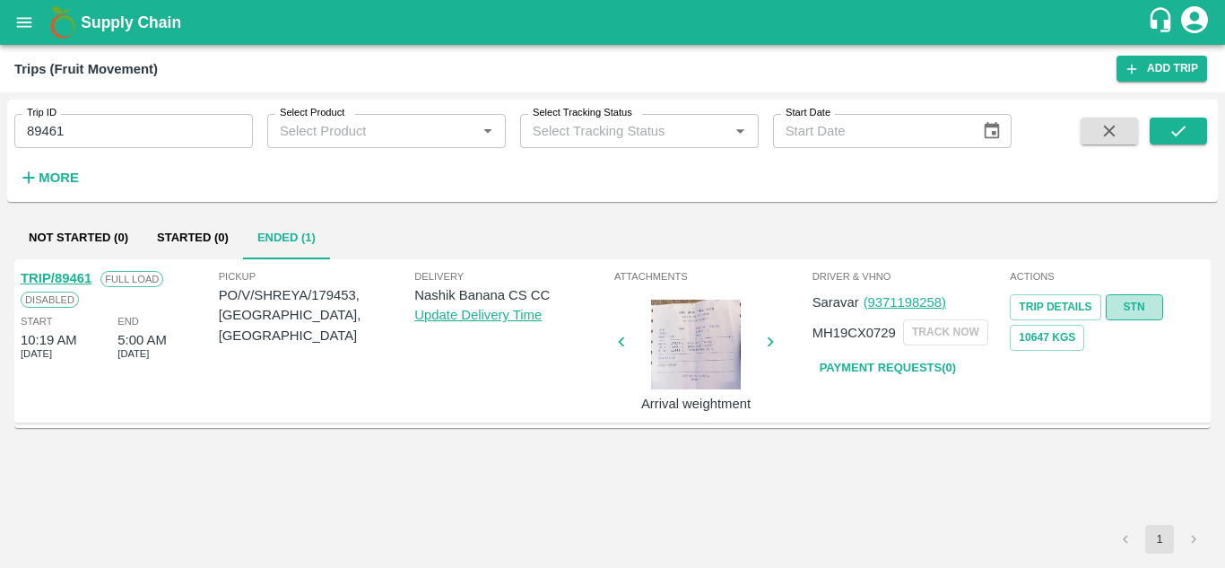
click at [1129, 300] on link "STN" at bounding box center [1134, 307] width 57 height 26
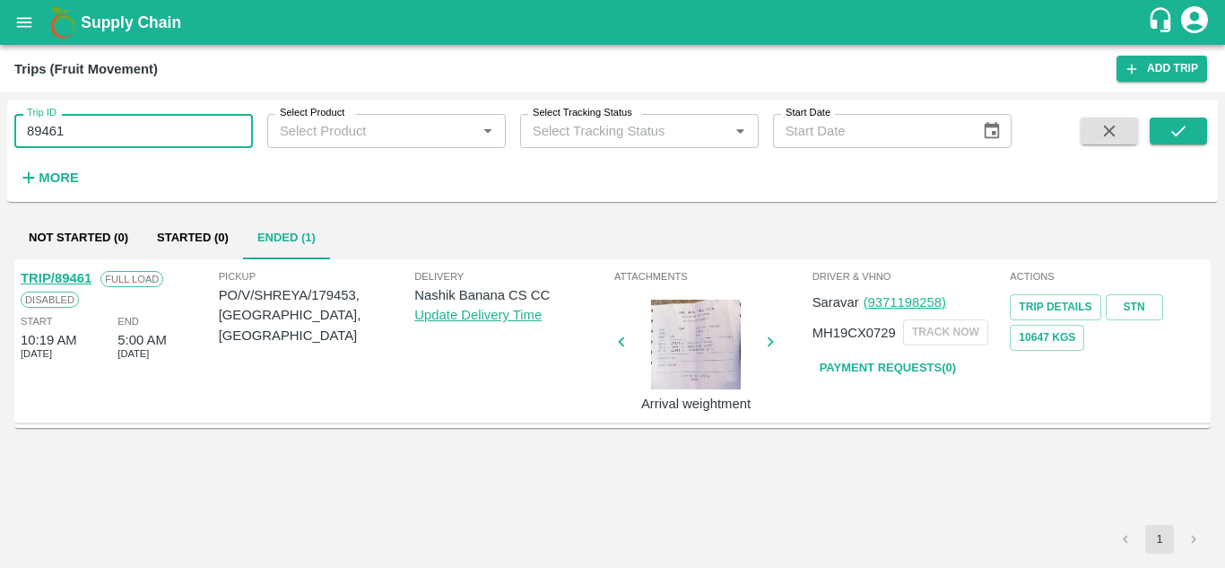
click at [91, 127] on input "89461" at bounding box center [133, 131] width 239 height 34
paste input "text"
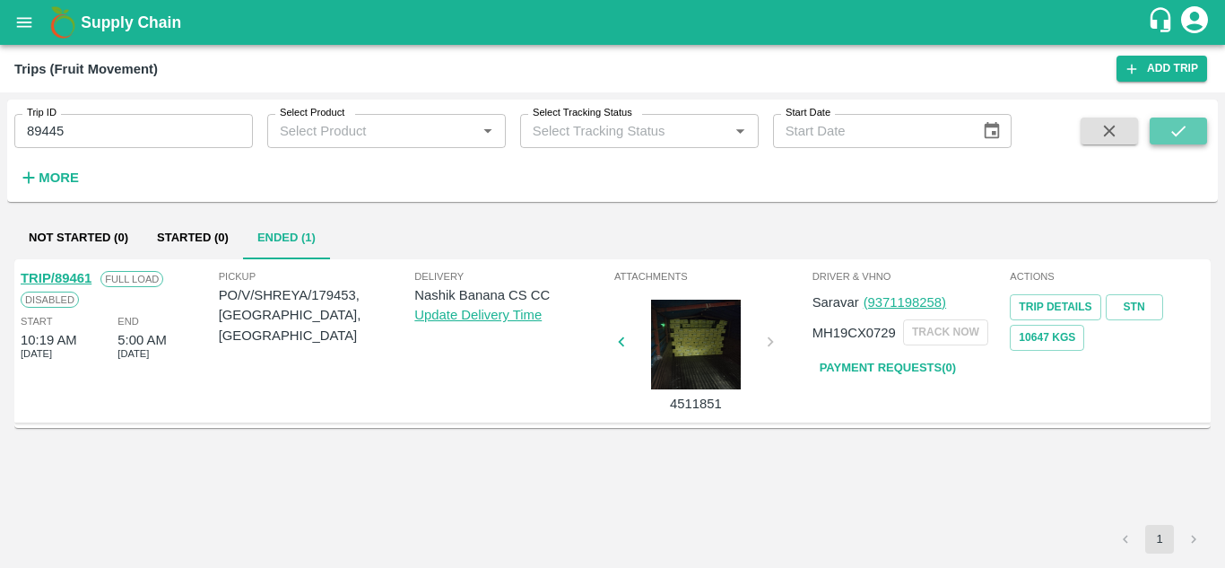
click at [1188, 127] on icon "submit" at bounding box center [1178, 131] width 20 height 20
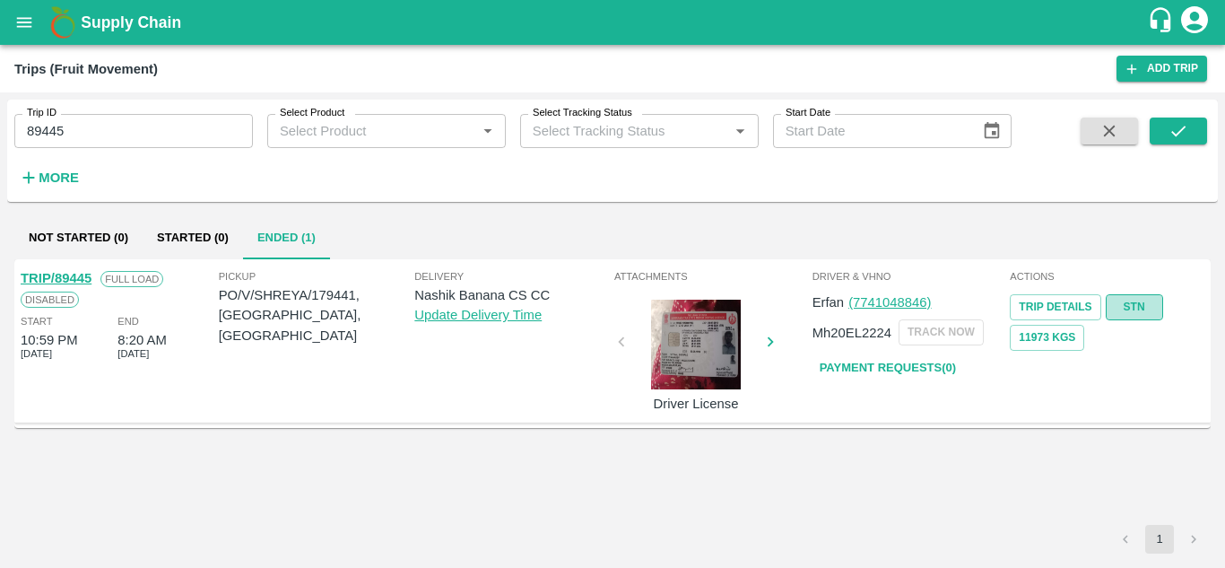
click at [1137, 312] on link "STN" at bounding box center [1134, 307] width 57 height 26
click at [87, 131] on input "89445" at bounding box center [133, 131] width 239 height 34
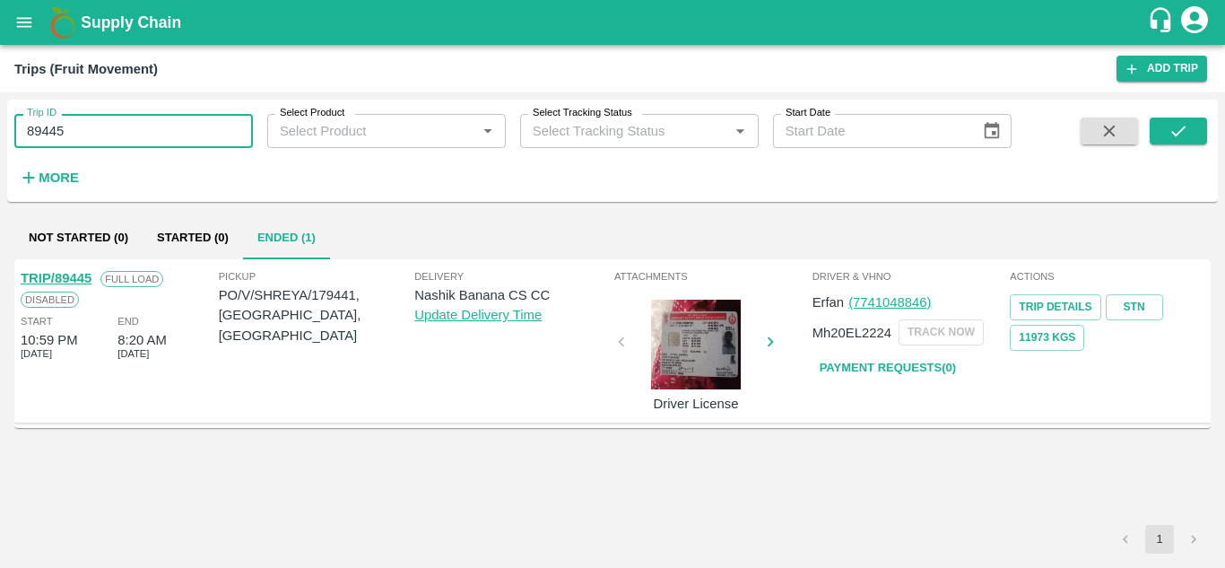
click at [87, 131] on input "89445" at bounding box center [133, 131] width 239 height 34
paste input "text"
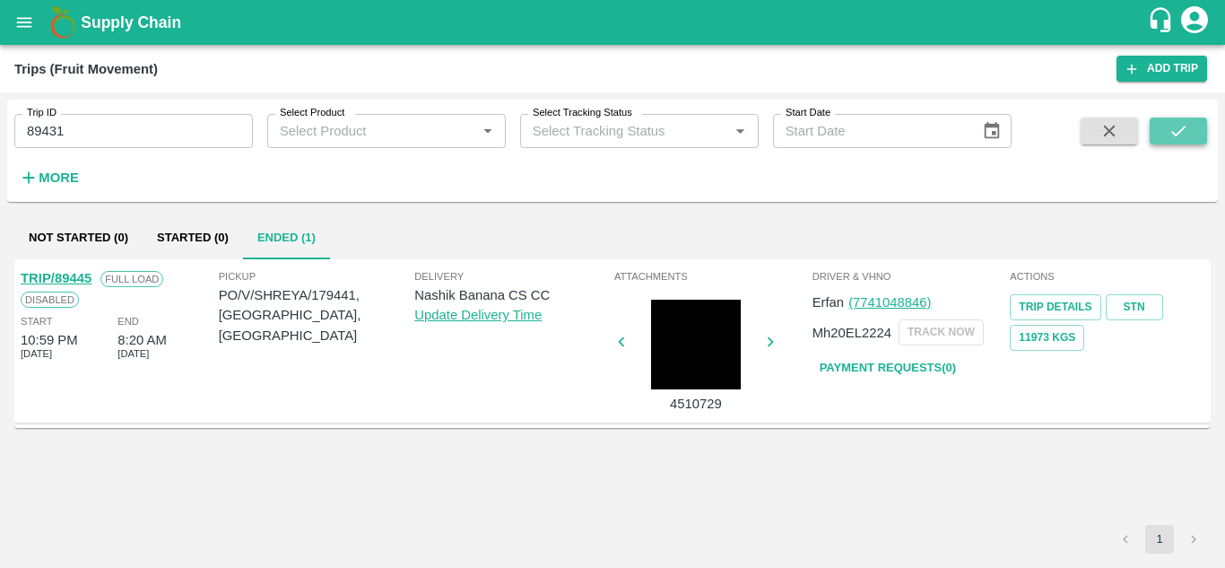
click at [1185, 126] on icon "submit" at bounding box center [1178, 131] width 20 height 20
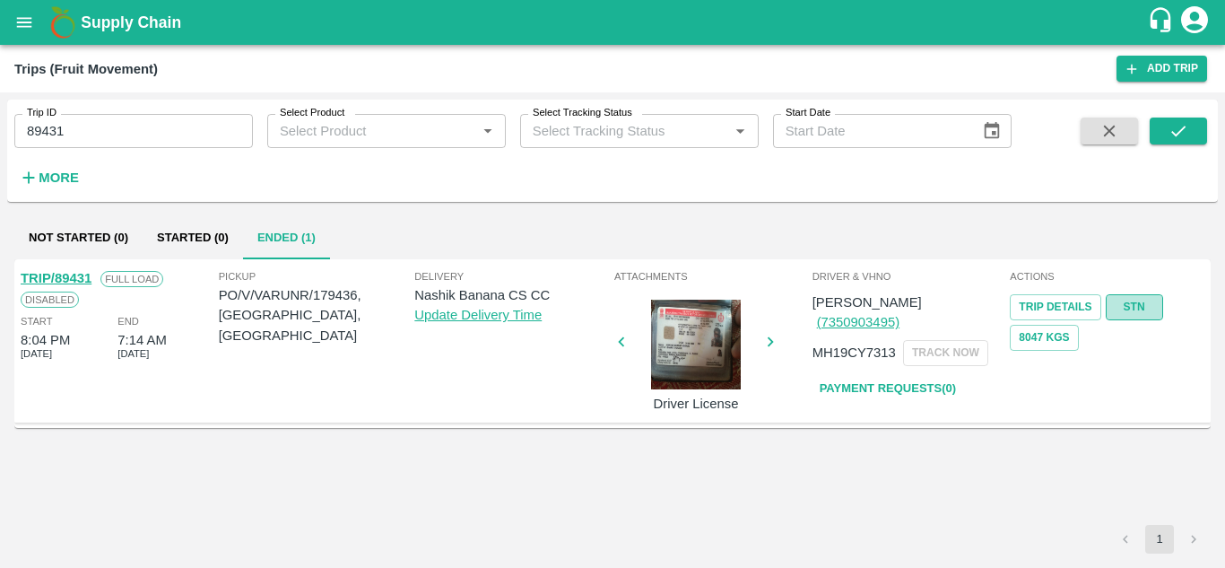
click at [1133, 311] on link "STN" at bounding box center [1134, 307] width 57 height 26
click at [102, 133] on input "89431" at bounding box center [133, 131] width 239 height 34
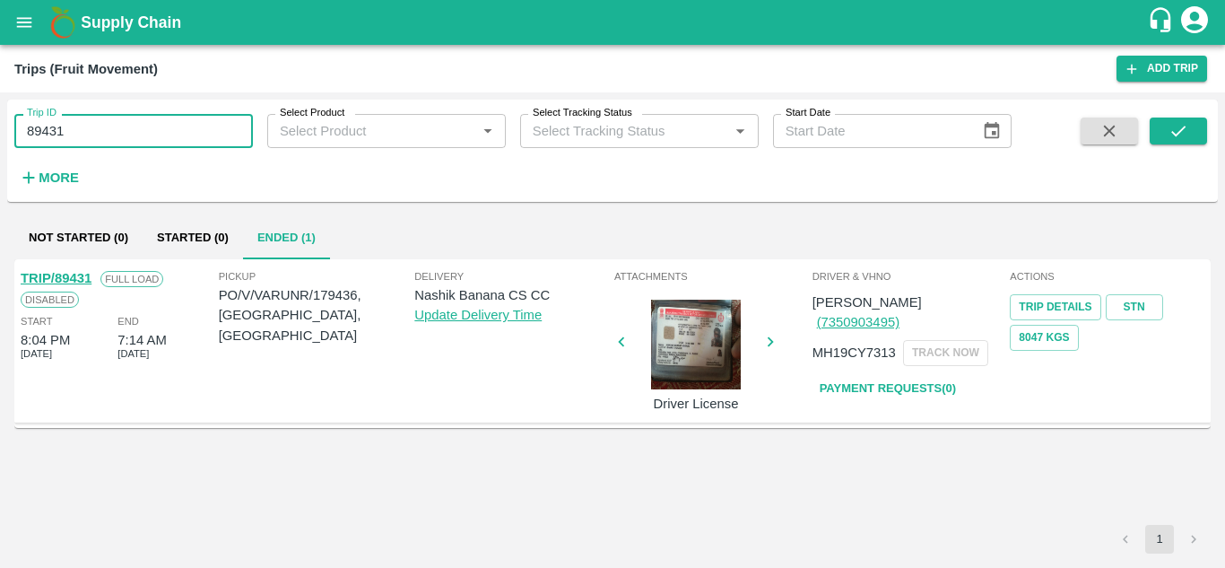
click at [102, 133] on input "89431" at bounding box center [133, 131] width 239 height 34
paste input "text"
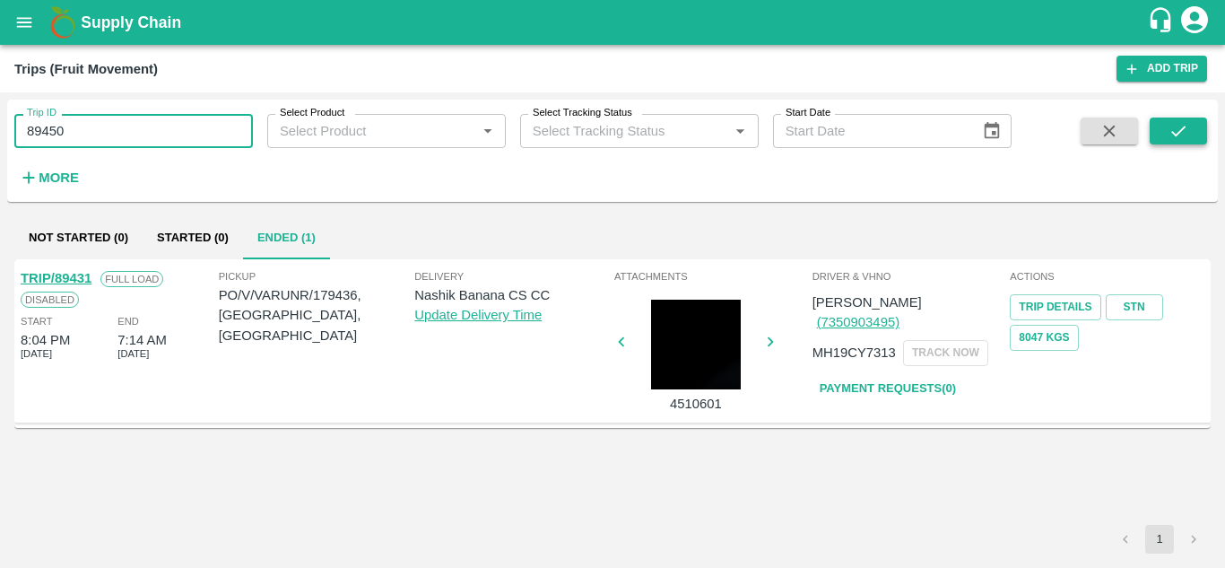
click at [1176, 132] on icon "submit" at bounding box center [1178, 131] width 20 height 20
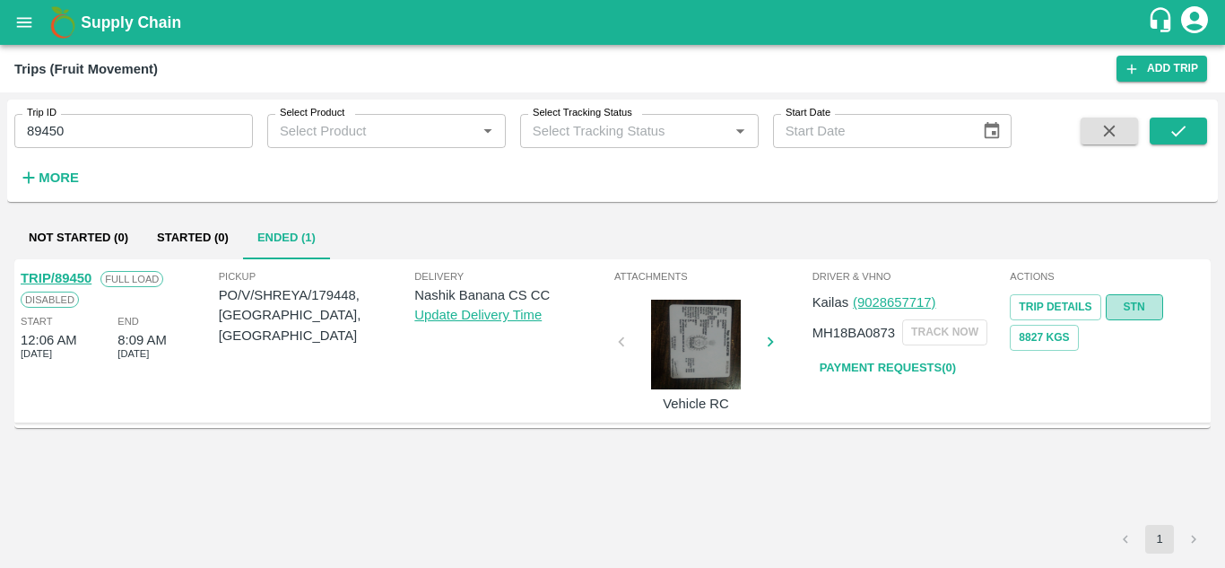
click at [1133, 302] on link "STN" at bounding box center [1134, 307] width 57 height 26
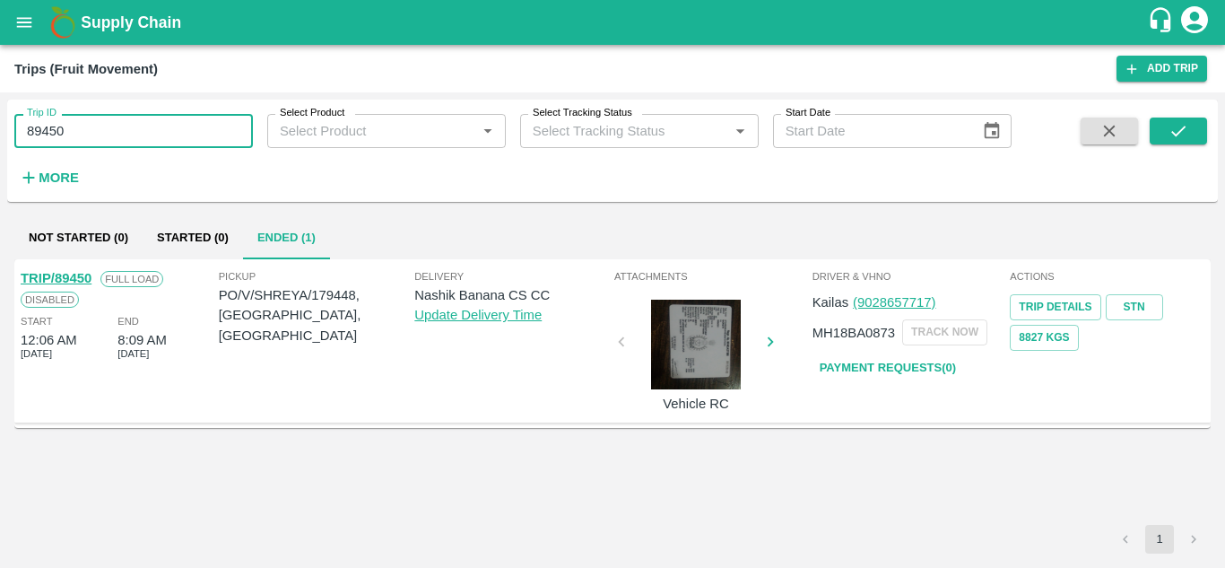
click at [100, 122] on input "89450" at bounding box center [133, 131] width 239 height 34
paste input "text"
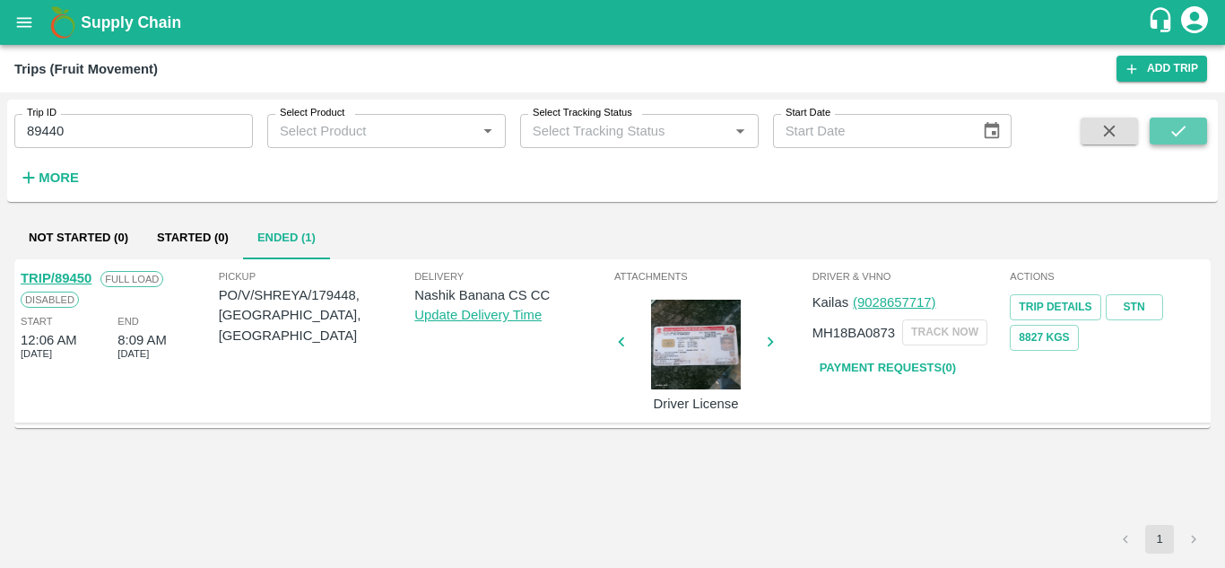
click at [1184, 129] on icon "submit" at bounding box center [1178, 131] width 20 height 20
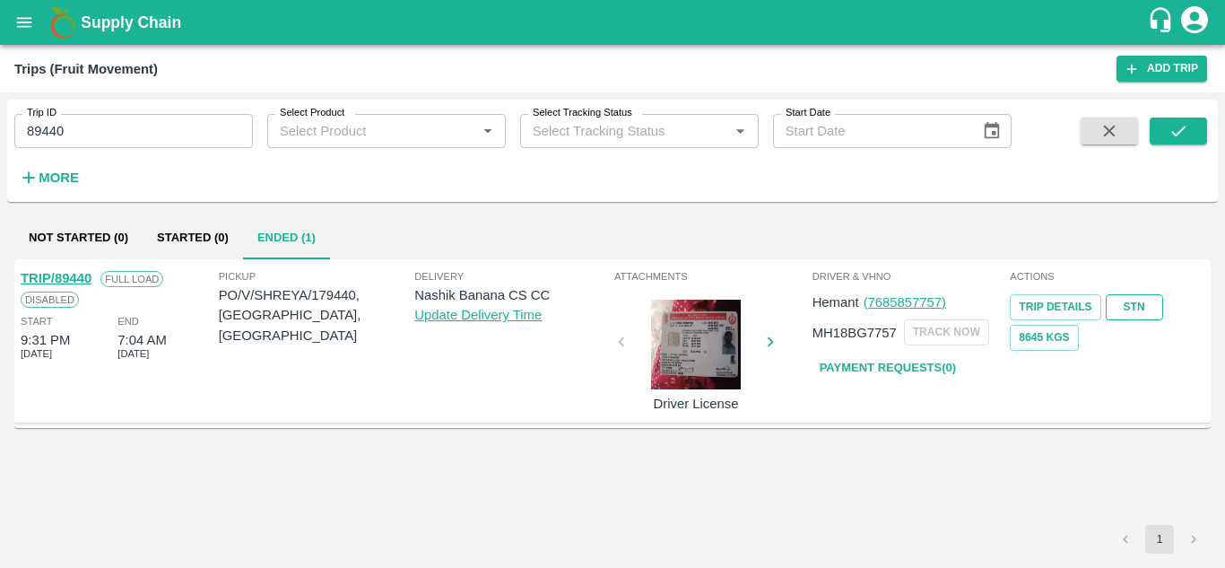
click at [1144, 303] on link "STN" at bounding box center [1134, 307] width 57 height 26
click at [81, 140] on input "89440" at bounding box center [133, 131] width 239 height 34
paste input "text"
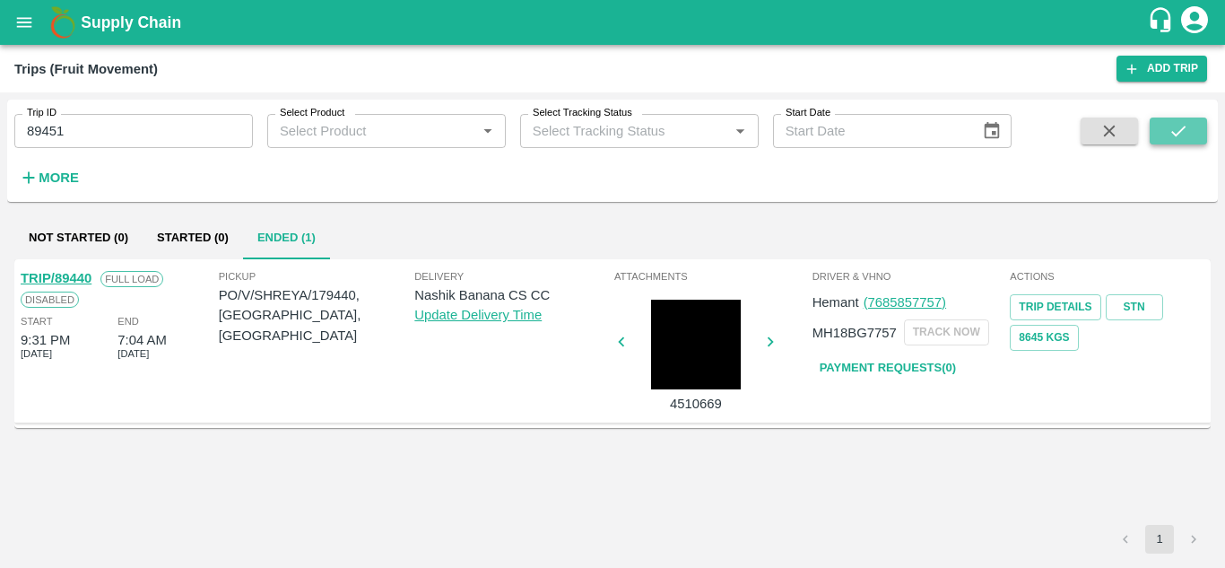
click at [1192, 137] on button "submit" at bounding box center [1178, 130] width 57 height 27
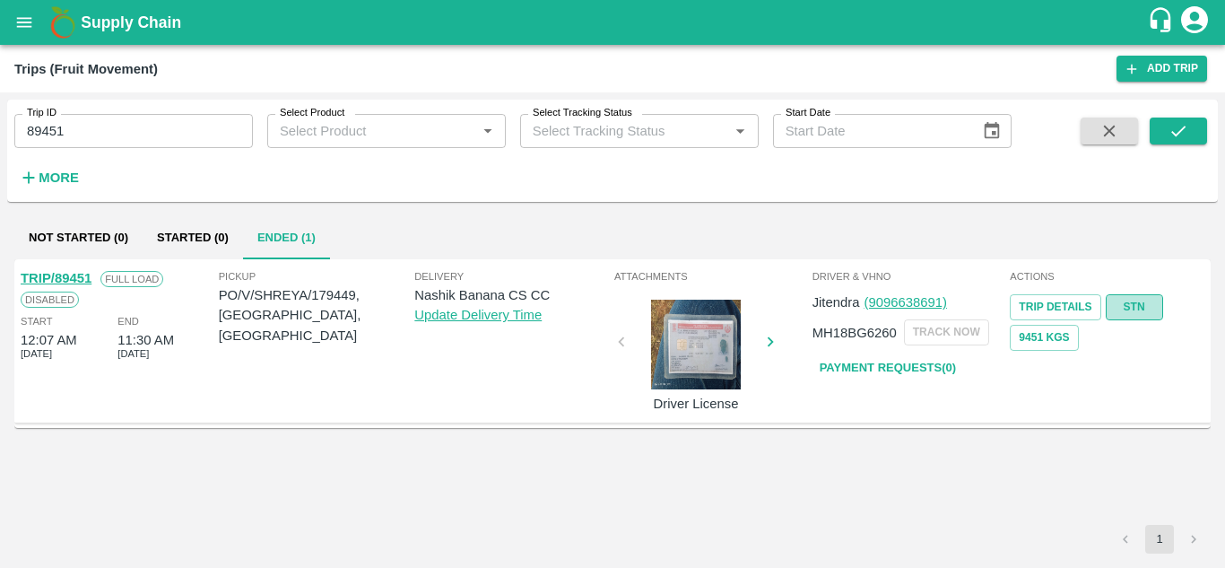
click at [1129, 307] on link "STN" at bounding box center [1134, 307] width 57 height 26
click at [123, 128] on input "89451" at bounding box center [133, 131] width 239 height 34
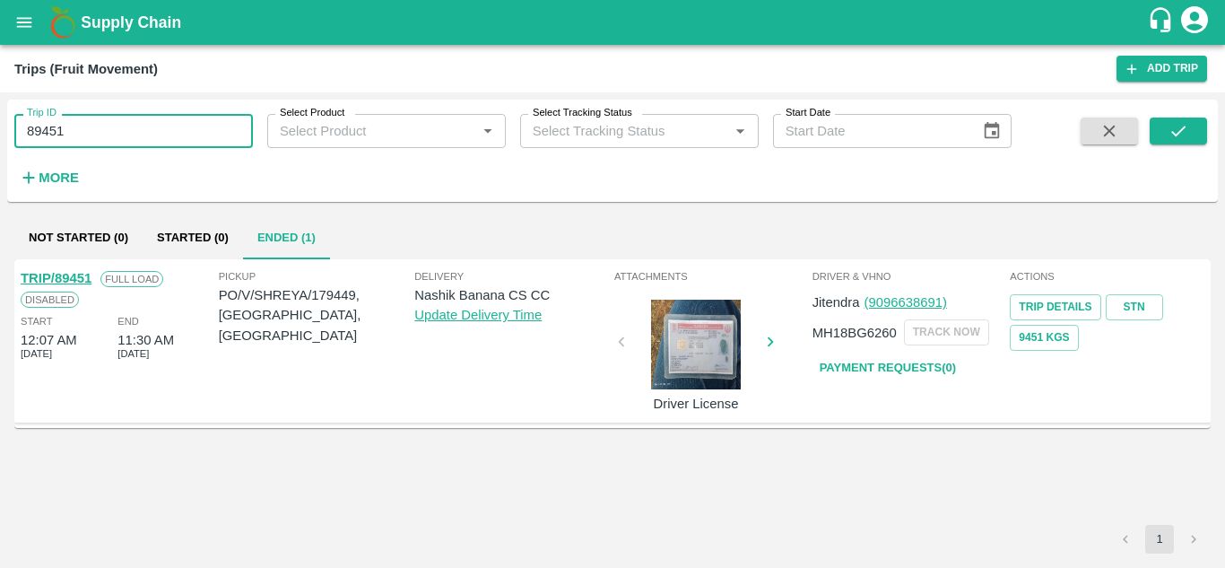
click at [123, 128] on input "89451" at bounding box center [133, 131] width 239 height 34
paste input "text"
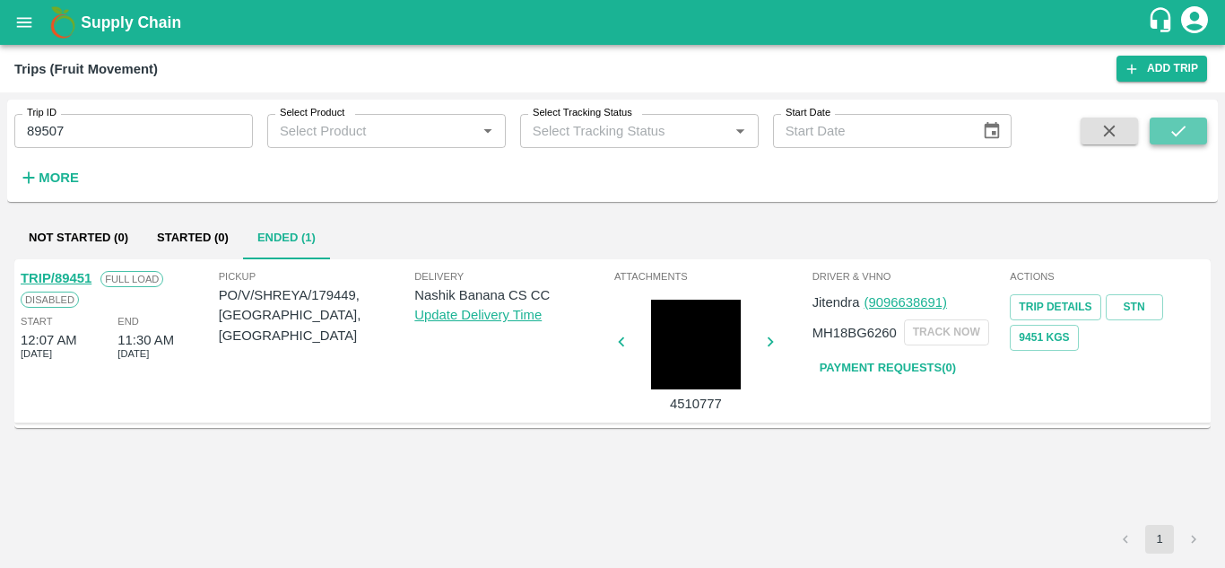
click at [1157, 129] on button "submit" at bounding box center [1178, 130] width 57 height 27
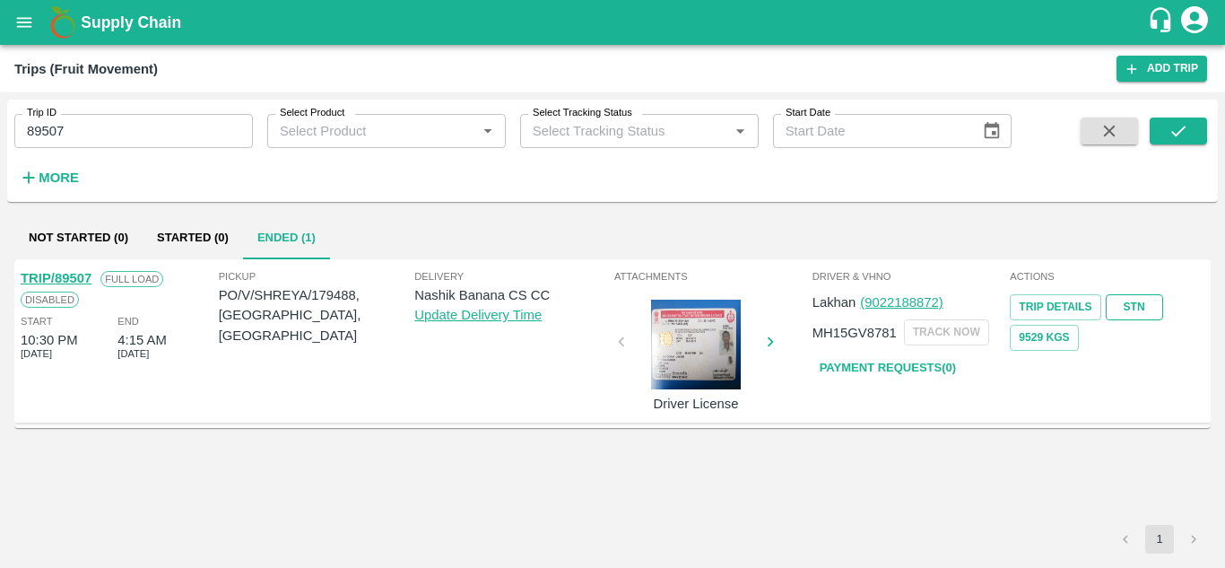
click at [1130, 308] on link "STN" at bounding box center [1134, 307] width 57 height 26
click at [136, 137] on input "89507" at bounding box center [133, 131] width 239 height 34
paste input "text"
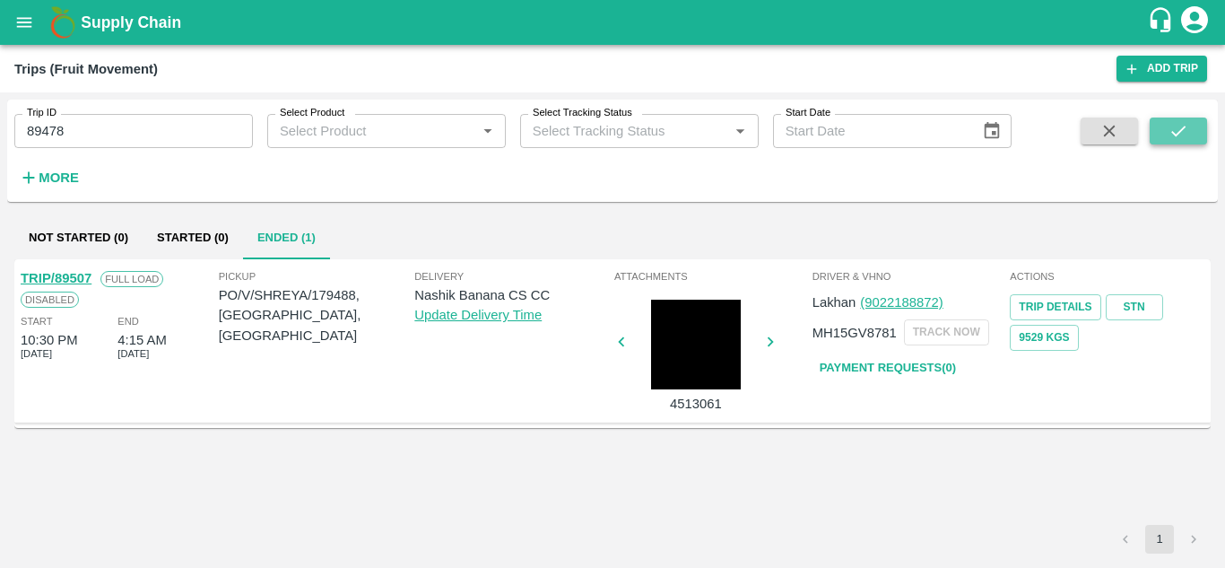
click at [1175, 126] on icon "submit" at bounding box center [1178, 131] width 20 height 20
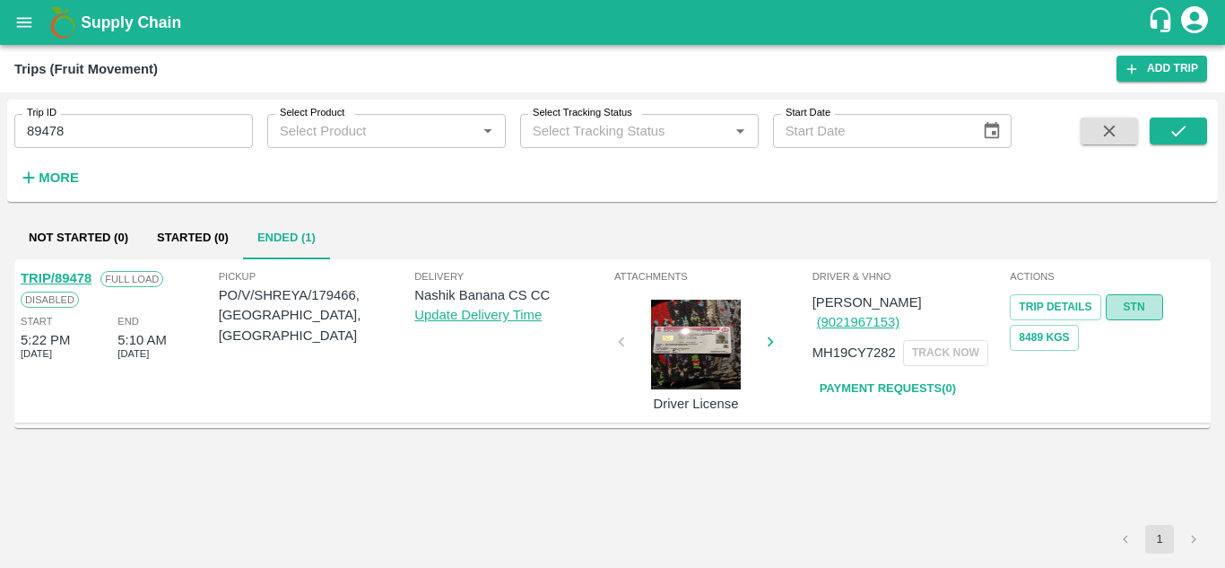
click at [1141, 303] on link "STN" at bounding box center [1134, 307] width 57 height 26
click at [99, 131] on input "89478" at bounding box center [133, 131] width 239 height 34
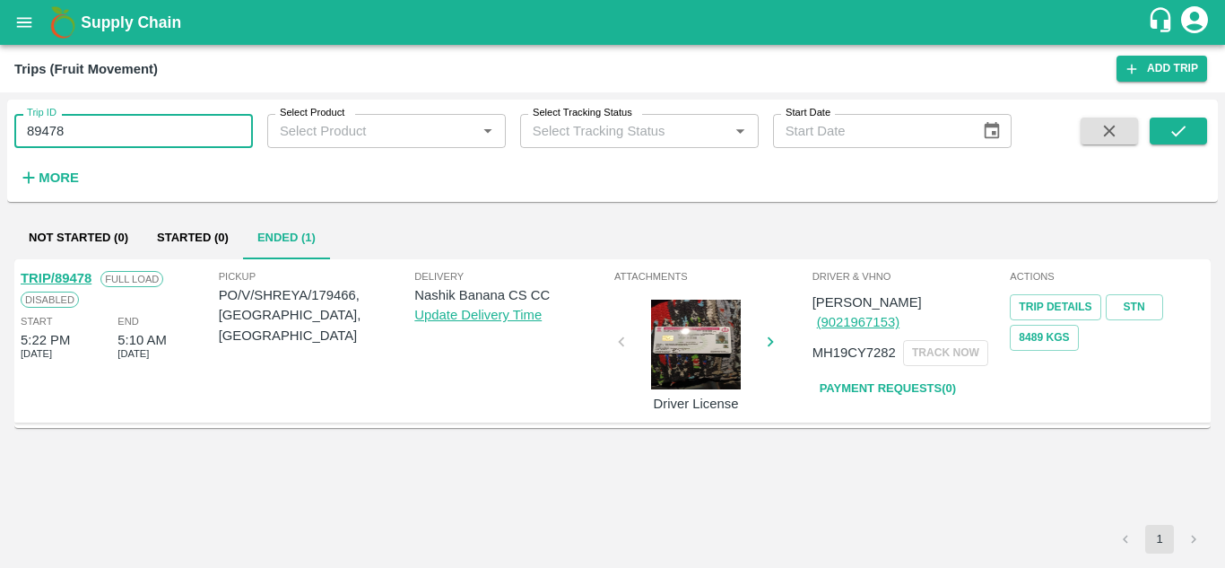
click at [99, 131] on input "89478" at bounding box center [133, 131] width 239 height 34
paste input "text"
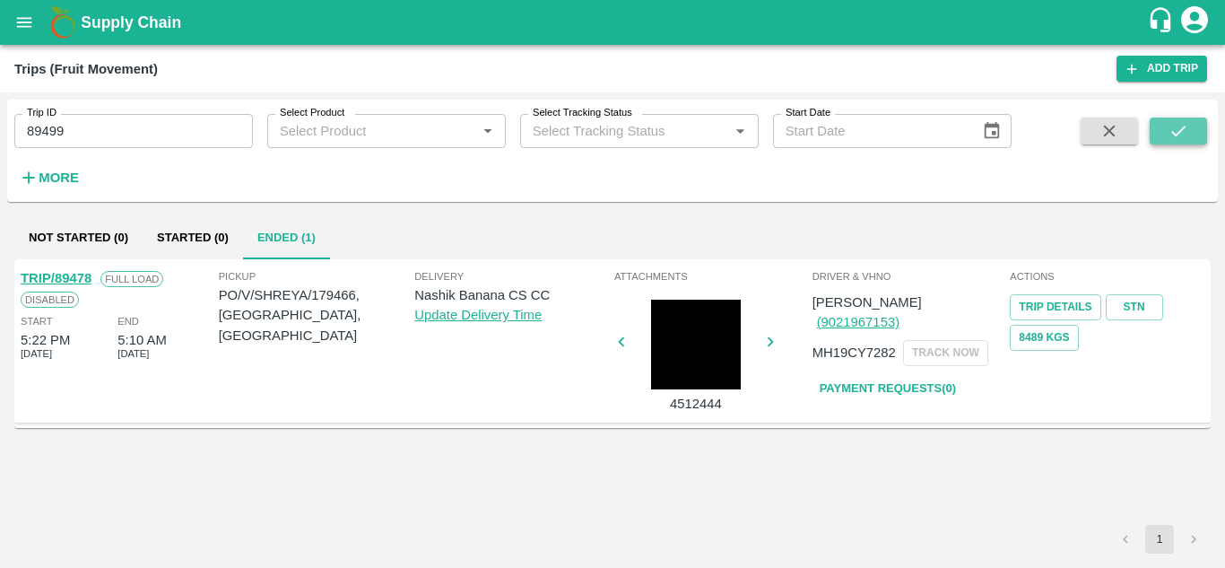
click at [1177, 121] on icon "submit" at bounding box center [1178, 131] width 20 height 20
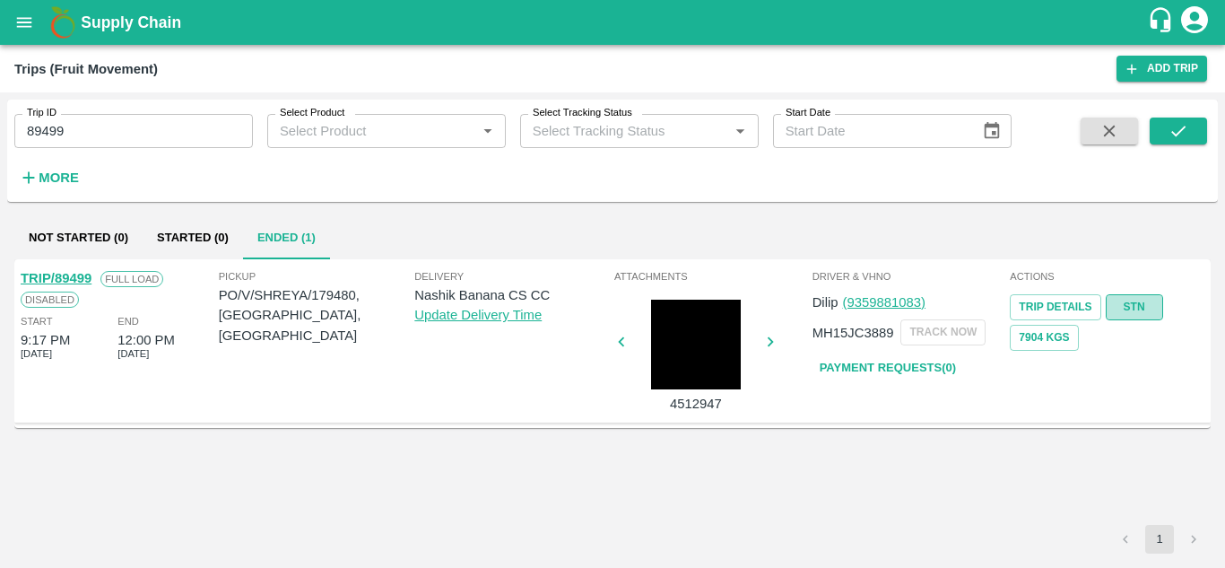
click at [1140, 303] on link "STN" at bounding box center [1134, 307] width 57 height 26
click at [119, 139] on input "89499" at bounding box center [133, 131] width 239 height 34
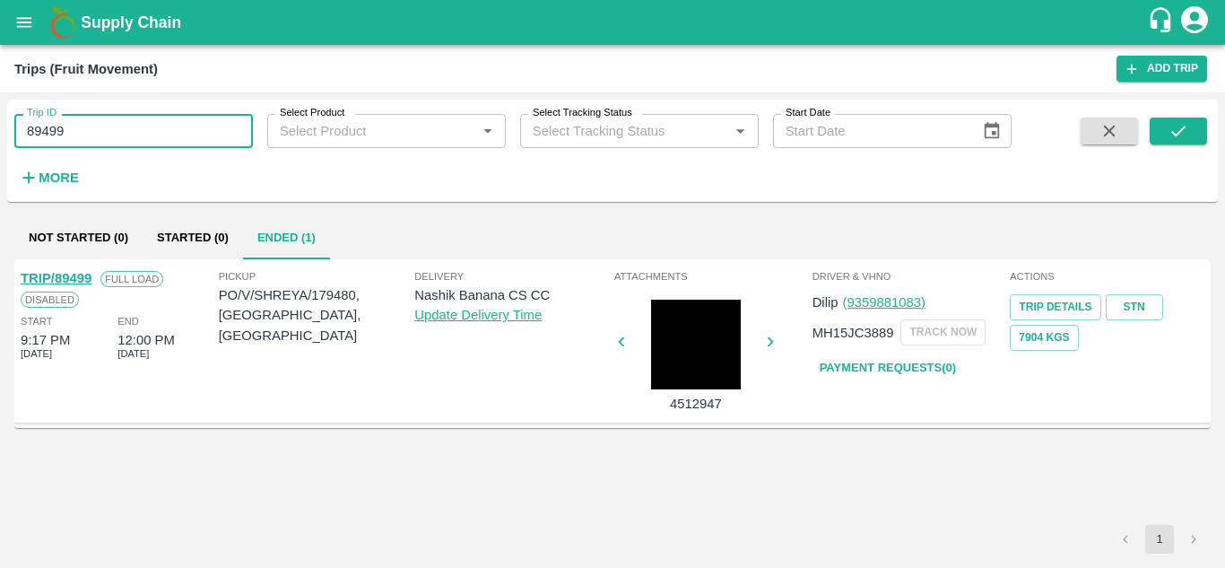
click at [119, 139] on input "89499" at bounding box center [133, 131] width 239 height 34
paste input "text"
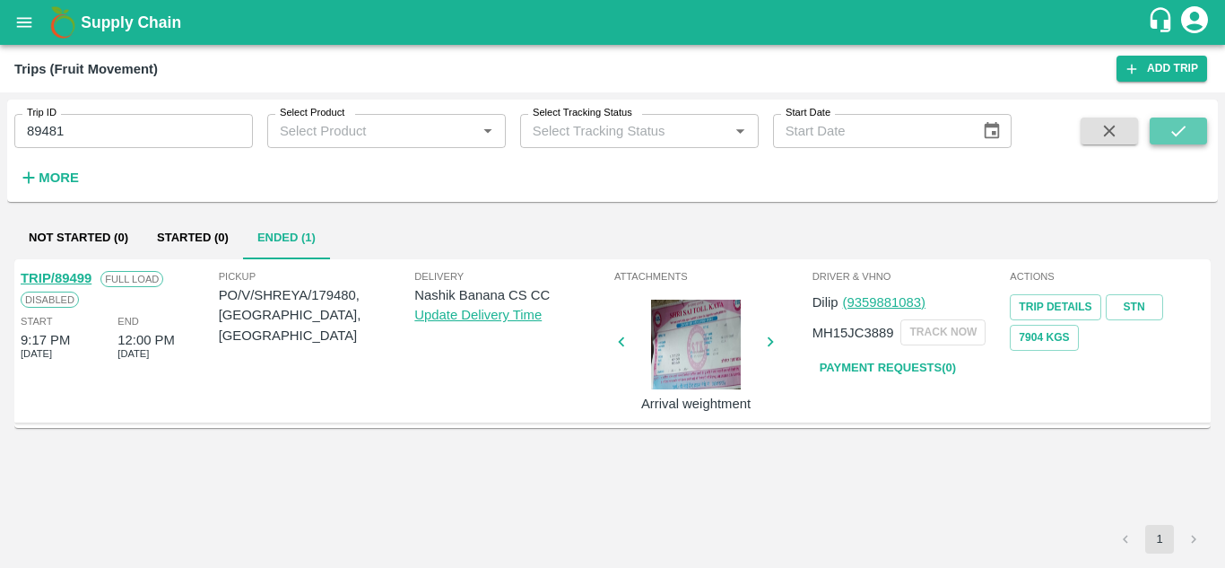
click at [1185, 119] on button "submit" at bounding box center [1178, 130] width 57 height 27
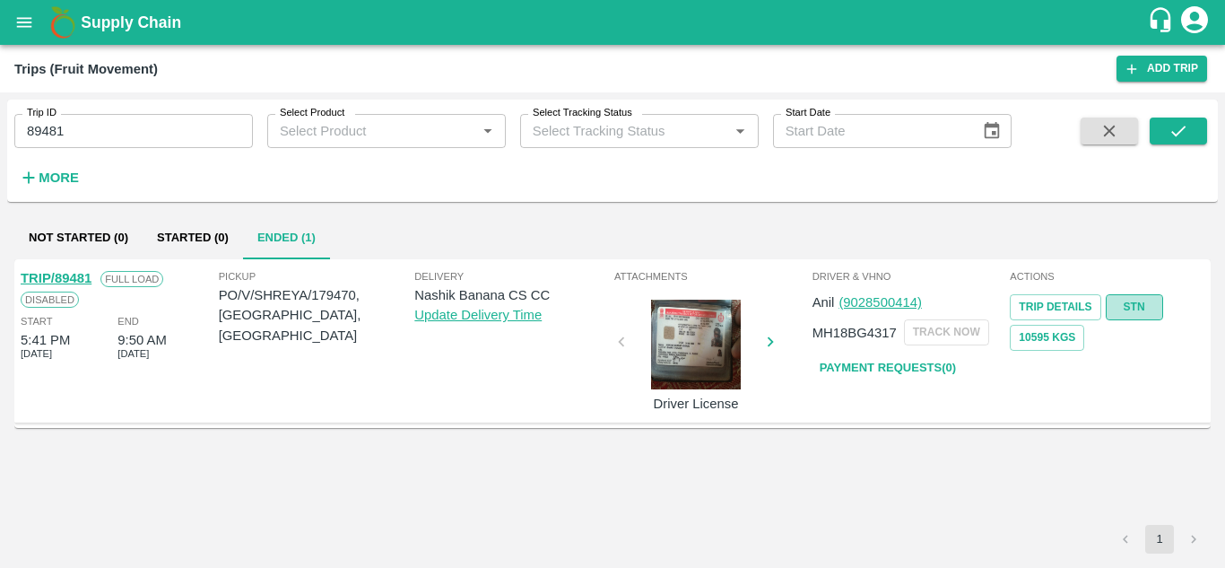
click at [1118, 306] on link "STN" at bounding box center [1134, 307] width 57 height 26
click at [96, 135] on input "89481" at bounding box center [133, 131] width 239 height 34
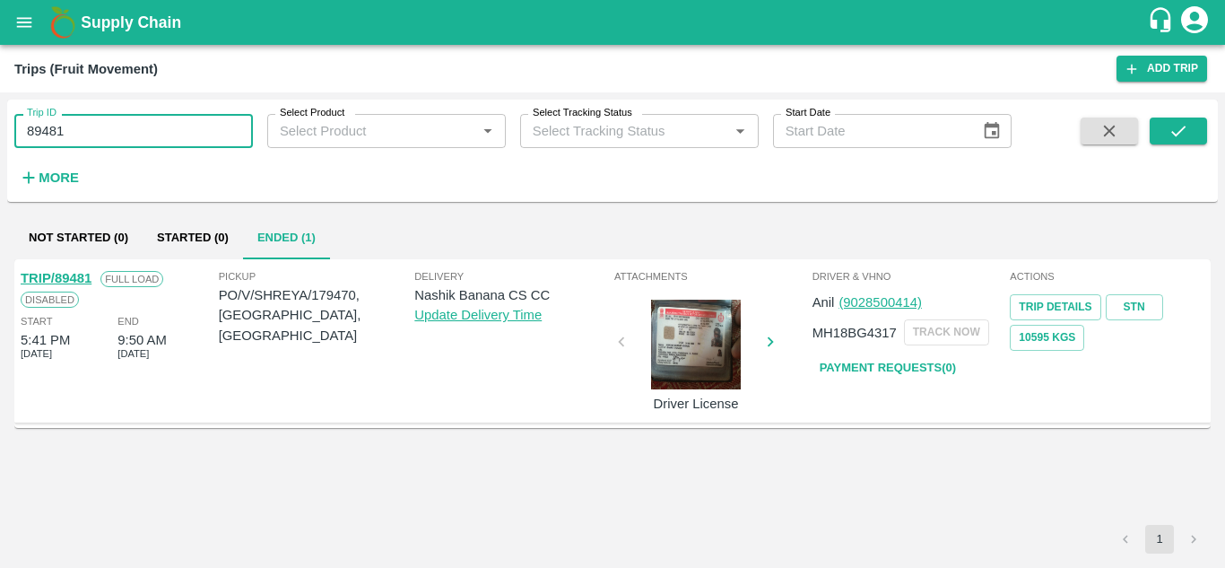
click at [96, 135] on input "89481" at bounding box center [133, 131] width 239 height 34
paste input "text"
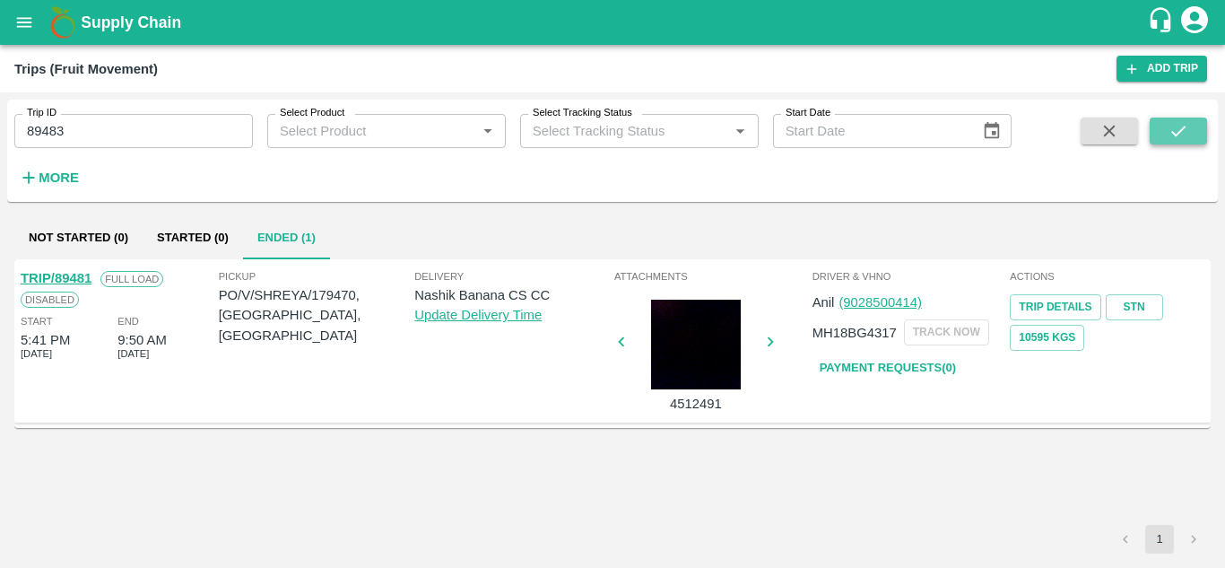
click at [1193, 132] on button "submit" at bounding box center [1178, 130] width 57 height 27
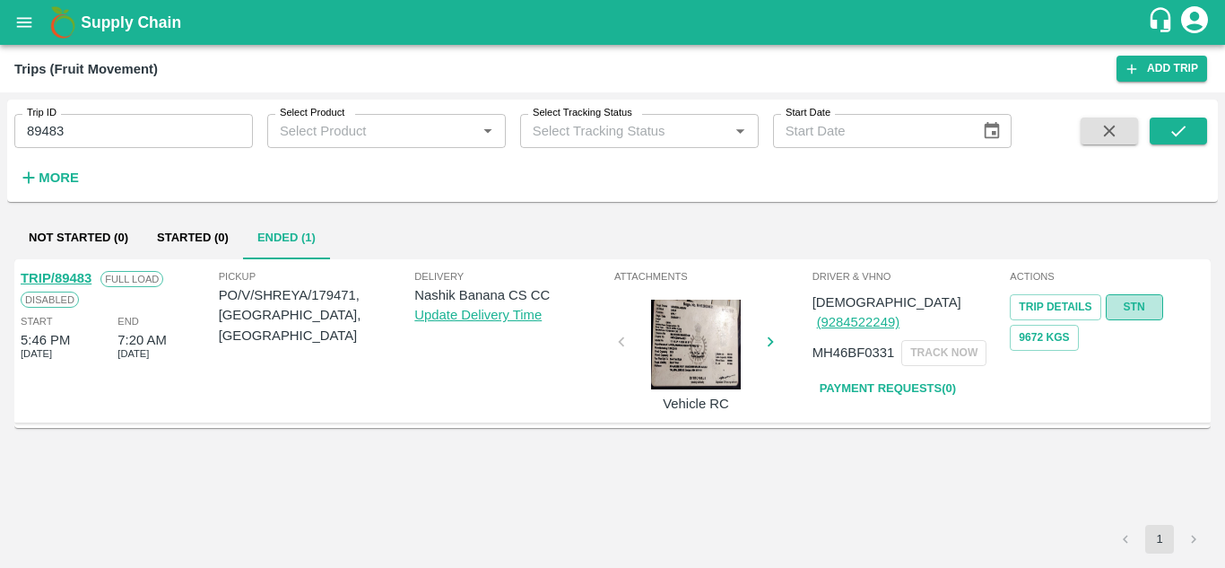
click at [1139, 307] on link "STN" at bounding box center [1134, 307] width 57 height 26
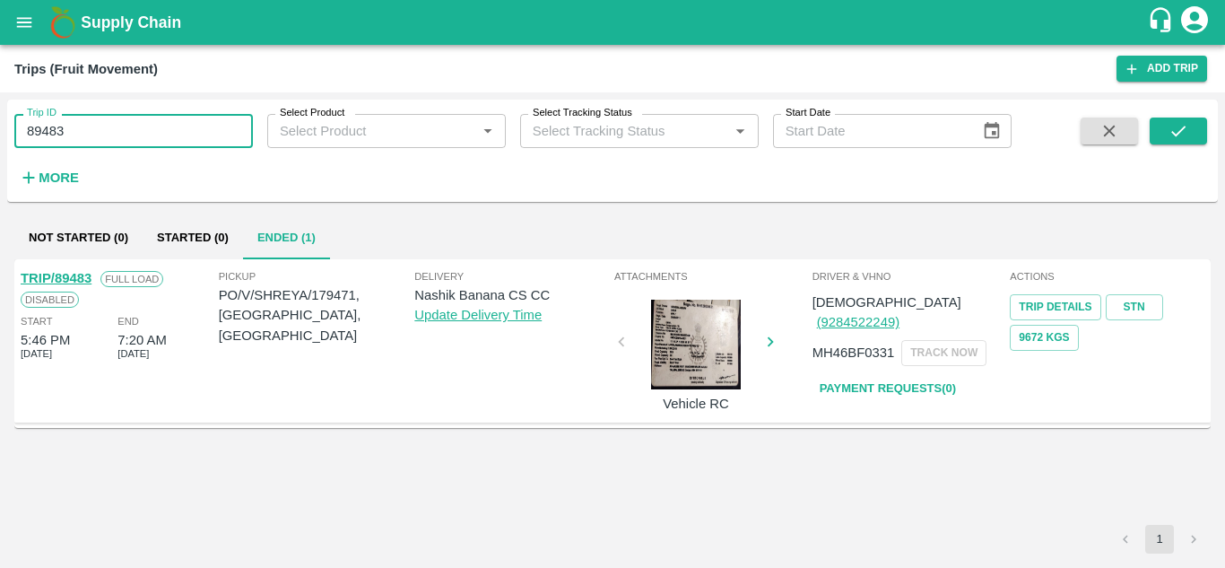
click at [104, 137] on input "89483" at bounding box center [133, 131] width 239 height 34
paste input "text"
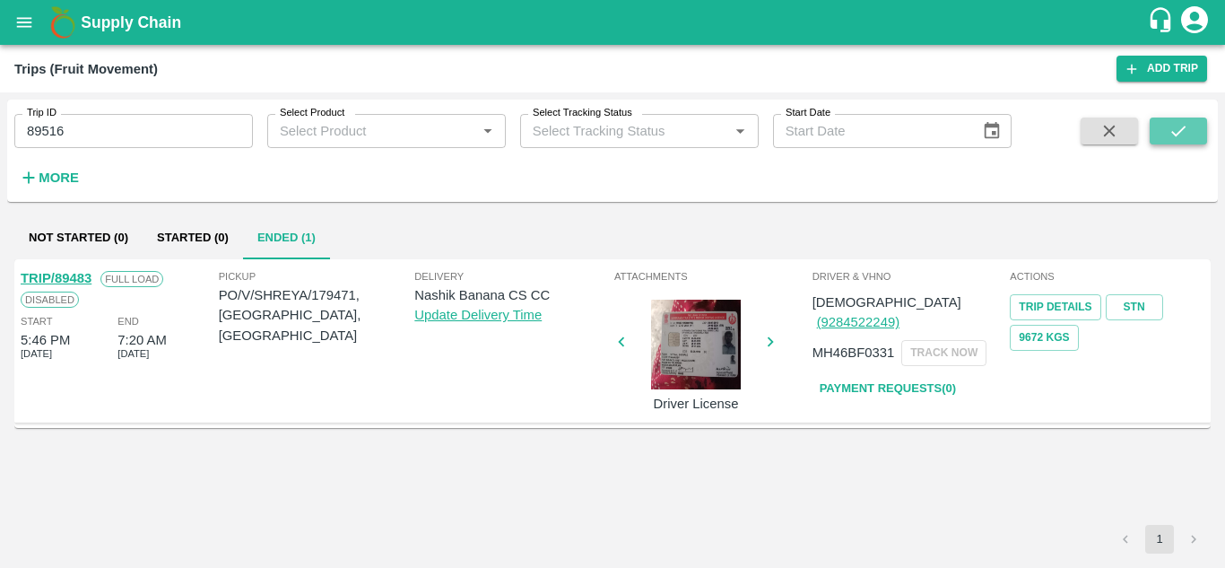
click at [1169, 129] on icon "submit" at bounding box center [1178, 131] width 20 height 20
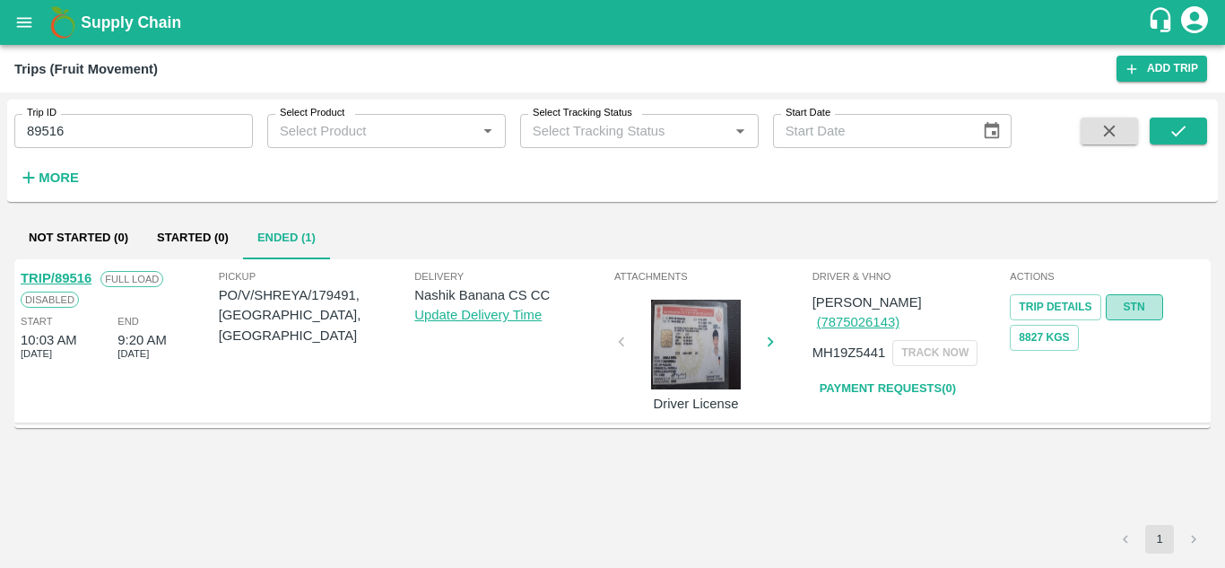
click at [1154, 307] on link "STN" at bounding box center [1134, 307] width 57 height 26
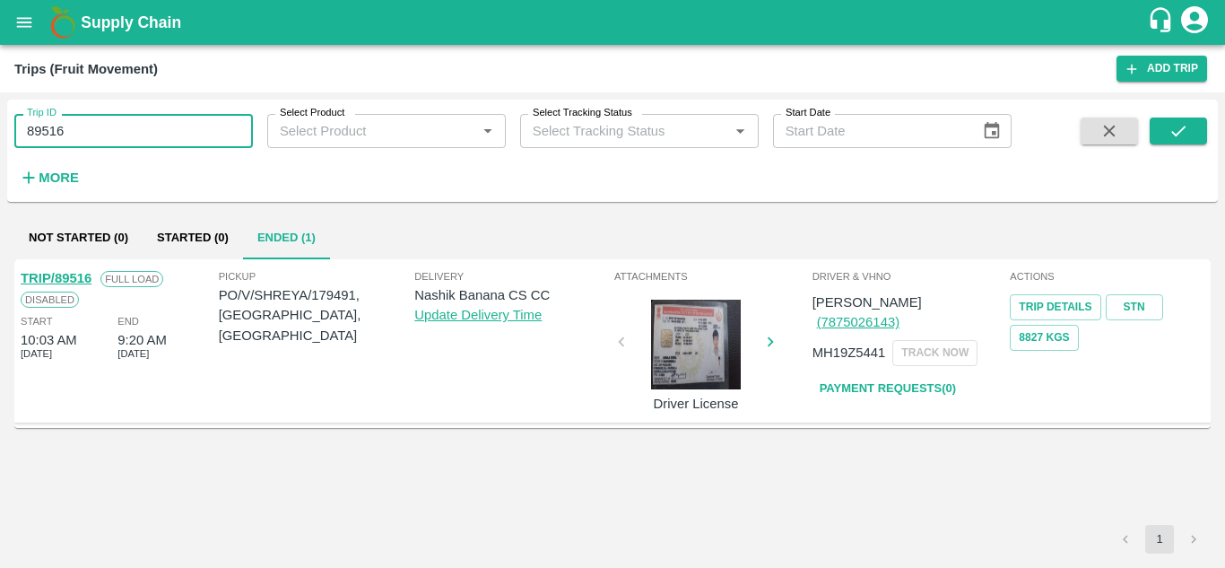
click at [85, 129] on input "89516" at bounding box center [133, 131] width 239 height 34
paste input "text"
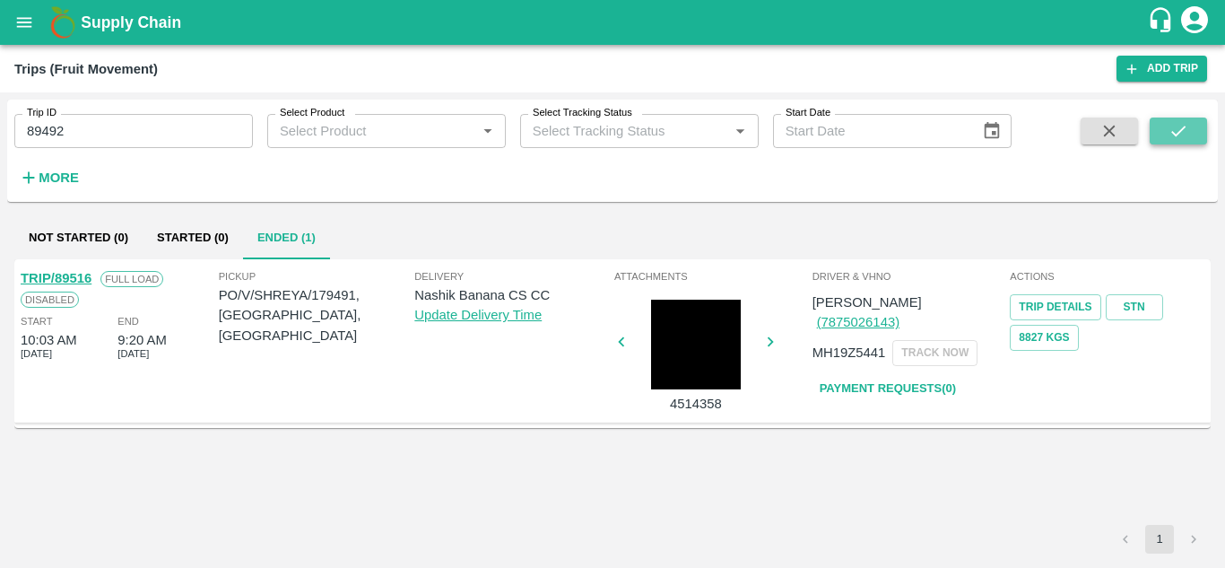
click at [1189, 134] on button "submit" at bounding box center [1178, 130] width 57 height 27
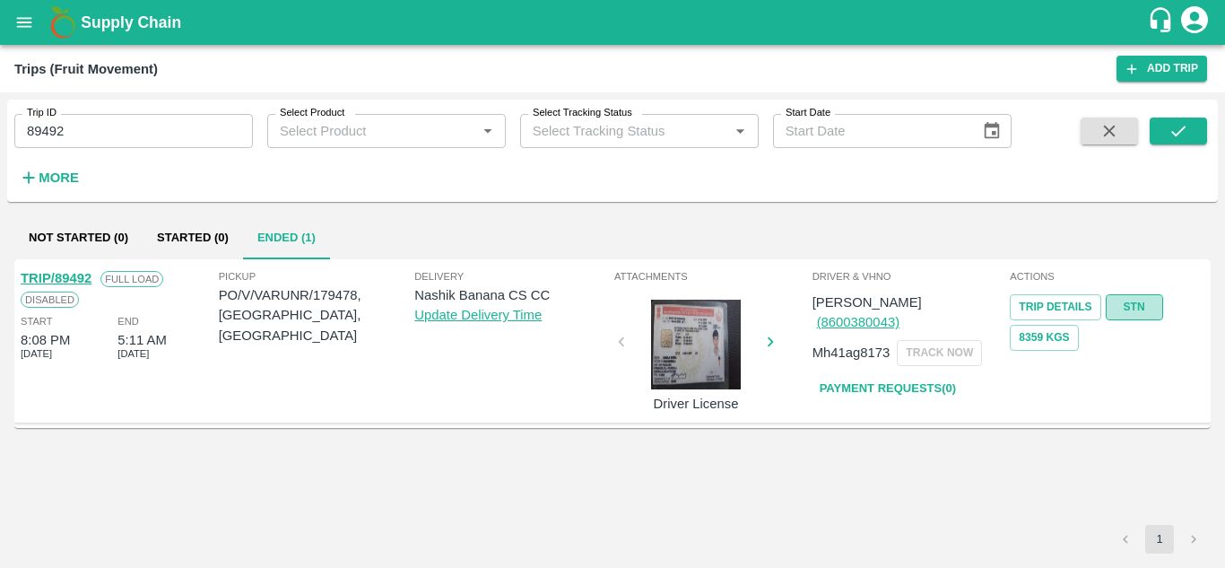
click at [1129, 303] on link "STN" at bounding box center [1134, 307] width 57 height 26
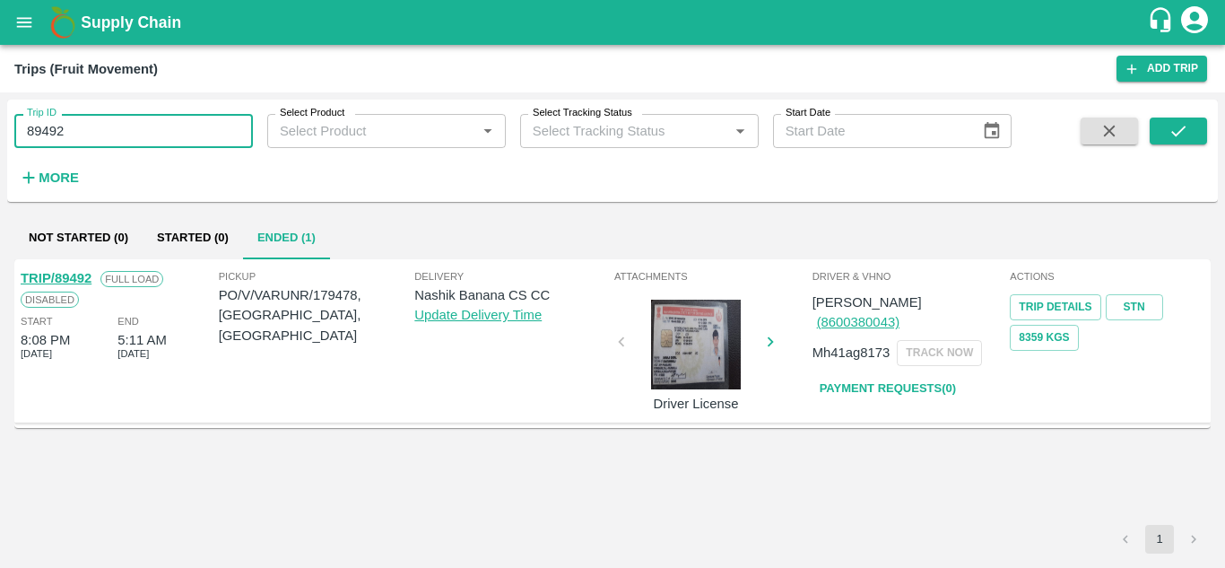
click at [115, 134] on input "89492" at bounding box center [133, 131] width 239 height 34
paste input "text"
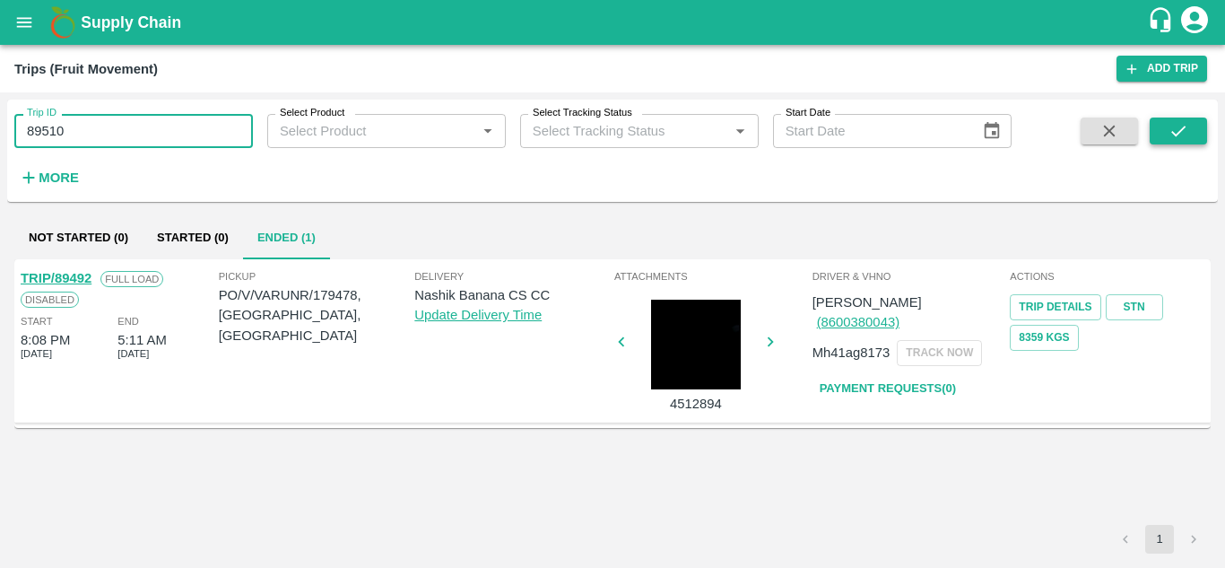
click at [1166, 134] on button "submit" at bounding box center [1178, 130] width 57 height 27
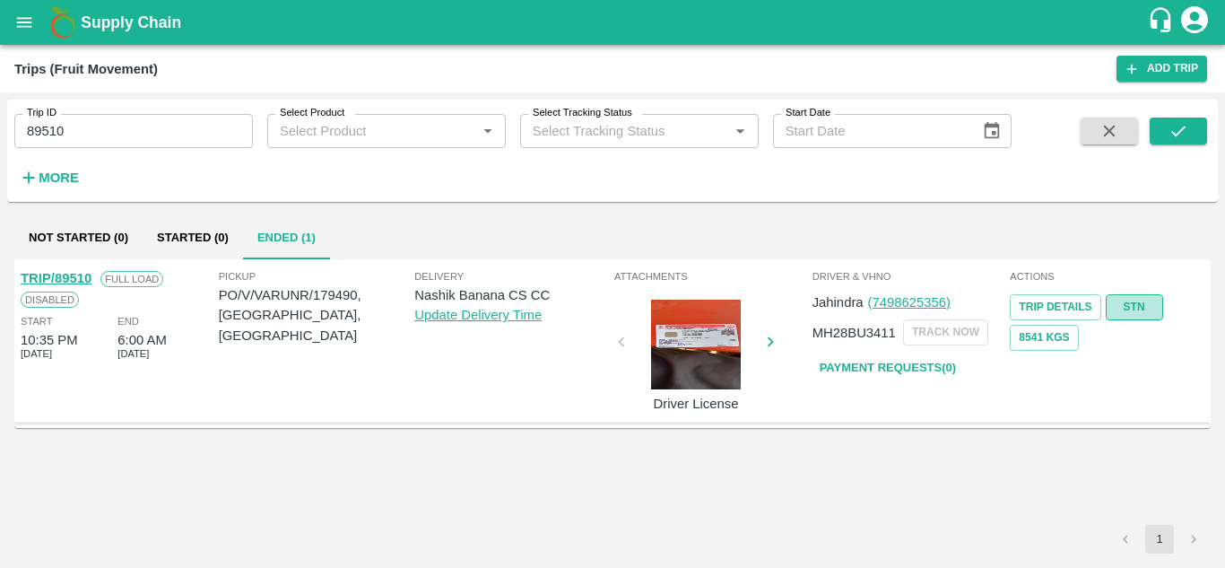
click at [1157, 313] on link "STN" at bounding box center [1134, 307] width 57 height 26
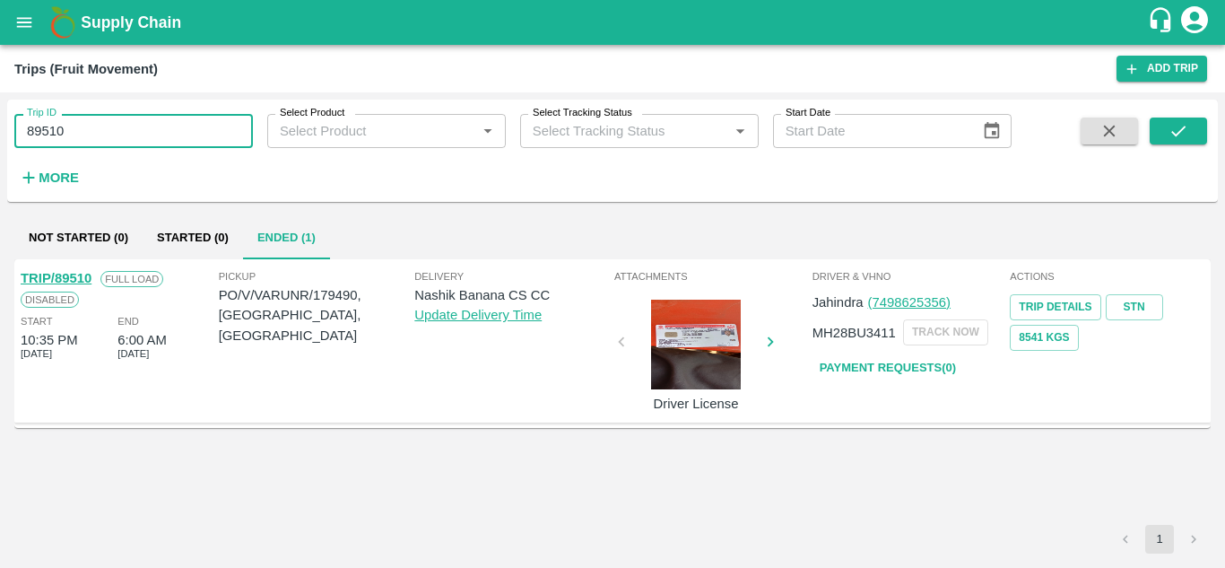
click at [98, 127] on input "89510" at bounding box center [133, 131] width 239 height 34
paste input "text"
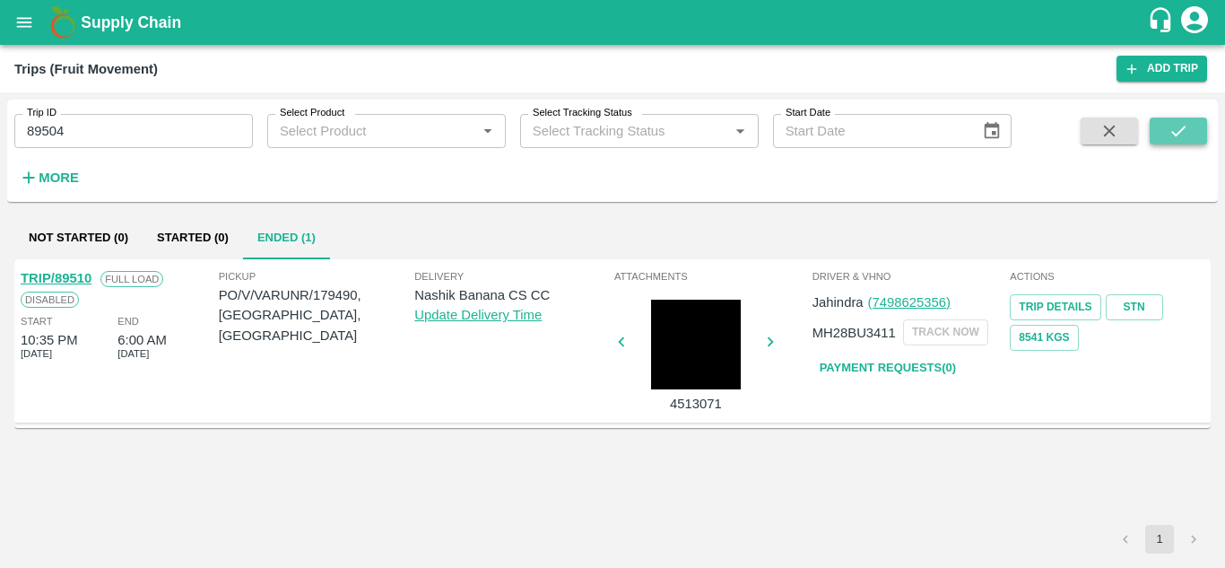
click at [1194, 124] on button "submit" at bounding box center [1178, 130] width 57 height 27
click at [1134, 303] on link "STN" at bounding box center [1134, 307] width 57 height 26
click at [126, 151] on div "Trip ID 89504 Trip ID Select Product Select Product   * Select Tracking Status …" at bounding box center [506, 146] width 1012 height 93
drag, startPoint x: 126, startPoint y: 151, endPoint x: 95, endPoint y: 132, distance: 35.8
click at [95, 132] on div "Trip ID 89504 Trip ID Select Product Select Product   * Select Tracking Status …" at bounding box center [506, 146] width 1012 height 93
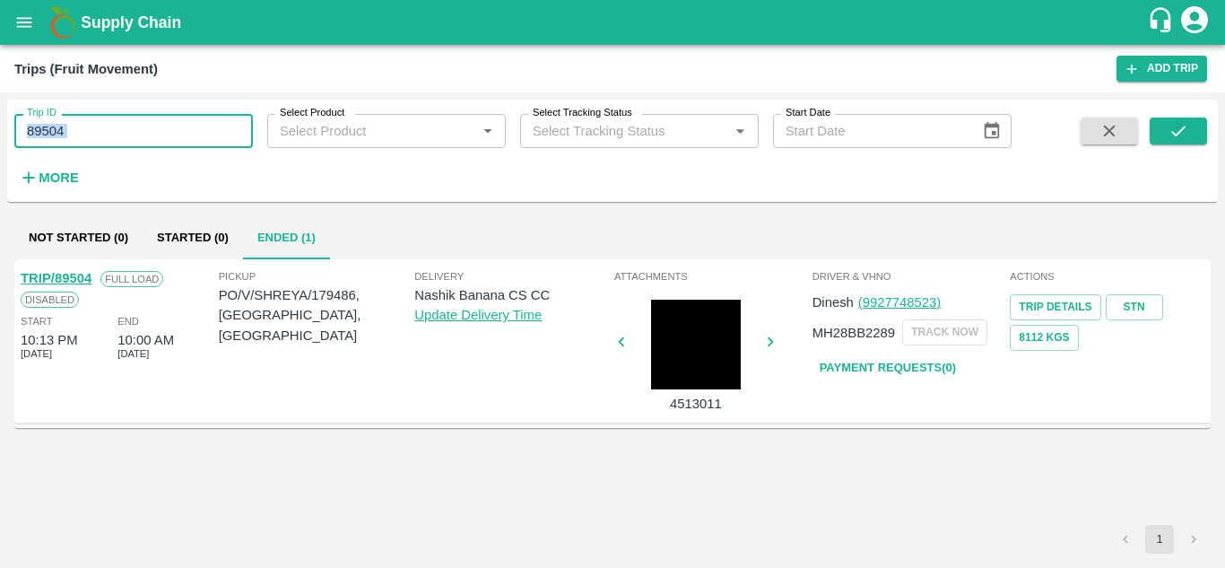
click at [95, 132] on input "89504" at bounding box center [133, 131] width 239 height 34
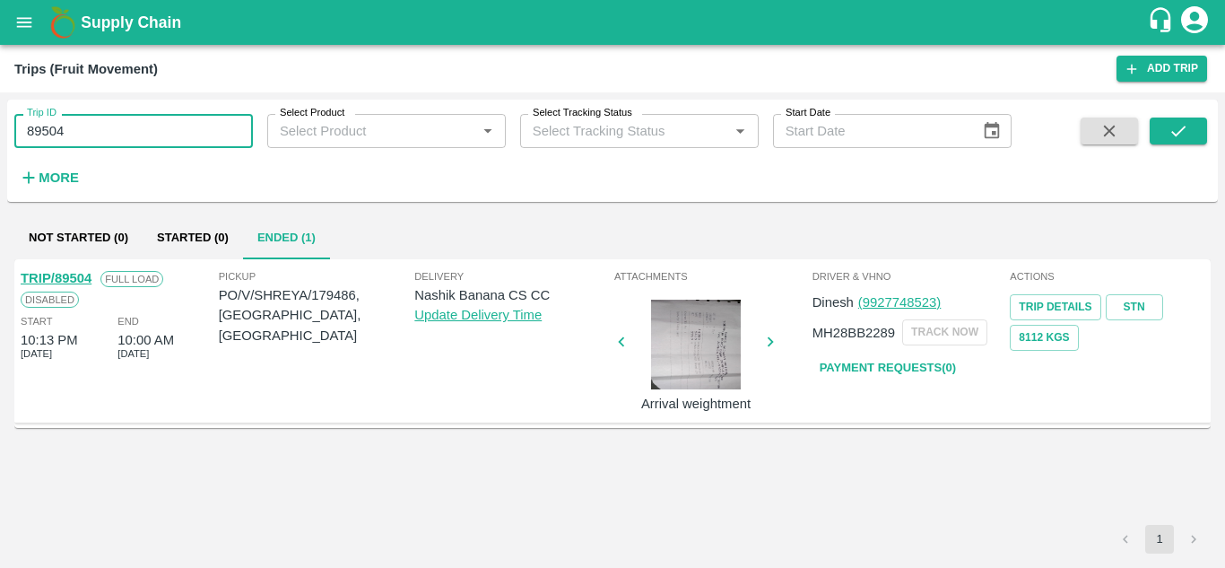
paste input "text"
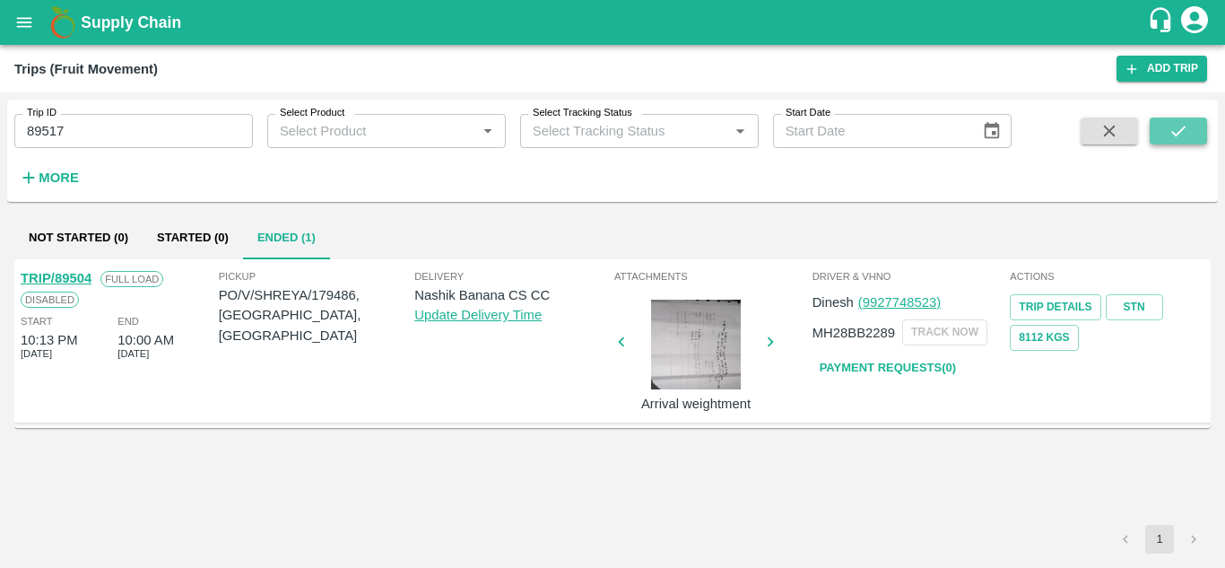
click at [1185, 120] on button "submit" at bounding box center [1178, 130] width 57 height 27
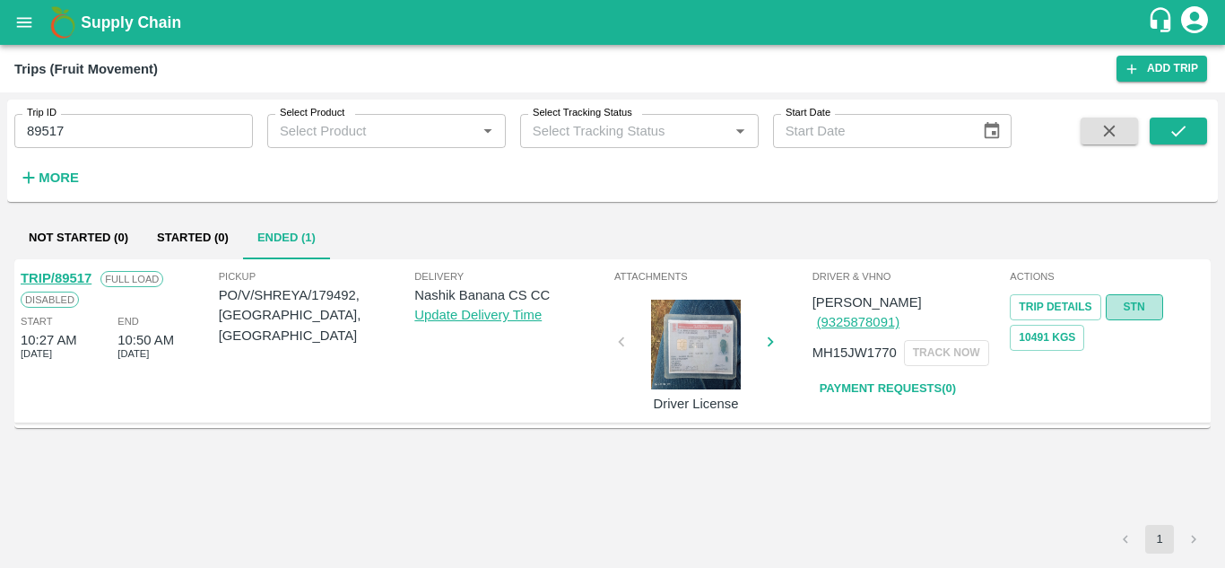
click at [1144, 307] on link "STN" at bounding box center [1134, 307] width 57 height 26
click at [107, 131] on input "89517" at bounding box center [133, 131] width 239 height 34
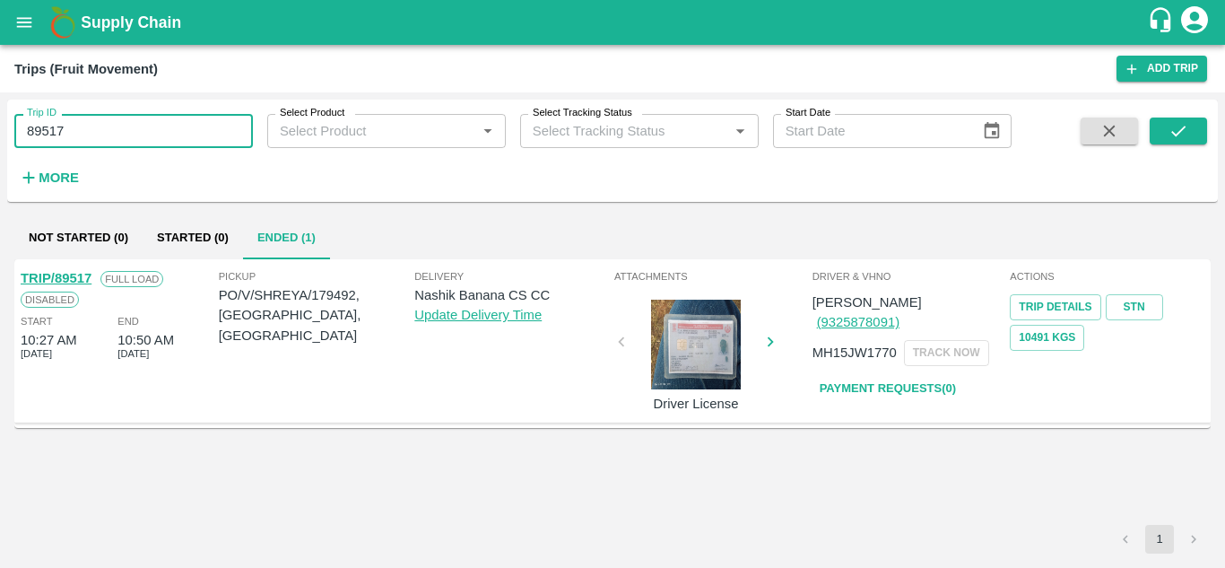
click at [107, 131] on input "89517" at bounding box center [133, 131] width 239 height 34
paste input "text"
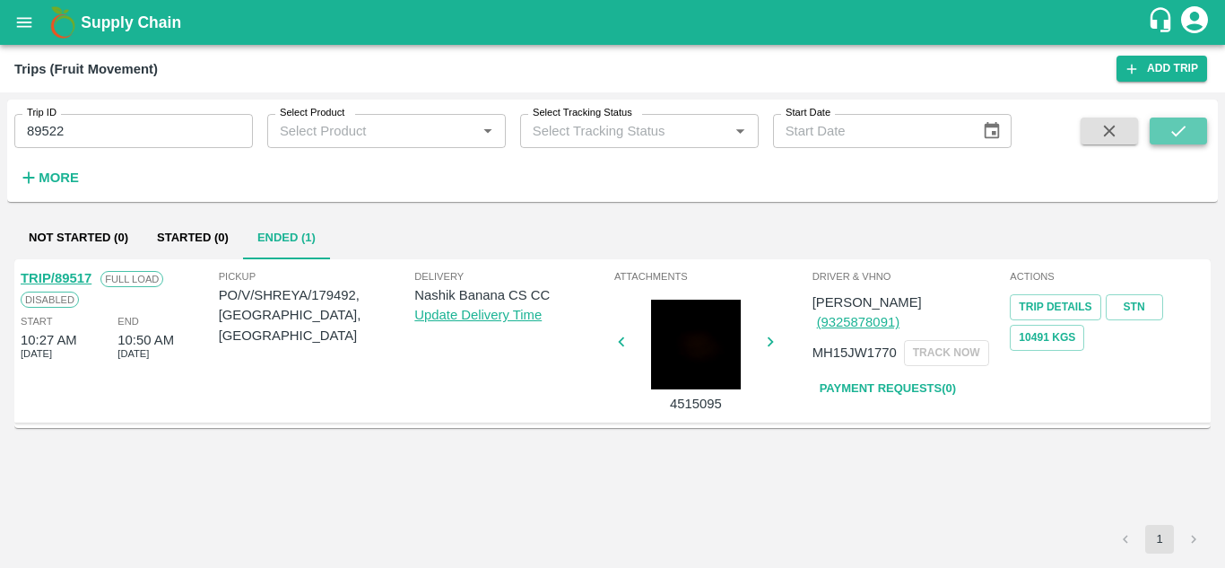
click at [1174, 125] on icon "submit" at bounding box center [1178, 131] width 20 height 20
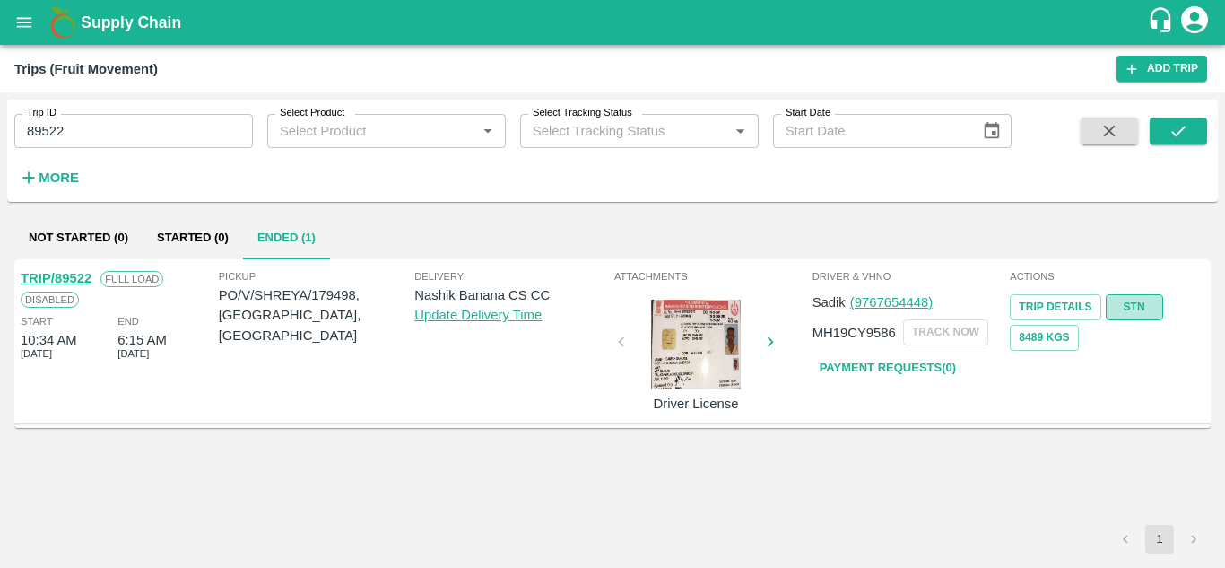
click at [1139, 295] on link "STN" at bounding box center [1134, 307] width 57 height 26
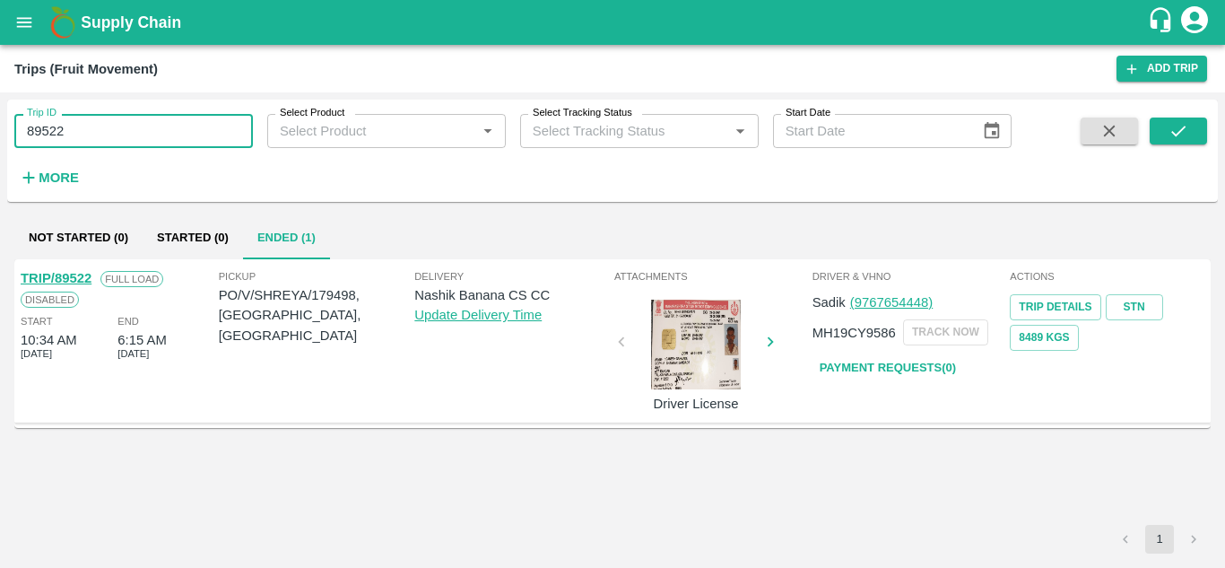
click at [88, 127] on input "89522" at bounding box center [133, 131] width 239 height 34
paste input "text"
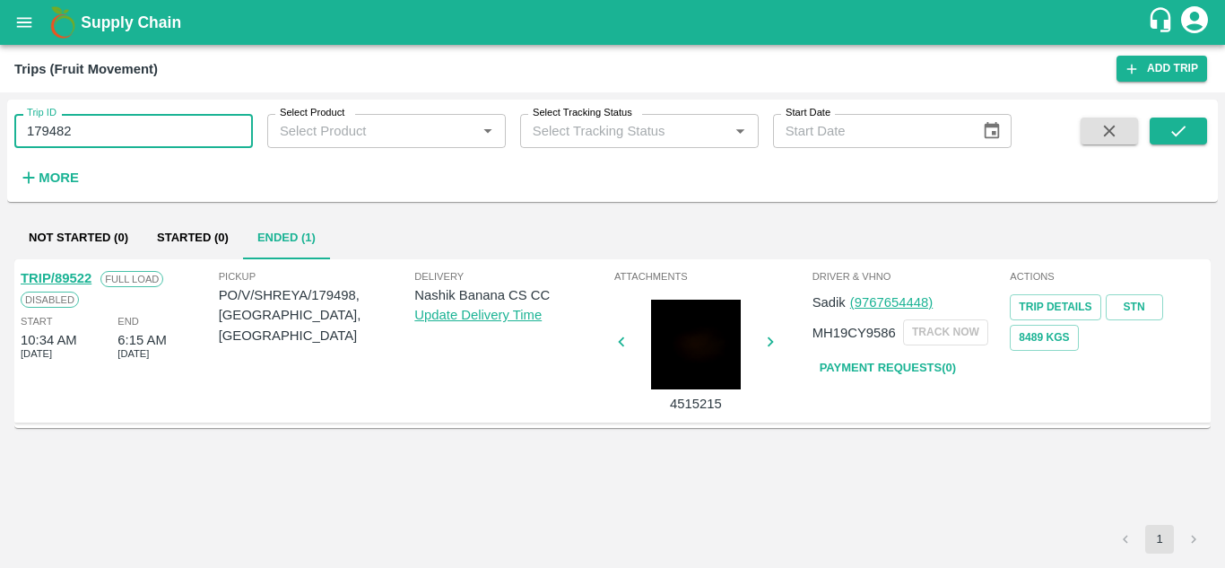
click at [96, 124] on input "179482" at bounding box center [133, 131] width 239 height 34
paste input "text"
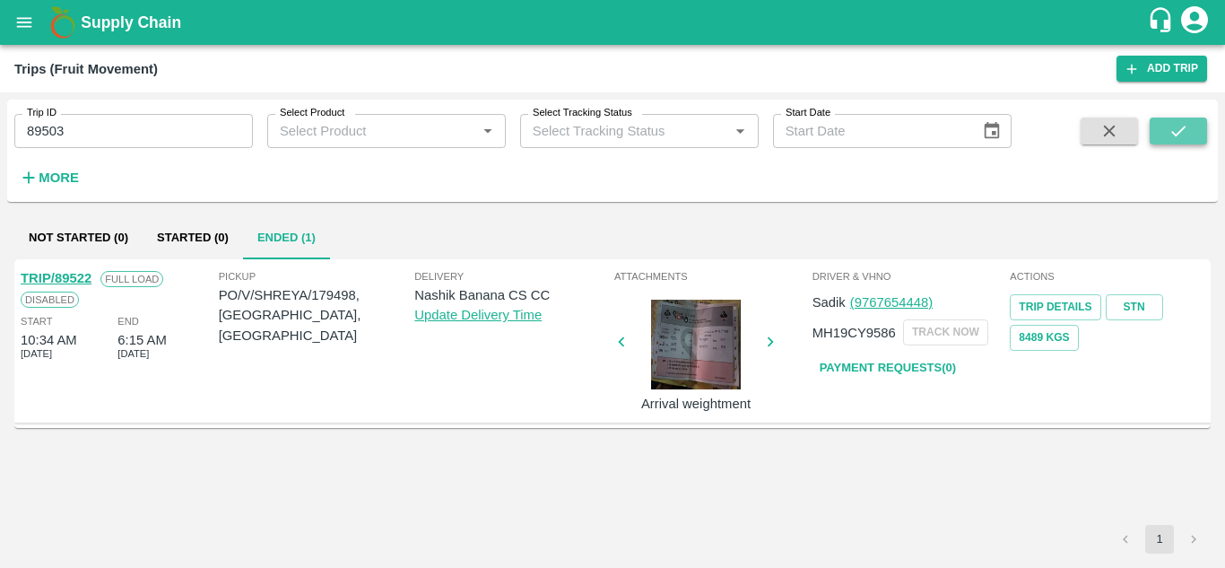
click at [1172, 130] on icon "submit" at bounding box center [1178, 131] width 20 height 20
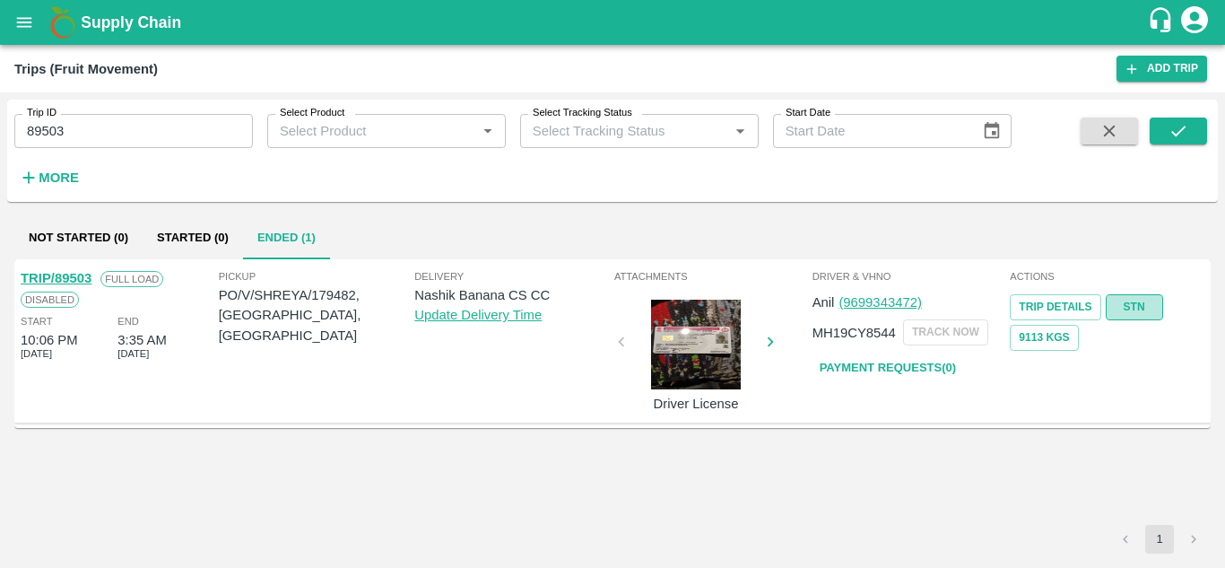
click at [1130, 301] on link "STN" at bounding box center [1134, 307] width 57 height 26
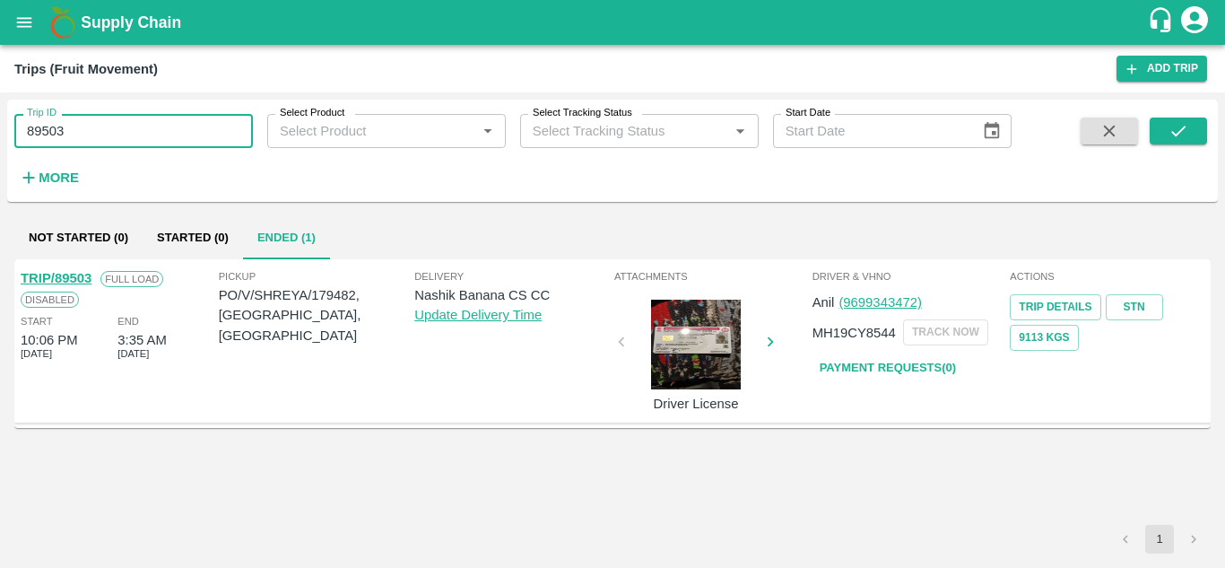
click at [68, 130] on input "89503" at bounding box center [133, 131] width 239 height 34
paste input "text"
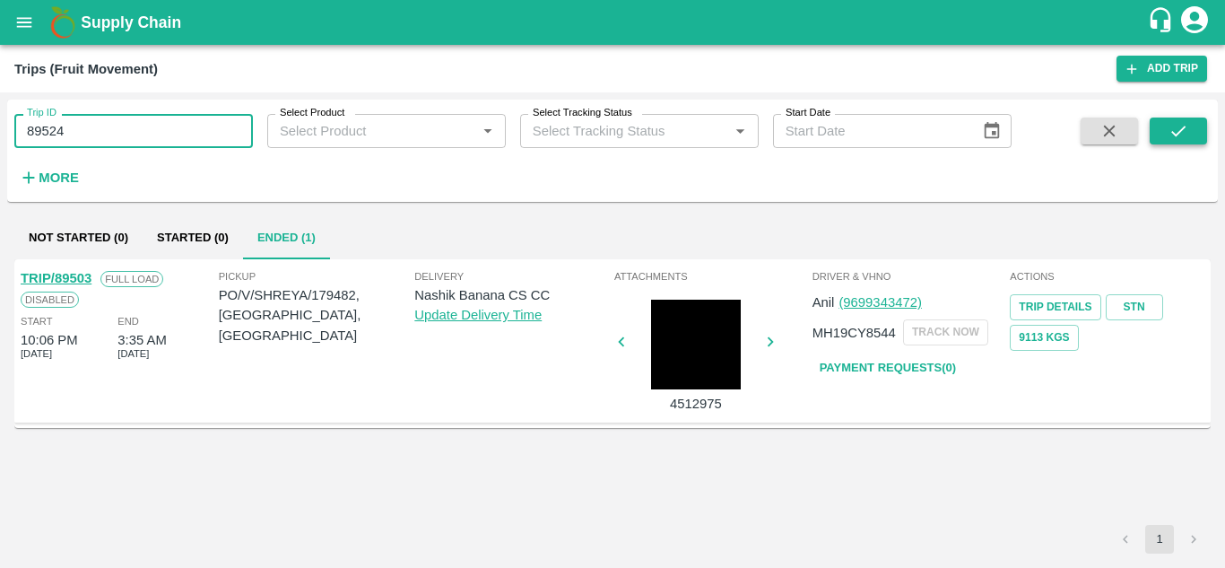
type input "89524"
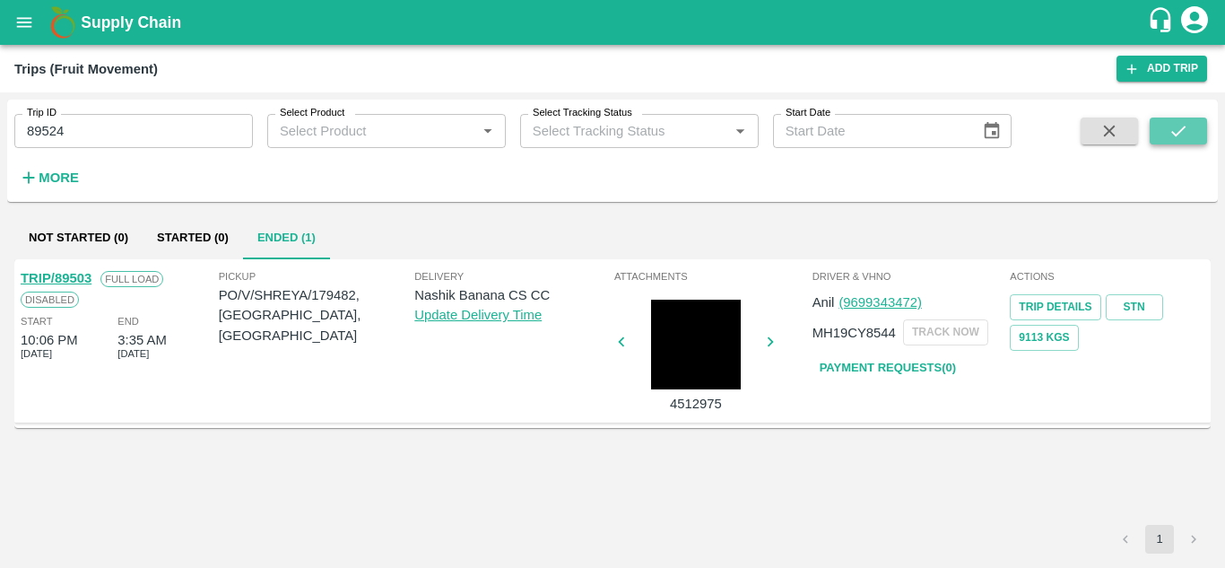
click at [1192, 135] on button "submit" at bounding box center [1178, 130] width 57 height 27
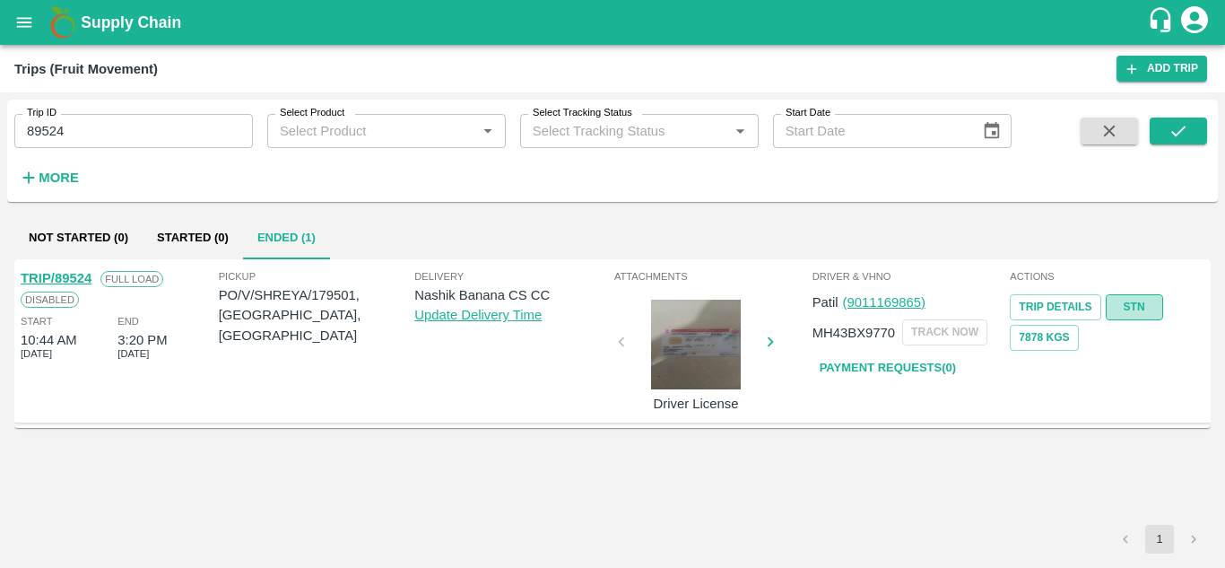
click at [1132, 307] on link "STN" at bounding box center [1134, 307] width 57 height 26
